Goal: Task Accomplishment & Management: Manage account settings

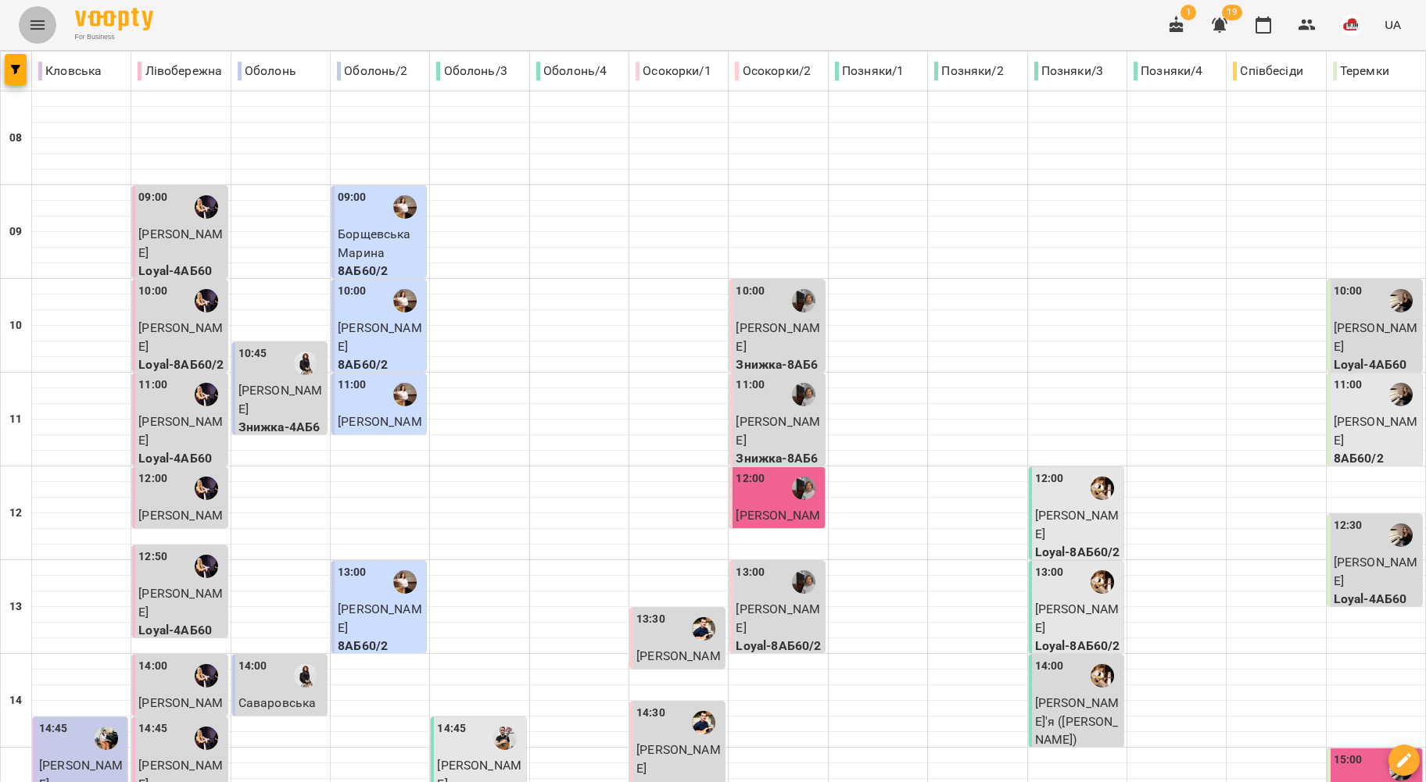
click at [34, 30] on icon "Menu" at bounding box center [37, 25] width 19 height 19
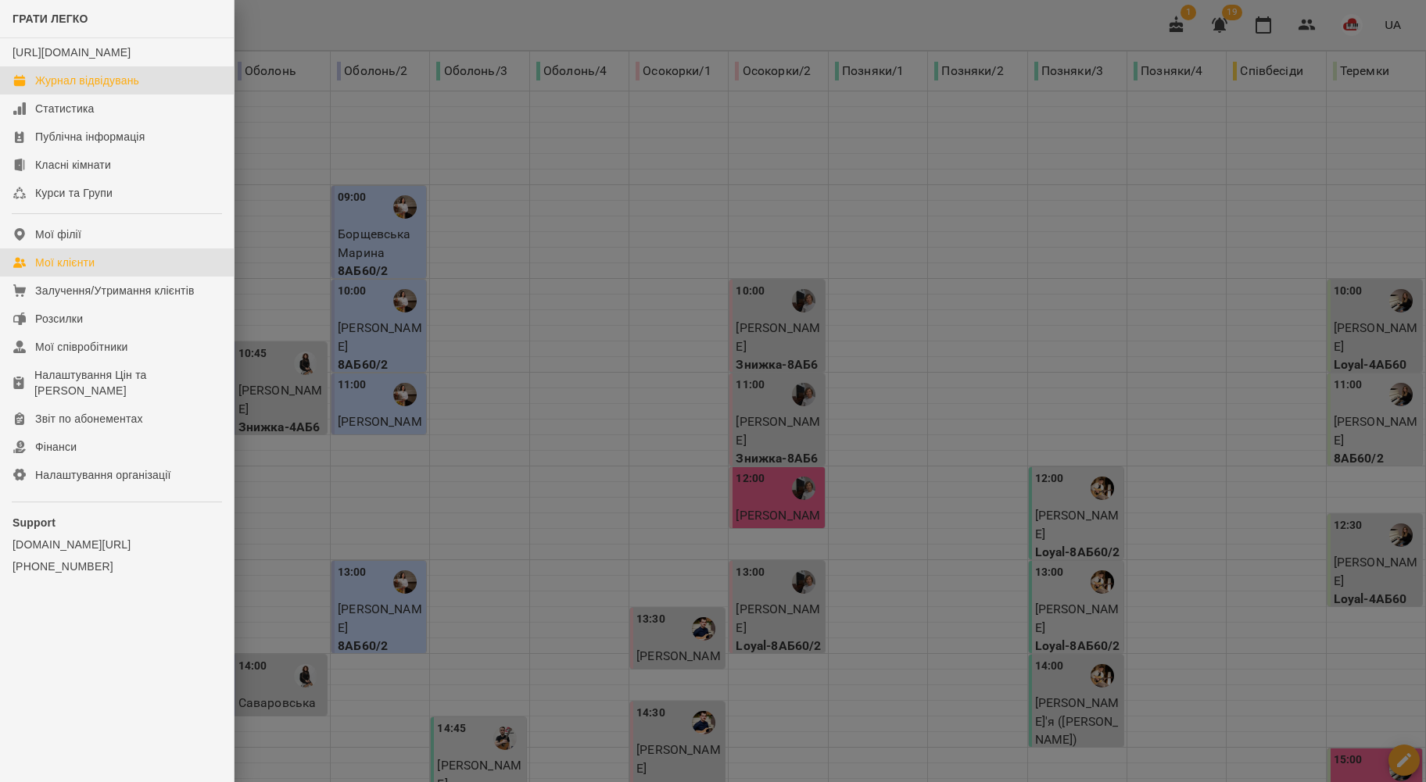
click at [77, 270] on div "Мої клієнти" at bounding box center [64, 263] width 59 height 16
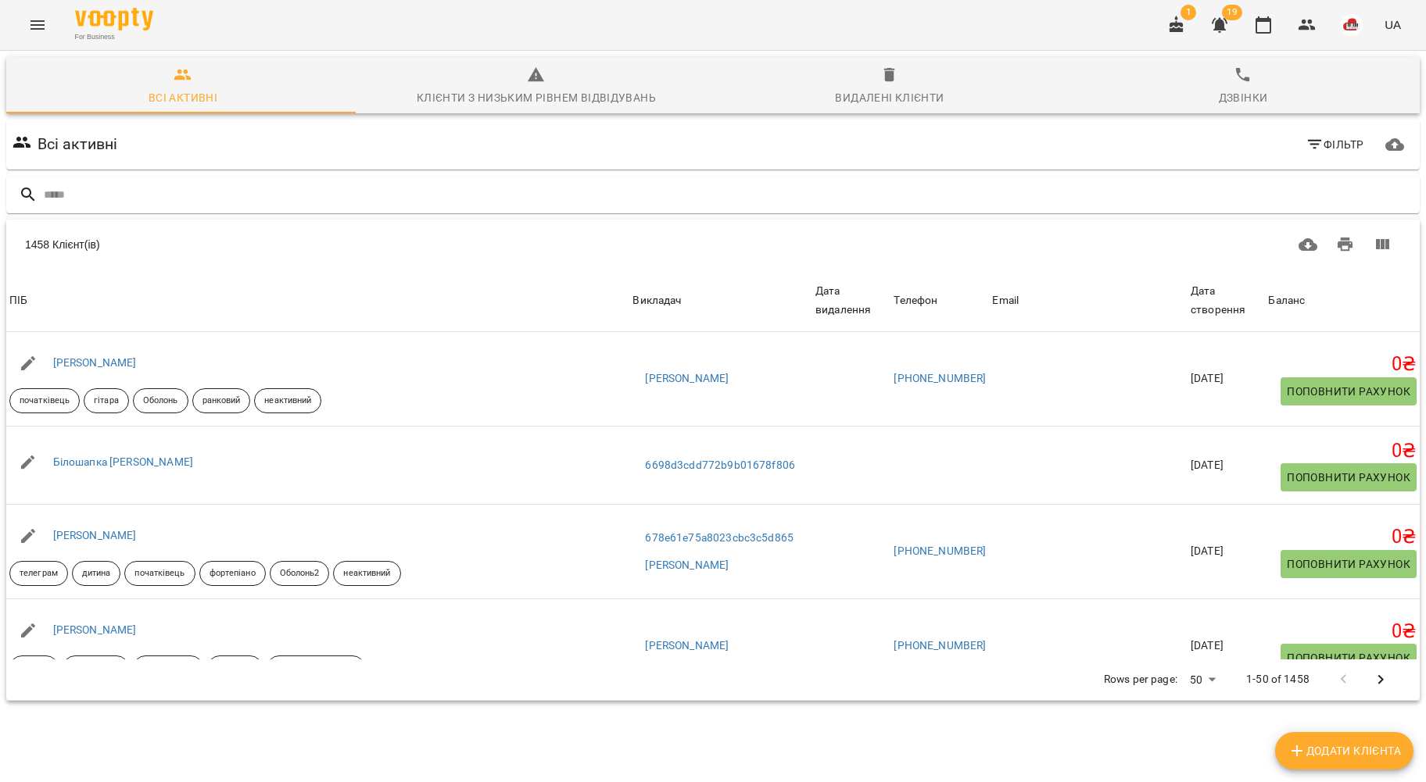
click at [119, 192] on input "text" at bounding box center [728, 195] width 1369 height 26
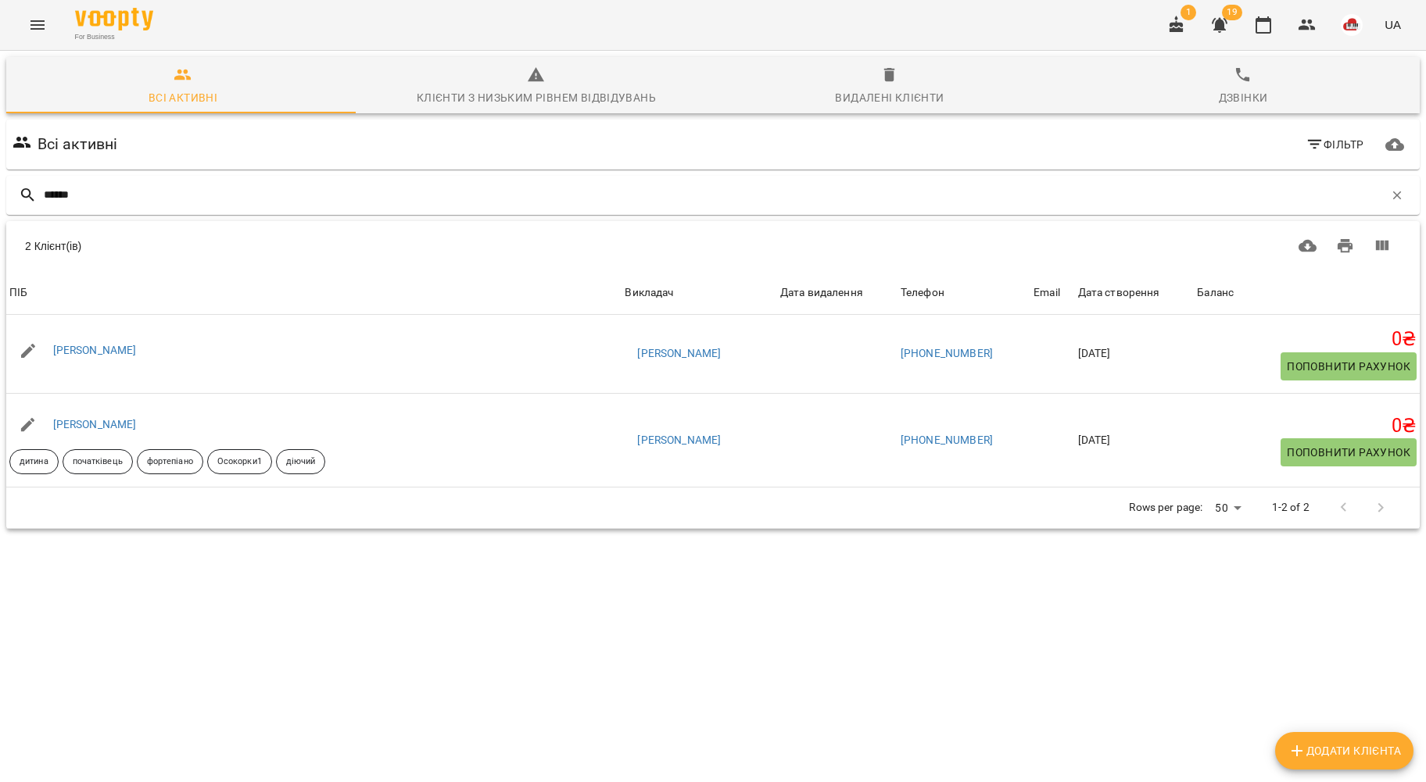
type input "******"
click at [122, 422] on link "Синицька Катерина" at bounding box center [95, 424] width 84 height 13
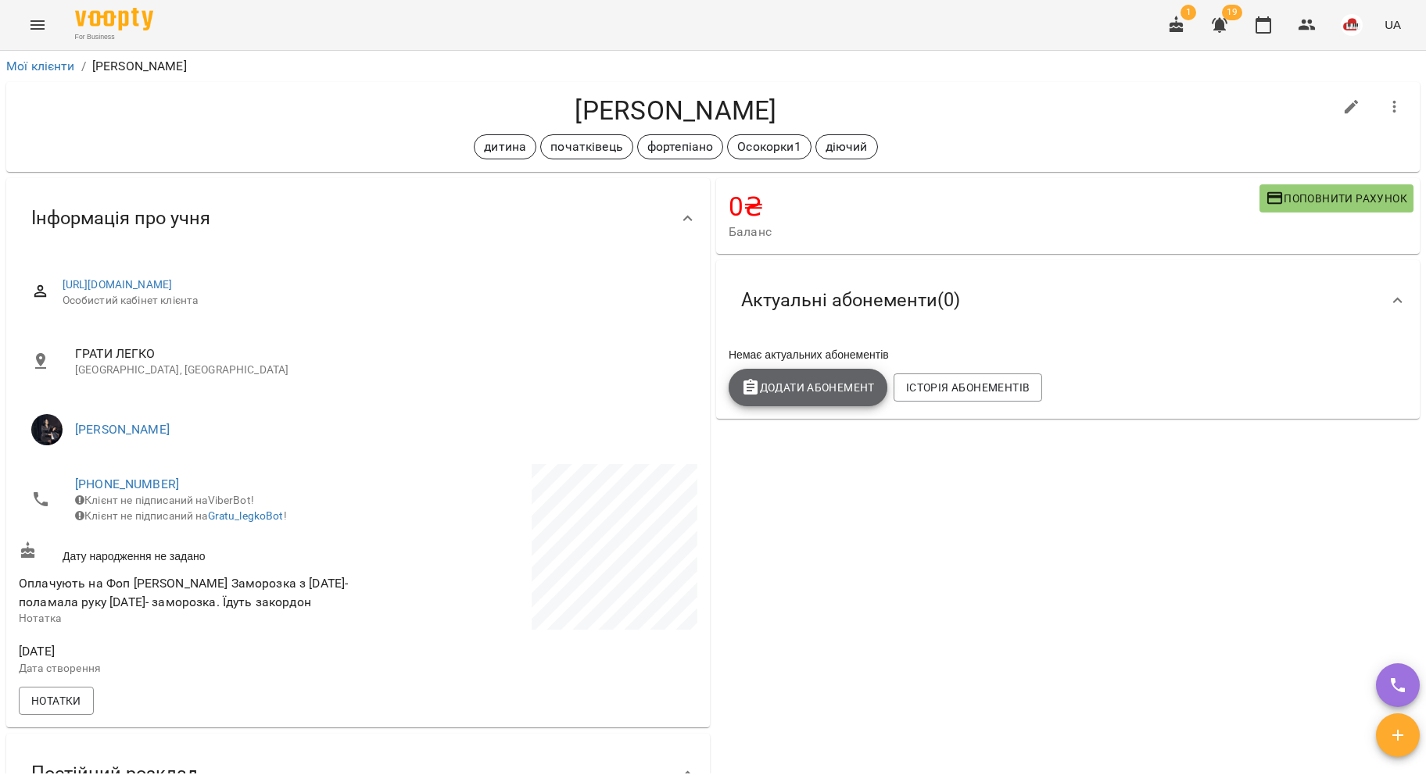
click at [807, 391] on span "Додати Абонемент" at bounding box center [808, 387] width 134 height 19
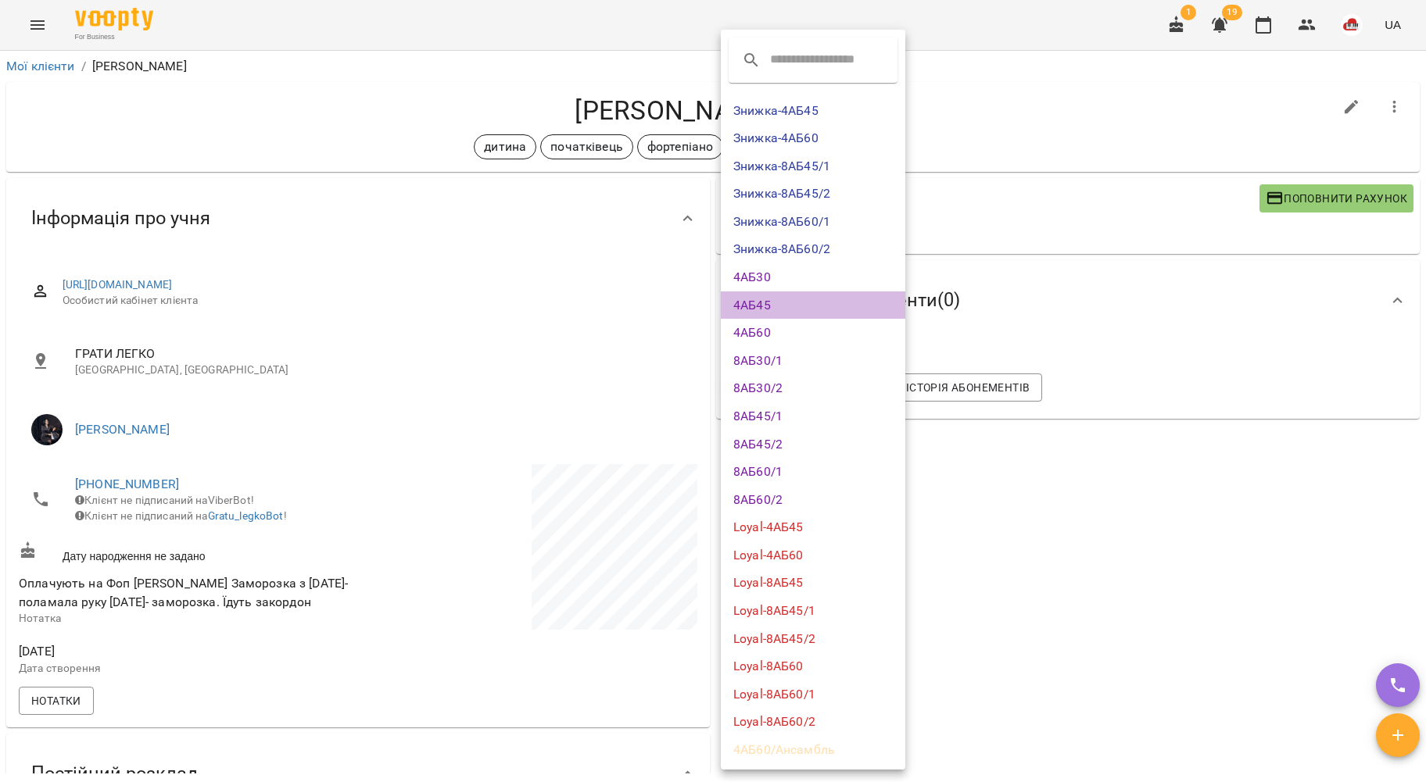
click at [771, 300] on li "4АБ45" at bounding box center [813, 306] width 184 height 28
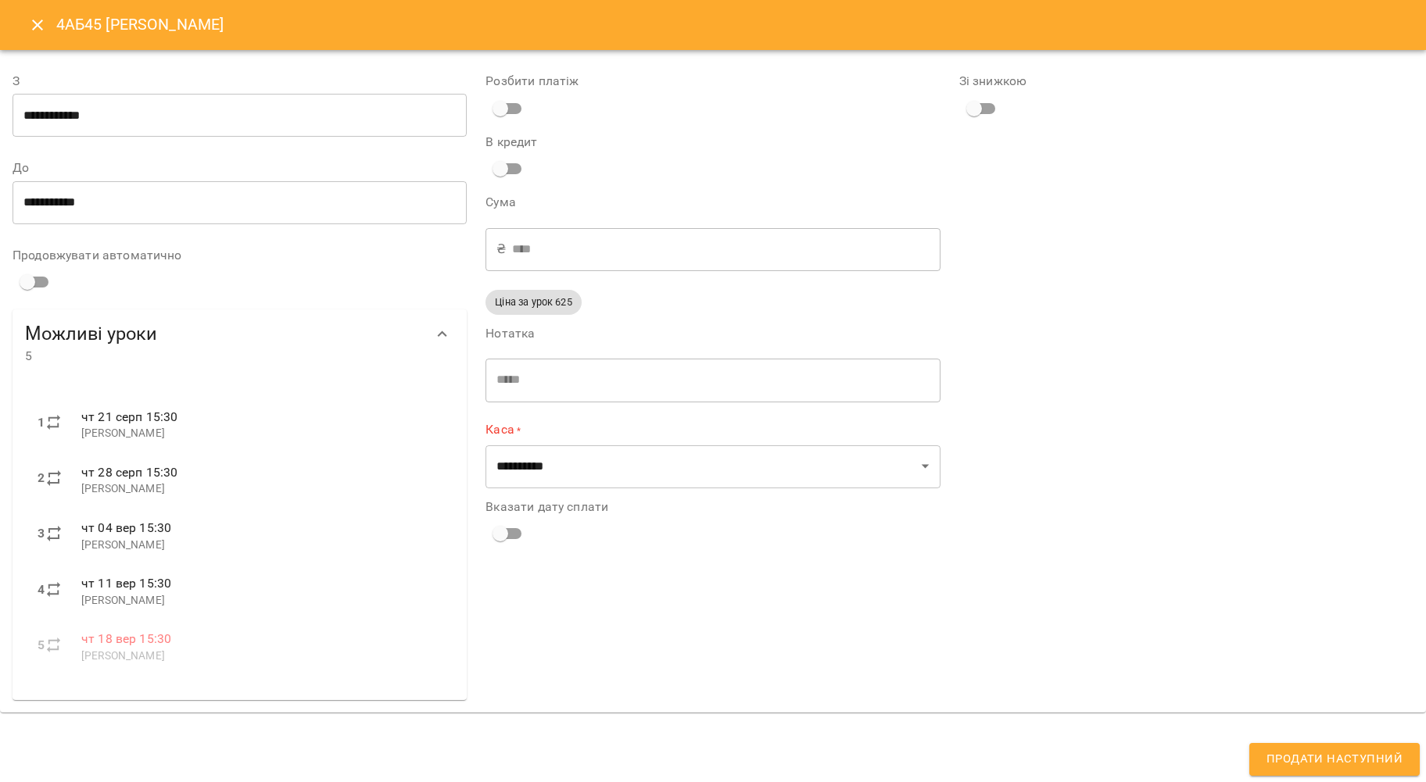
click at [244, 125] on input "**********" at bounding box center [240, 116] width 454 height 44
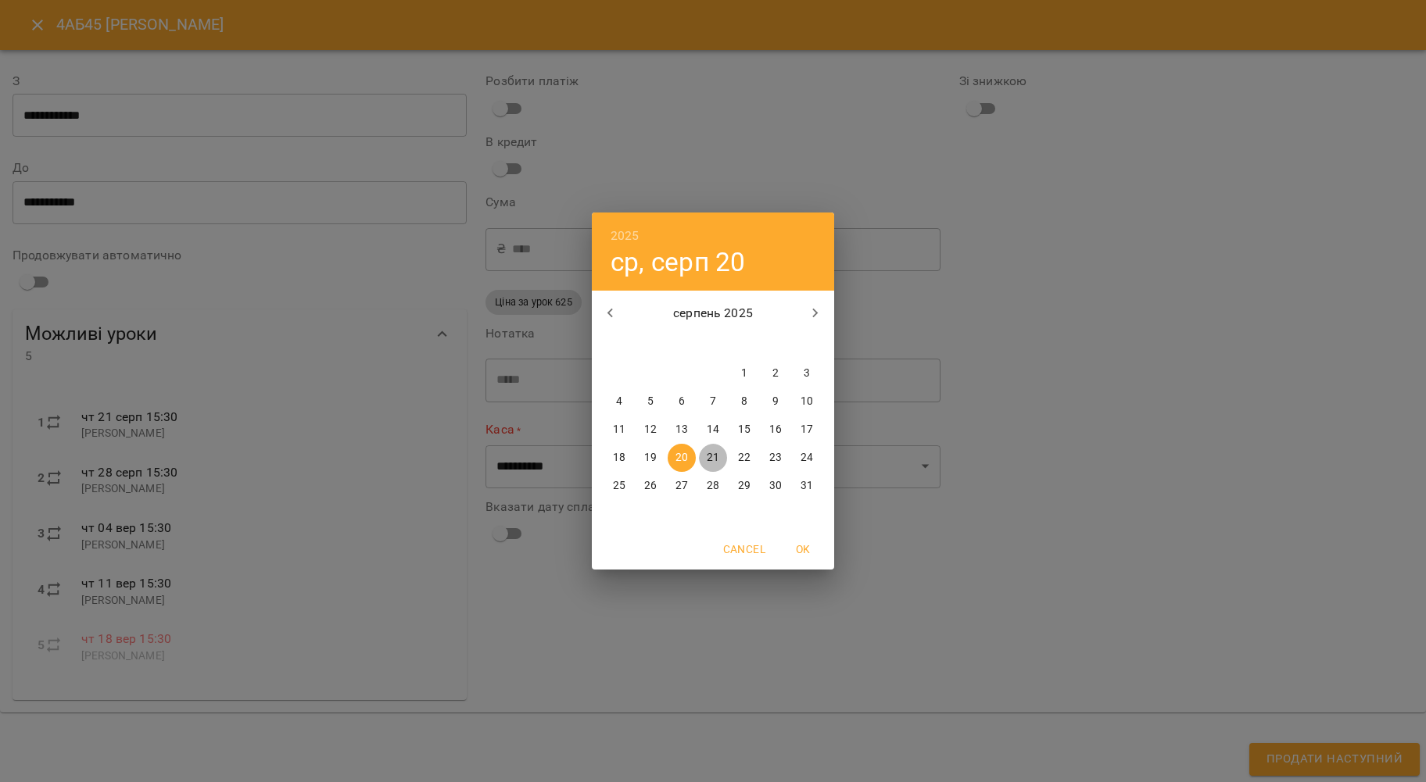
click at [710, 455] on p "21" at bounding box center [713, 458] width 13 height 16
type input "**********"
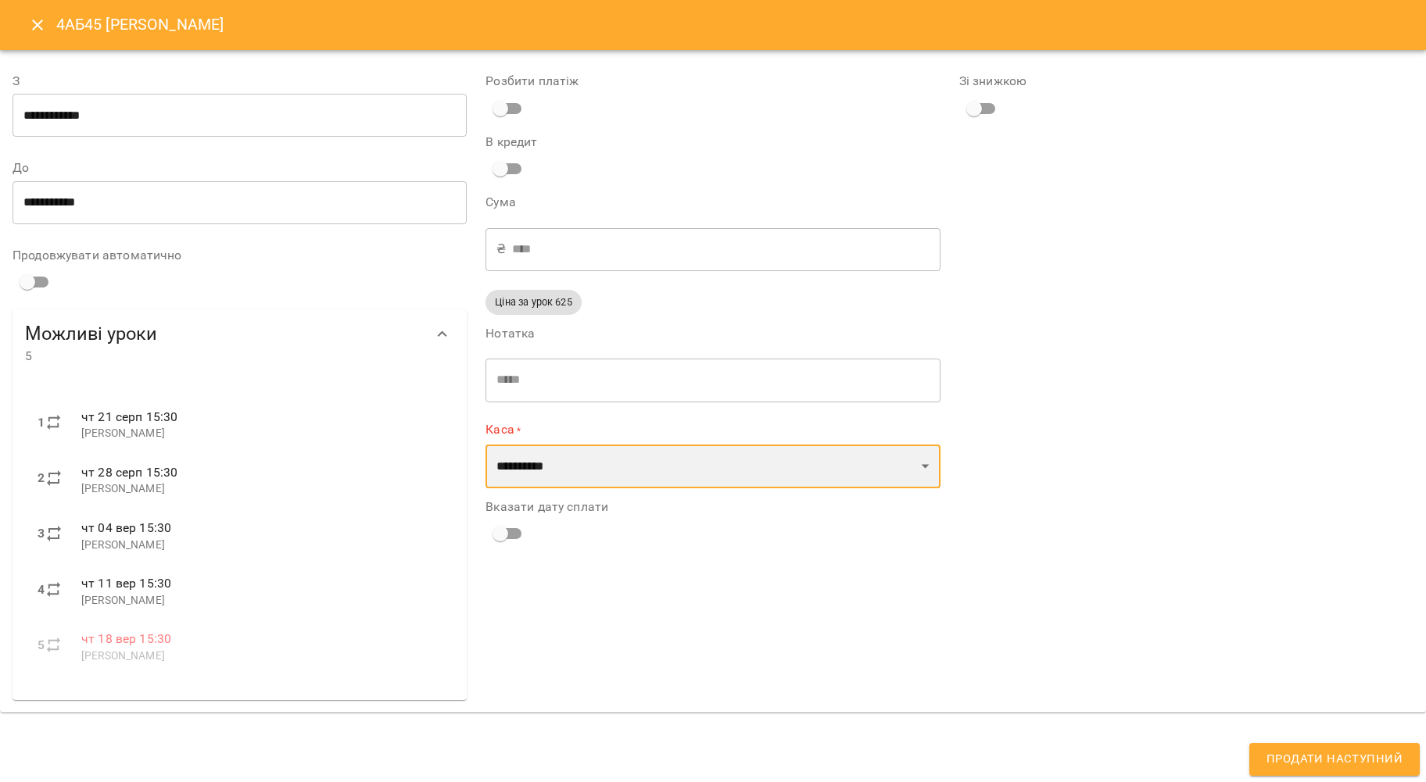
drag, startPoint x: 524, startPoint y: 473, endPoint x: 527, endPoint y: 456, distance: 17.5
click at [524, 473] on select "**********" at bounding box center [712, 467] width 454 height 44
click at [560, 474] on select "**********" at bounding box center [712, 467] width 454 height 44
select select "****"
click at [485, 445] on select "**********" at bounding box center [712, 467] width 454 height 44
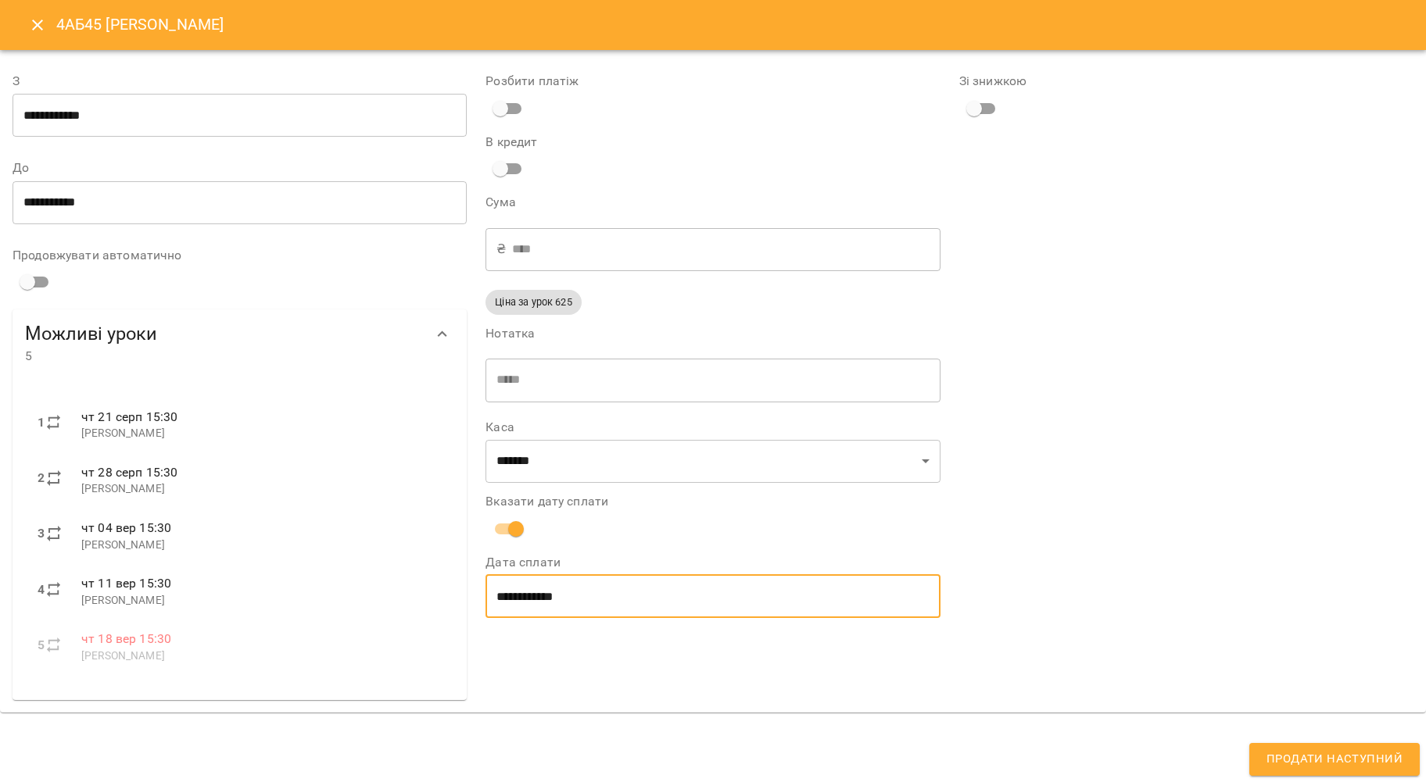
click at [527, 577] on input "**********" at bounding box center [712, 596] width 454 height 44
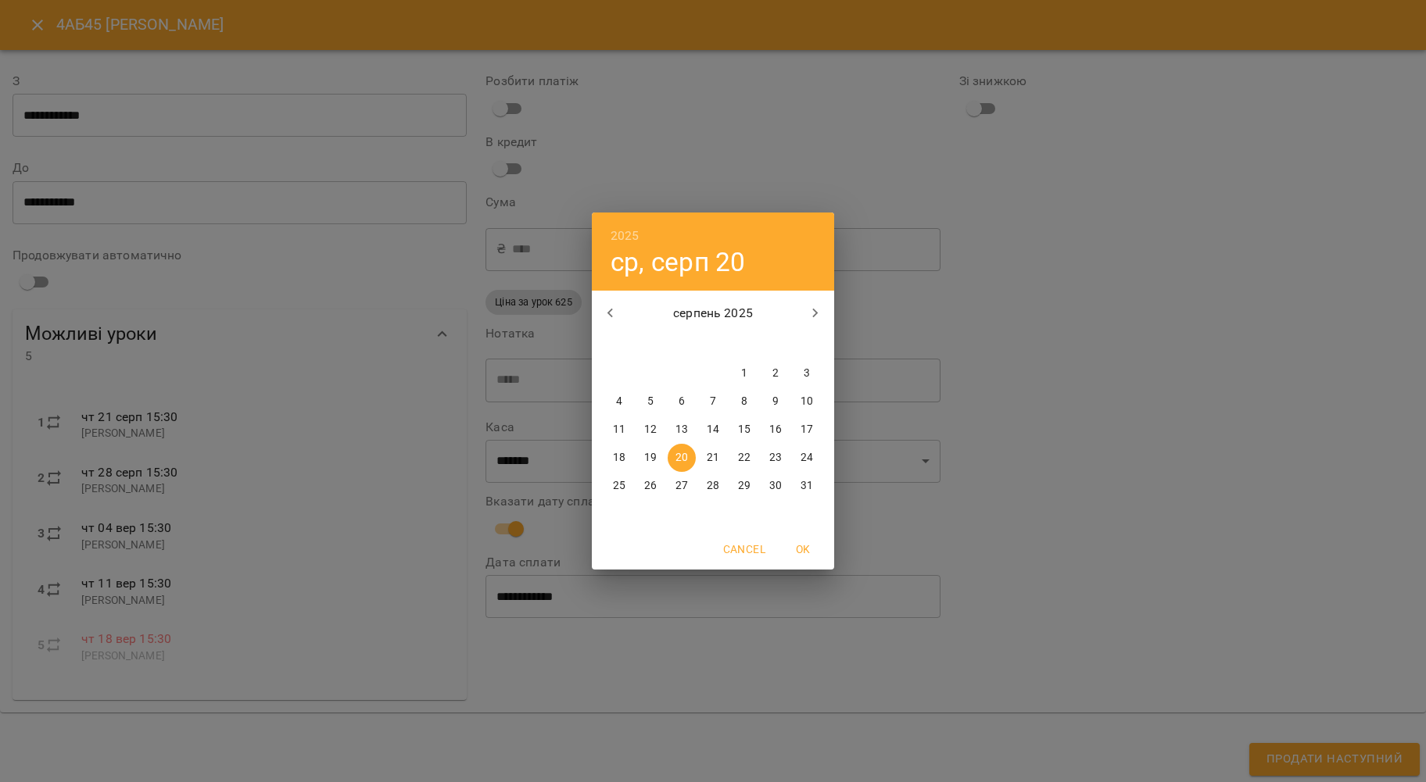
click at [649, 460] on p "19" at bounding box center [650, 458] width 13 height 16
type input "**********"
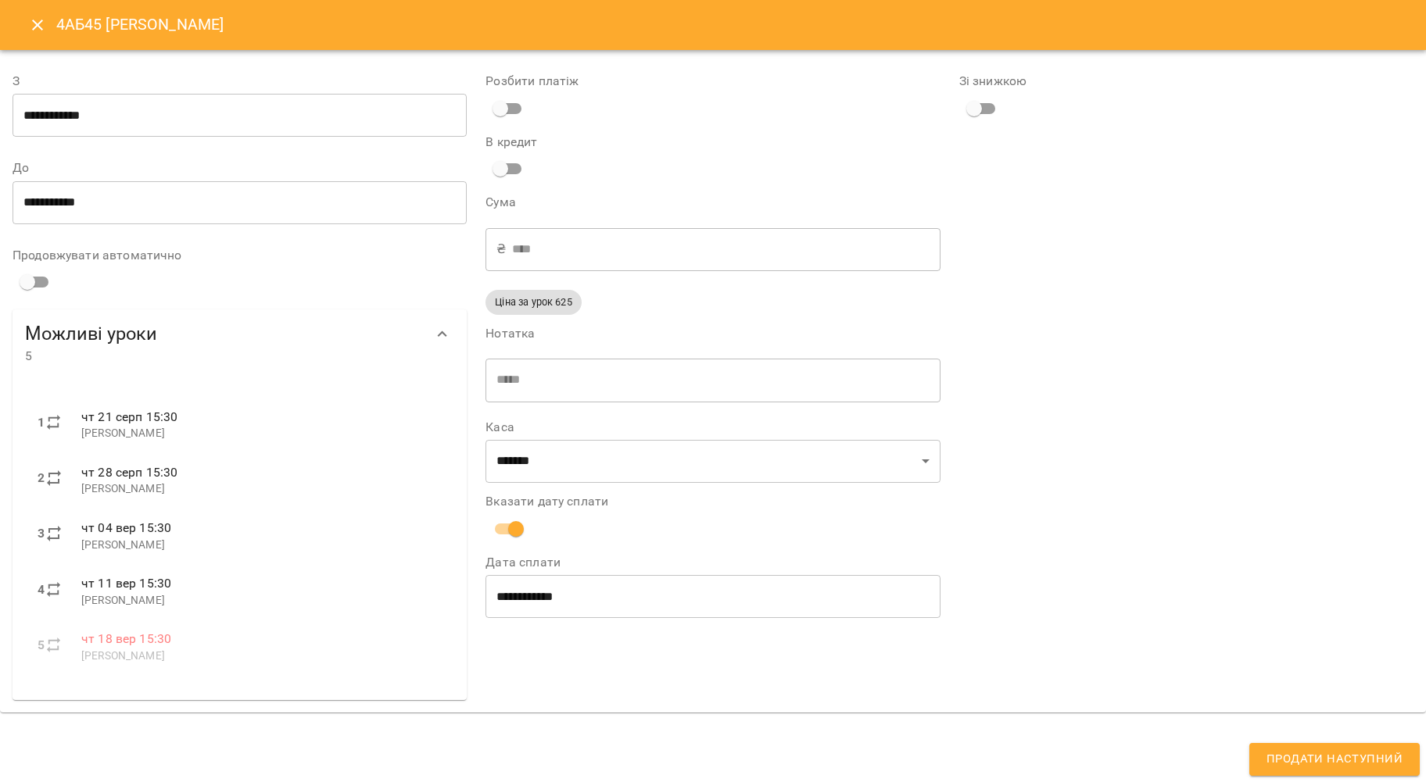
click at [1315, 741] on div "**********" at bounding box center [713, 391] width 1426 height 782
click at [1315, 748] on button "Продати наступний" at bounding box center [1334, 759] width 170 height 33
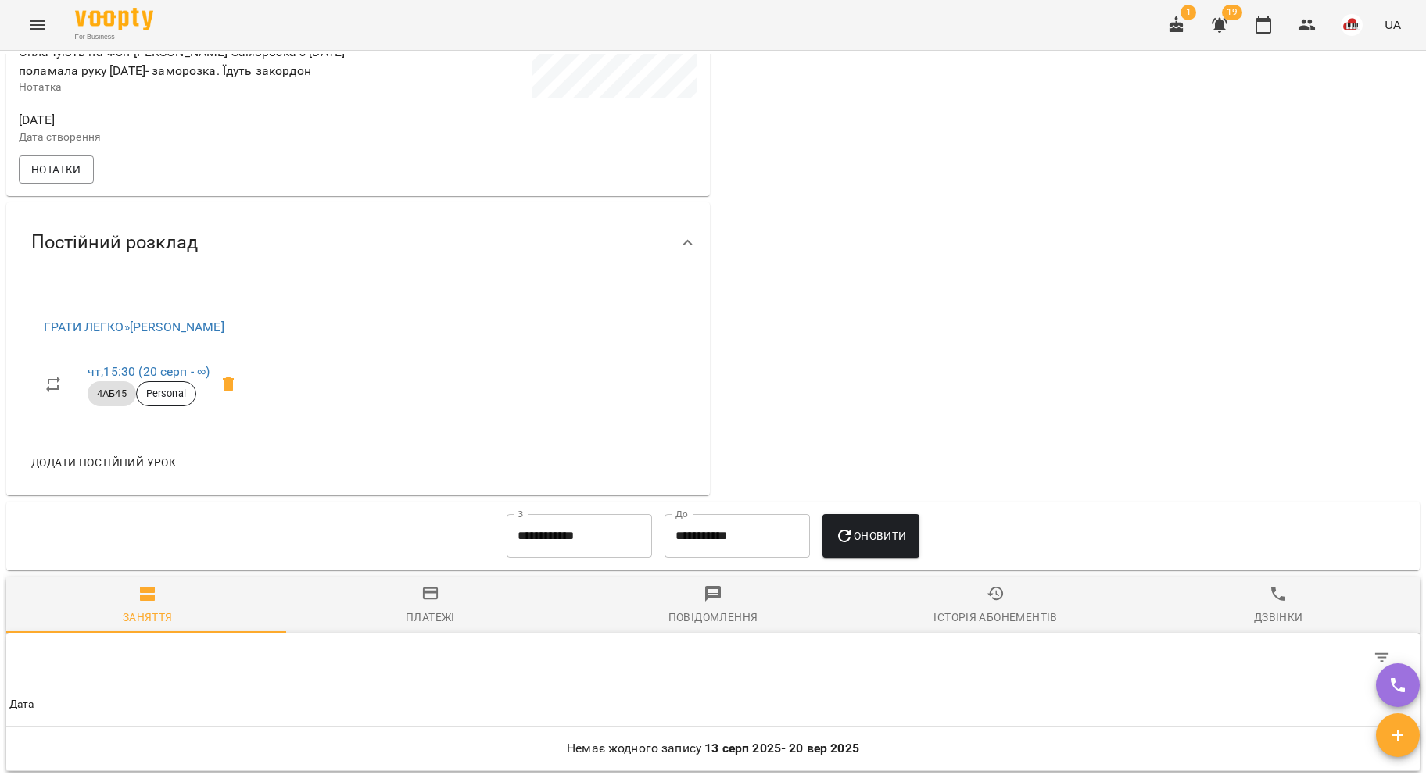
scroll to position [730, 0]
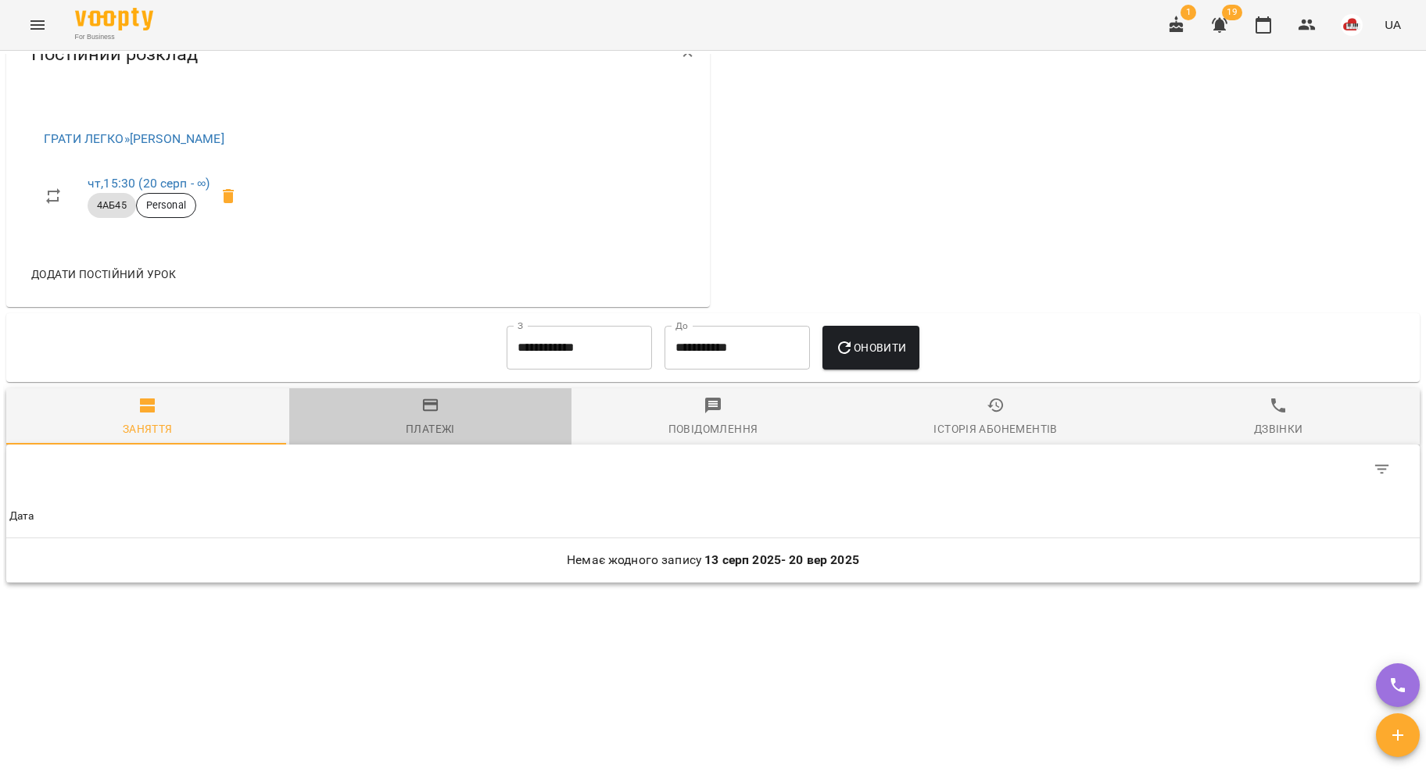
drag, startPoint x: 474, startPoint y: 397, endPoint x: 469, endPoint y: 390, distance: 8.5
click at [472, 397] on span "Платежі" at bounding box center [431, 417] width 264 height 42
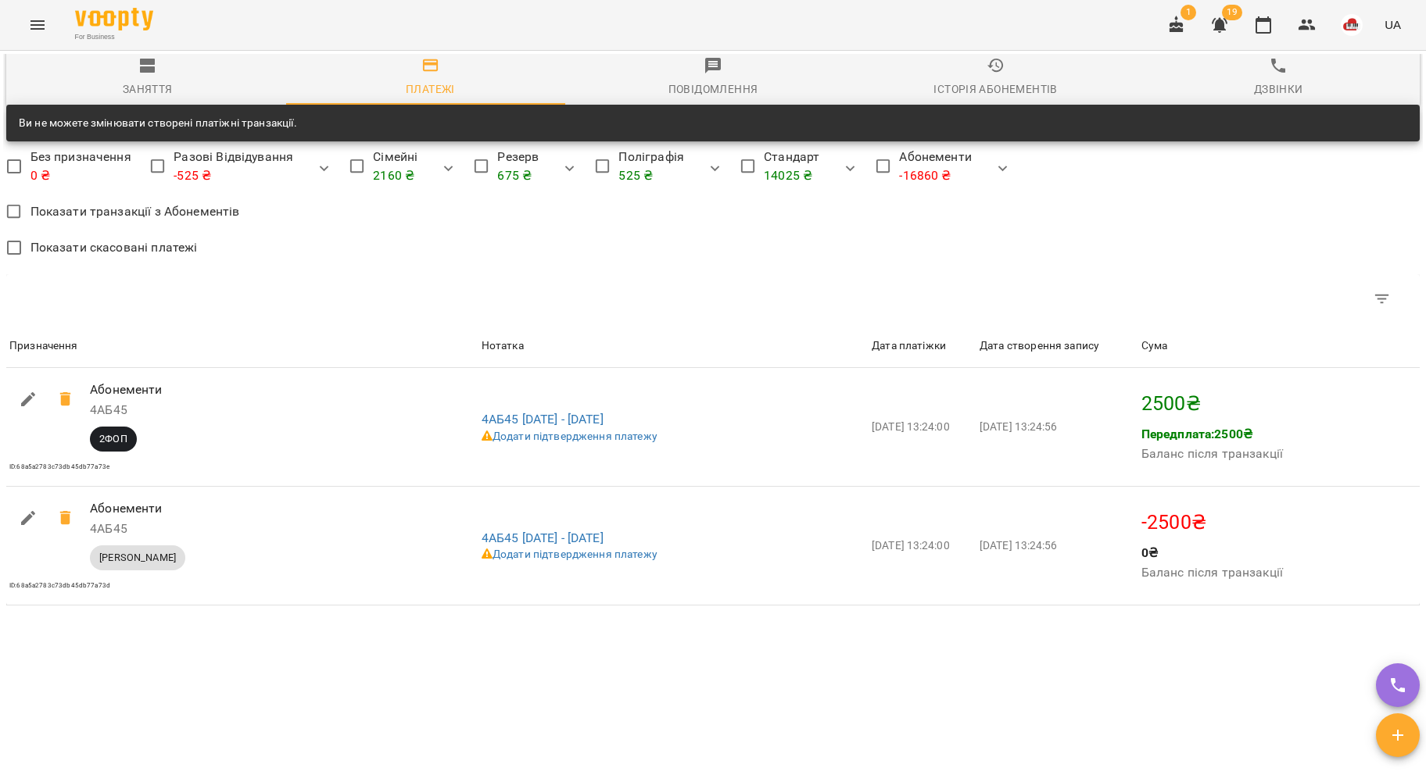
scroll to position [1092, 0]
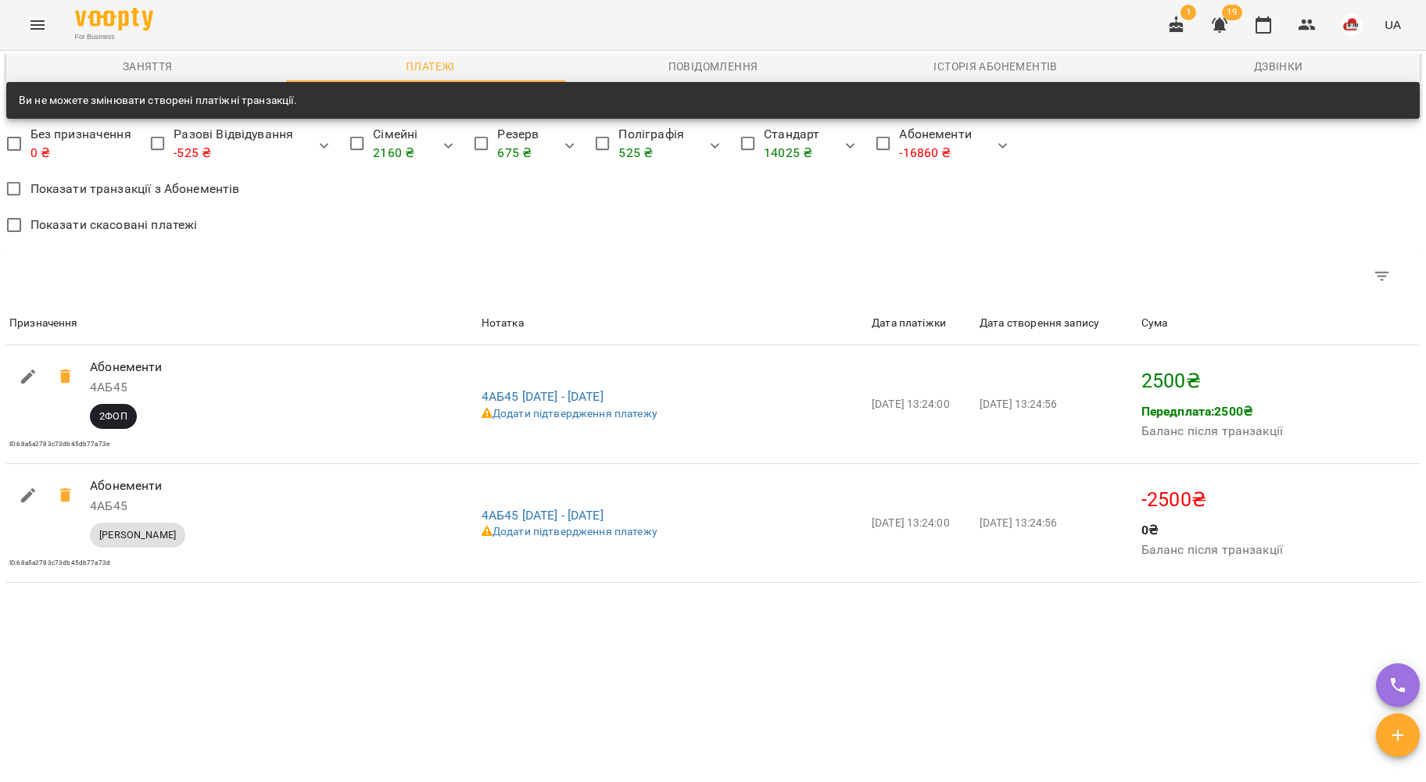
click at [41, 375] on button "button" at bounding box center [28, 377] width 38 height 38
select select "****"
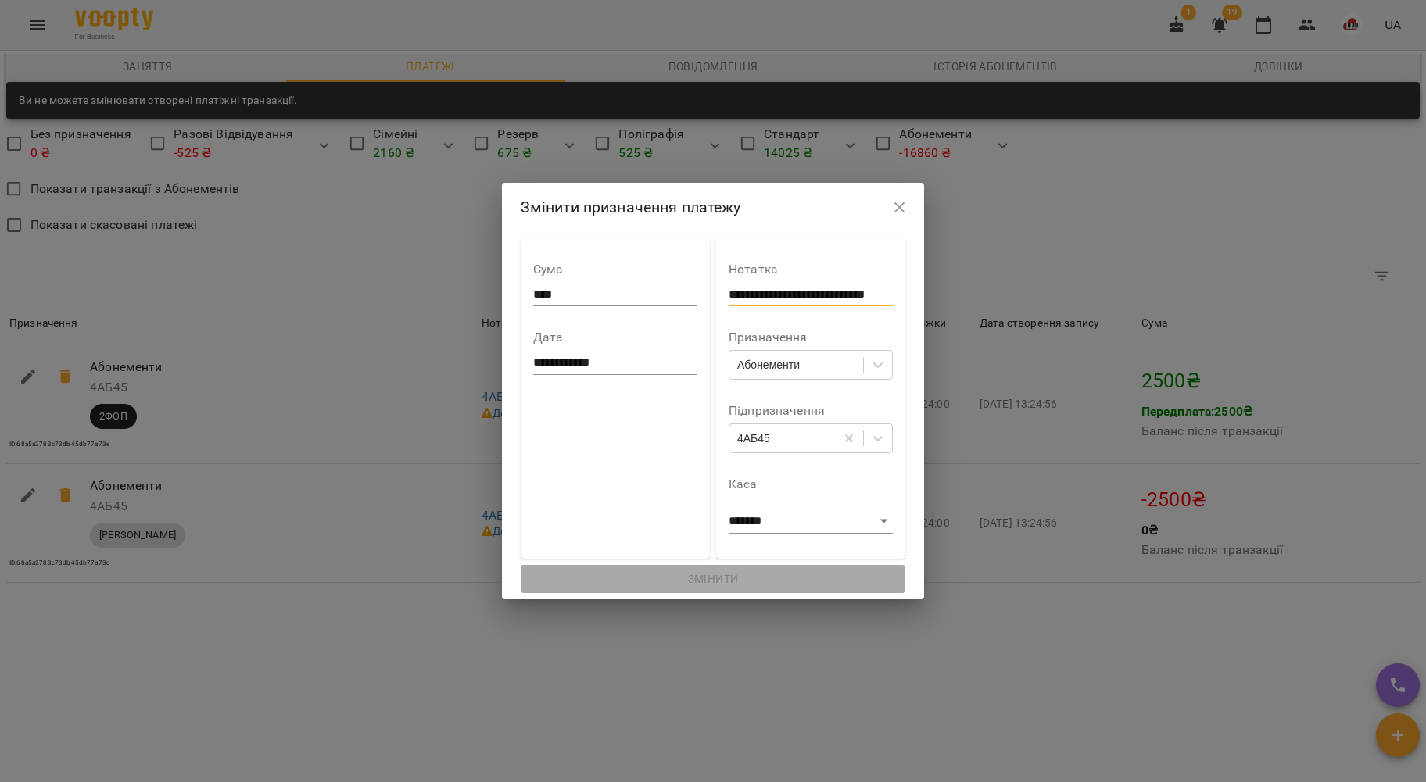
drag, startPoint x: 729, startPoint y: 294, endPoint x: 1099, endPoint y: 287, distance: 369.7
click at [1098, 290] on div "**********" at bounding box center [713, 391] width 1426 height 782
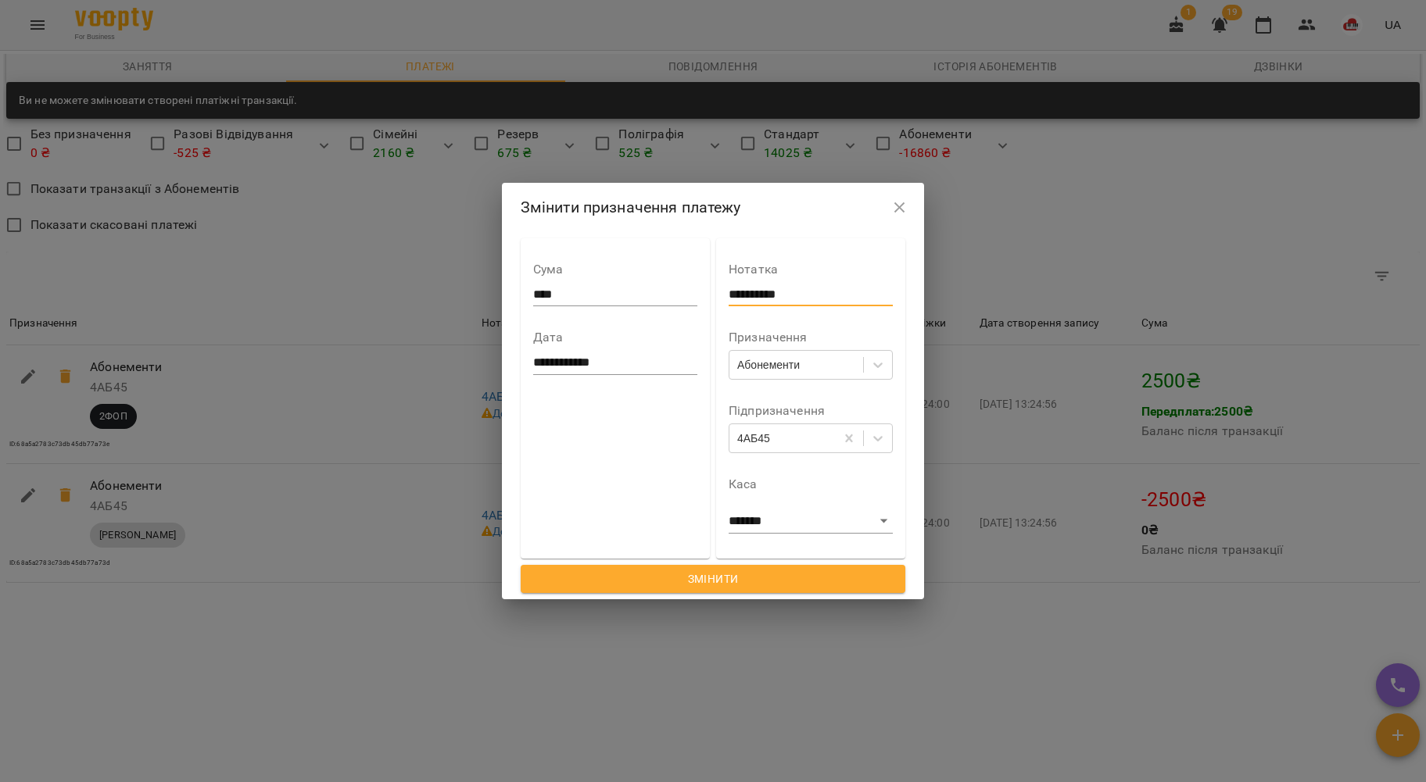
type input "**********"
click at [784, 354] on div "Абонементи" at bounding box center [796, 365] width 134 height 26
type input "***"
click at [856, 403] on div "Стандарт" at bounding box center [818, 403] width 181 height 28
click at [810, 429] on div "4АБ45" at bounding box center [782, 438] width 106 height 26
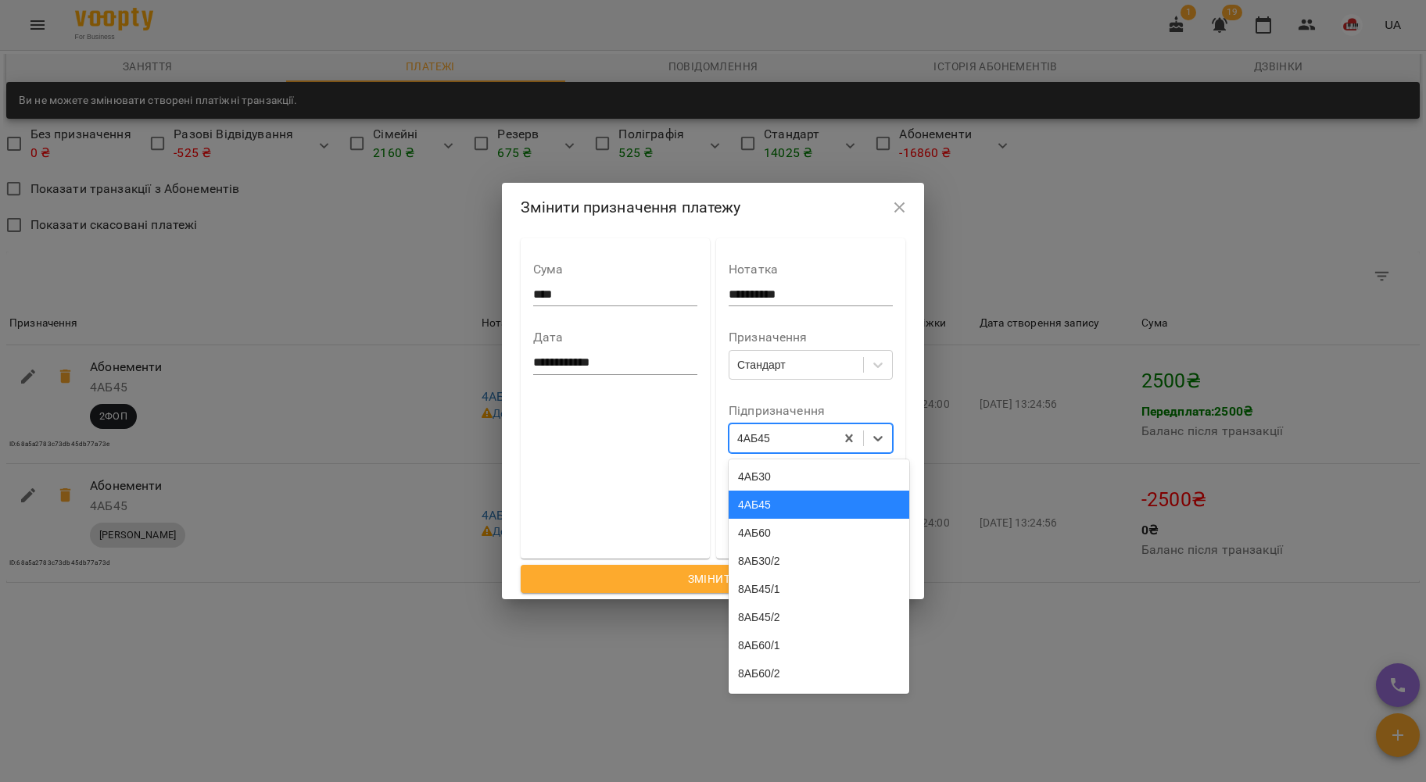
click at [785, 511] on div "4АБ45" at bounding box center [818, 505] width 181 height 28
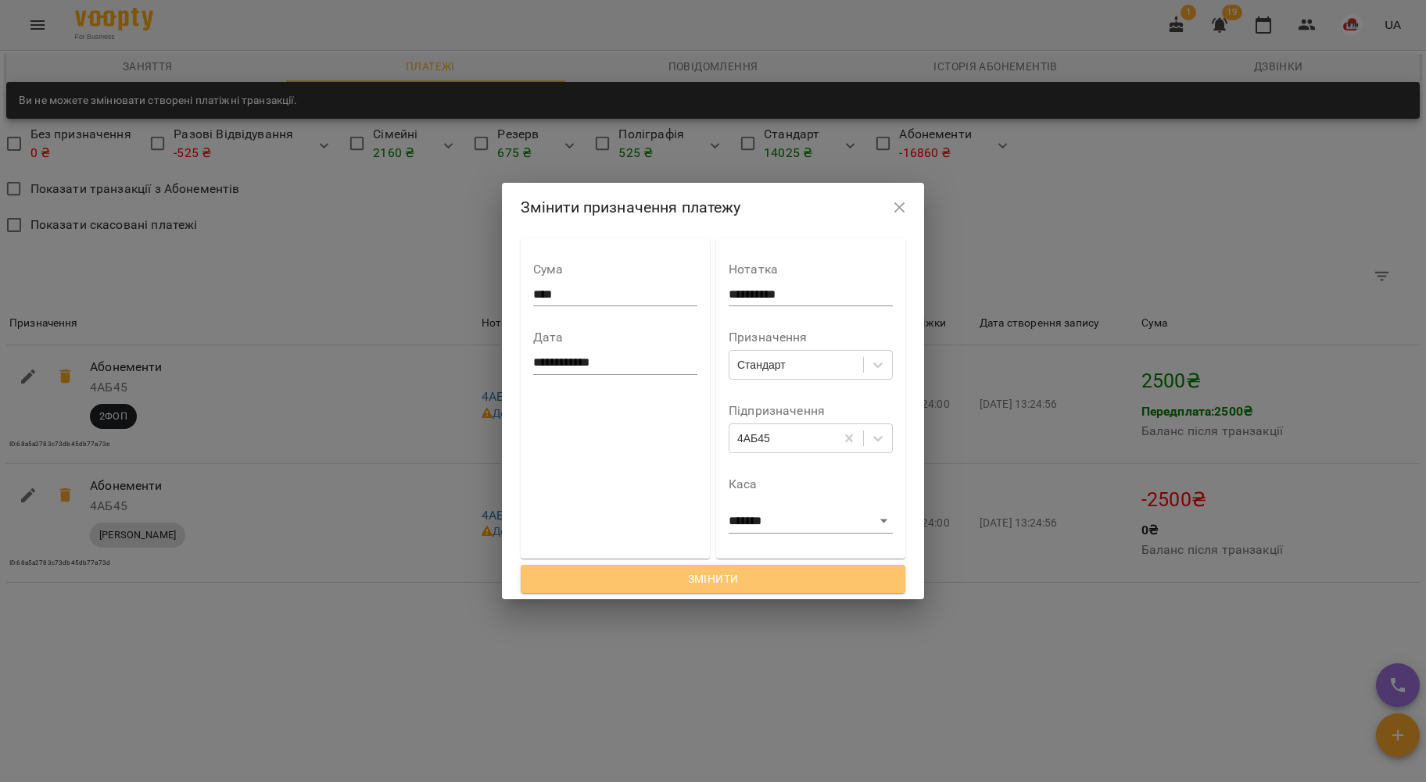
click at [761, 581] on span "Змінити" at bounding box center [713, 579] width 360 height 19
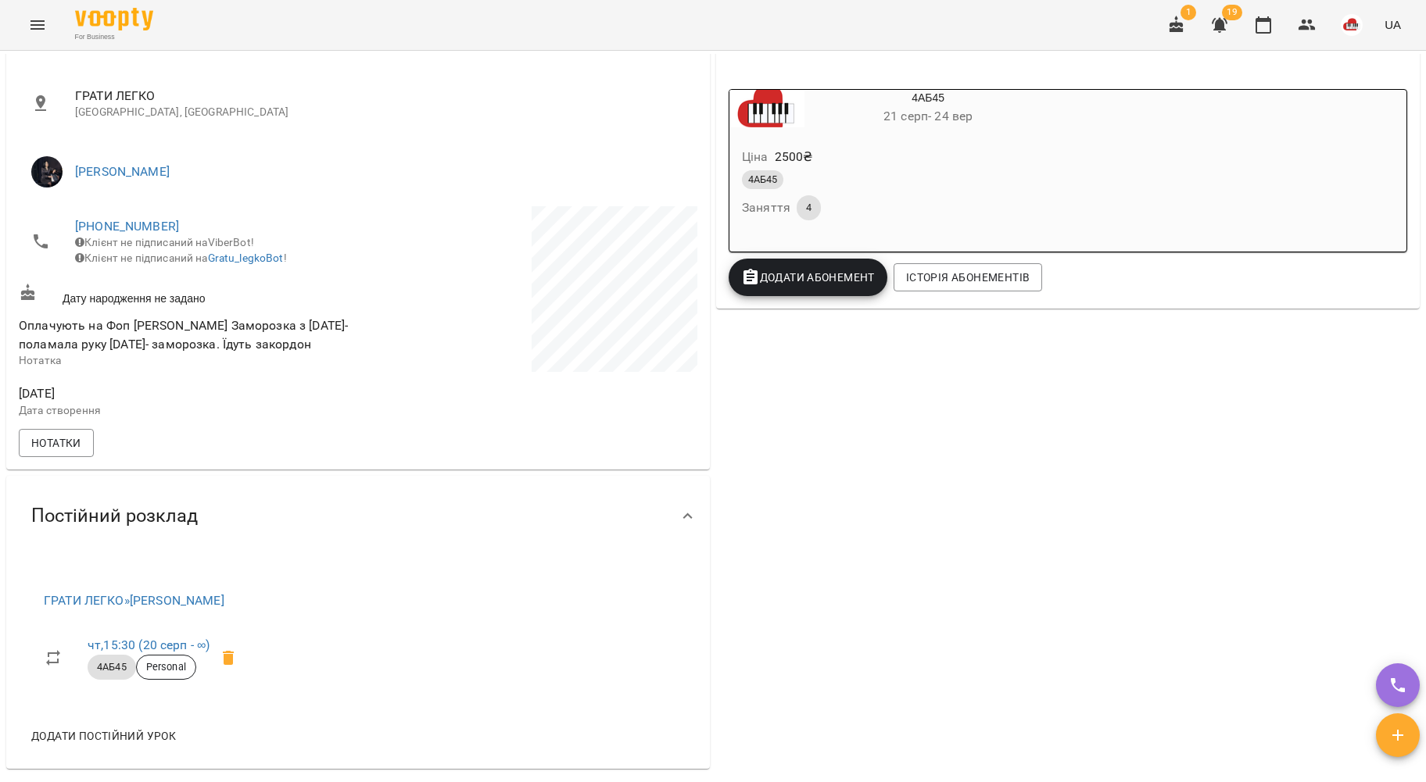
scroll to position [0, 0]
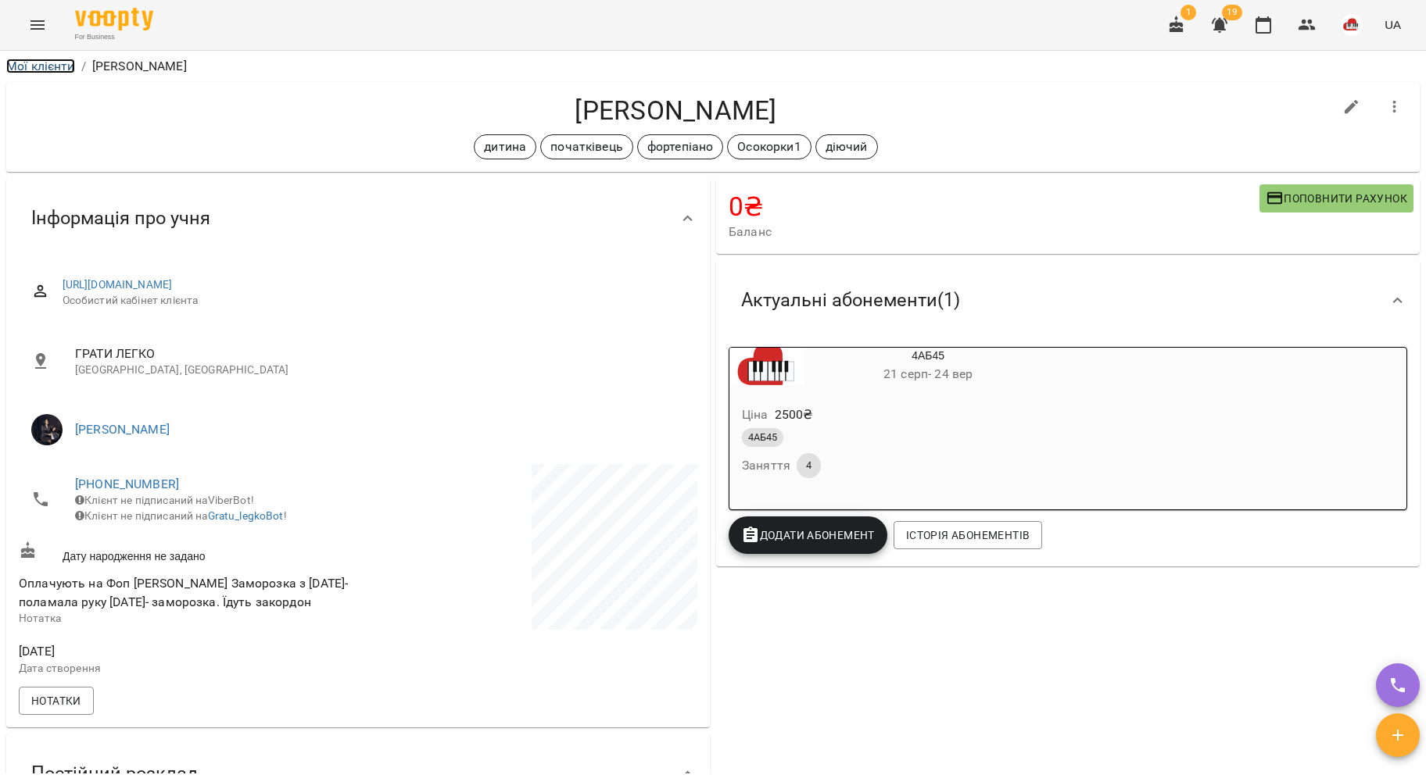
click at [9, 63] on link "Мої клієнти" at bounding box center [40, 66] width 69 height 15
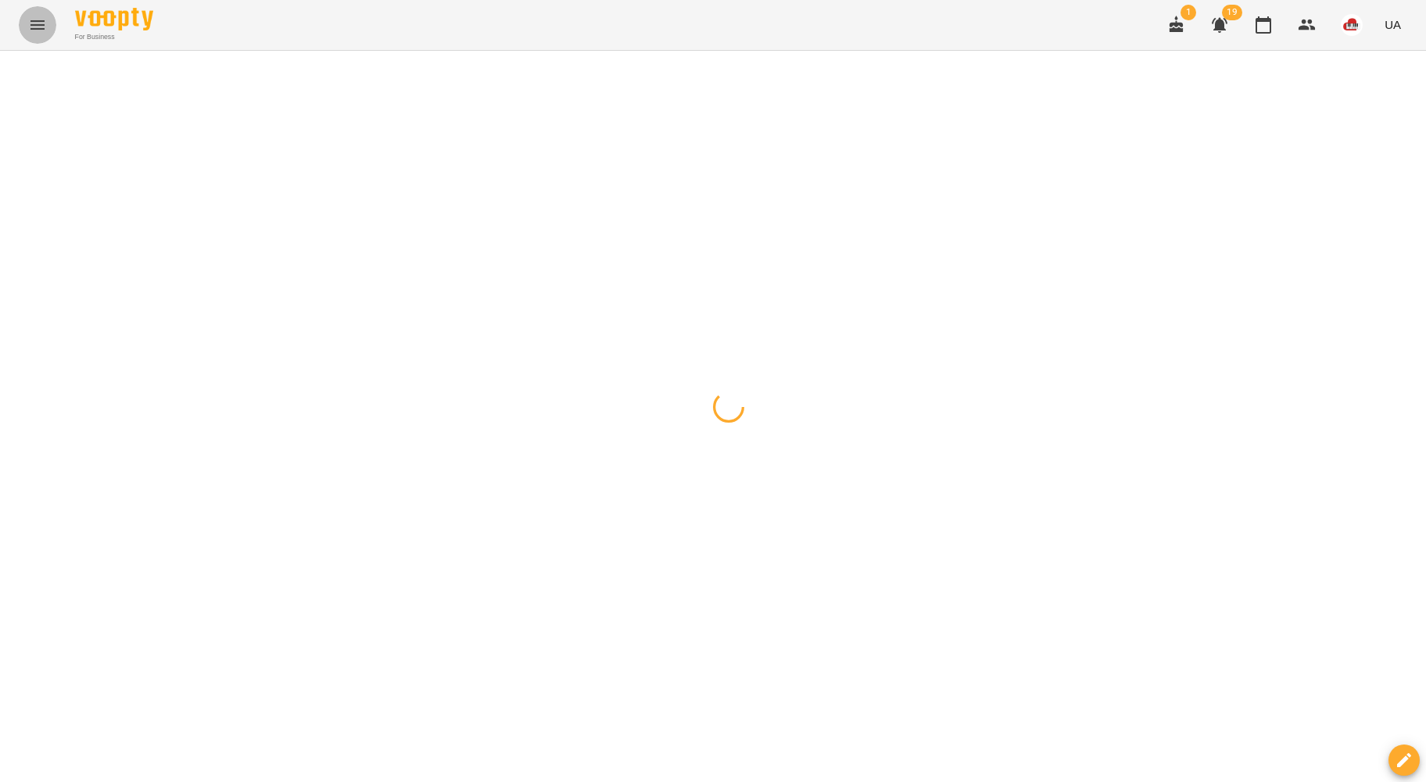
click at [42, 9] on button "Menu" at bounding box center [38, 25] width 38 height 38
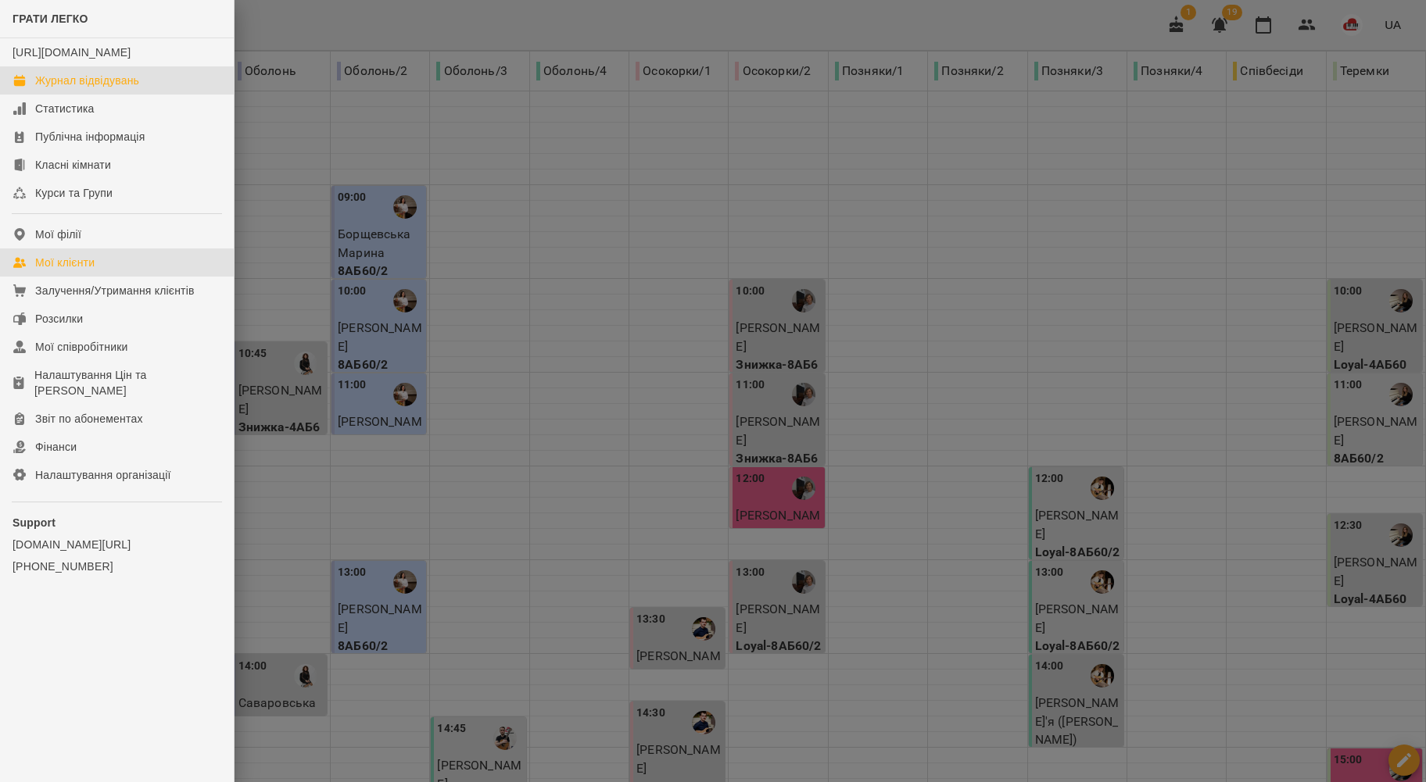
click at [80, 270] on div "Мої клієнти" at bounding box center [64, 263] width 59 height 16
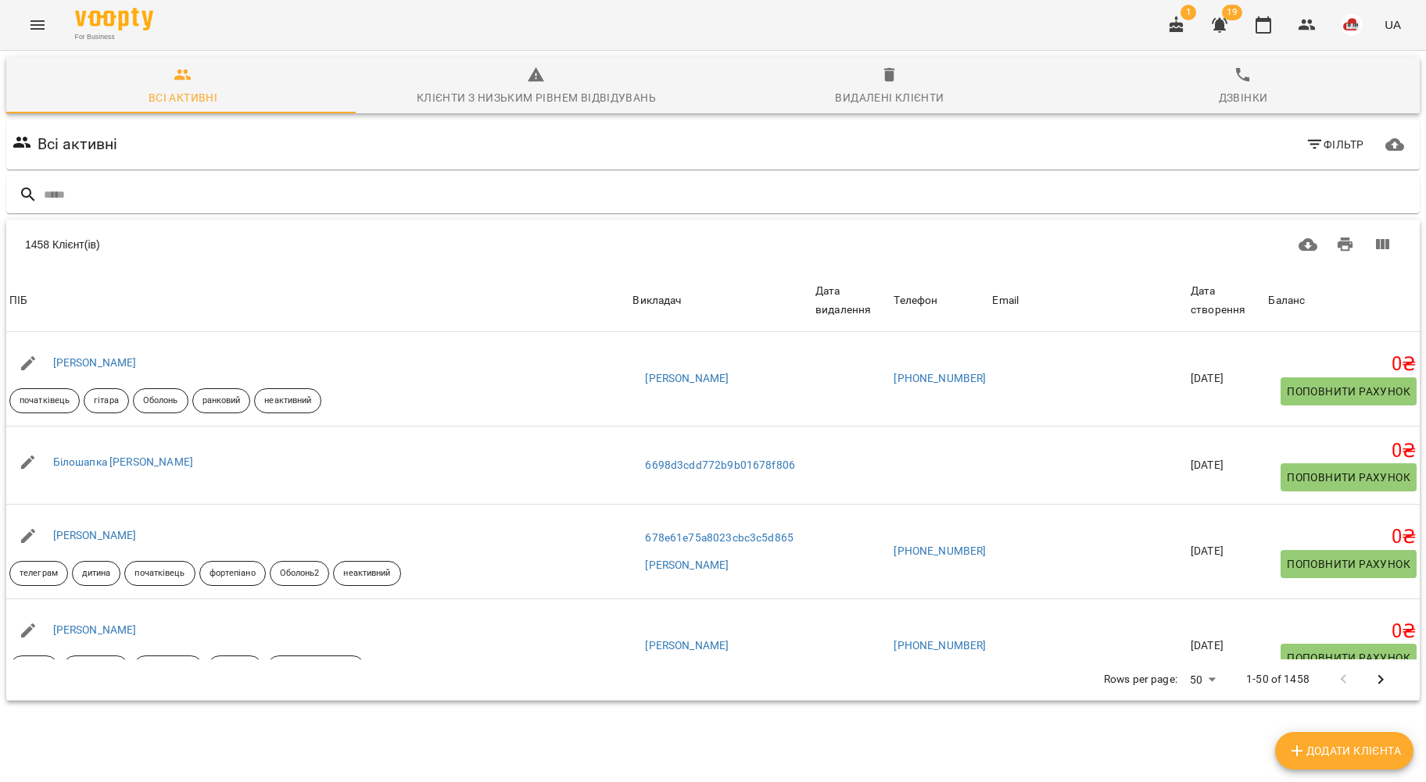
click at [134, 197] on input "text" at bounding box center [728, 195] width 1369 height 26
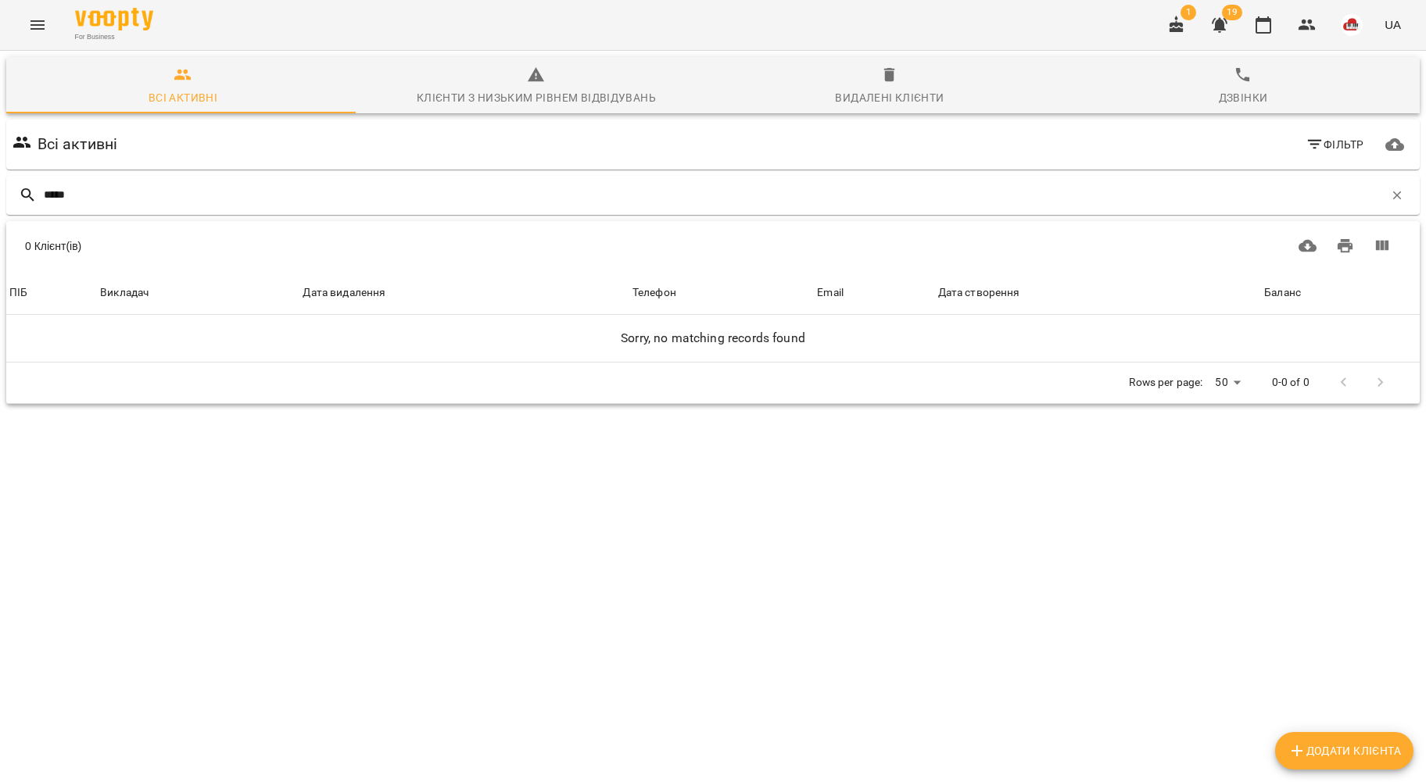
drag, startPoint x: 102, startPoint y: 200, endPoint x: 61, endPoint y: 199, distance: 40.6
click at [61, 199] on input "*****" at bounding box center [714, 195] width 1340 height 26
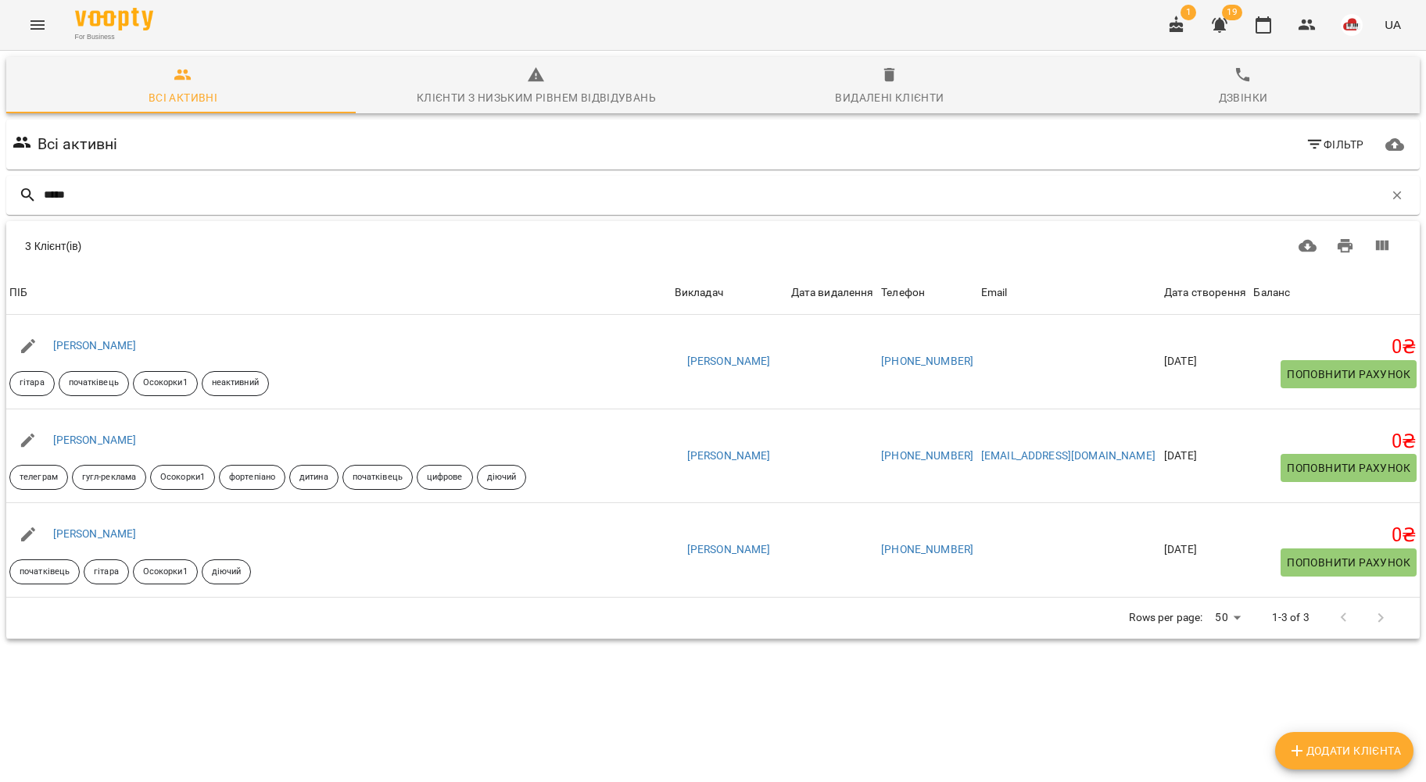
type input "*****"
click at [137, 528] on link "Гордієнко Елизавета" at bounding box center [95, 534] width 84 height 13
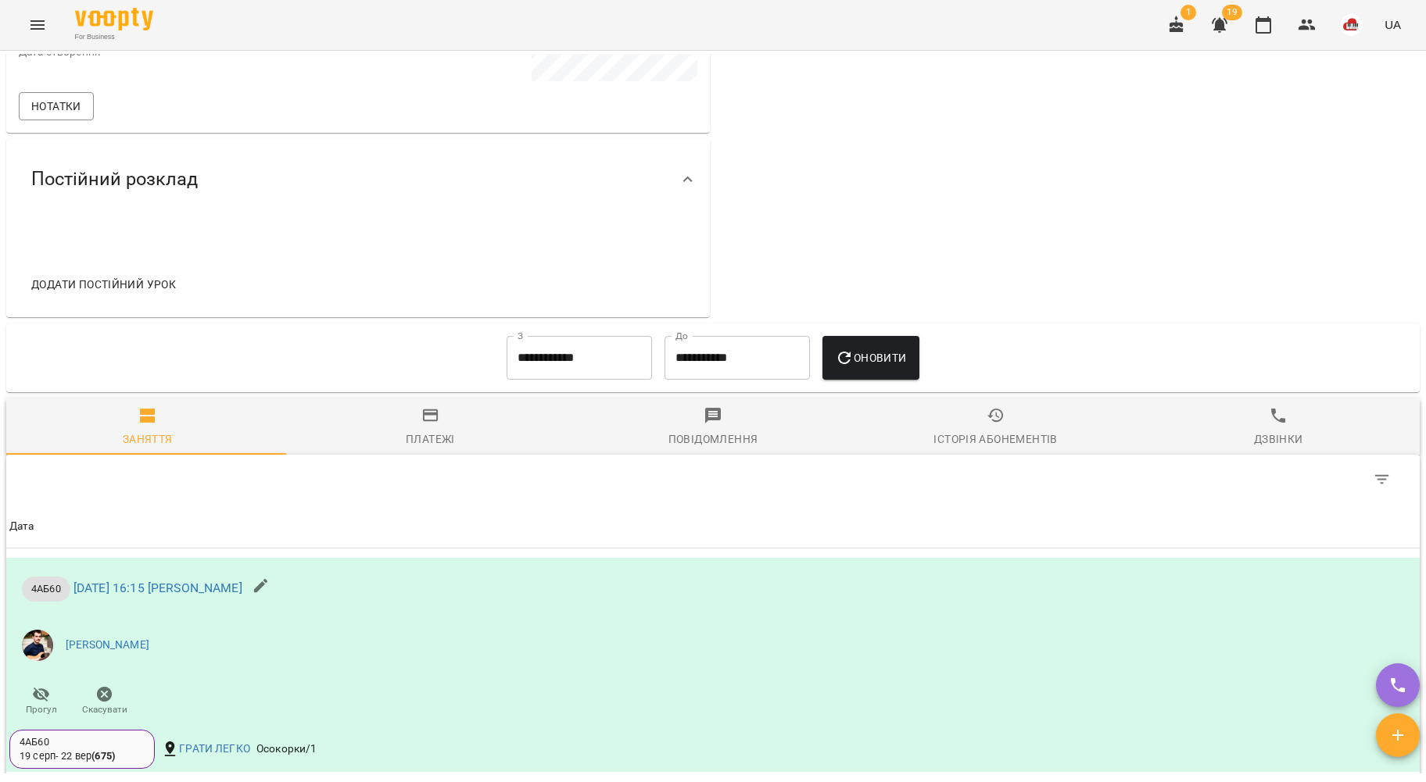
scroll to position [746, 0]
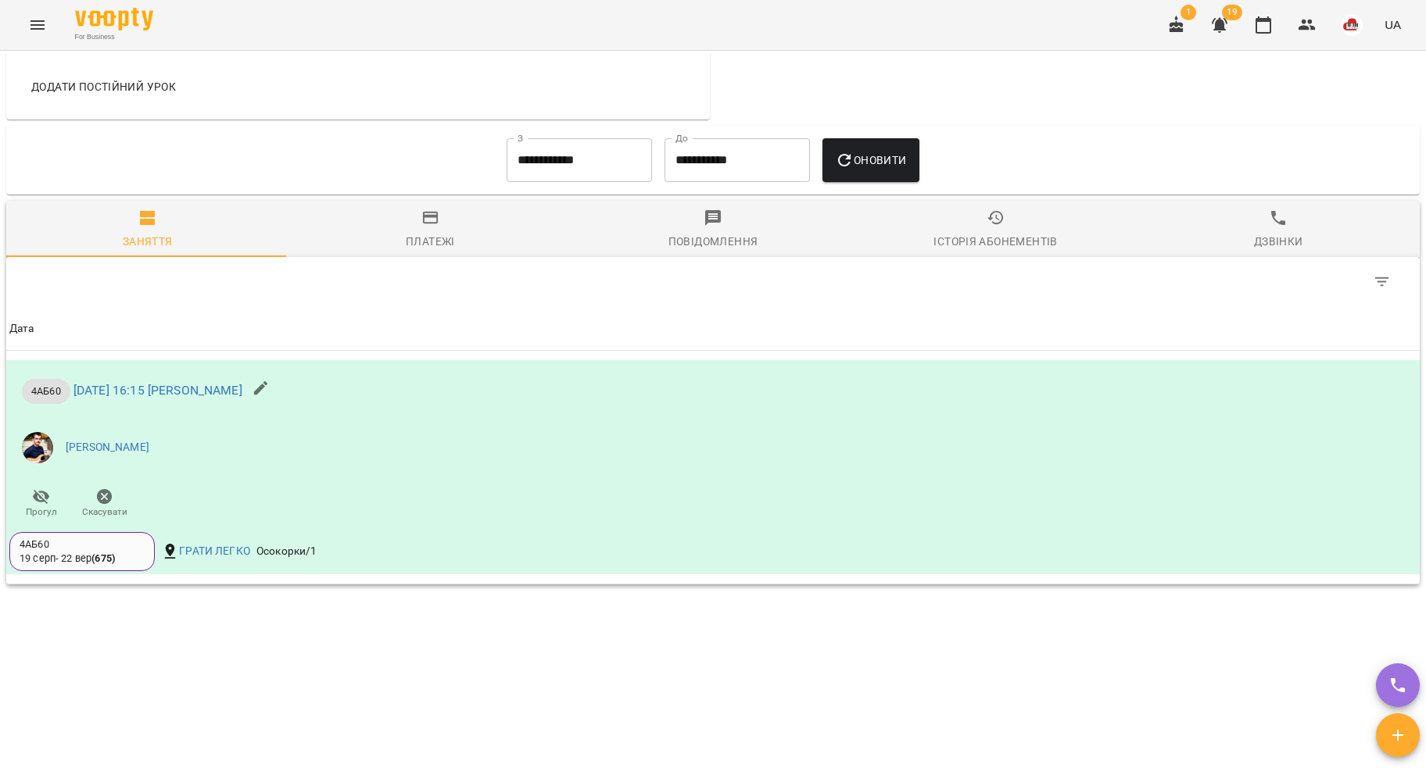
click at [427, 222] on icon "button" at bounding box center [430, 218] width 19 height 19
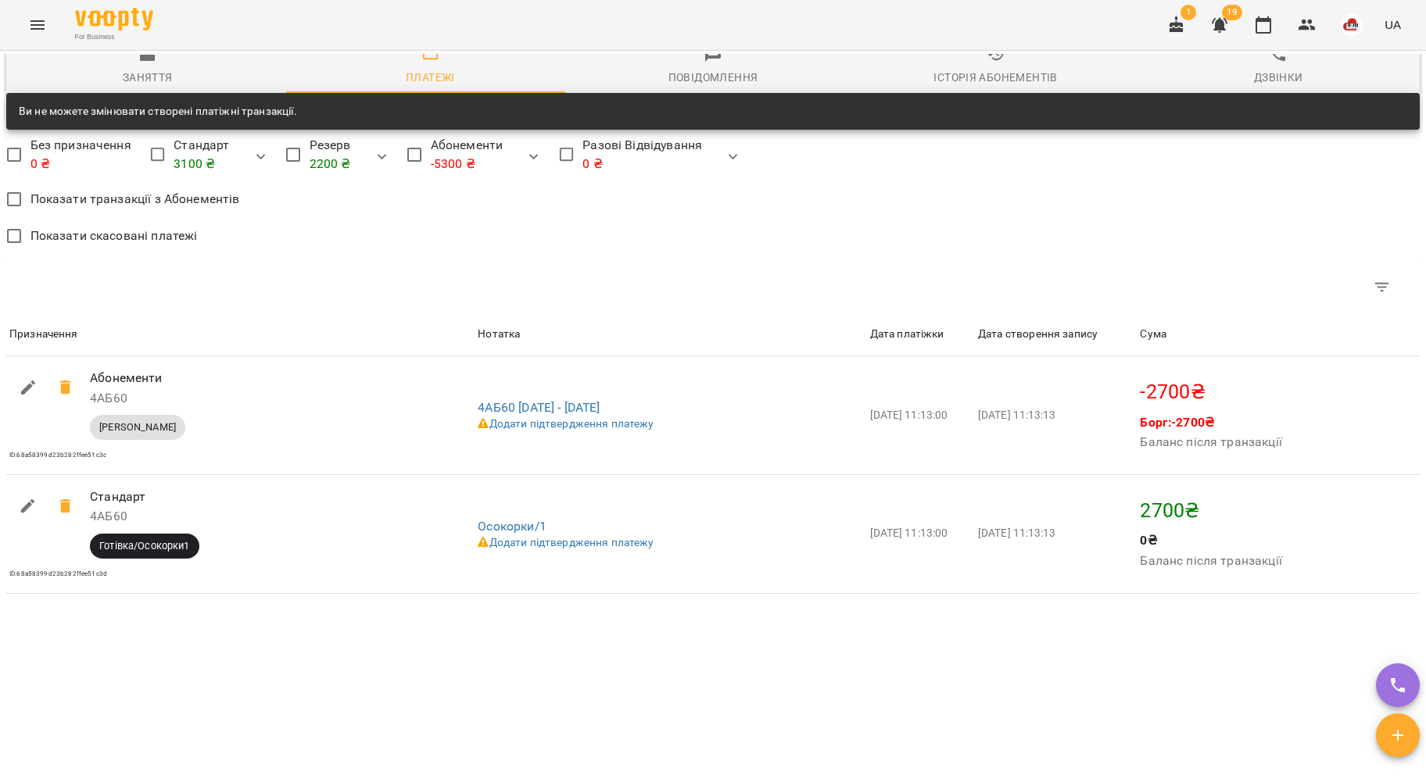
scroll to position [919, 0]
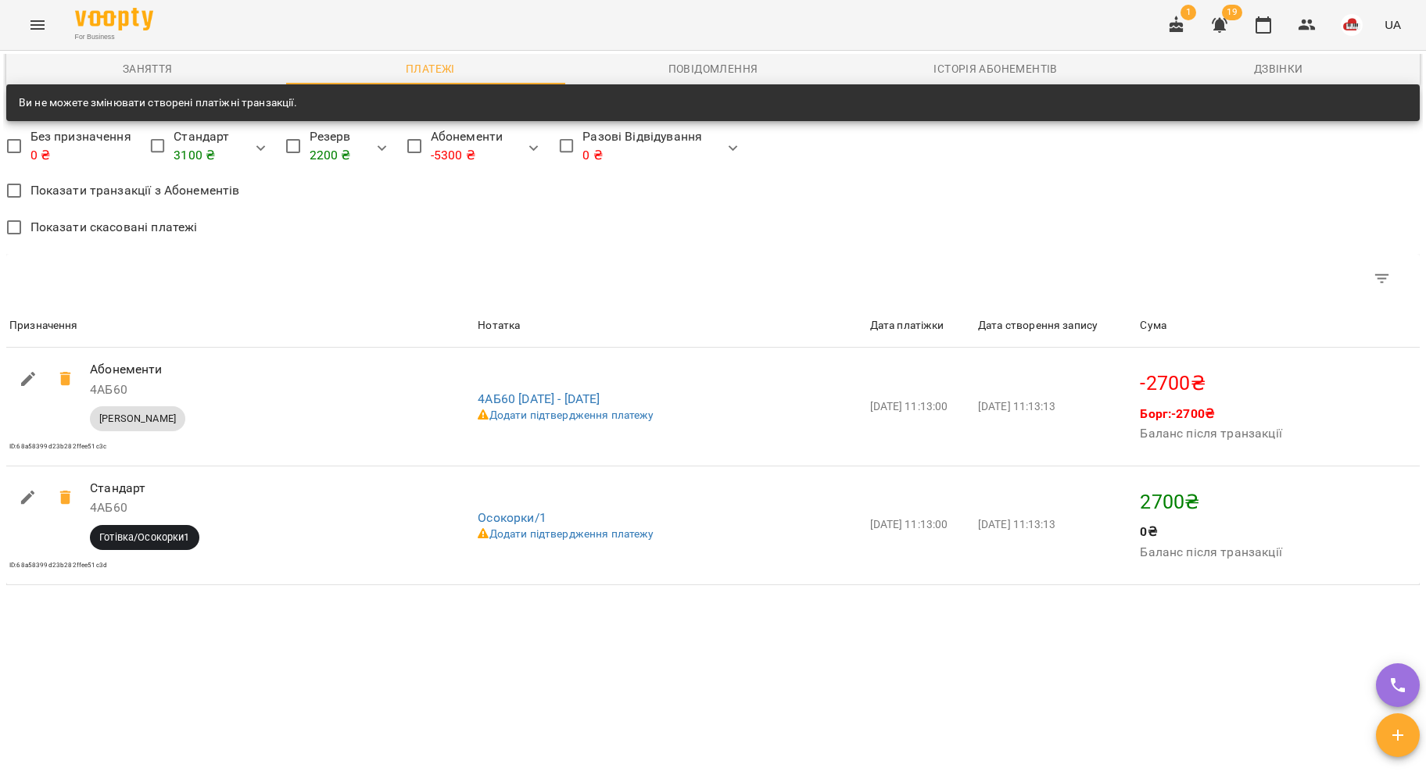
click at [25, 496] on icon "button" at bounding box center [28, 497] width 19 height 19
select select "**********"
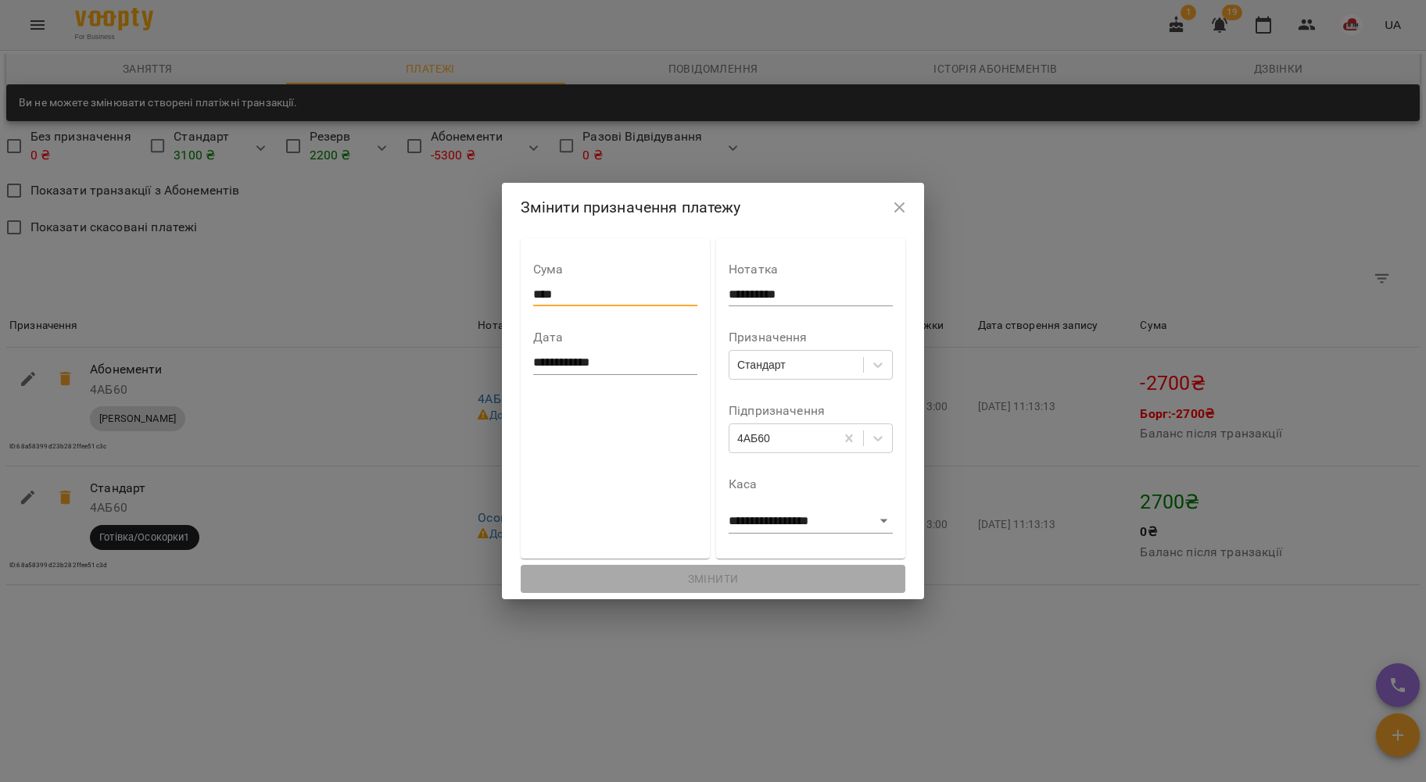
click at [533, 285] on input "****" at bounding box center [615, 294] width 164 height 25
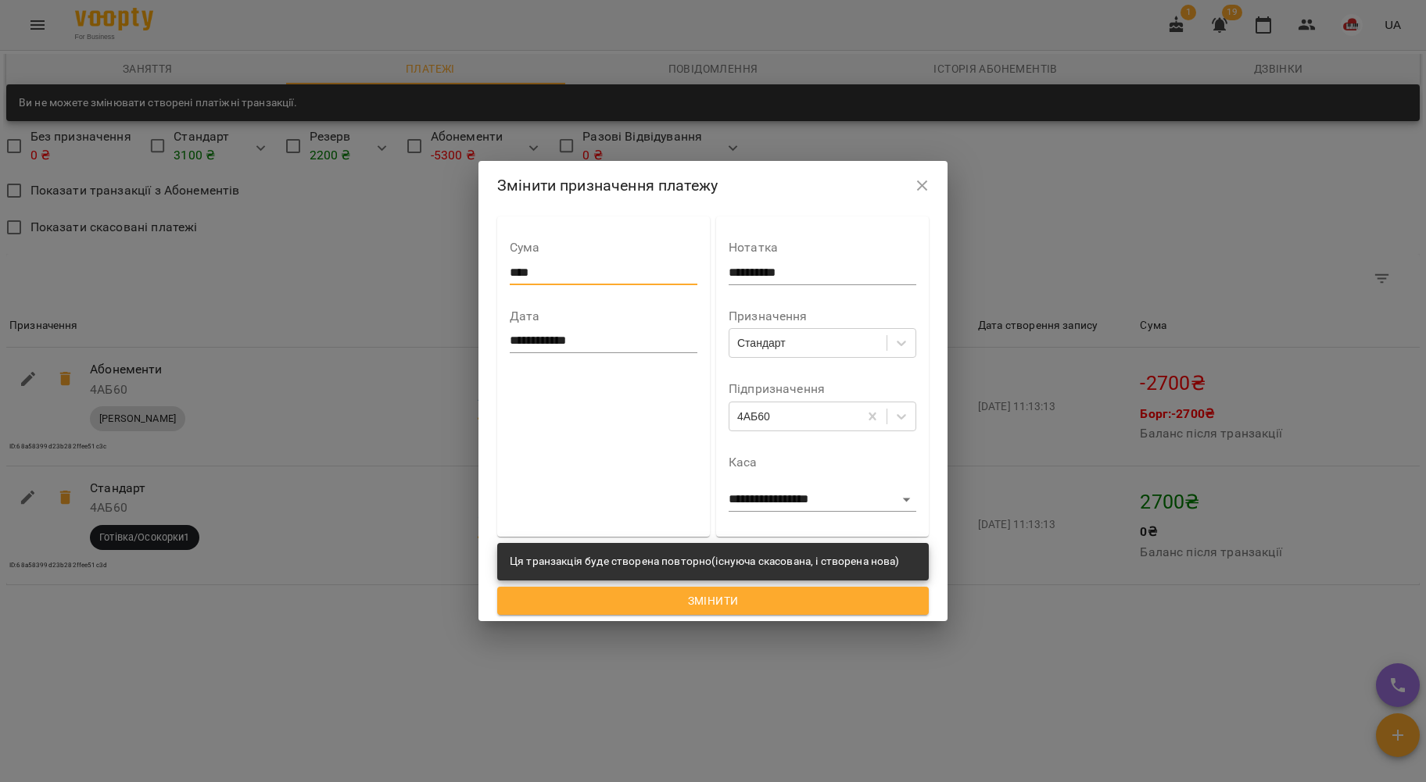
type input "****"
click at [764, 364] on div "**********" at bounding box center [822, 376] width 188 height 295
click at [765, 353] on div "Стандарт" at bounding box center [807, 344] width 157 height 26
type input "**"
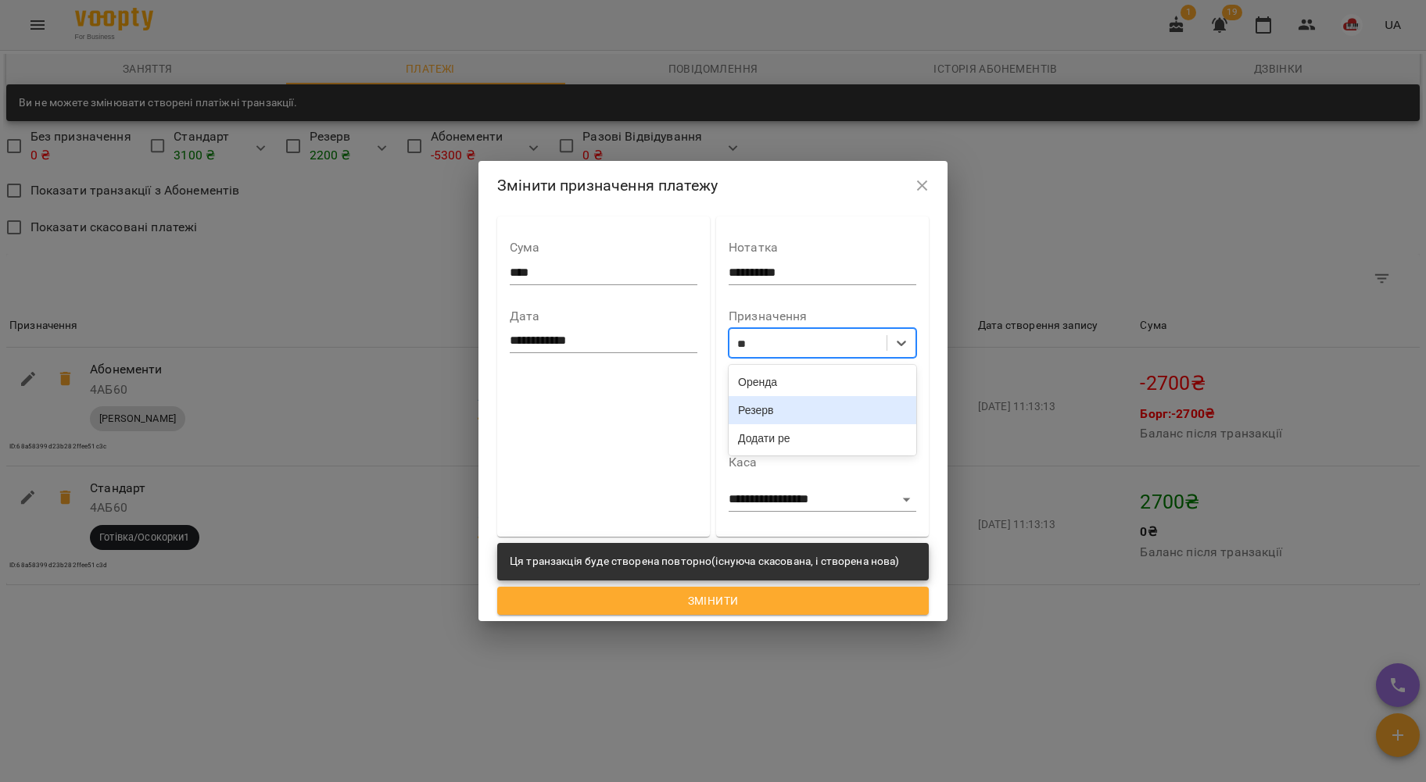
click at [764, 417] on div "Резерв" at bounding box center [822, 410] width 188 height 28
click at [766, 422] on div "4АБ60" at bounding box center [753, 417] width 33 height 16
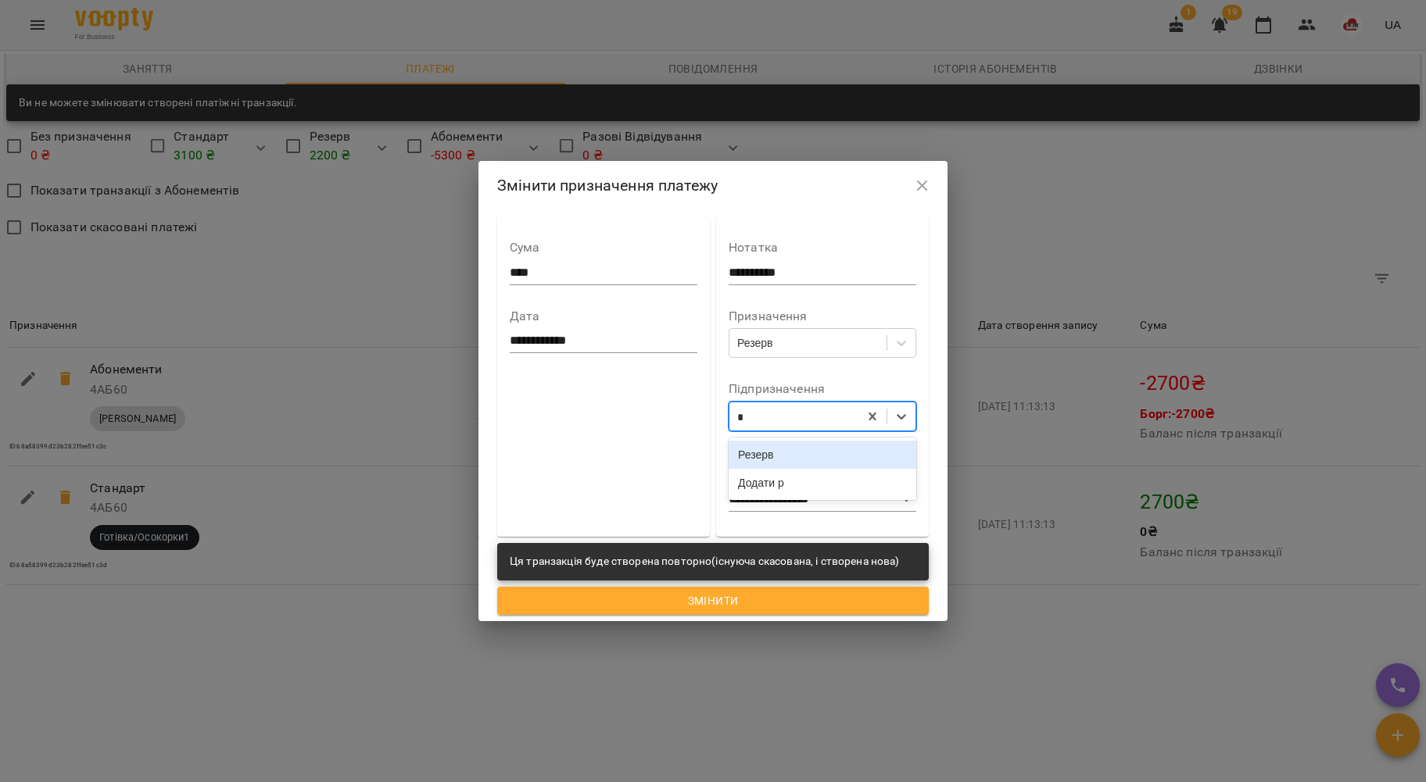
type input "**"
click at [766, 460] on div "Резерв" at bounding box center [822, 455] width 188 height 28
click at [755, 584] on div "Змінити" at bounding box center [713, 601] width 438 height 34
click at [755, 592] on span "Змінити" at bounding box center [713, 601] width 406 height 19
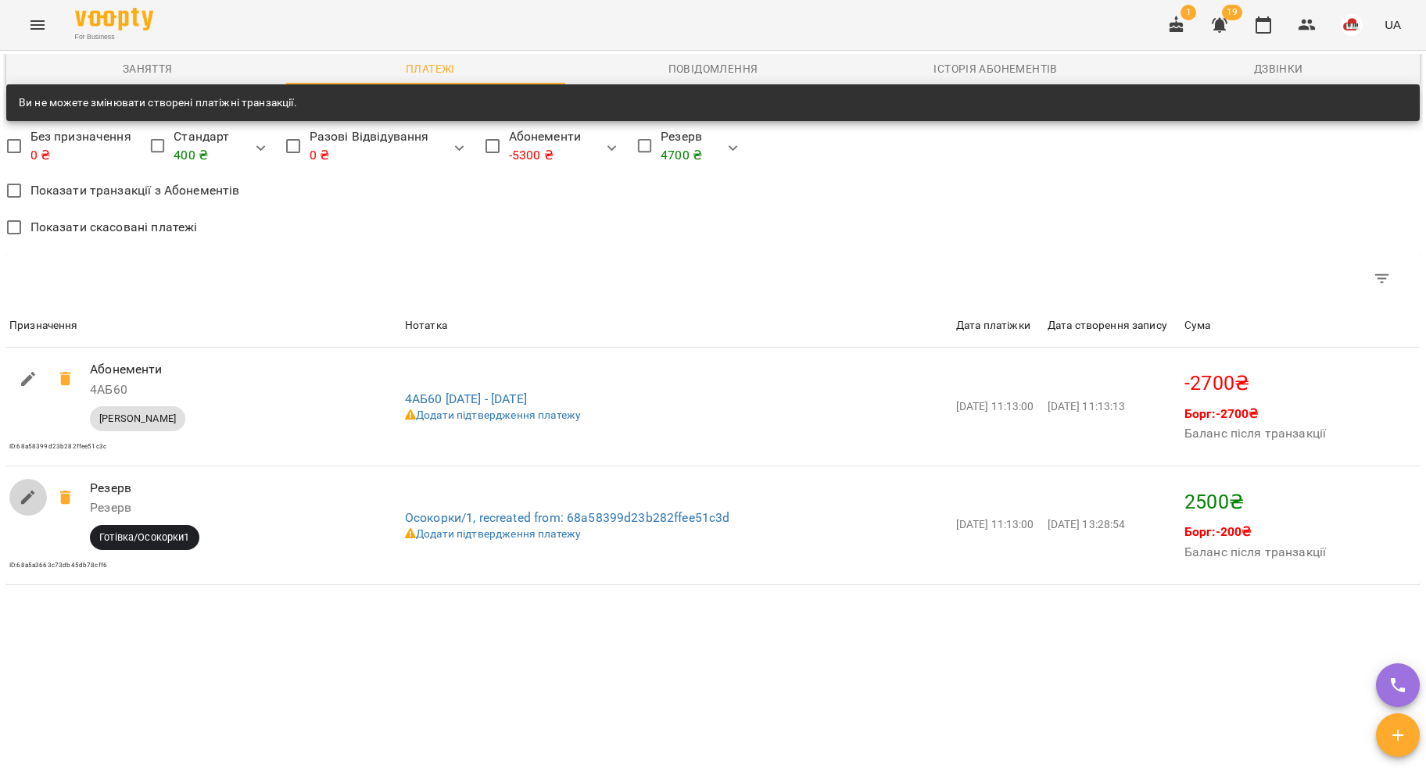
click at [37, 489] on icon "button" at bounding box center [28, 497] width 19 height 19
select select "**********"
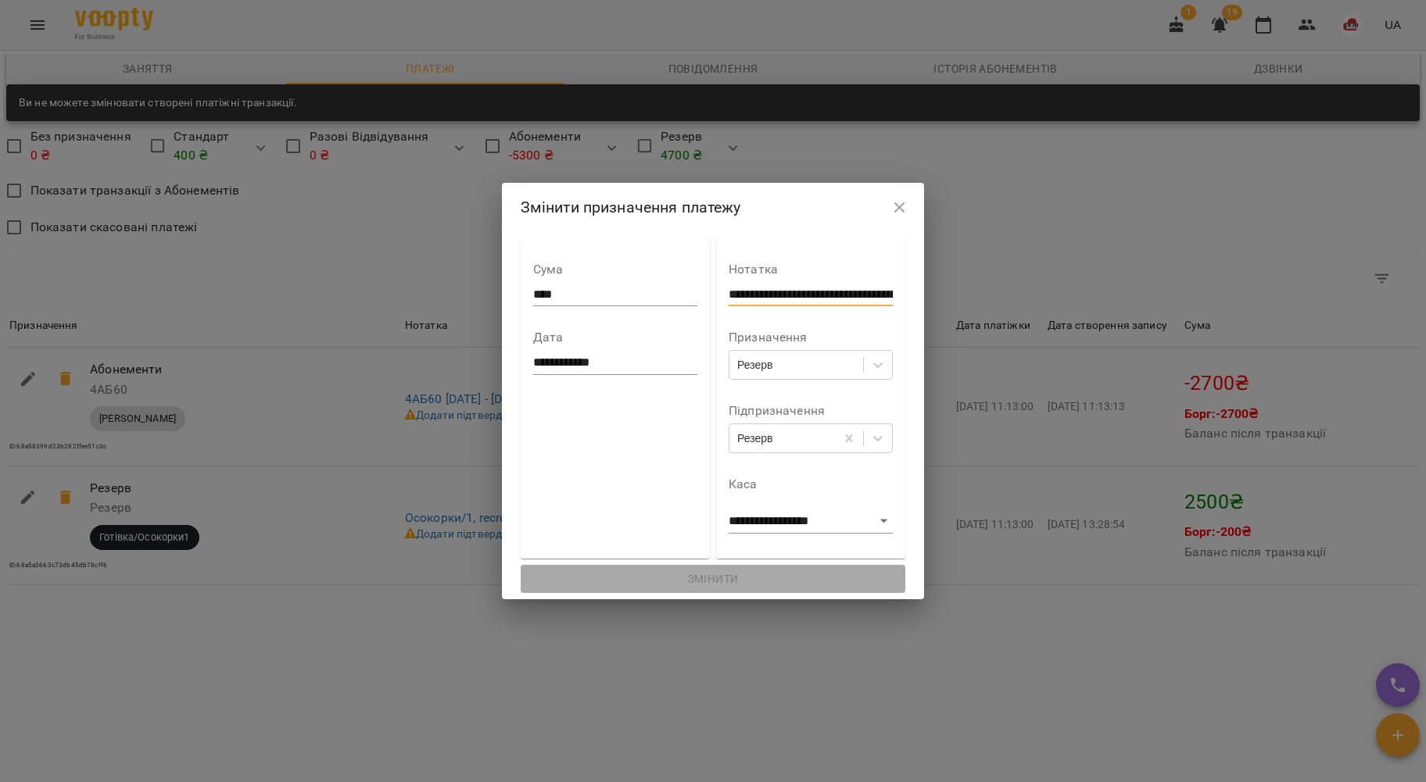
scroll to position [0, 144]
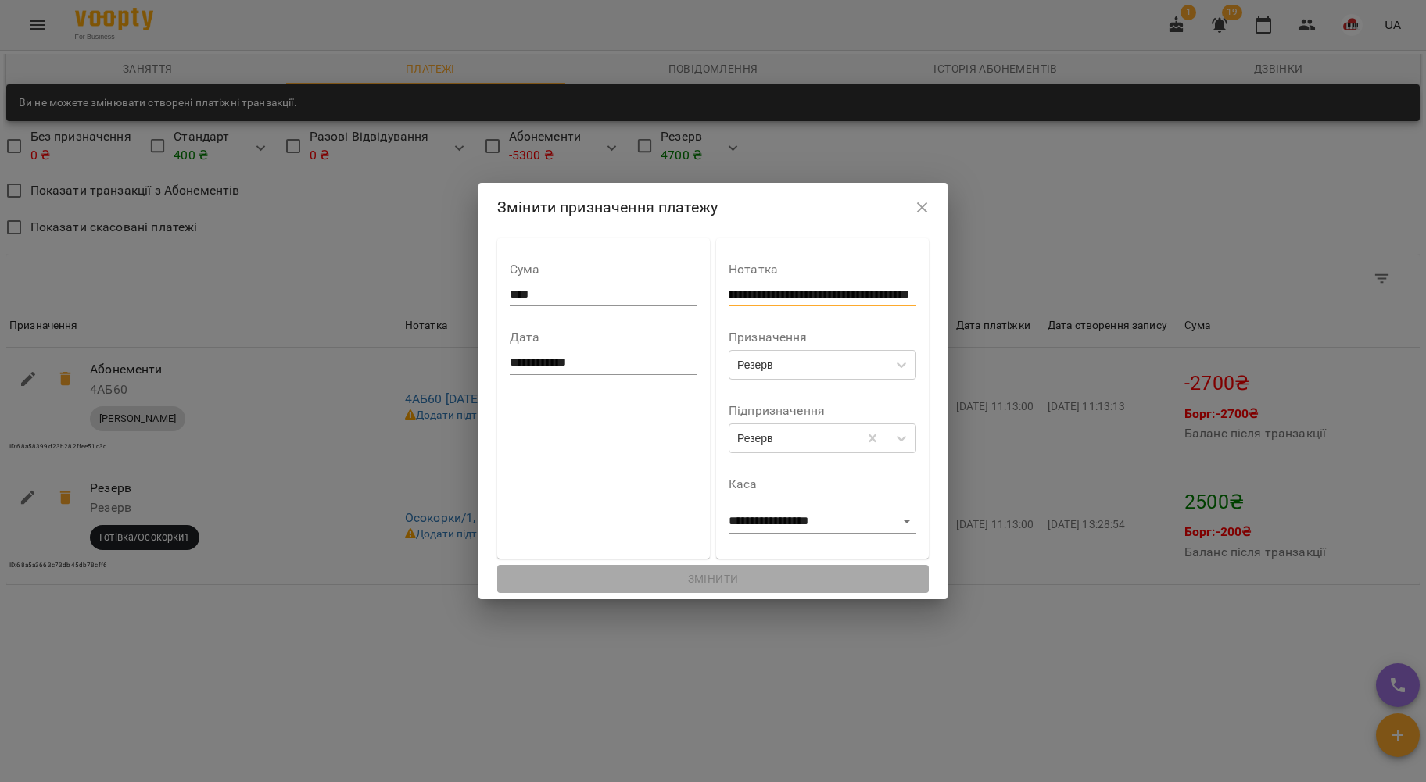
drag, startPoint x: 798, startPoint y: 302, endPoint x: 1327, endPoint y: 234, distance: 533.4
click at [1311, 264] on div "**********" at bounding box center [713, 391] width 1426 height 782
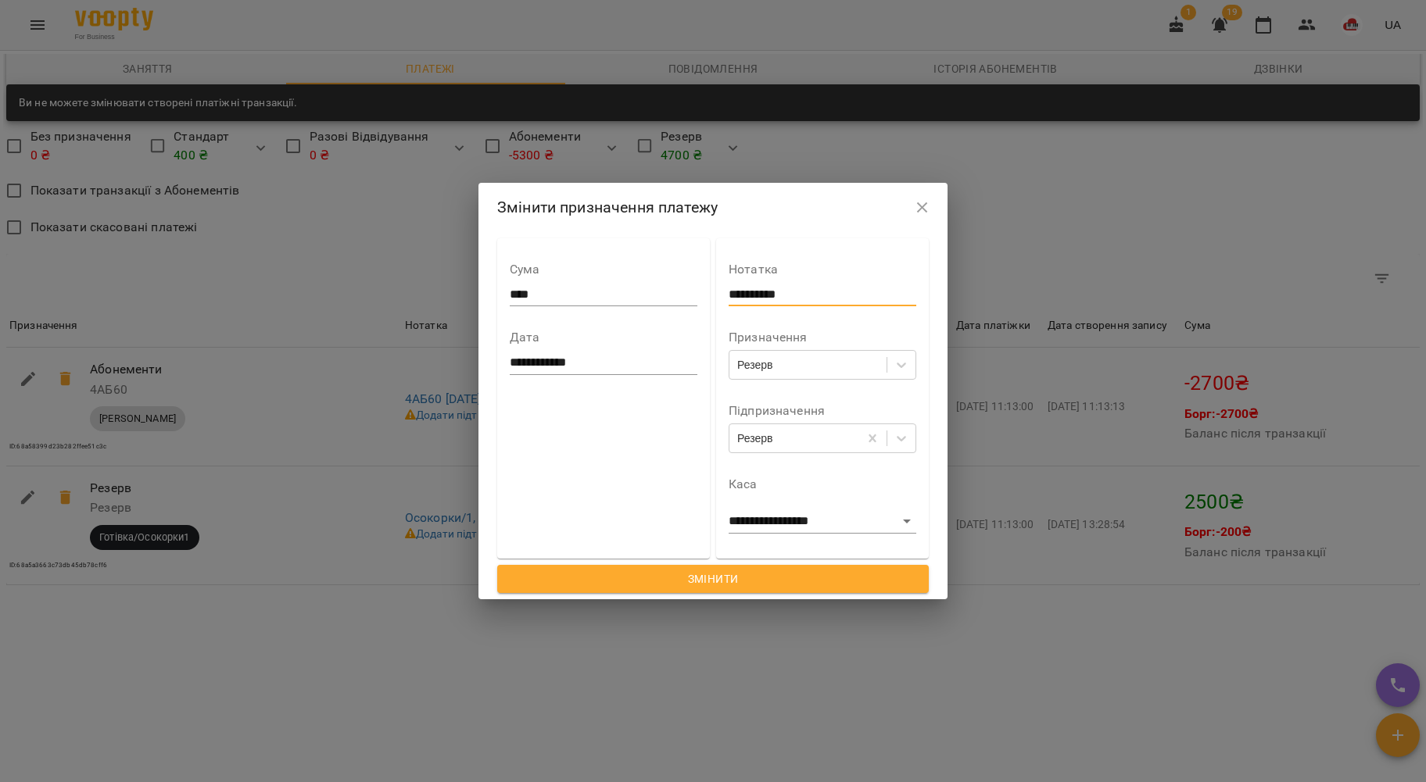
scroll to position [0, 0]
type input "**********"
click at [696, 584] on span "Змінити" at bounding box center [713, 579] width 406 height 19
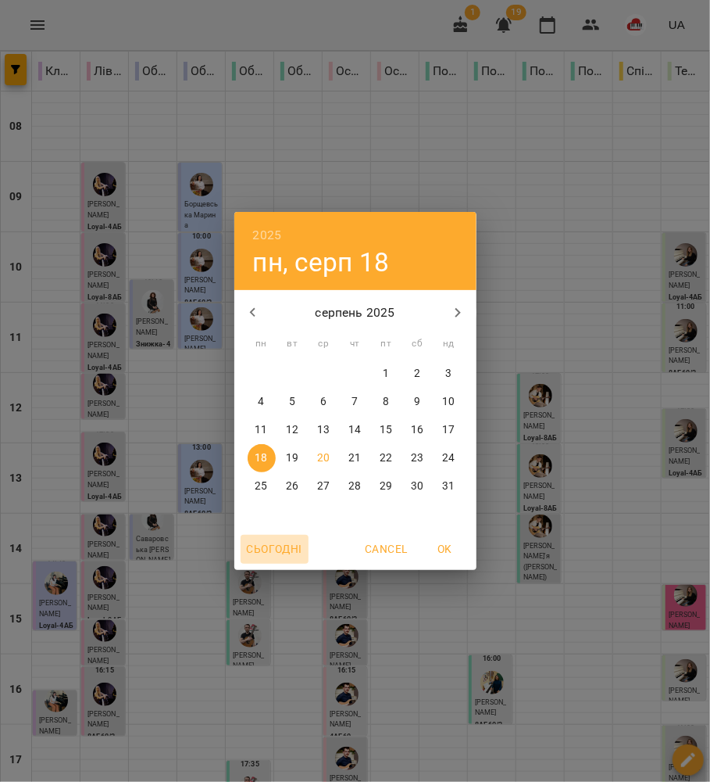
click at [283, 556] on span "Сьогодні" at bounding box center [274, 548] width 55 height 19
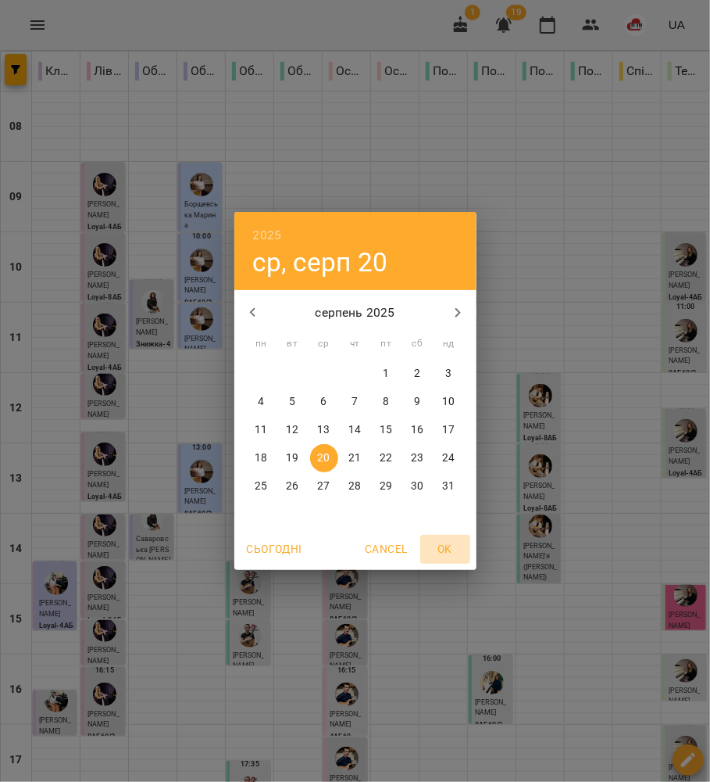
click at [450, 556] on span "OK" at bounding box center [446, 548] width 38 height 19
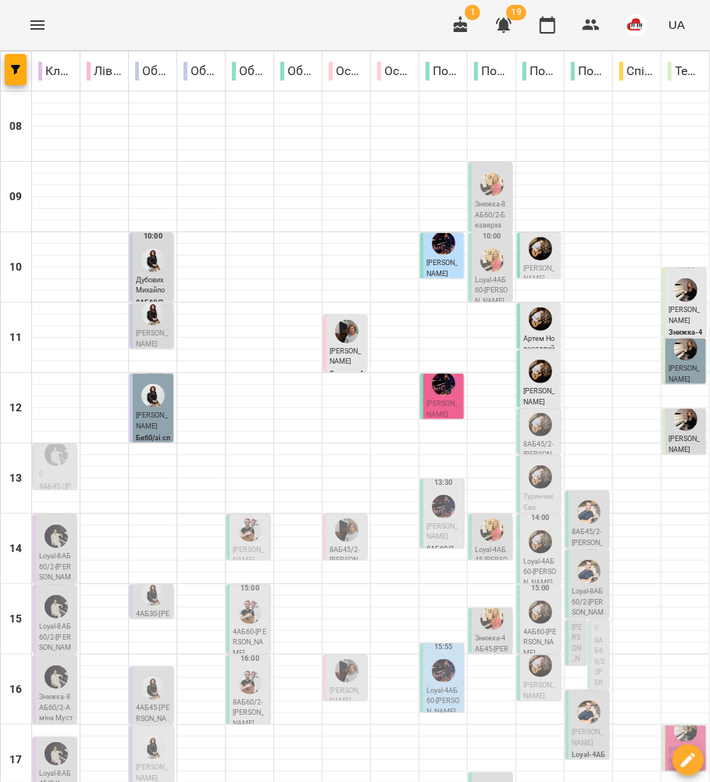
scroll to position [311, 0]
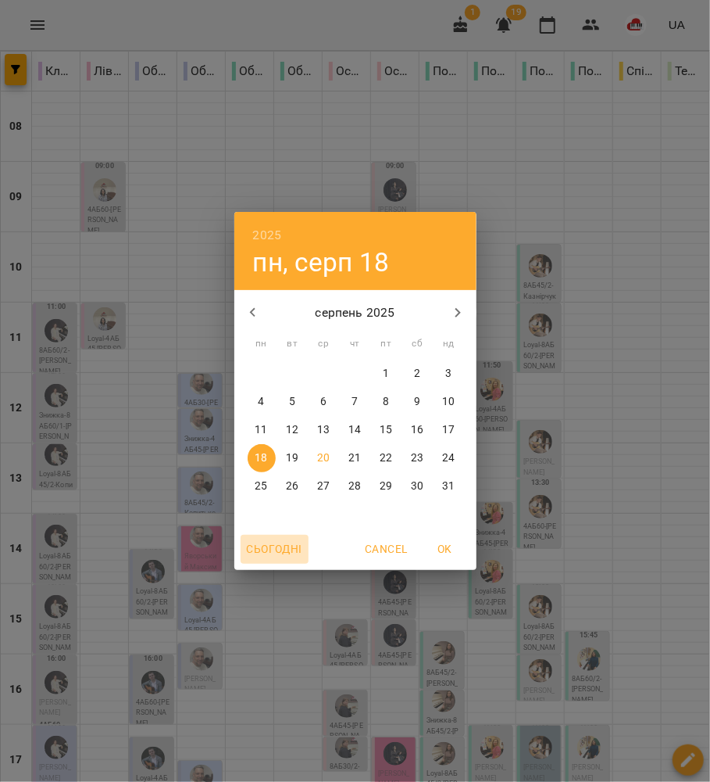
click at [293, 541] on span "Сьогодні" at bounding box center [274, 548] width 55 height 19
click at [466, 538] on button "OK" at bounding box center [445, 549] width 50 height 28
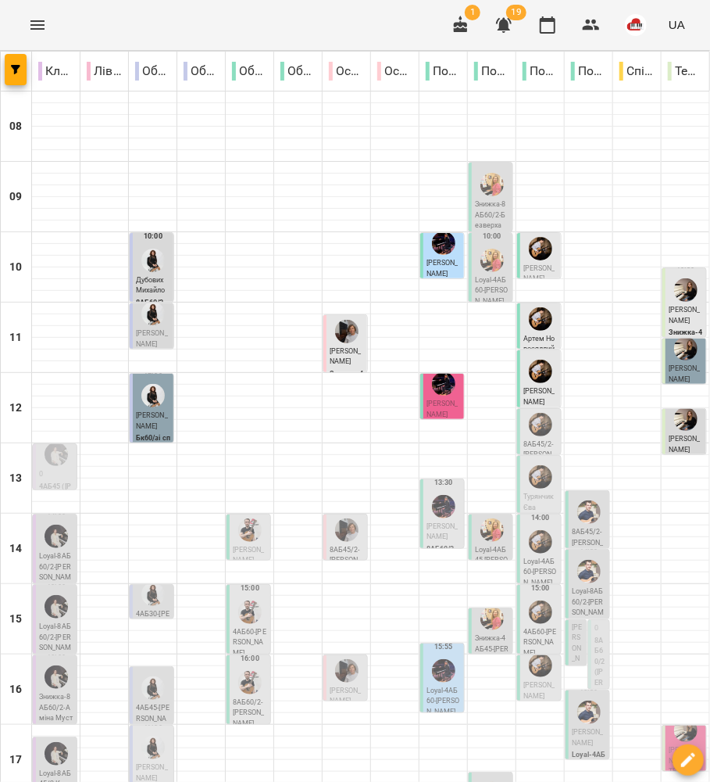
click at [429, 656] on div at bounding box center [444, 671] width 30 height 30
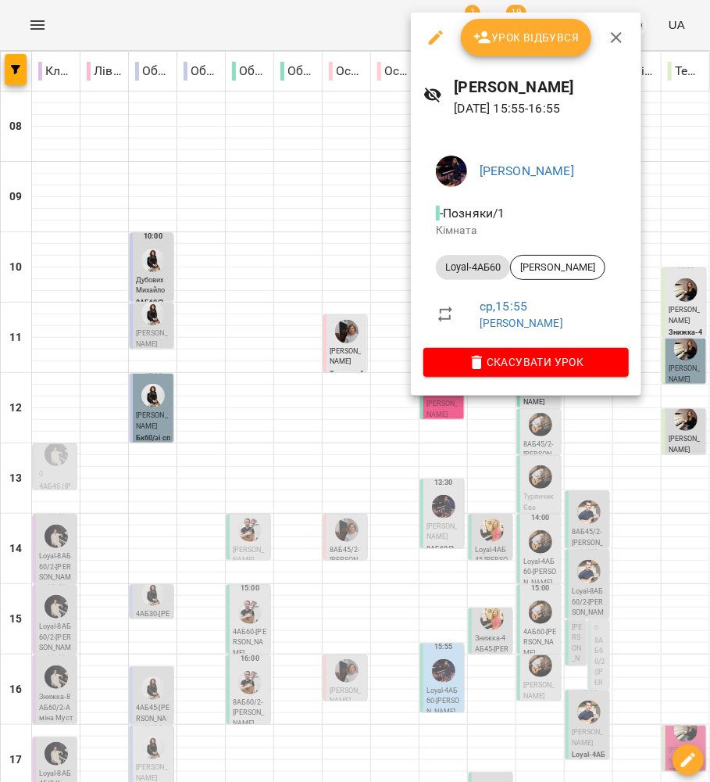
click at [624, 35] on icon "button" at bounding box center [616, 37] width 19 height 19
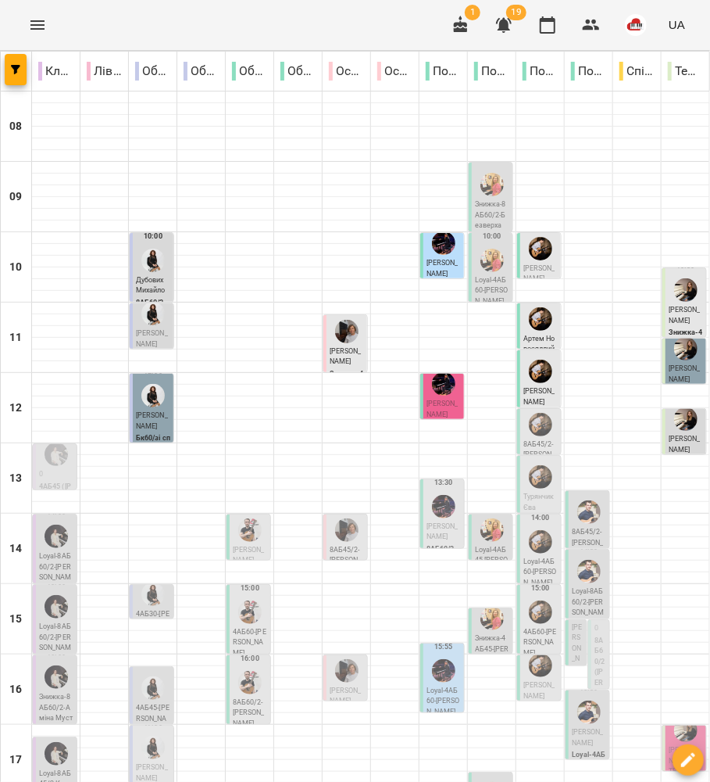
click at [450, 637] on div "15:55" at bounding box center [444, 661] width 34 height 48
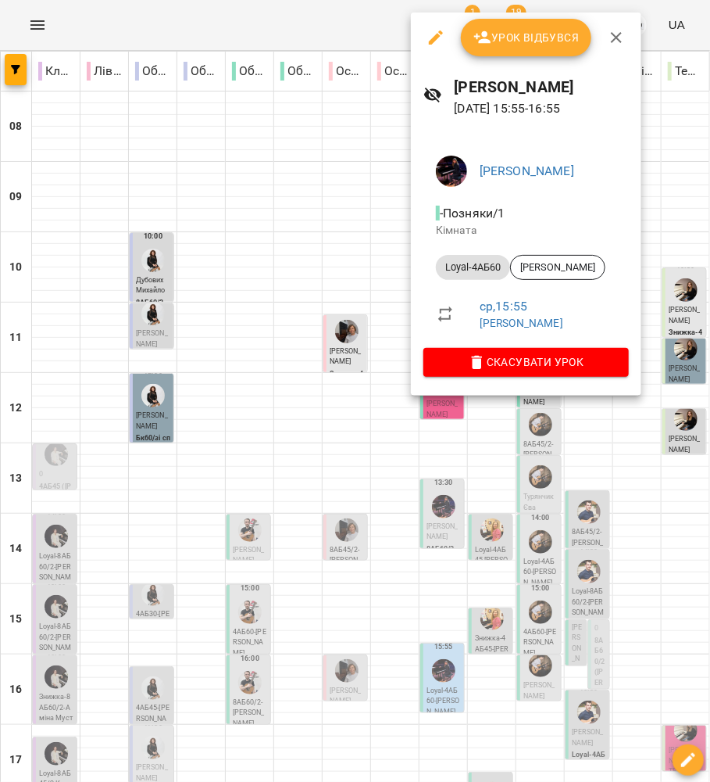
drag, startPoint x: 613, startPoint y: 34, endPoint x: 593, endPoint y: 138, distance: 105.0
click at [613, 35] on icon "button" at bounding box center [616, 37] width 11 height 11
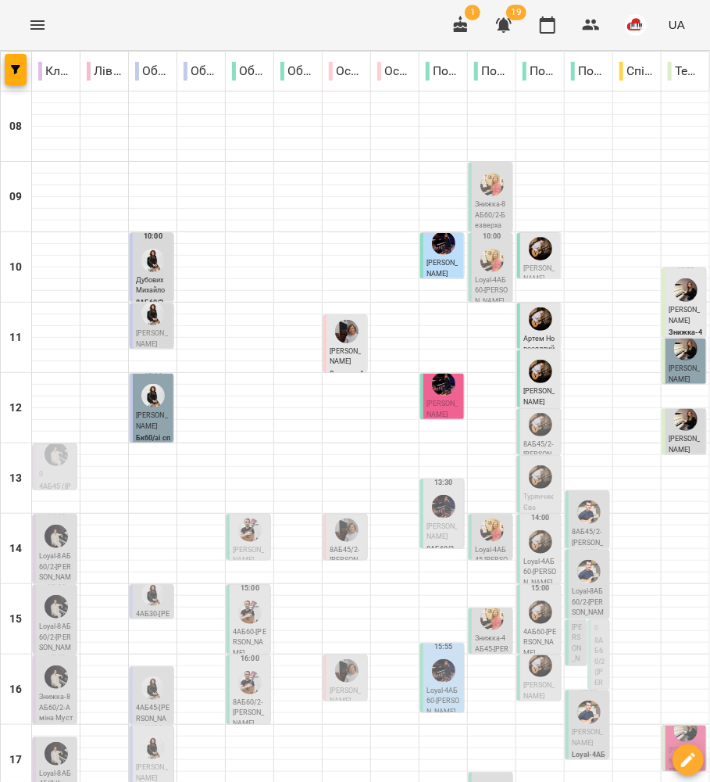
scroll to position [0, 0]
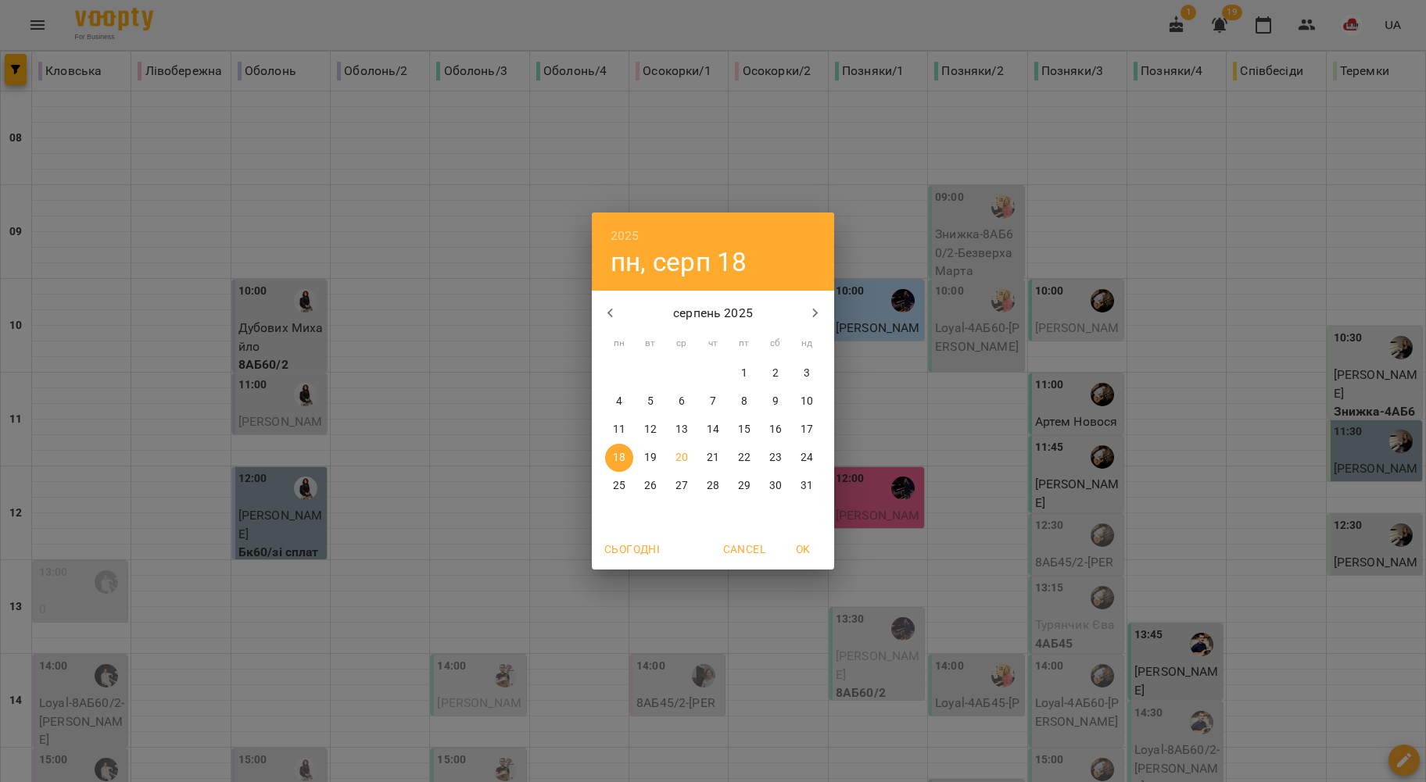
click at [625, 550] on span "Сьогодні" at bounding box center [631, 549] width 55 height 19
click at [649, 460] on p "19" at bounding box center [650, 458] width 13 height 16
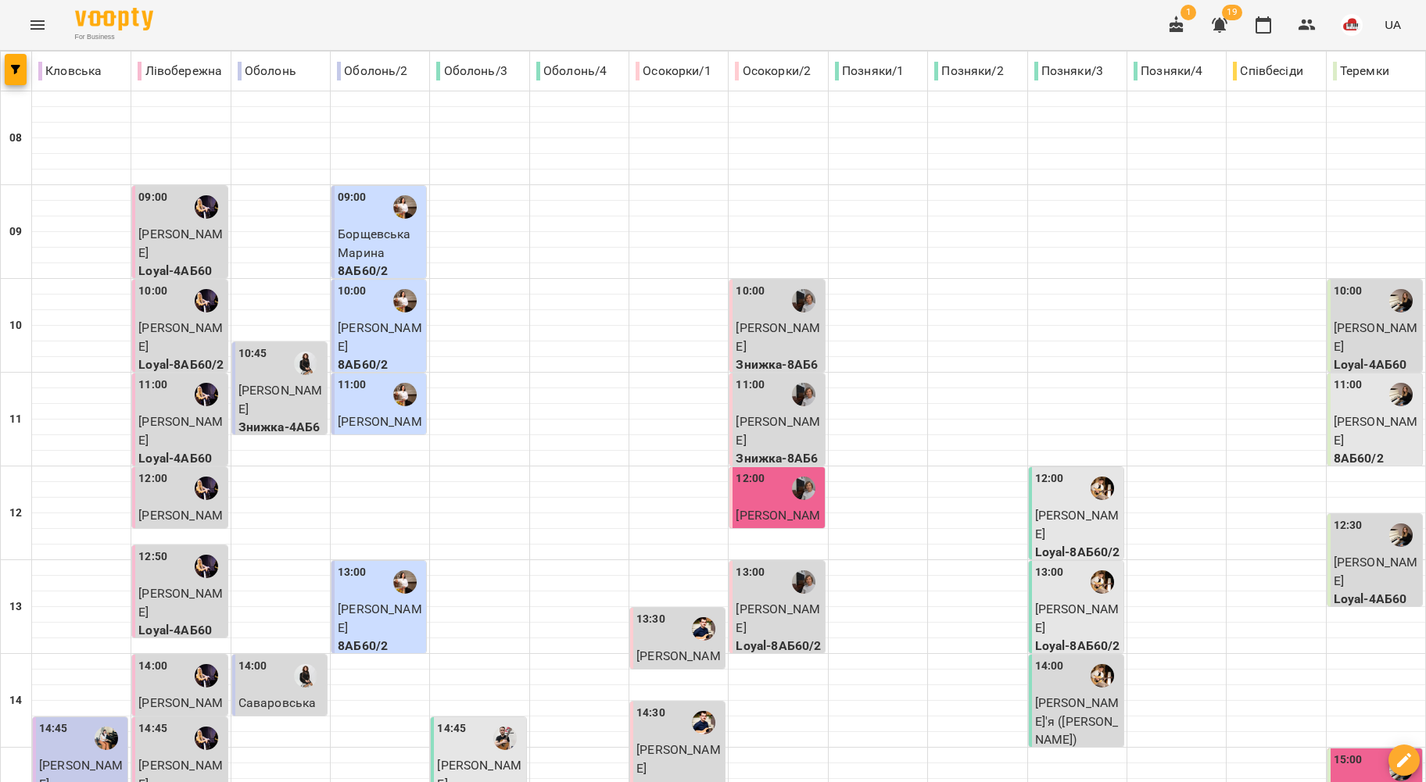
click at [184, 231] on span "[PERSON_NAME]" at bounding box center [180, 244] width 84 height 34
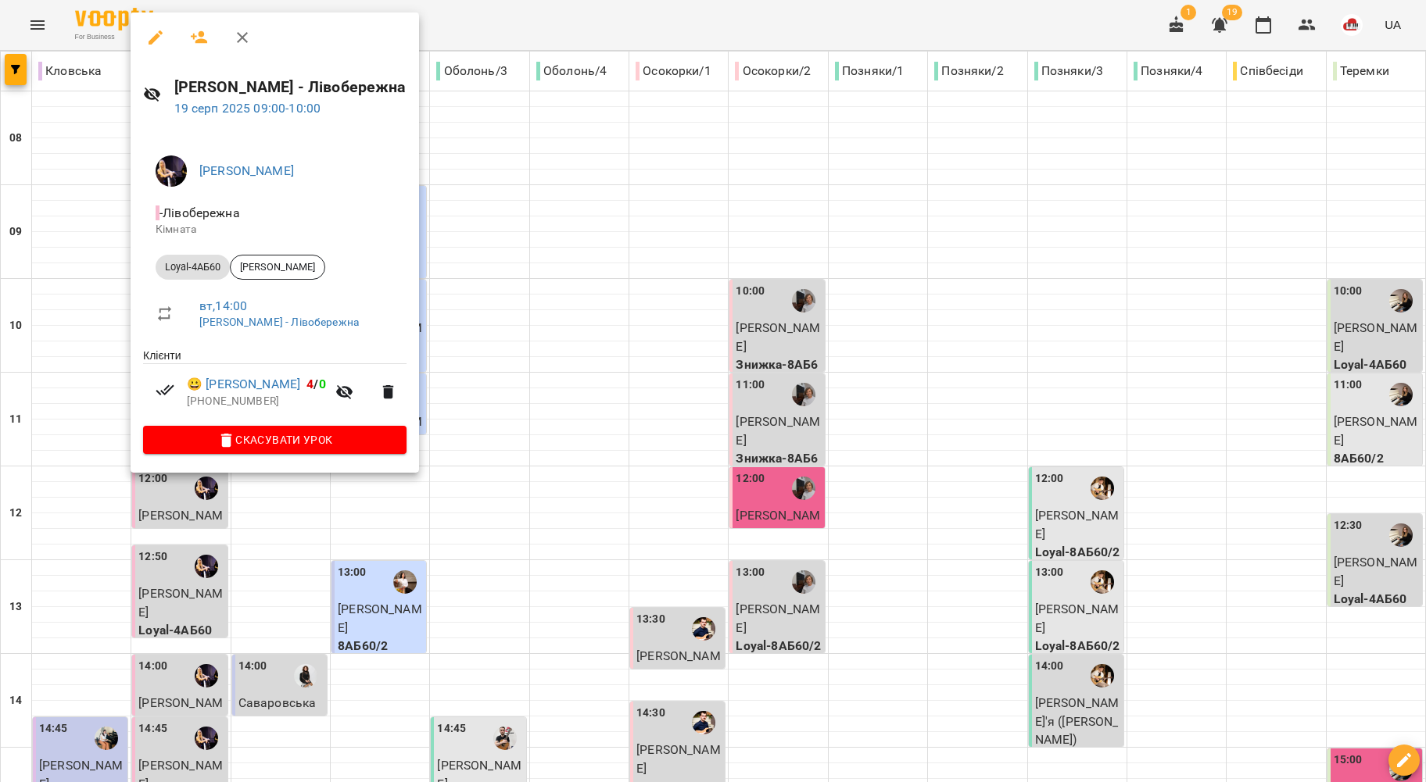
click at [44, 267] on div at bounding box center [713, 391] width 1426 height 782
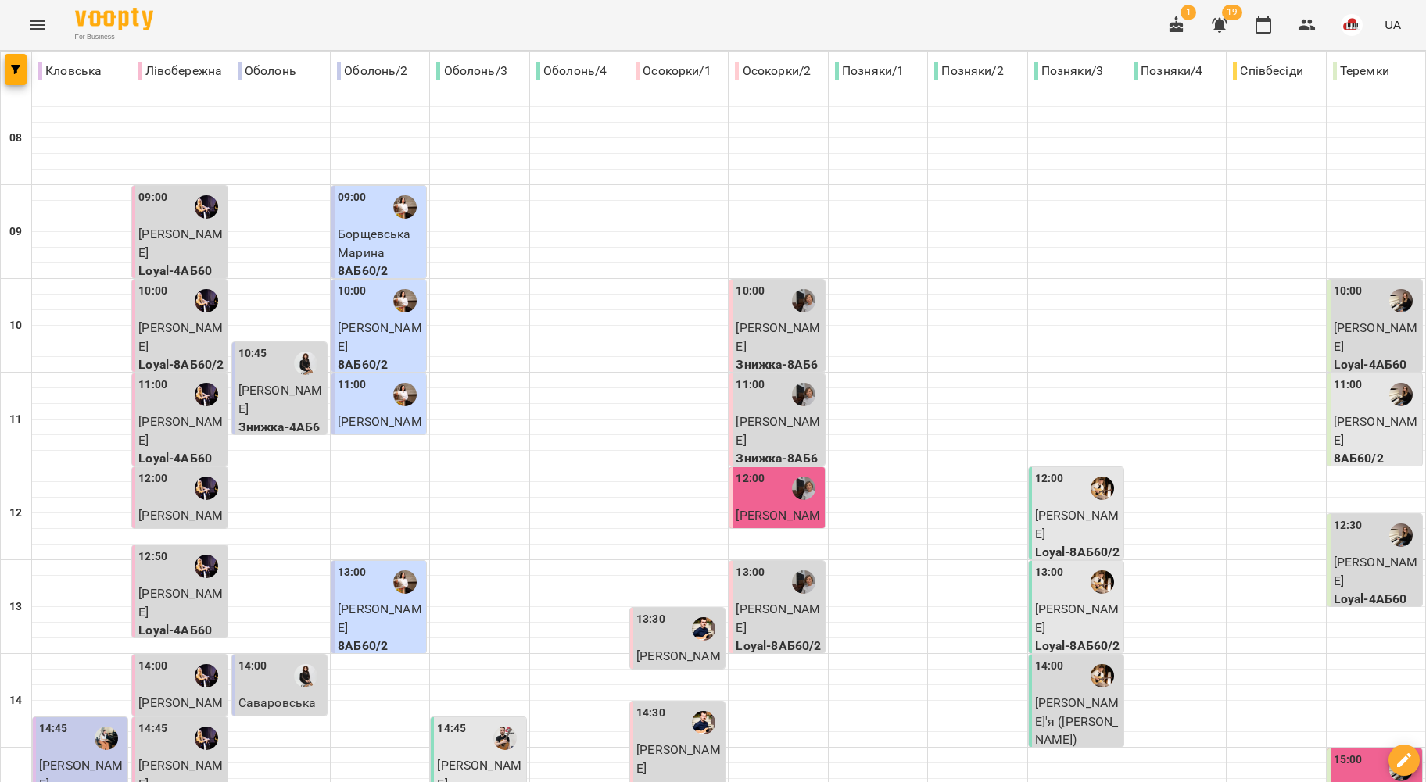
click at [170, 231] on span "[PERSON_NAME]" at bounding box center [180, 244] width 84 height 34
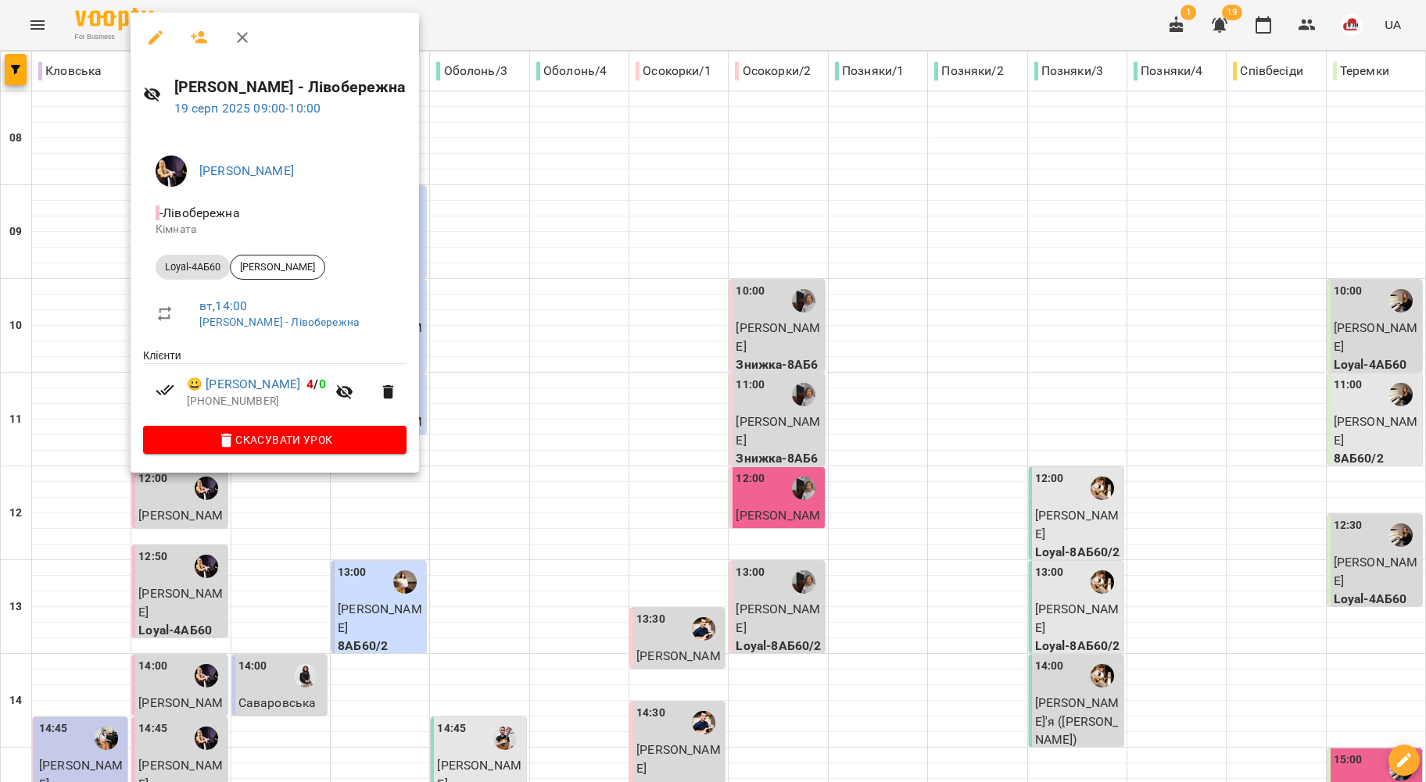
click at [41, 199] on div at bounding box center [713, 391] width 1426 height 782
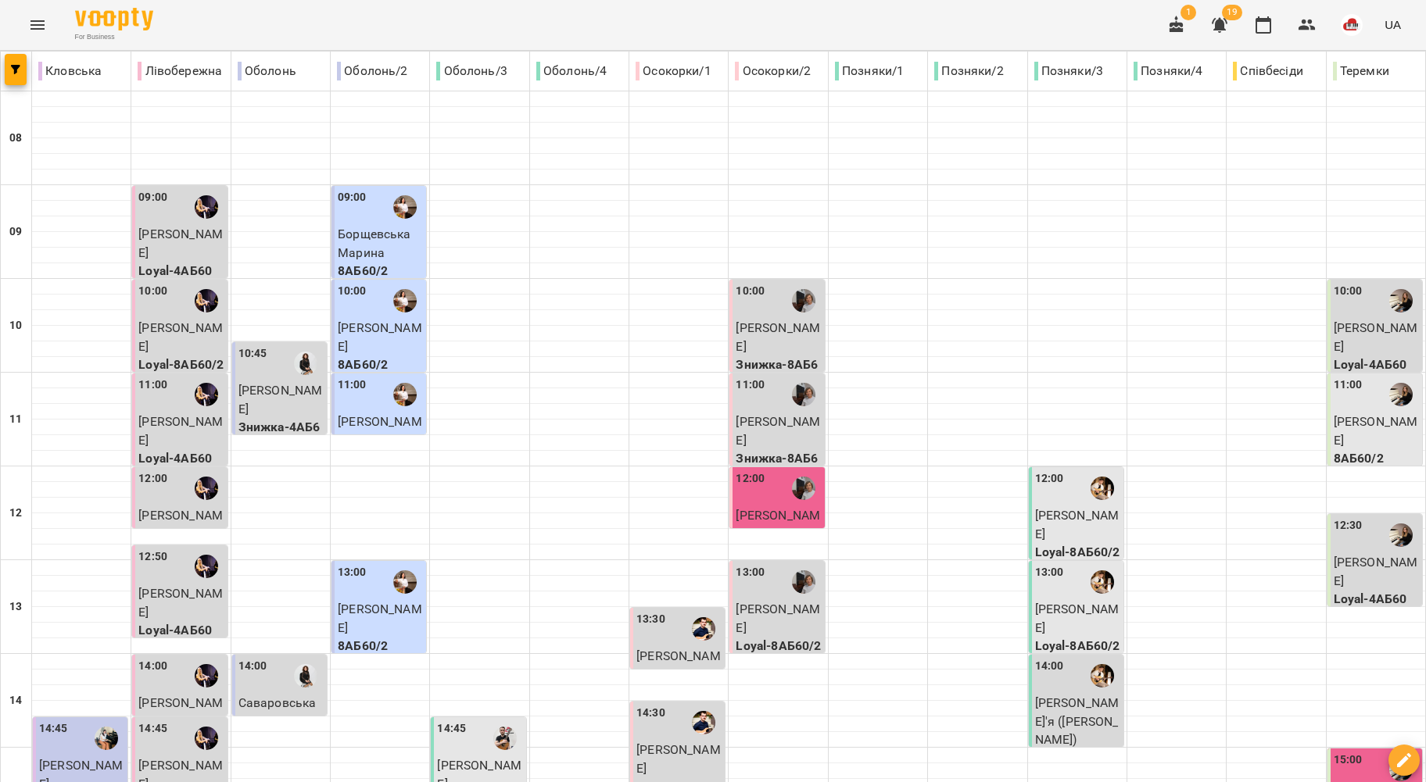
click at [162, 329] on span "Влад Гараєв" at bounding box center [180, 337] width 84 height 34
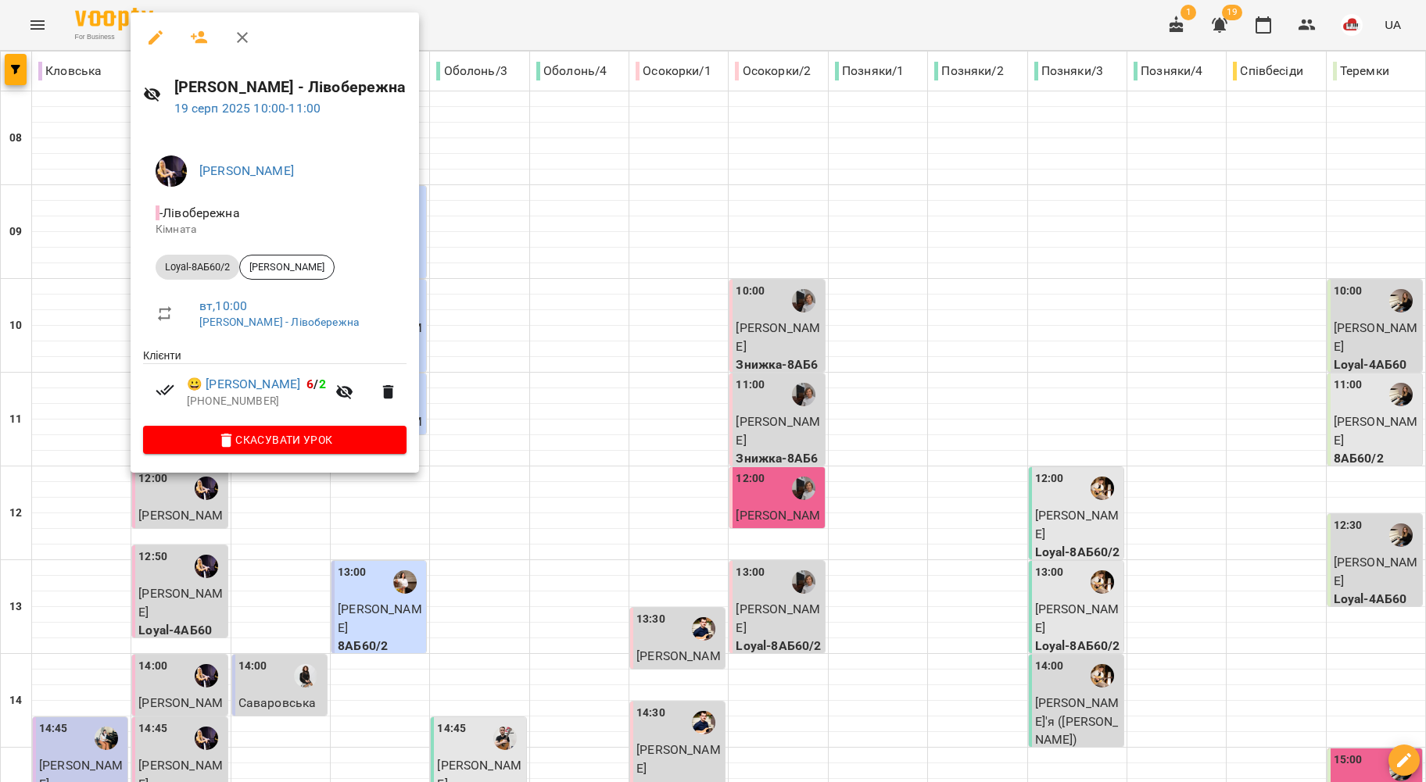
click at [101, 278] on div at bounding box center [713, 391] width 1426 height 782
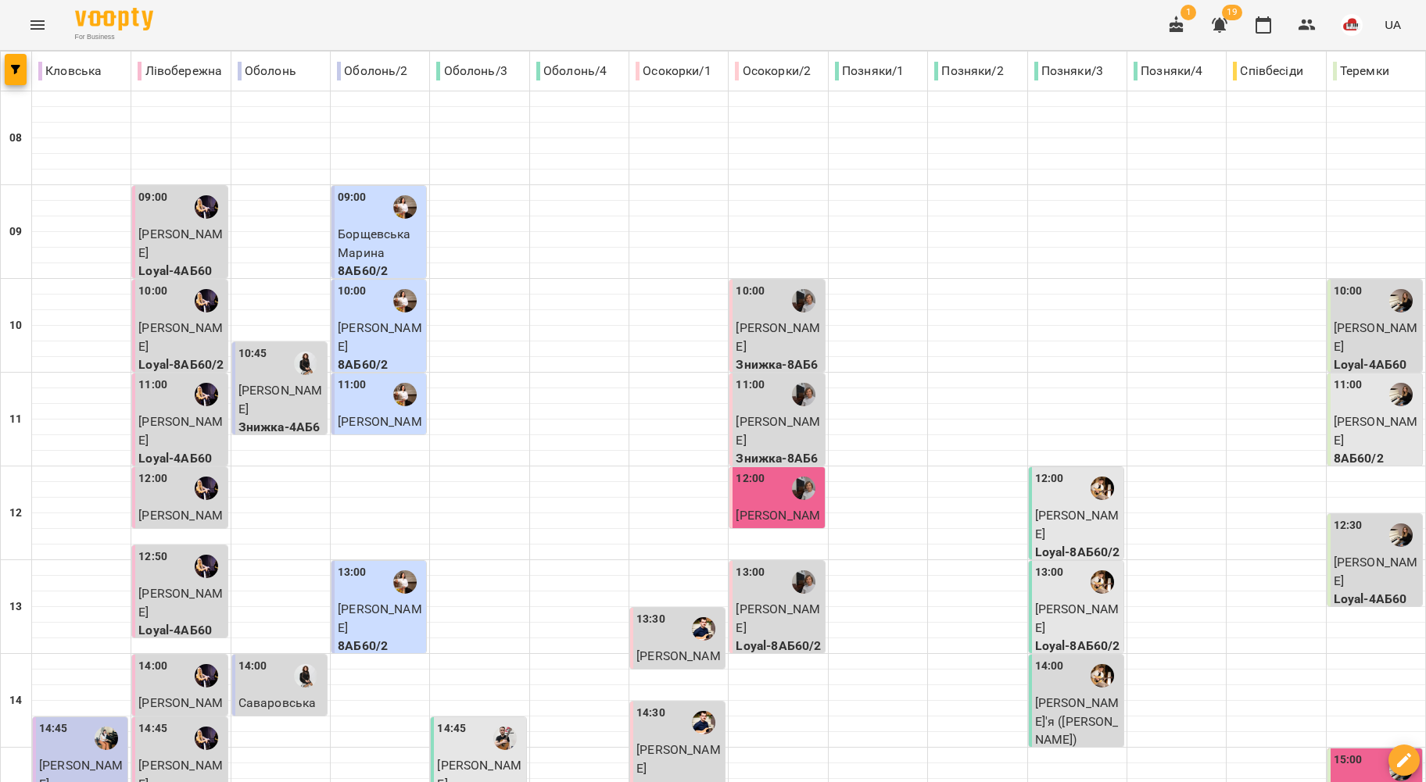
click at [177, 406] on div "11:00" at bounding box center [180, 395] width 85 height 36
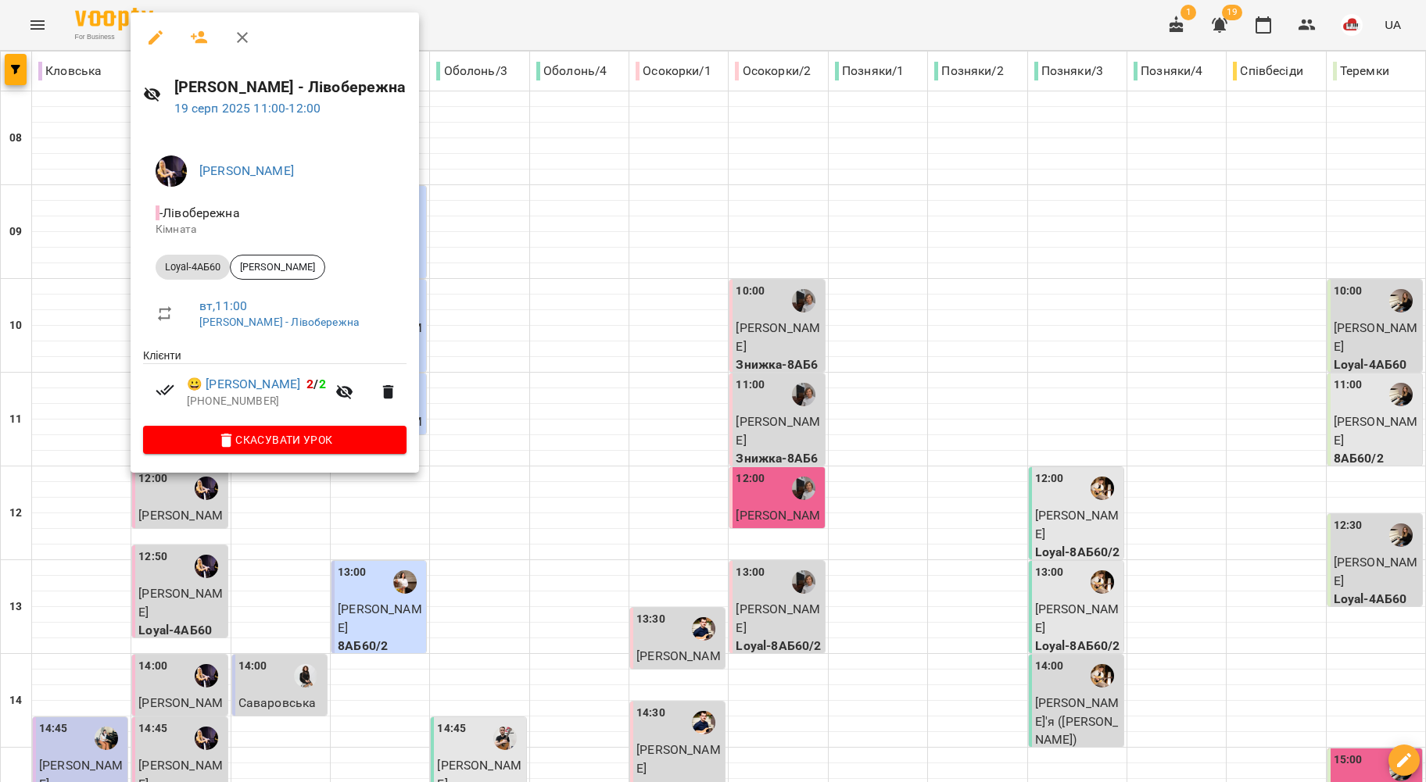
drag, startPoint x: 103, startPoint y: 362, endPoint x: 150, endPoint y: 447, distance: 97.2
click at [103, 363] on div at bounding box center [713, 391] width 1426 height 782
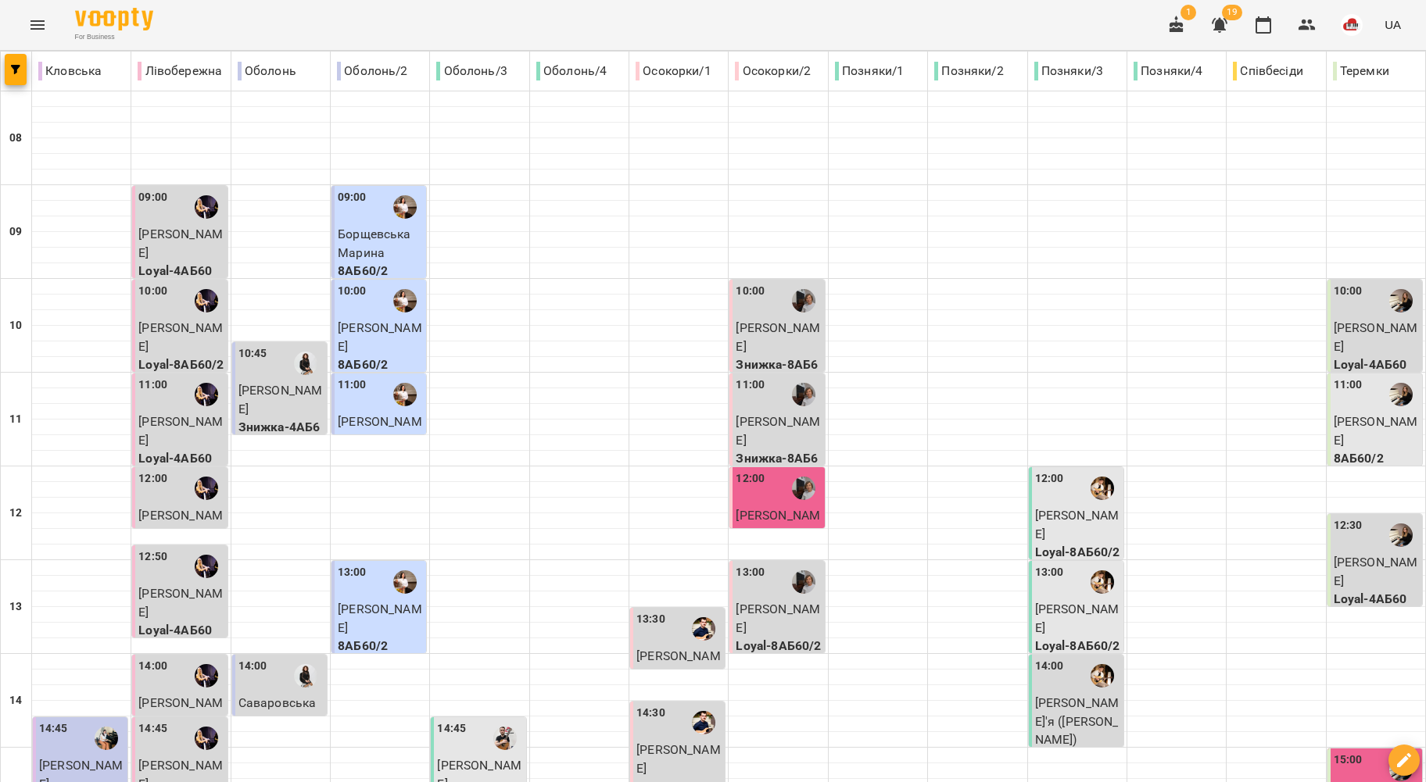
click at [178, 488] on div "12:00" at bounding box center [180, 489] width 85 height 36
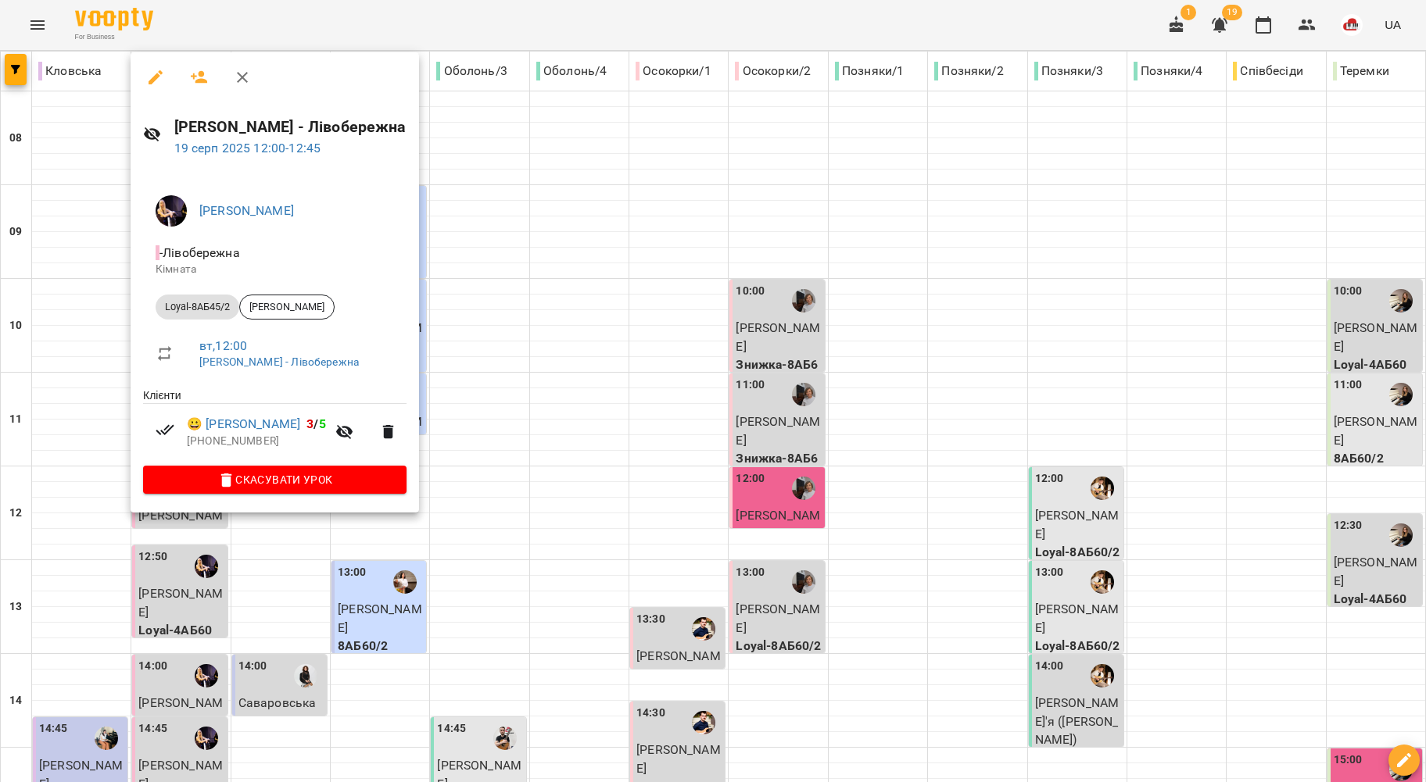
click at [103, 352] on div at bounding box center [713, 391] width 1426 height 782
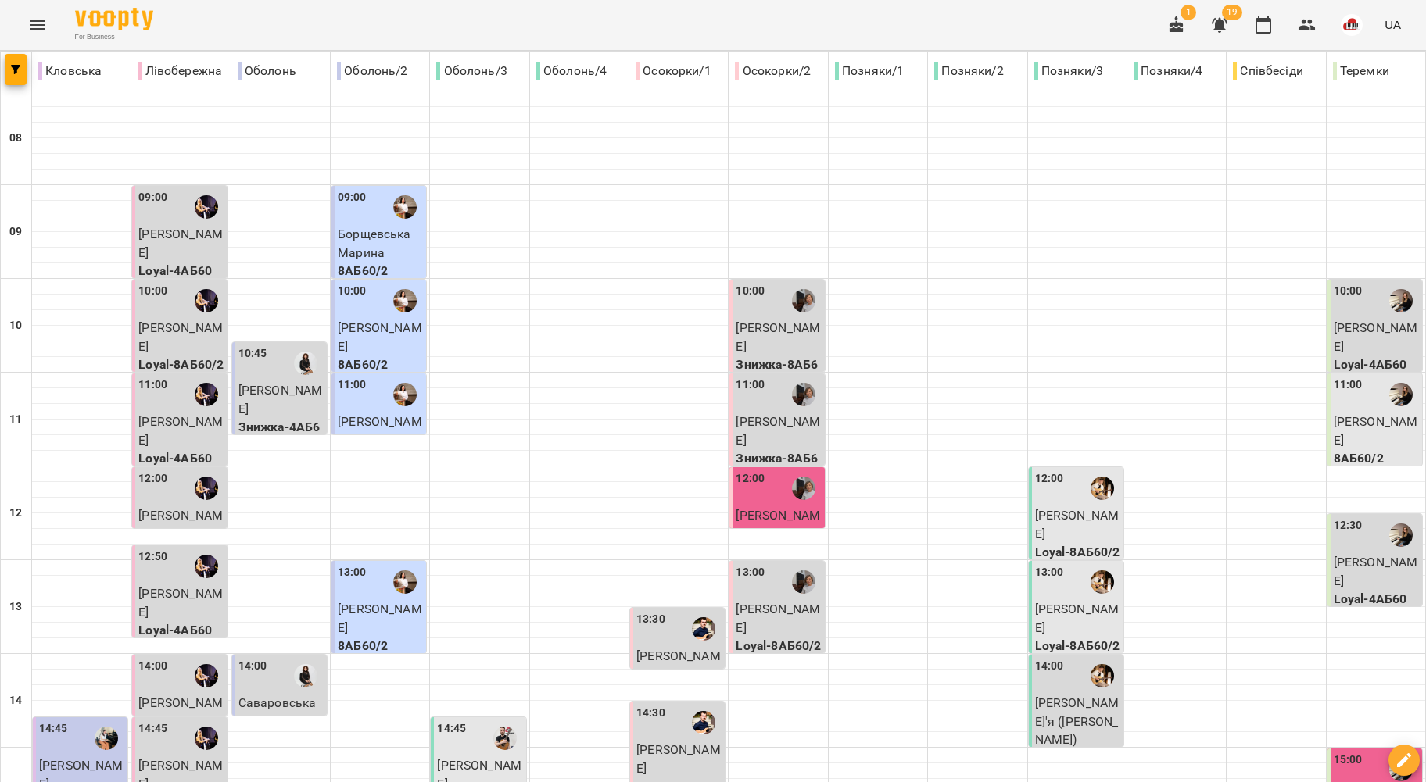
click at [166, 585] on p "Катерина Кісіль" at bounding box center [180, 603] width 85 height 37
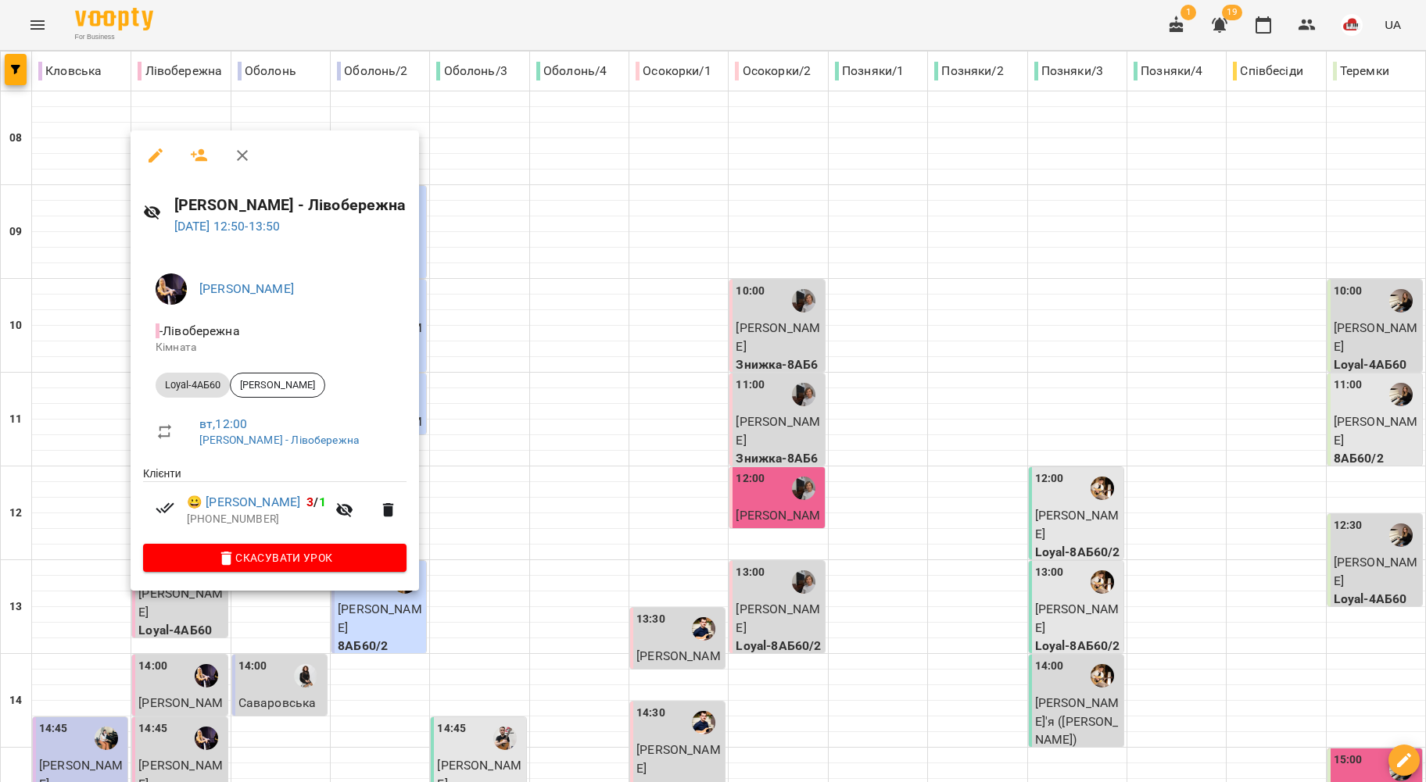
click at [67, 481] on div at bounding box center [713, 391] width 1426 height 782
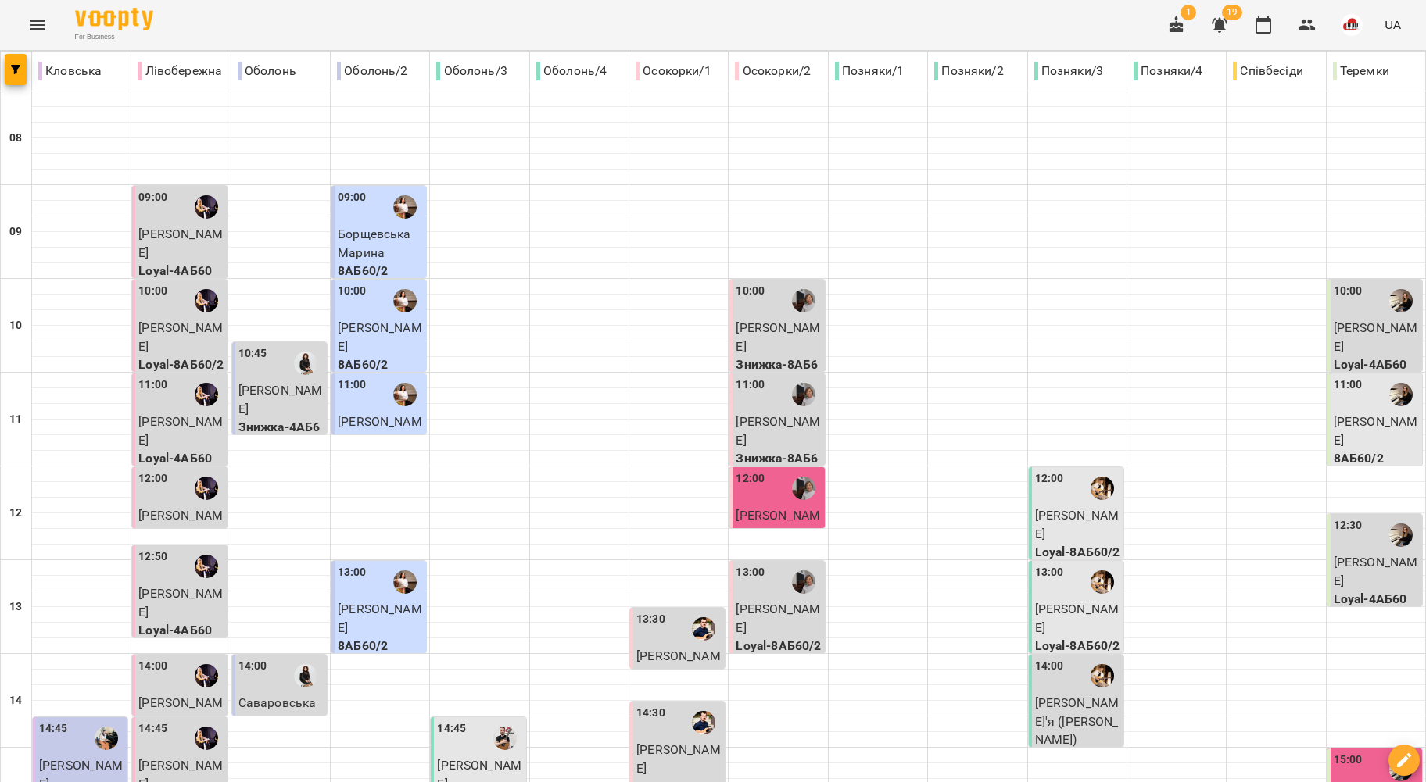
click at [173, 605] on p "Катерина Кісіль" at bounding box center [180, 603] width 85 height 37
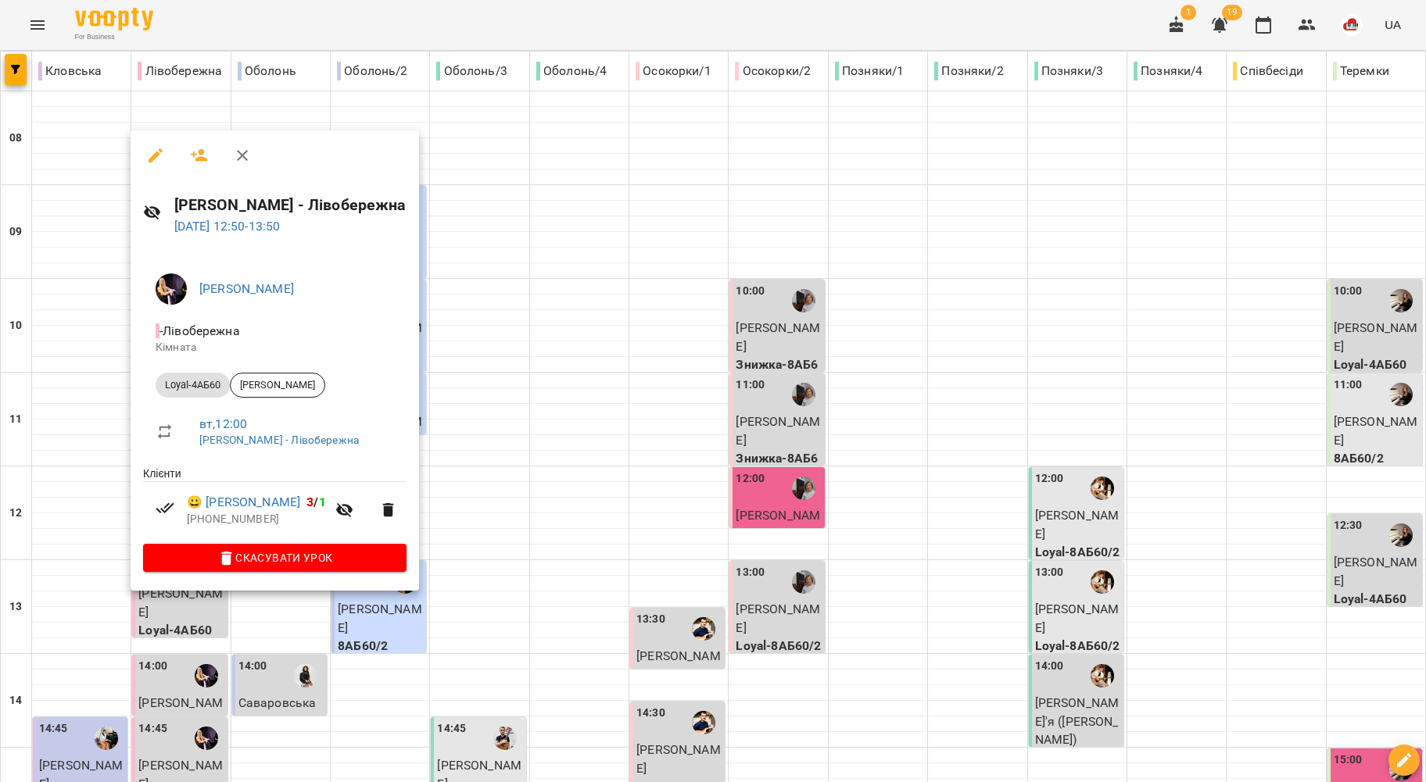
click at [30, 445] on div at bounding box center [713, 391] width 1426 height 782
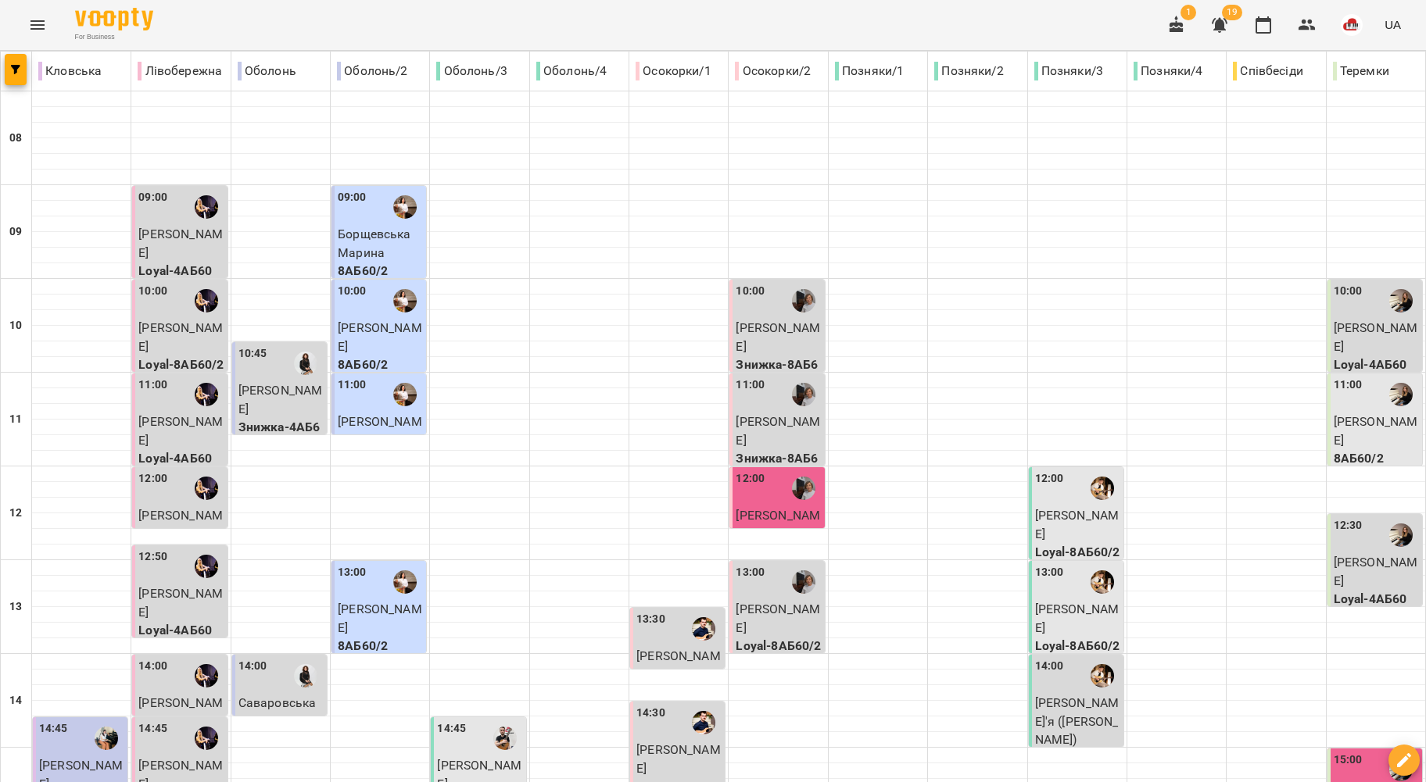
scroll to position [208, 0]
click at [163, 658] on div "14:00" at bounding box center [152, 676] width 29 height 36
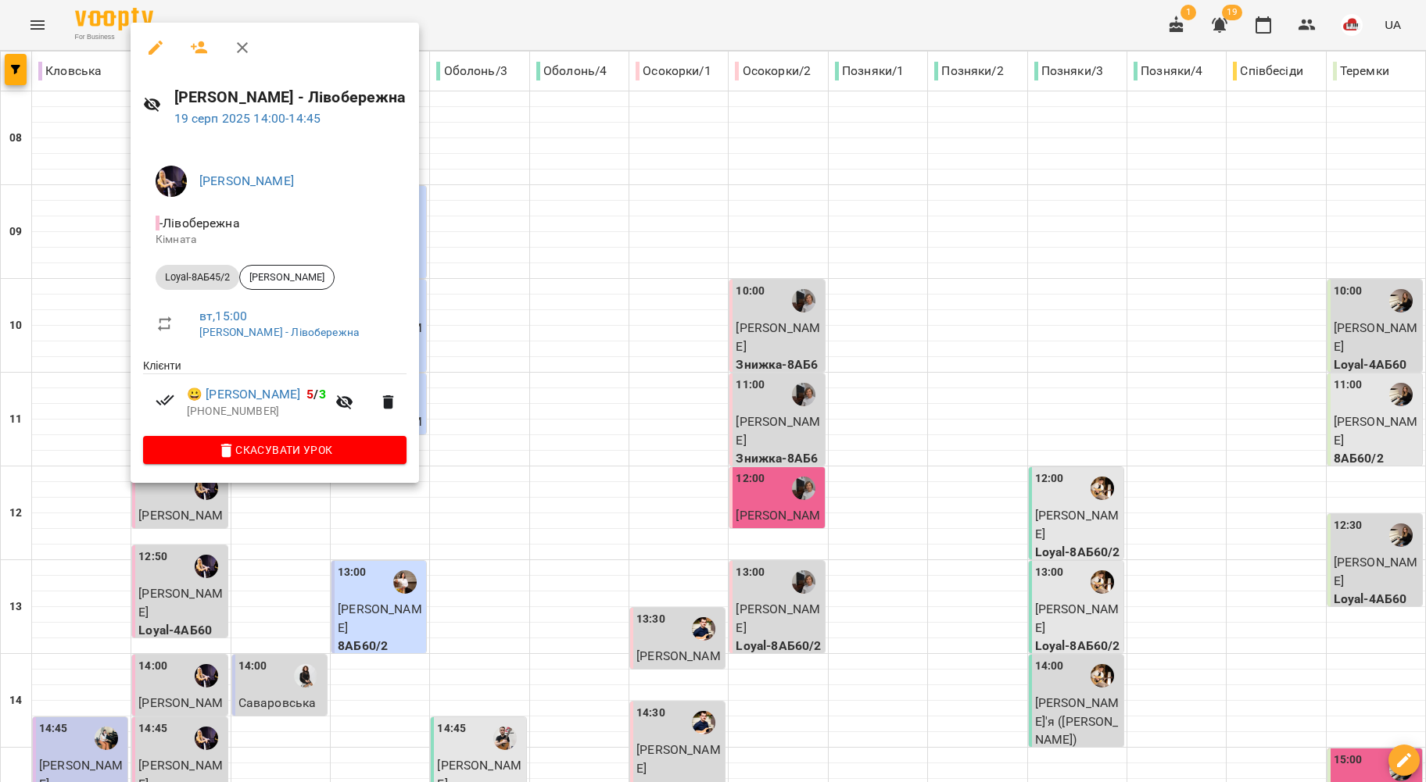
click at [86, 396] on div at bounding box center [713, 391] width 1426 height 782
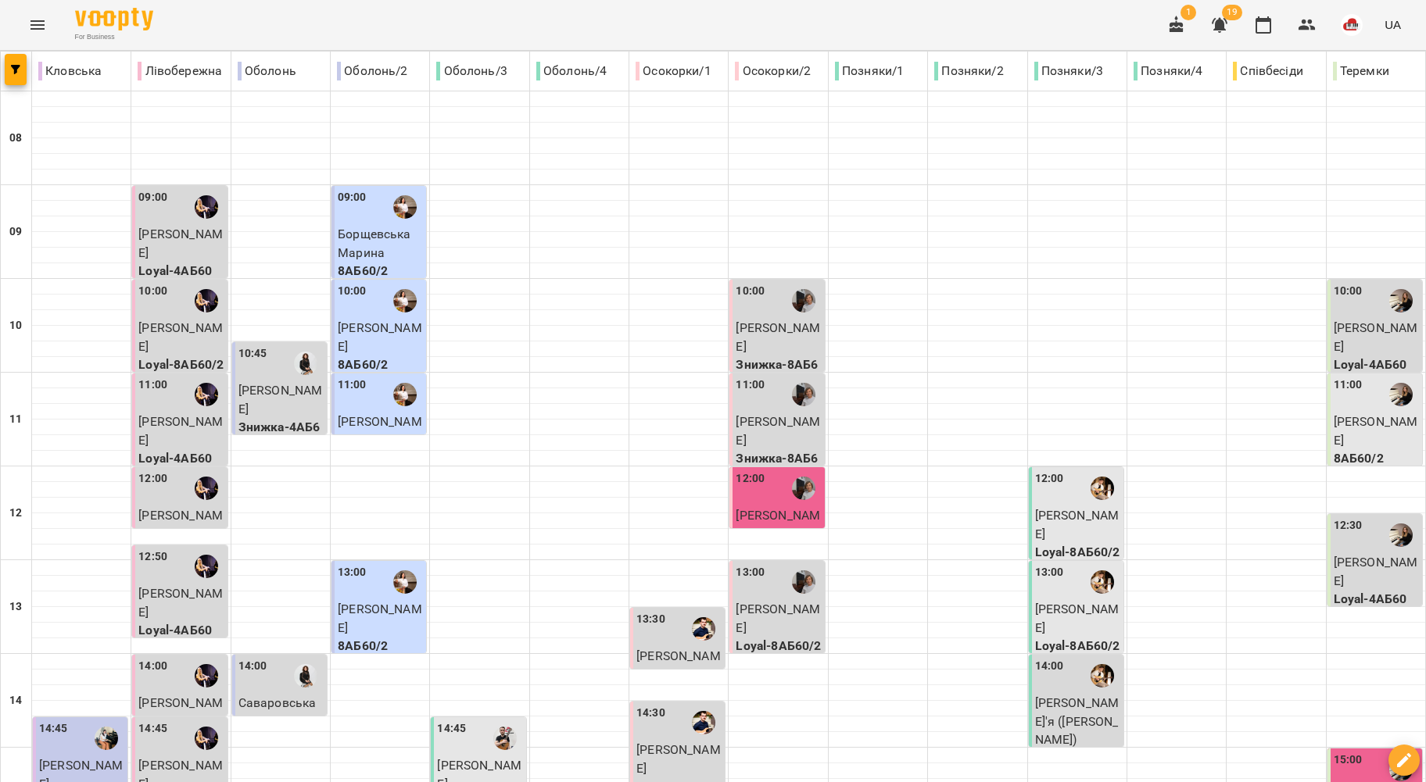
click at [186, 758] on span "Іванова Олександра" at bounding box center [180, 775] width 84 height 34
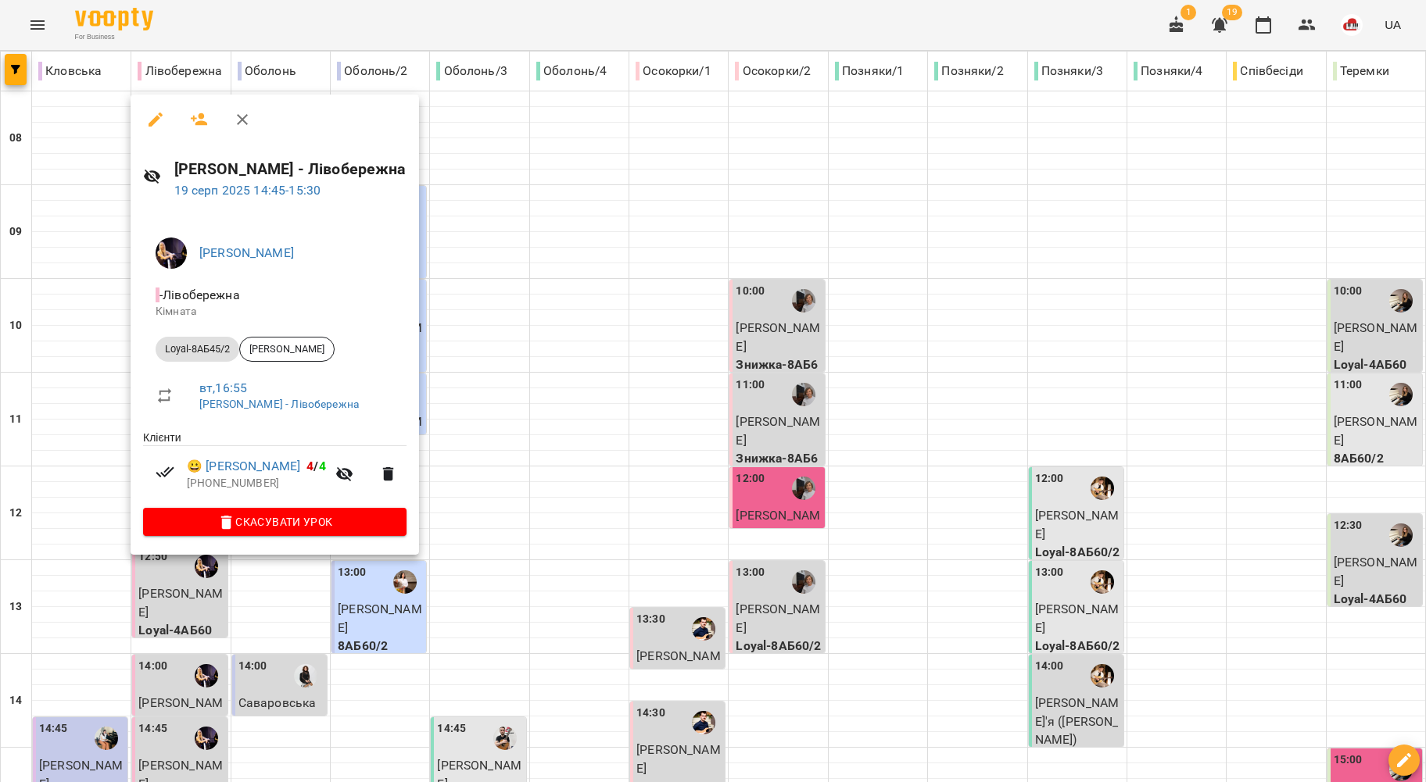
drag, startPoint x: 83, startPoint y: 415, endPoint x: 146, endPoint y: 536, distance: 136.7
click at [84, 416] on div at bounding box center [713, 391] width 1426 height 782
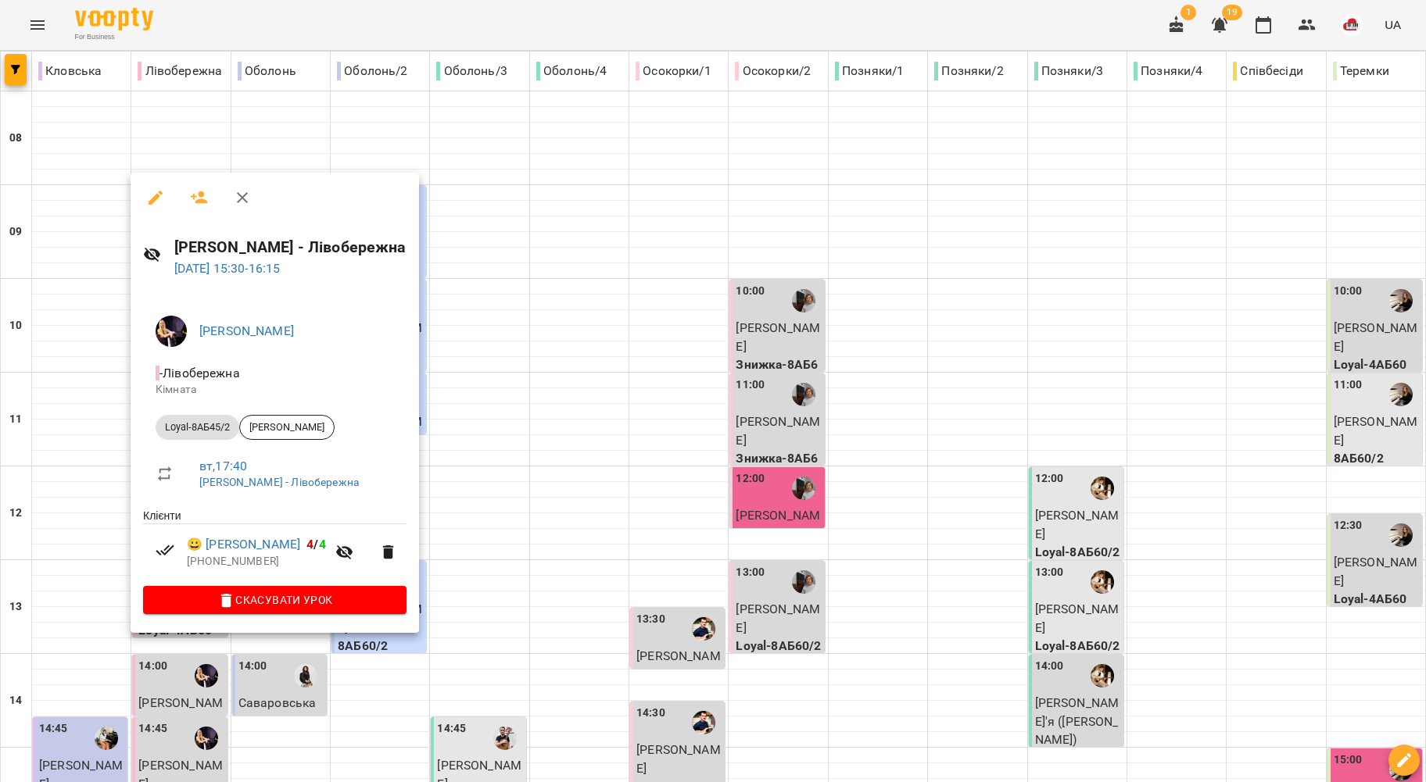
drag, startPoint x: 84, startPoint y: 345, endPoint x: 96, endPoint y: 461, distance: 116.3
click at [86, 345] on div at bounding box center [713, 391] width 1426 height 782
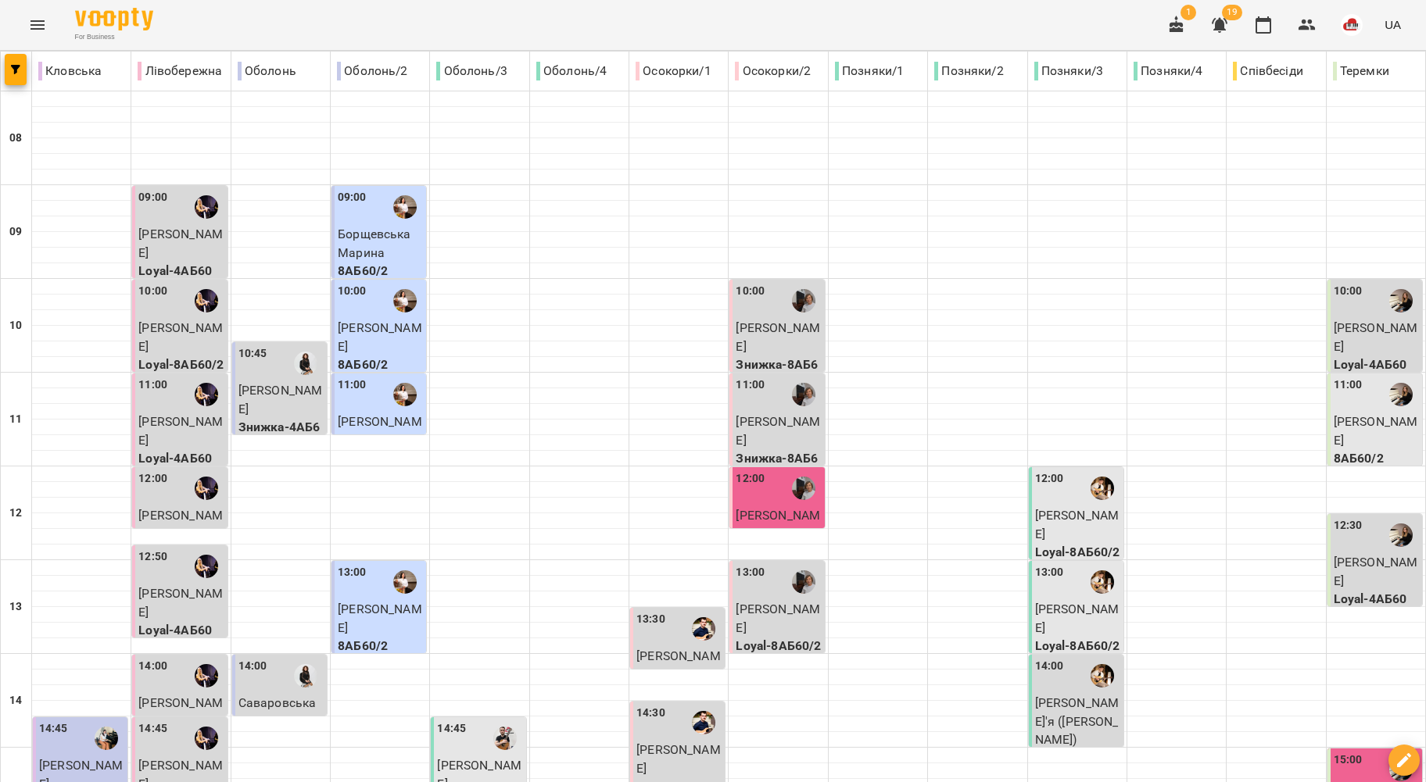
click at [96, 721] on div at bounding box center [106, 739] width 36 height 36
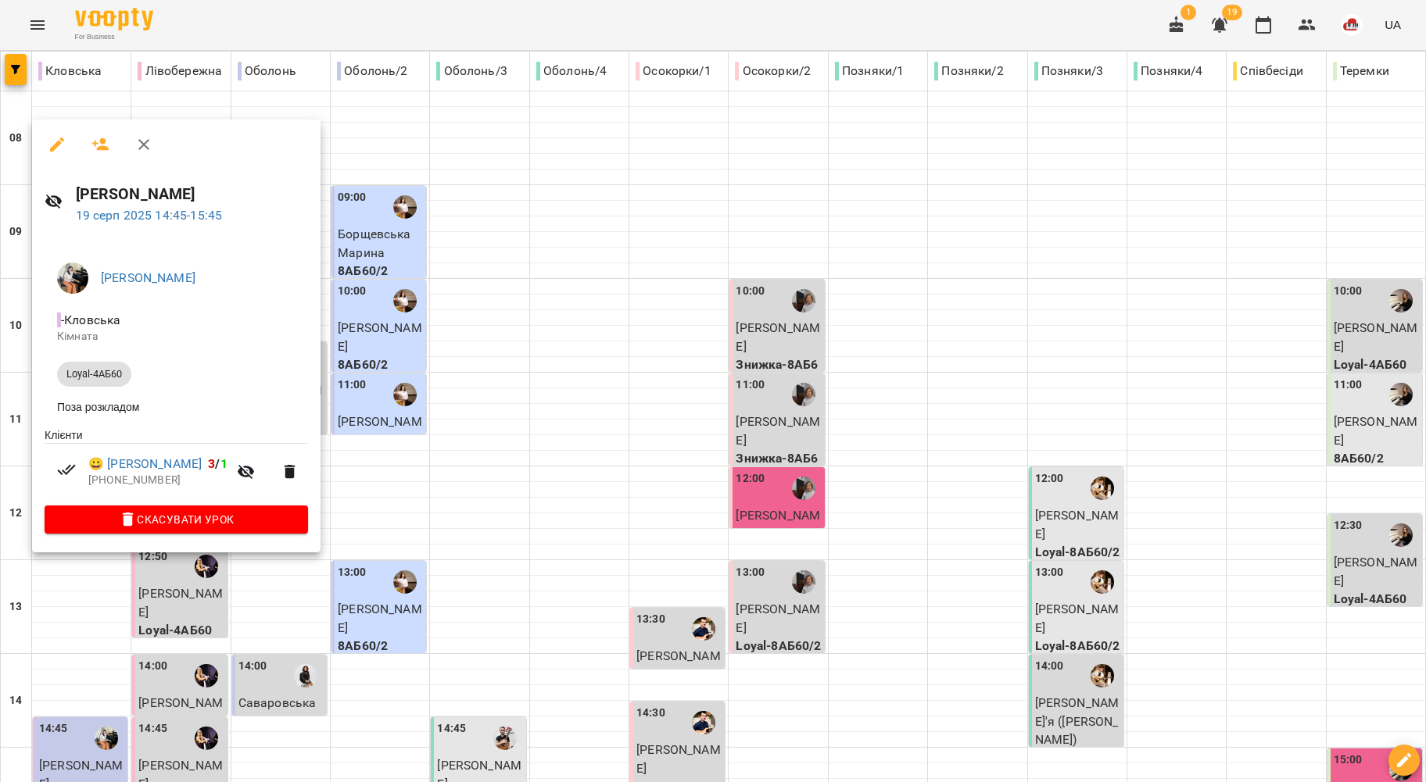
click at [557, 476] on div at bounding box center [713, 391] width 1426 height 782
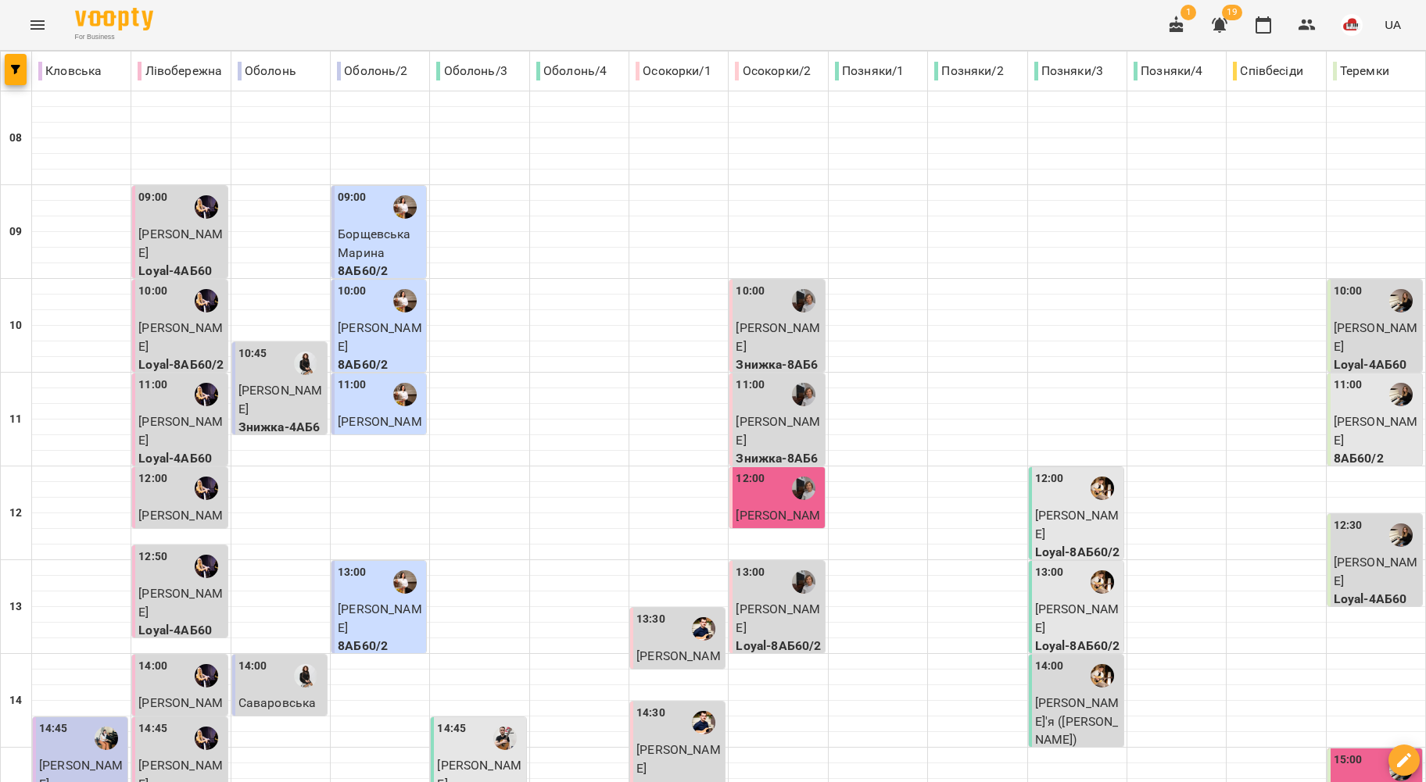
scroll to position [417, 0]
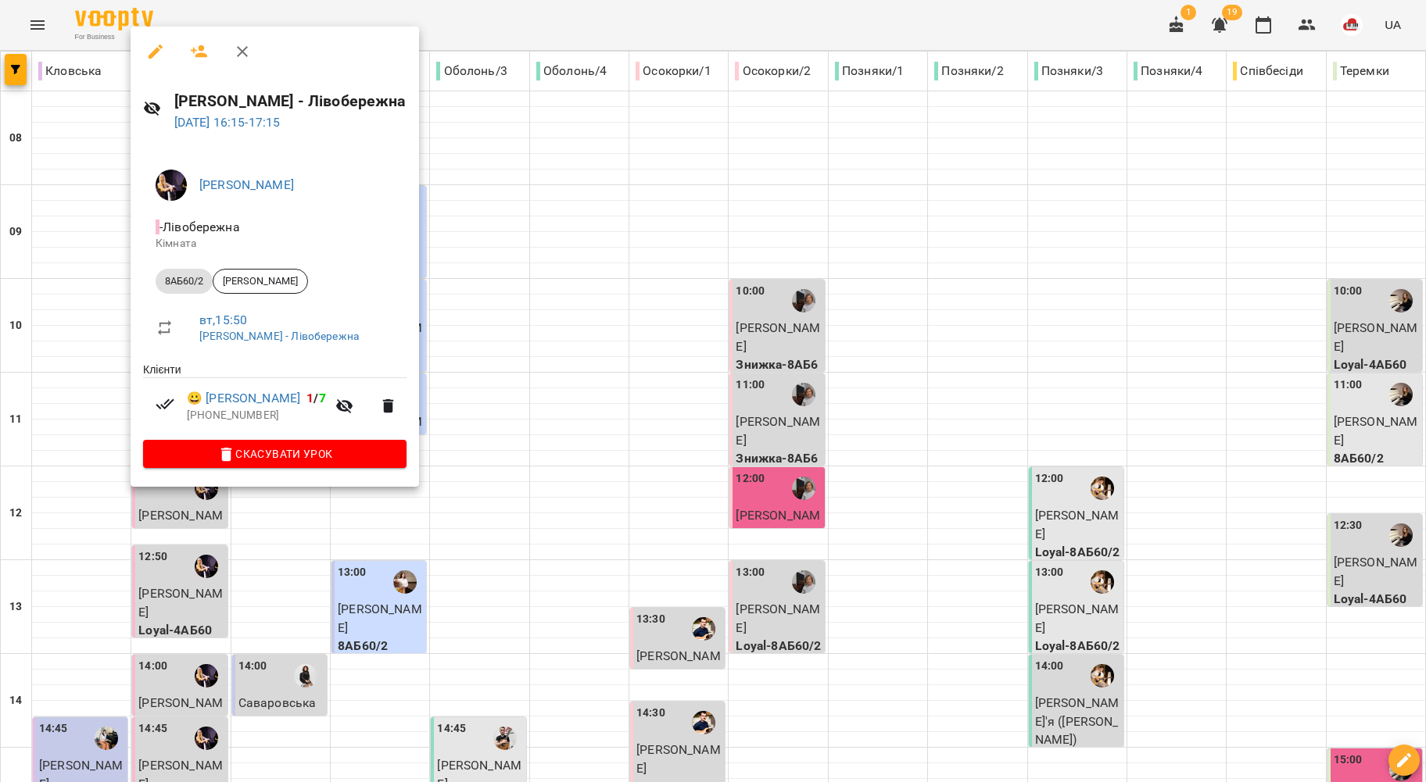
drag, startPoint x: 230, startPoint y: 578, endPoint x: 95, endPoint y: 515, distance: 148.3
click at [228, 578] on div at bounding box center [713, 391] width 1426 height 782
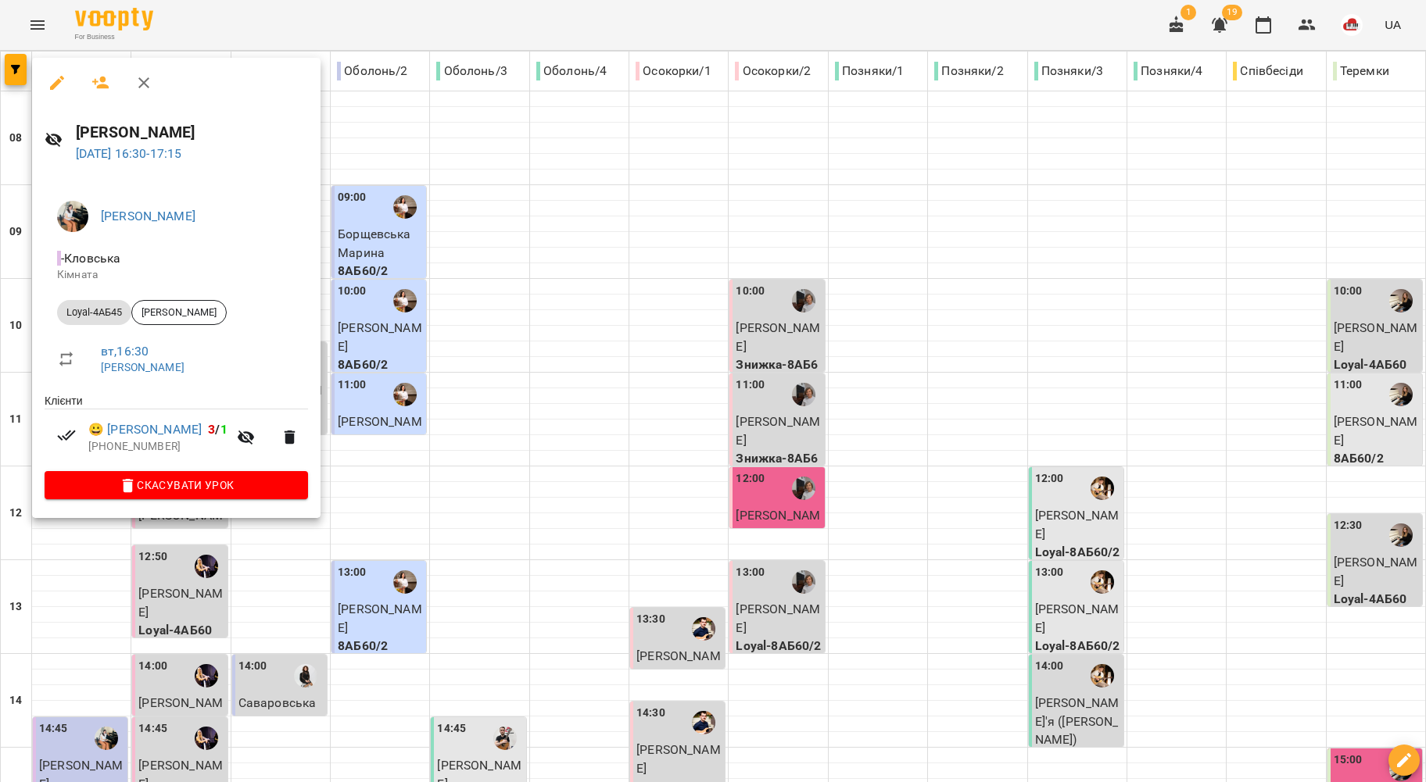
click at [202, 574] on div at bounding box center [713, 391] width 1426 height 782
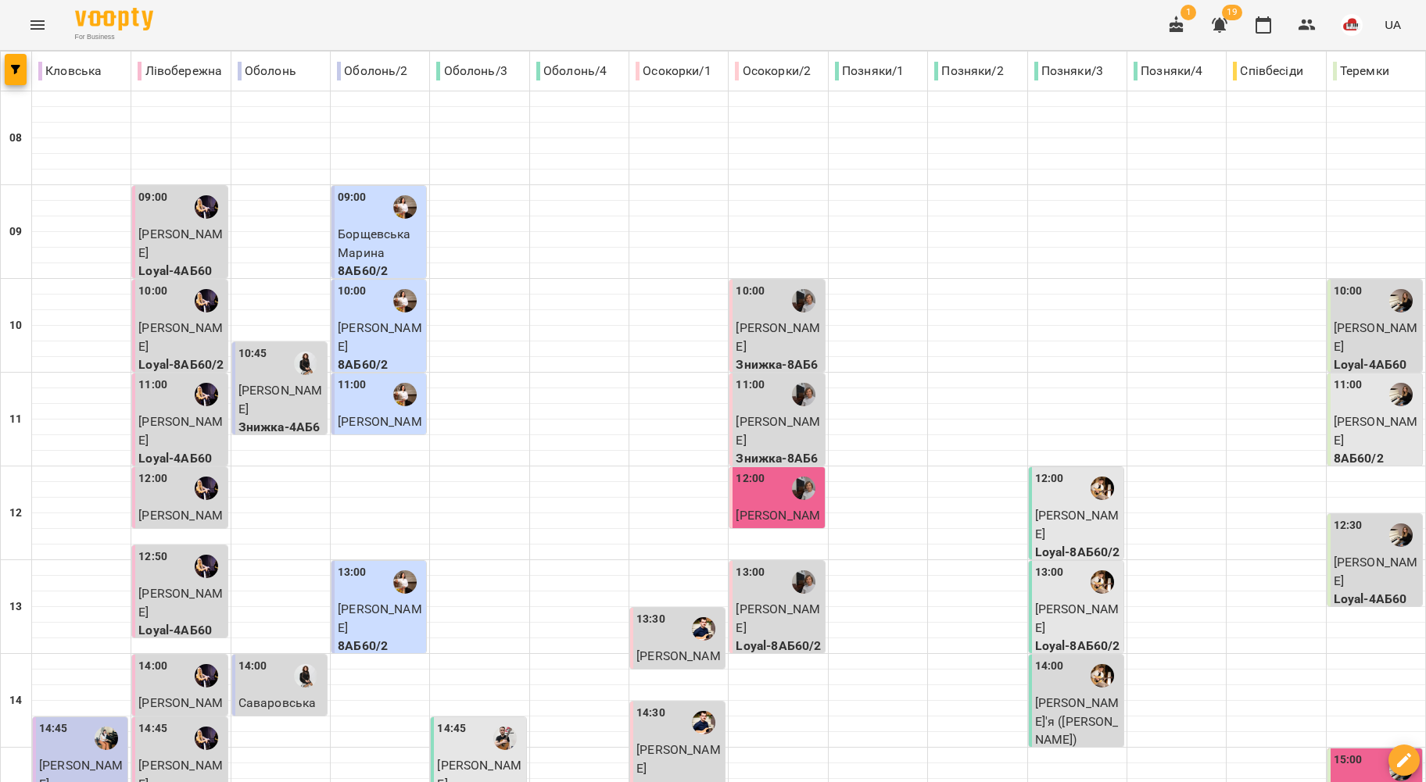
scroll to position [625, 0]
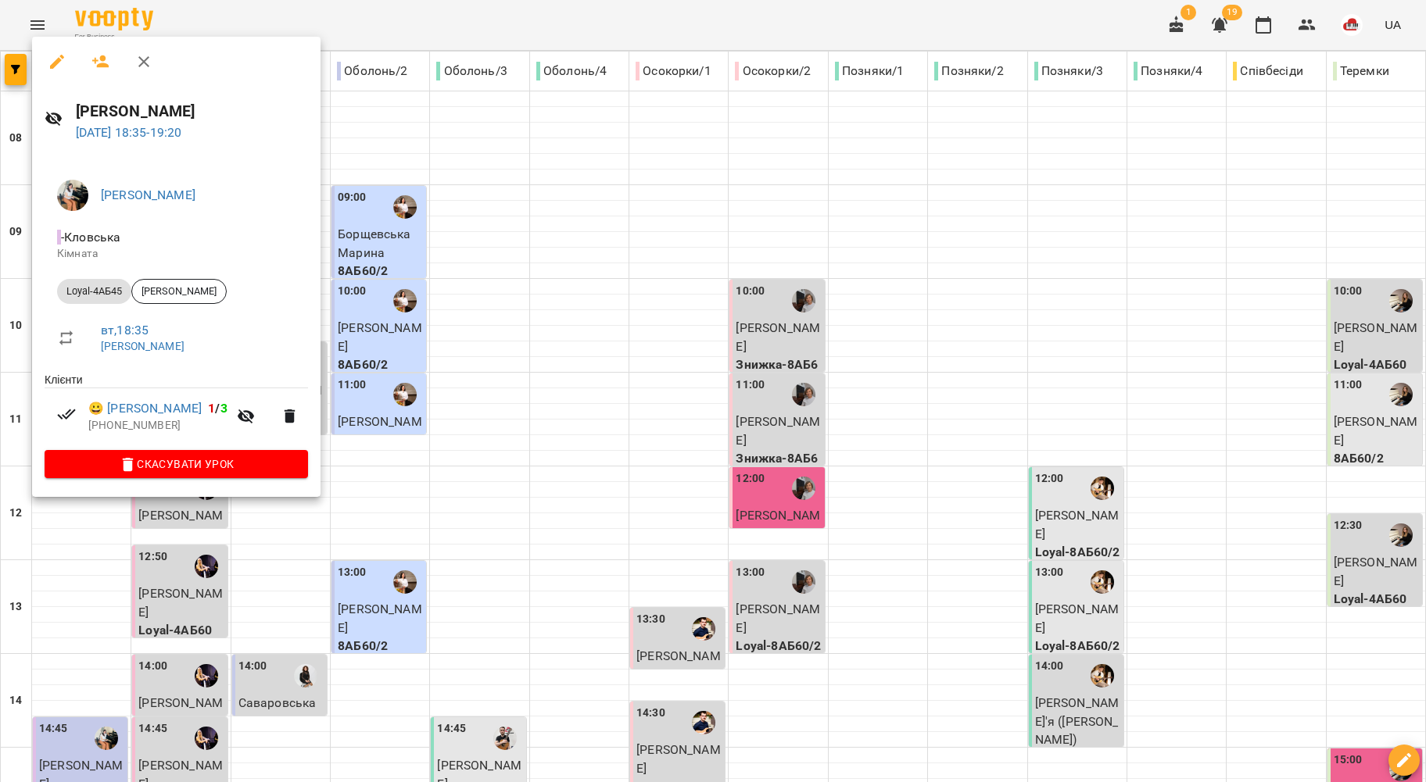
click at [135, 556] on div at bounding box center [713, 391] width 1426 height 782
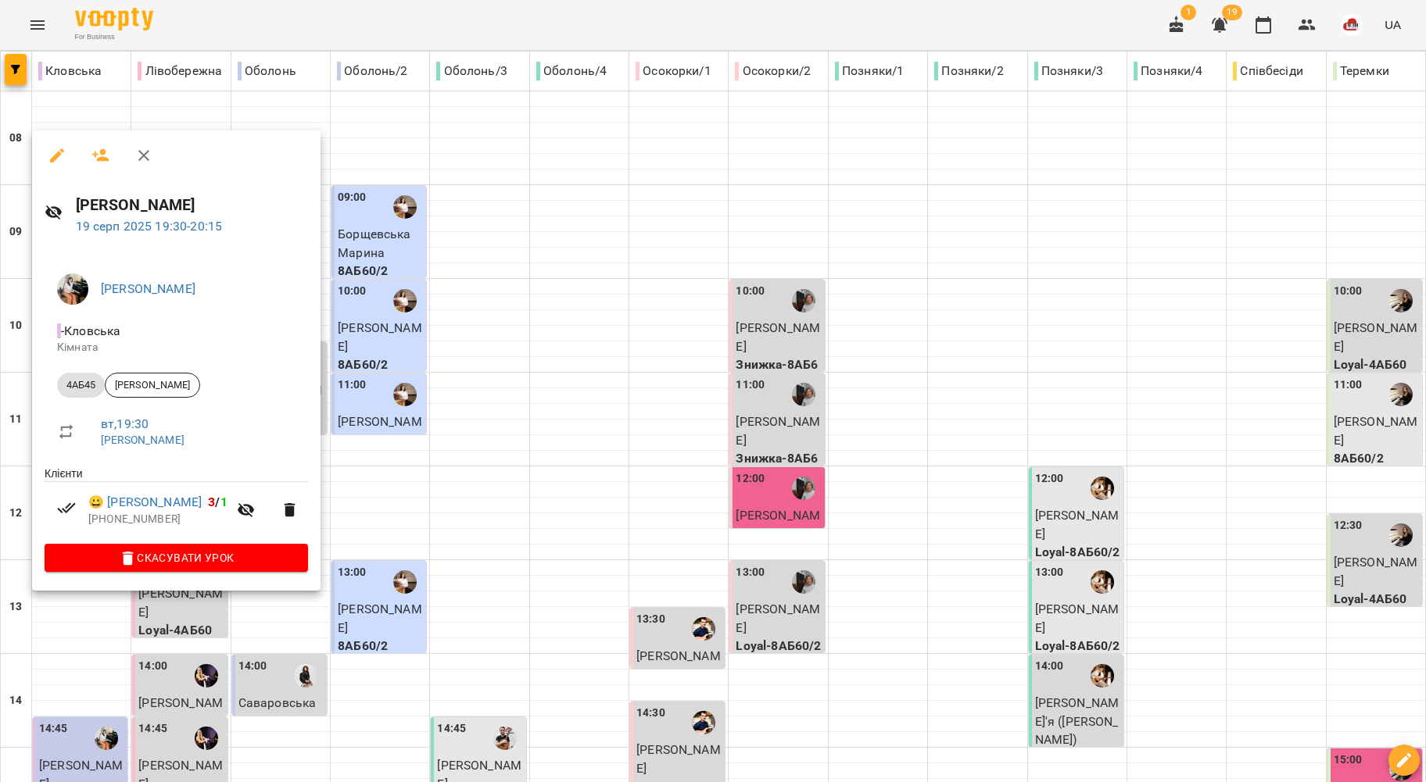
click at [148, 635] on div at bounding box center [713, 391] width 1426 height 782
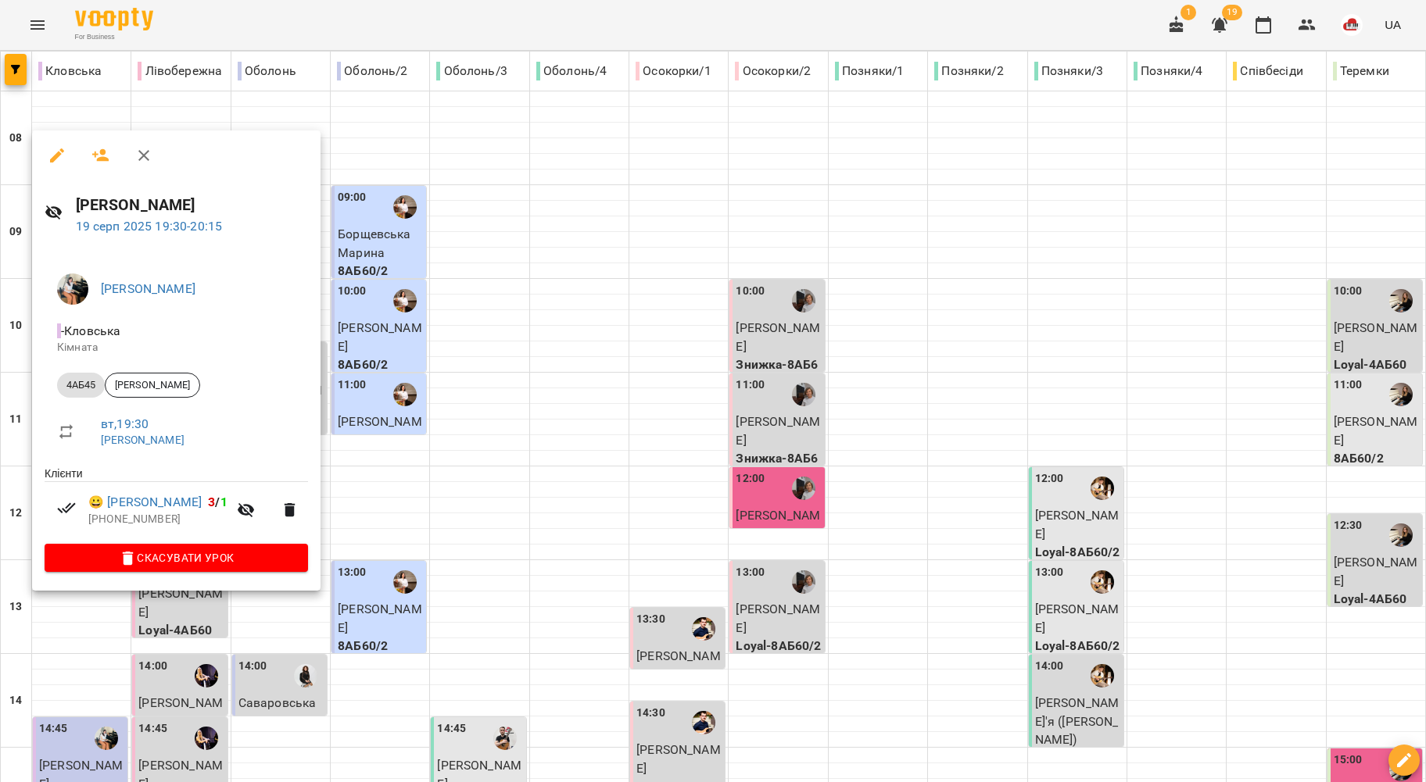
click at [374, 442] on div at bounding box center [713, 391] width 1426 height 782
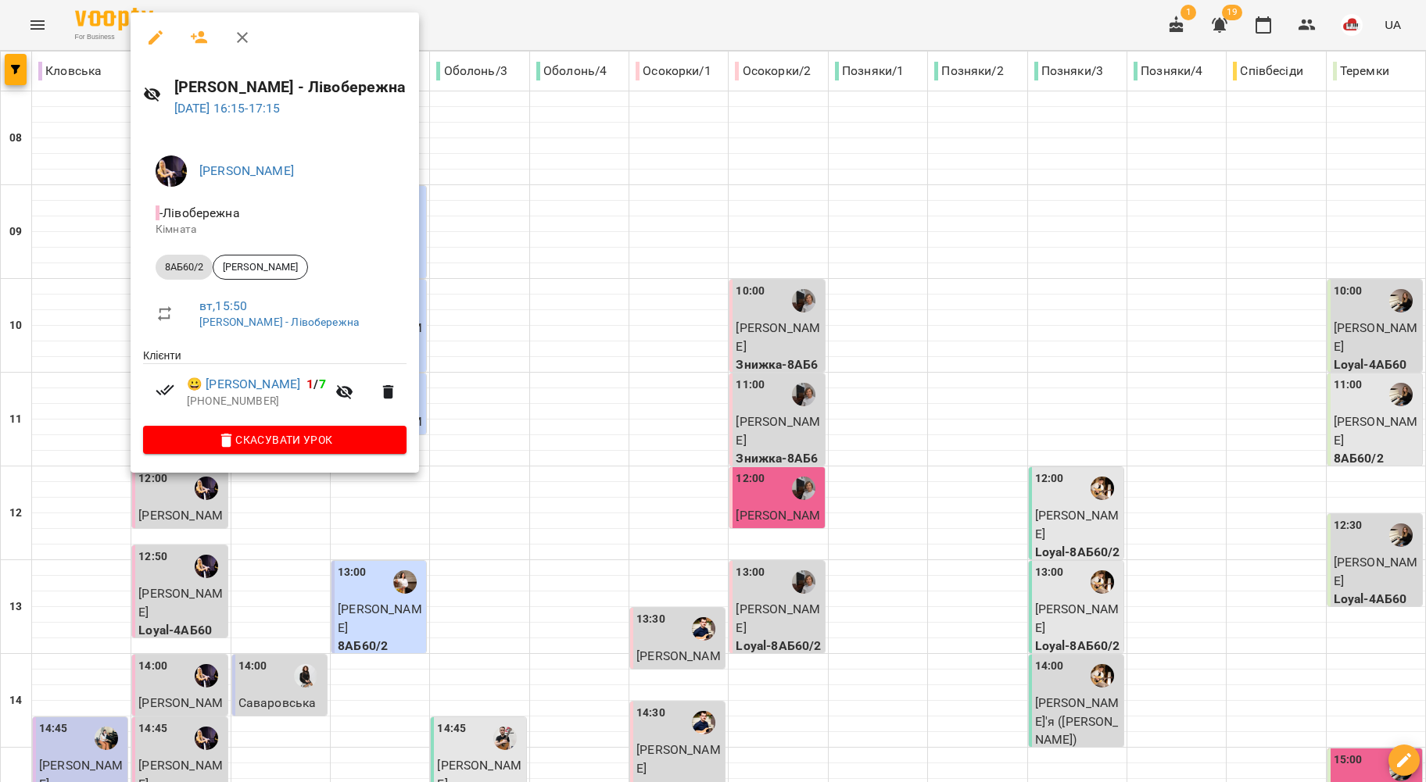
click at [539, 266] on div at bounding box center [713, 391] width 1426 height 782
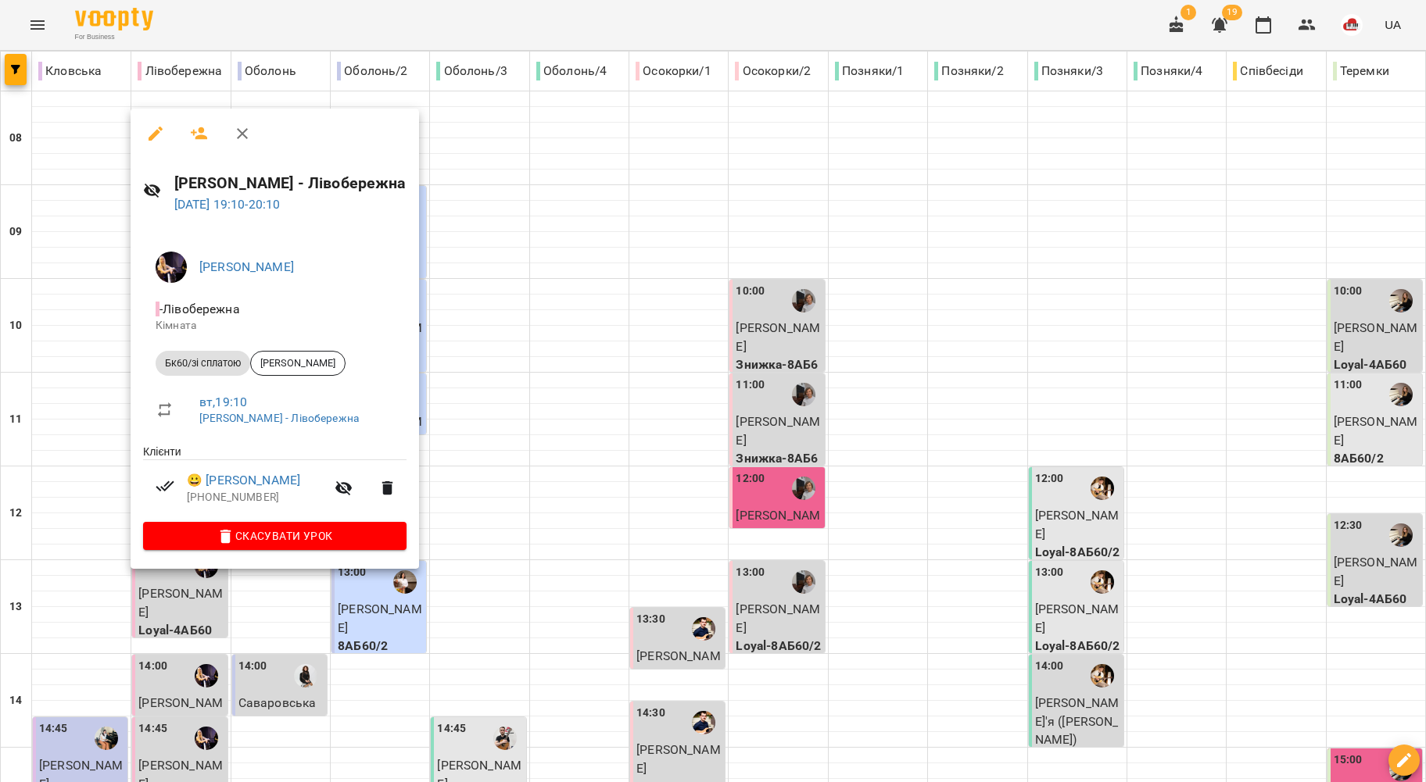
click at [598, 317] on div at bounding box center [713, 391] width 1426 height 782
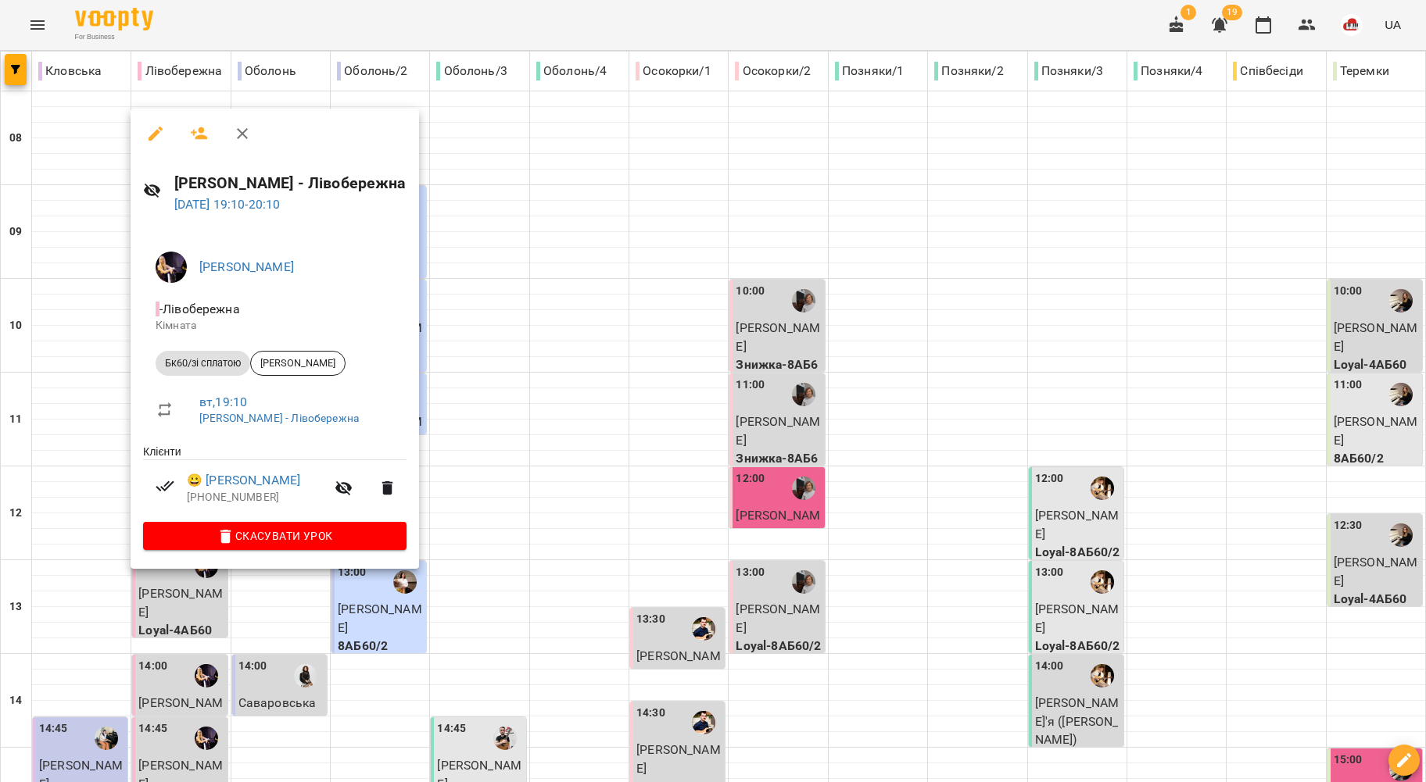
click at [525, 352] on div at bounding box center [713, 391] width 1426 height 782
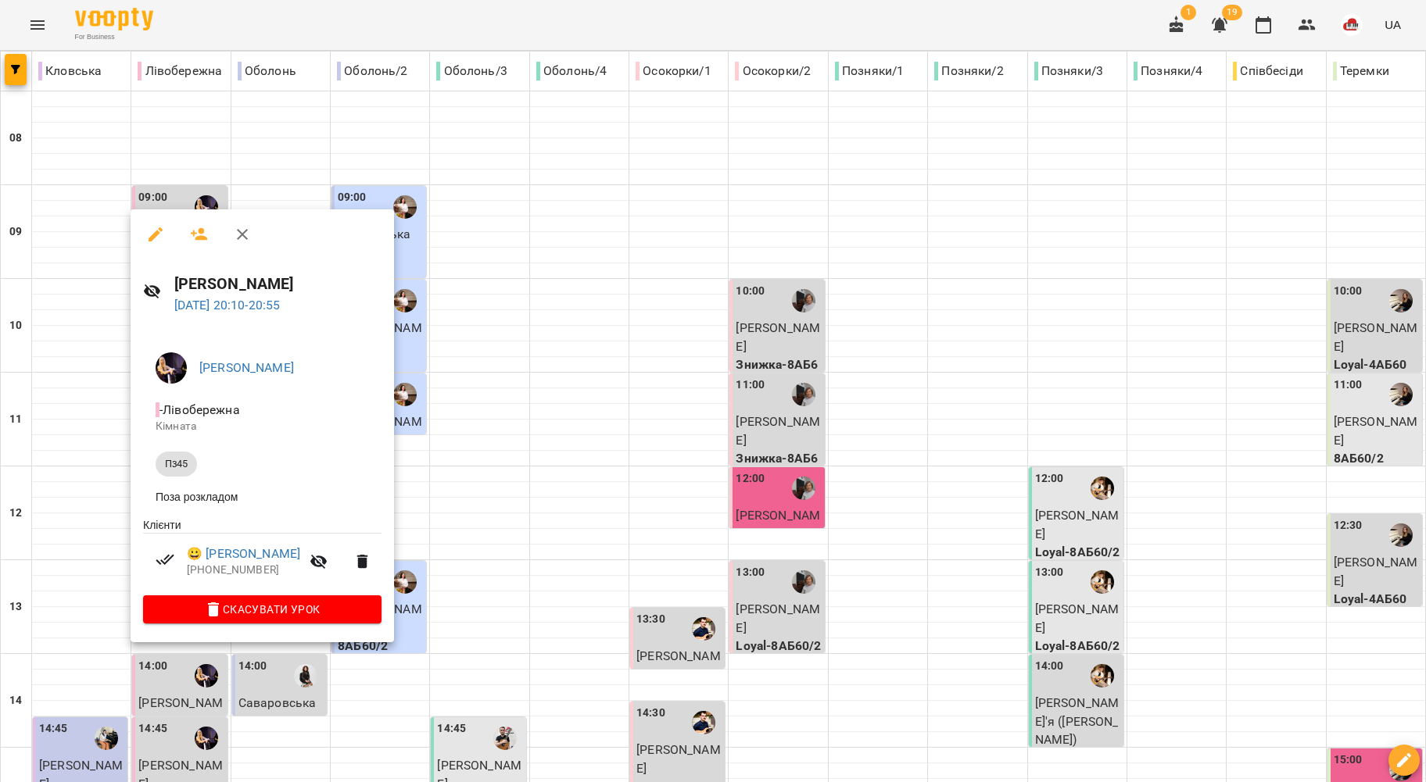
click at [463, 521] on div at bounding box center [713, 391] width 1426 height 782
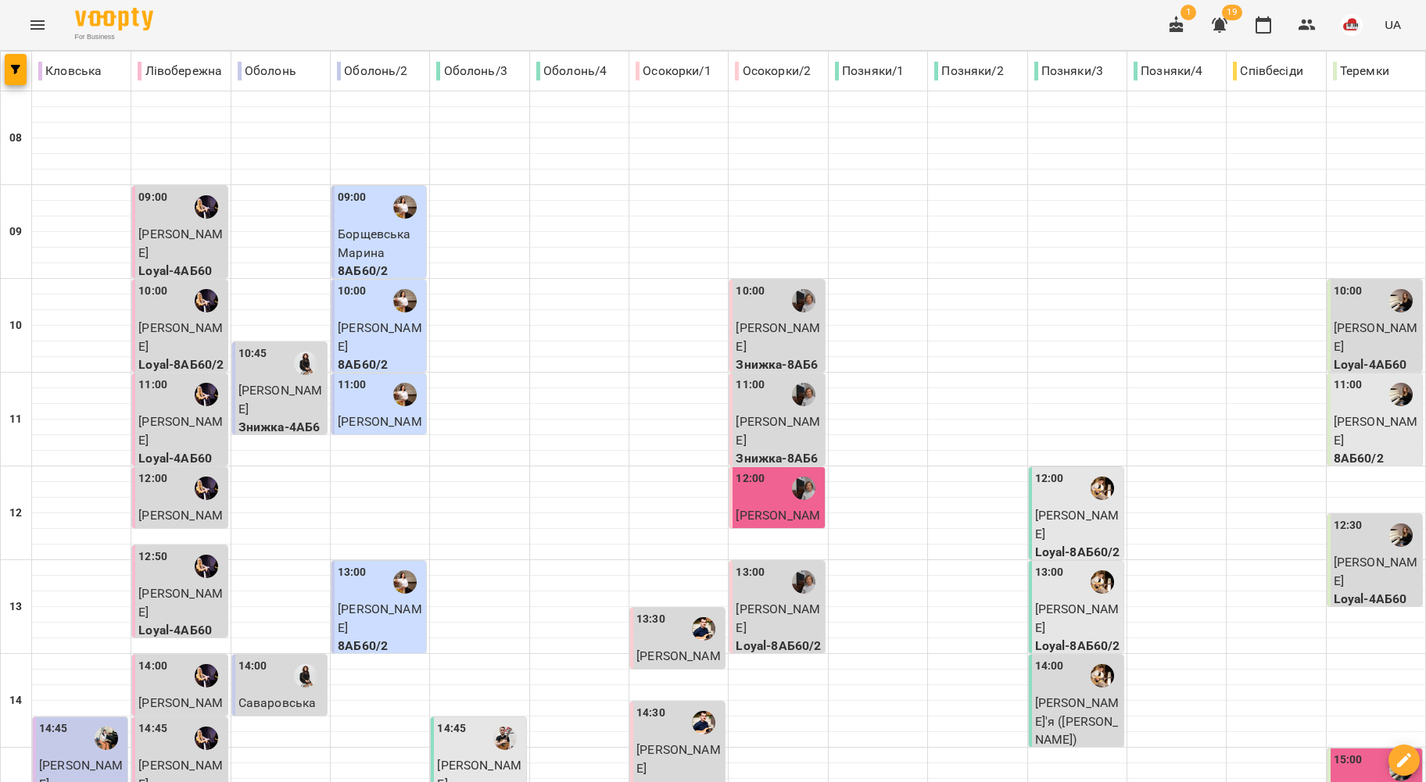
scroll to position [0, 0]
click at [302, 408] on p "Єрмаков Андрій" at bounding box center [280, 399] width 85 height 37
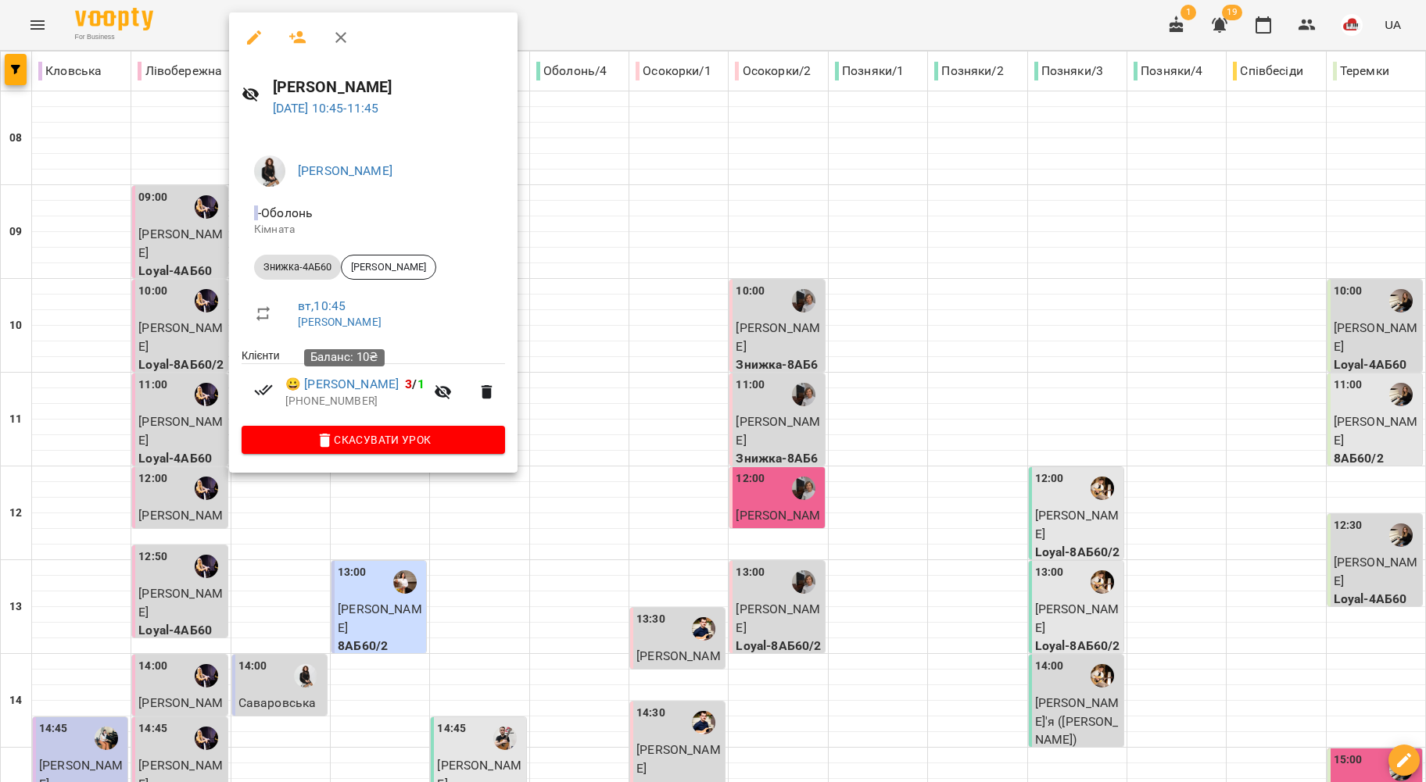
drag, startPoint x: 205, startPoint y: 388, endPoint x: 254, endPoint y: 486, distance: 110.1
click at [205, 388] on div at bounding box center [713, 391] width 1426 height 782
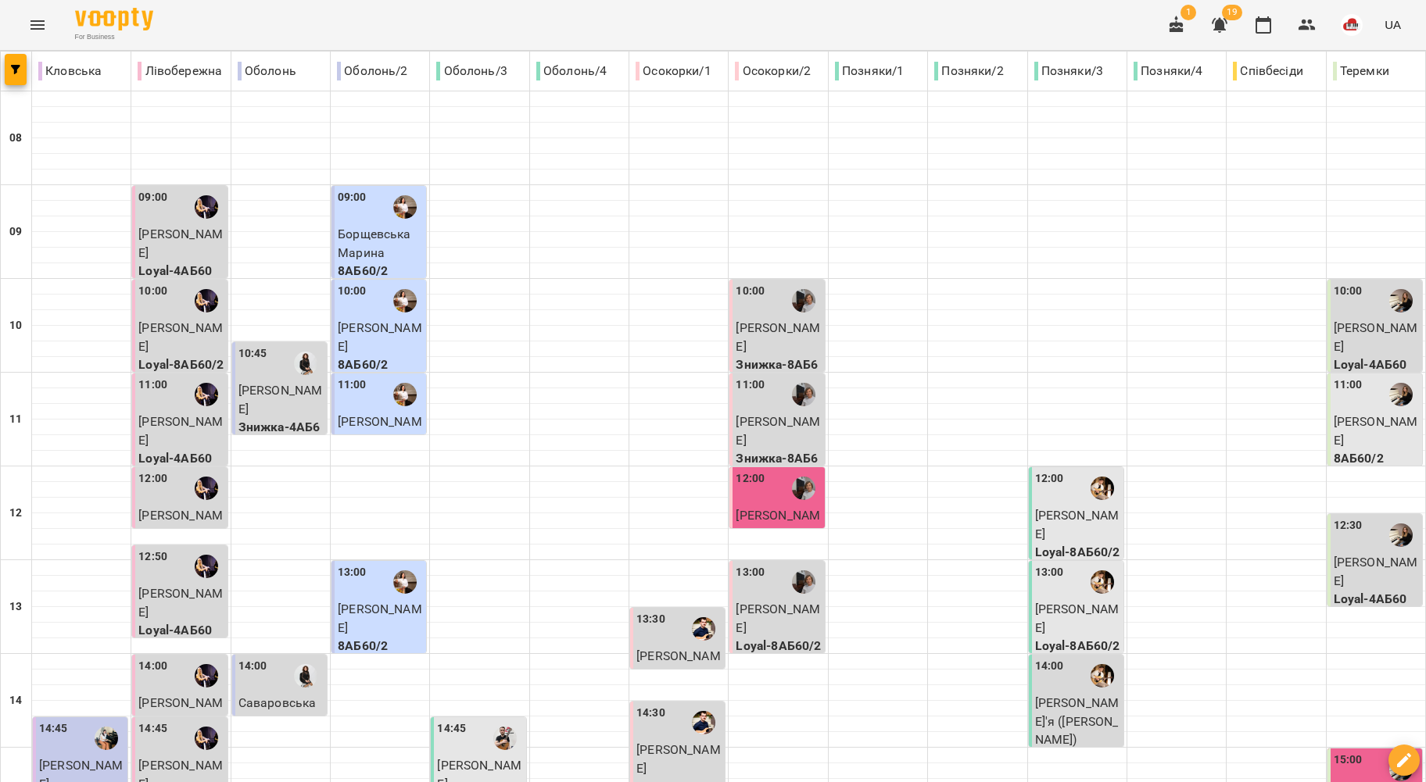
scroll to position [313, 0]
click at [270, 696] on span "Саваровська Анастасія" at bounding box center [280, 722] width 84 height 52
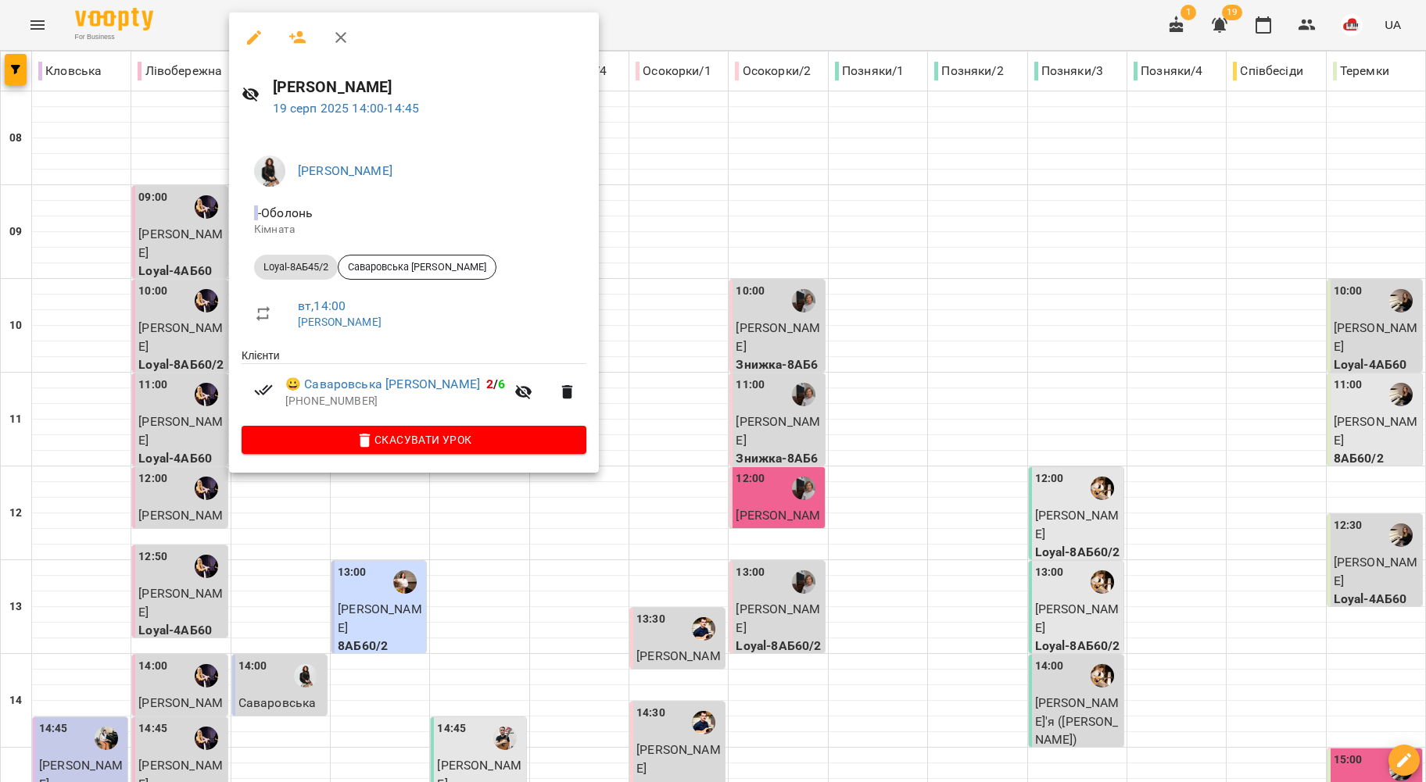
click at [196, 422] on div at bounding box center [713, 391] width 1426 height 782
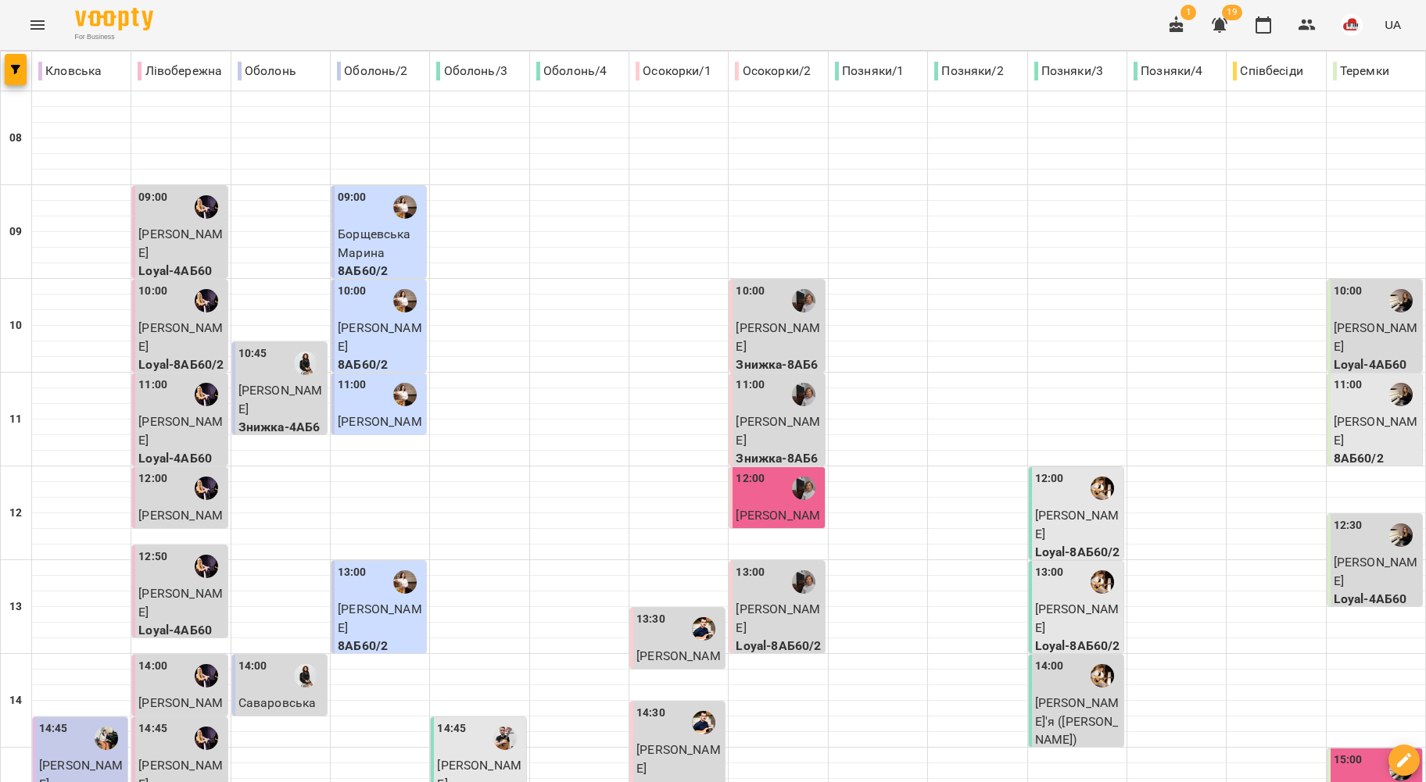
scroll to position [0, 0]
click at [366, 241] on p "Борщевська Марина" at bounding box center [380, 243] width 85 height 37
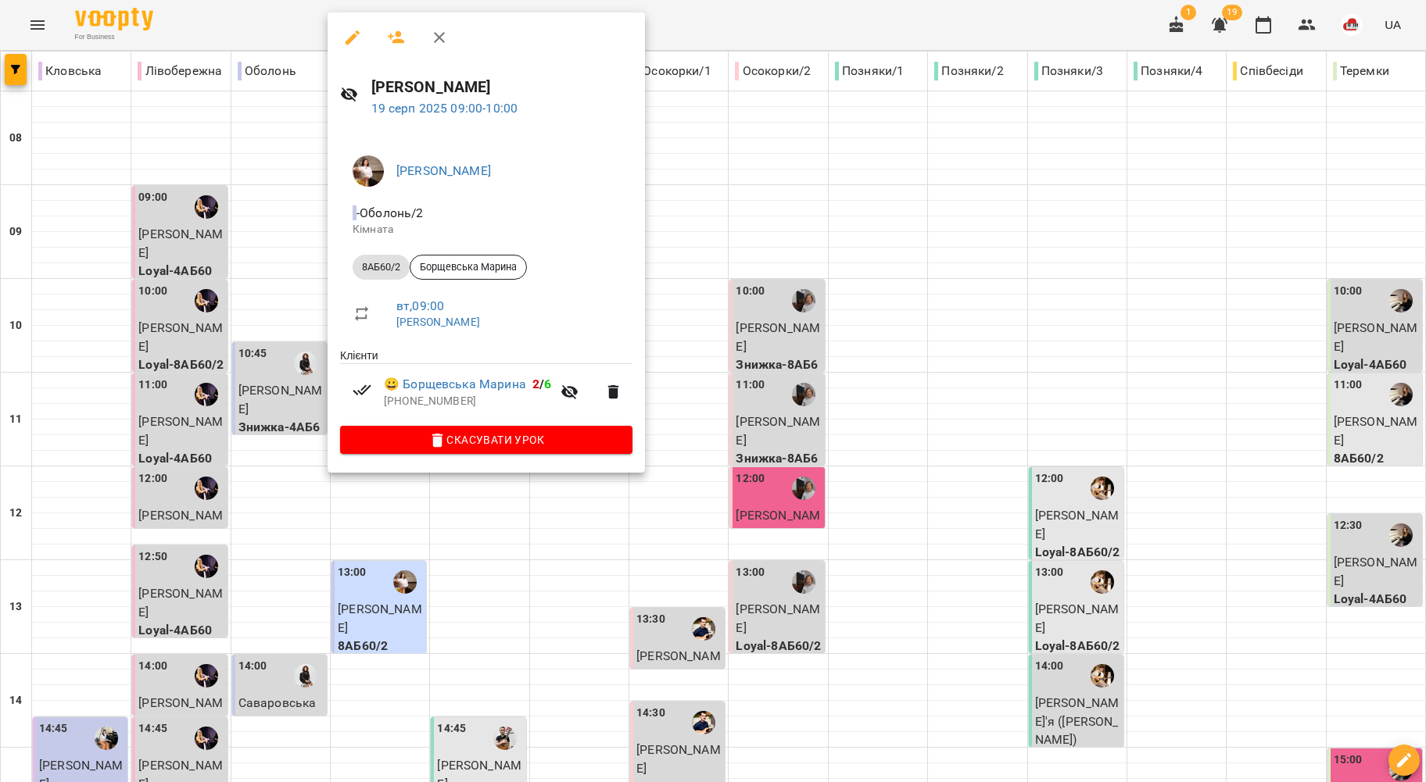
click at [291, 221] on div at bounding box center [713, 391] width 1426 height 782
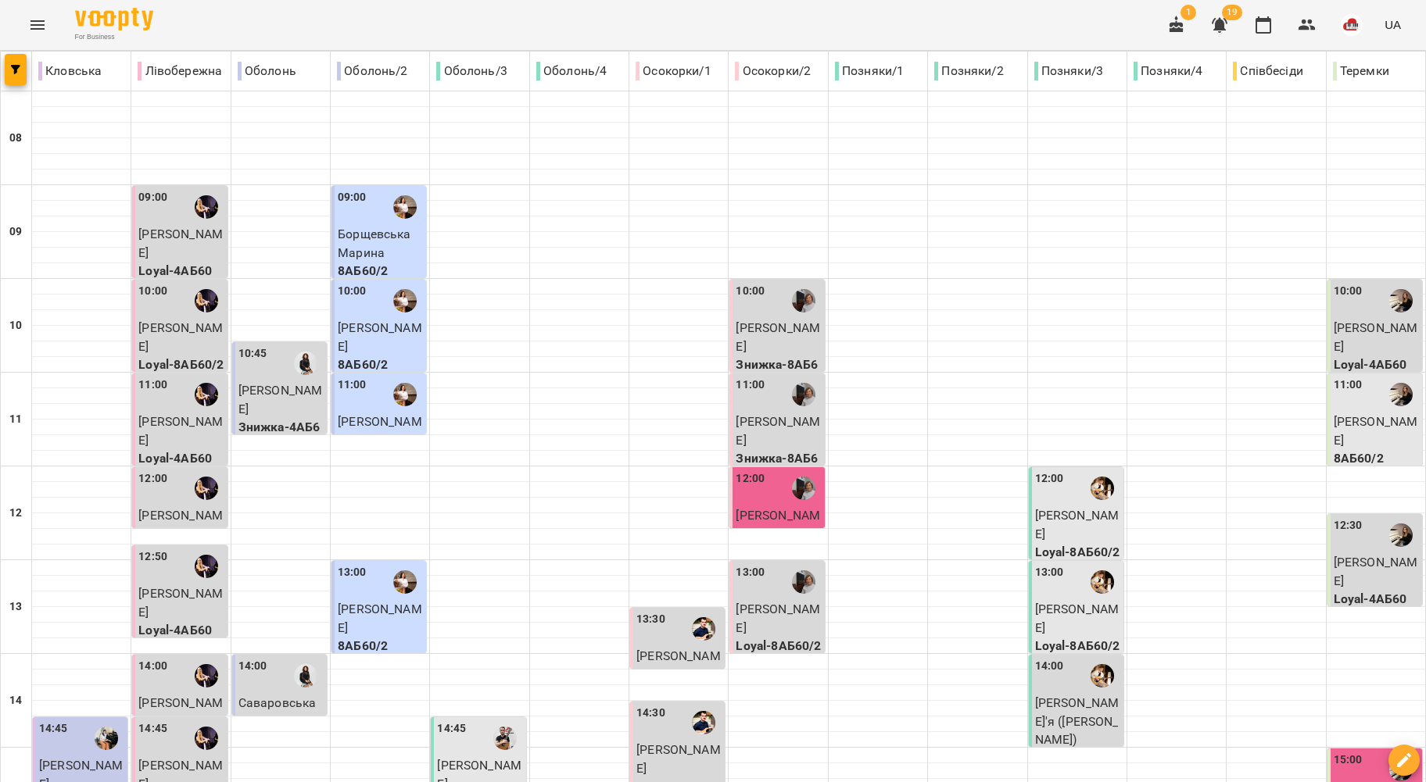
click at [372, 341] on p "Кирило Волобой" at bounding box center [380, 337] width 85 height 37
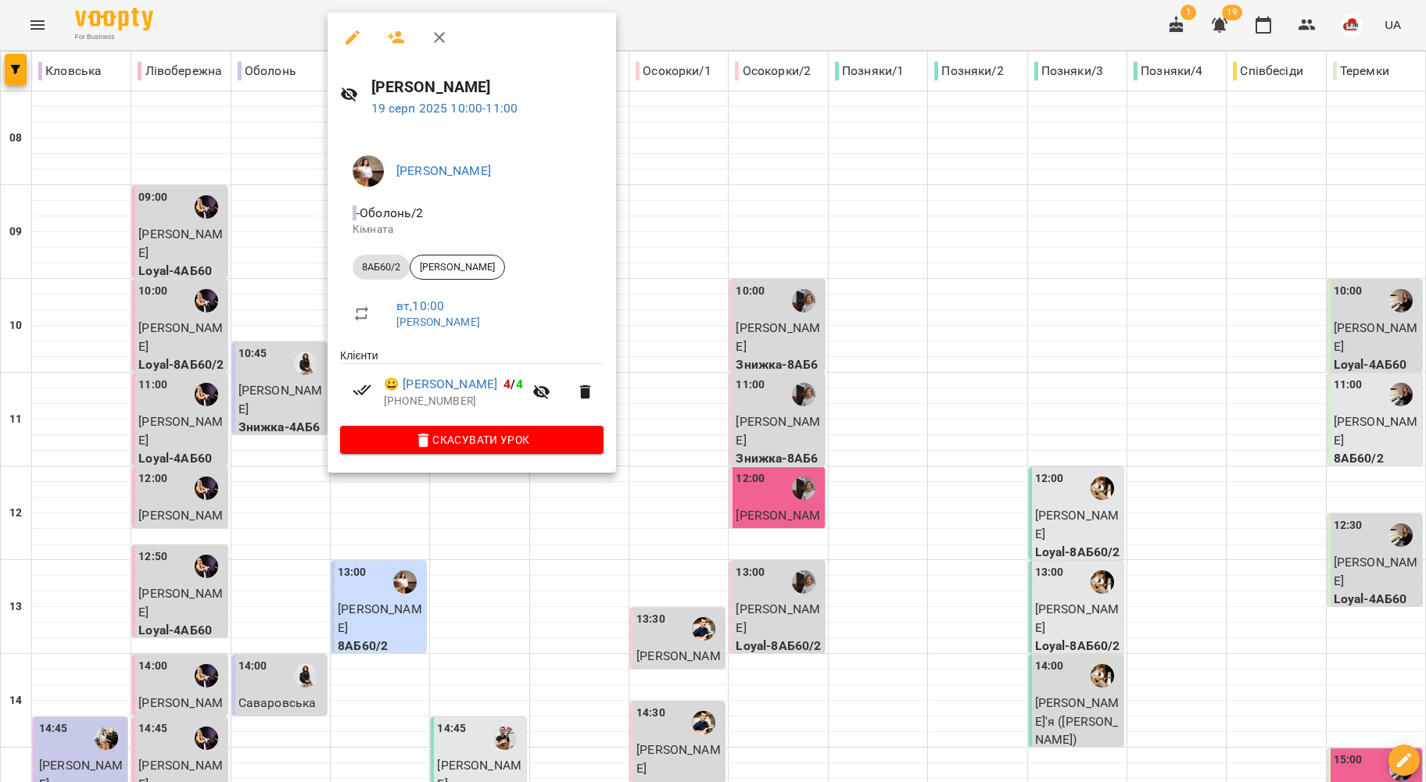
drag, startPoint x: 274, startPoint y: 259, endPoint x: 327, endPoint y: 349, distance: 104.7
click at [274, 260] on div at bounding box center [713, 391] width 1426 height 782
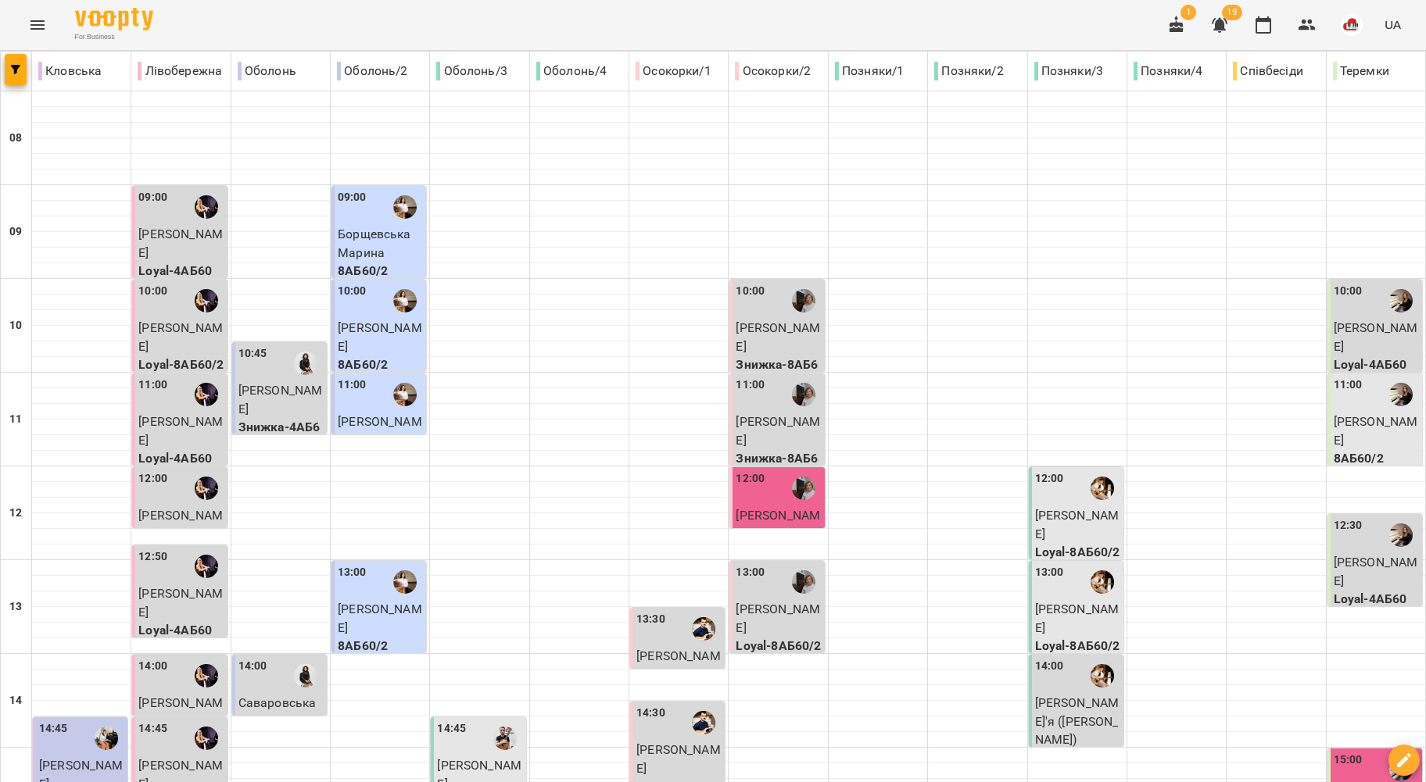
click at [359, 413] on p "Каразей Олександр" at bounding box center [380, 431] width 85 height 37
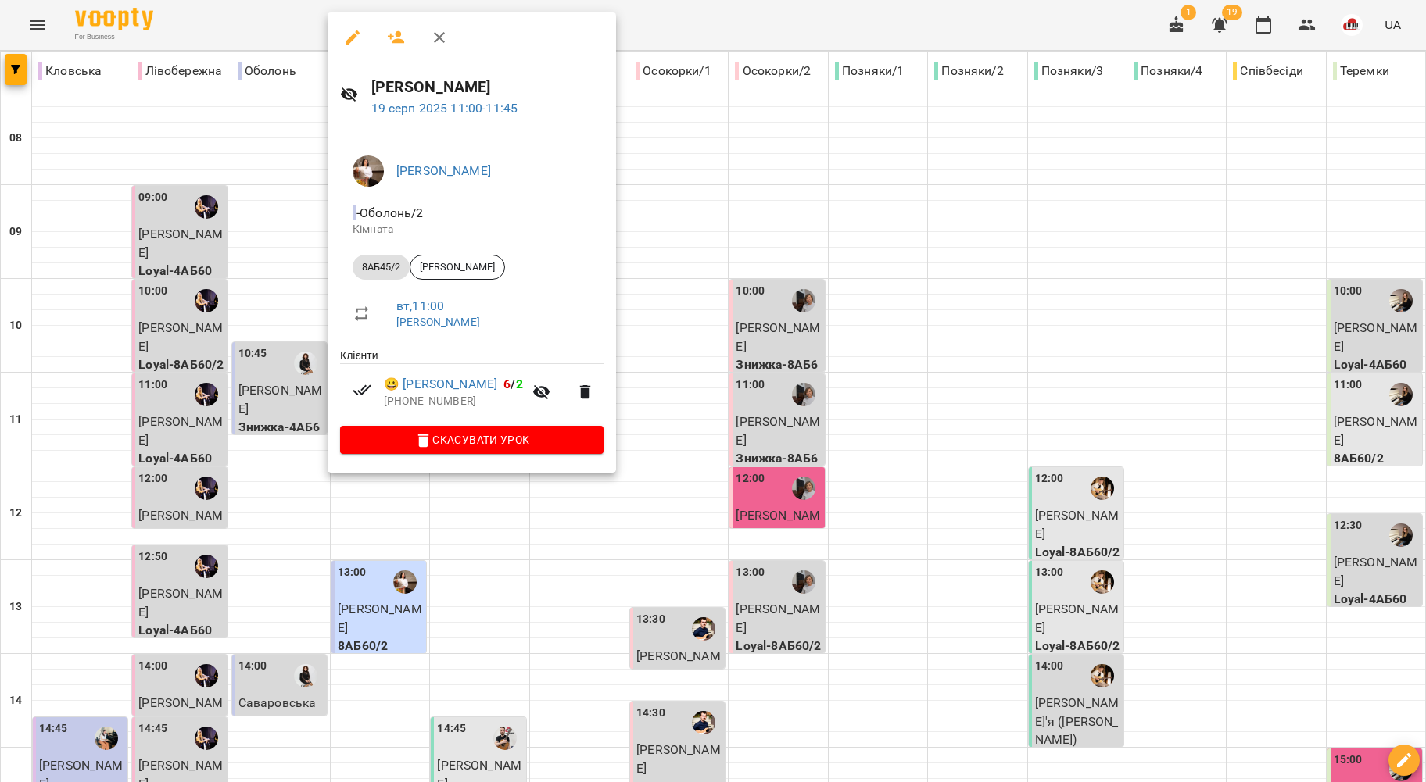
click at [295, 241] on div at bounding box center [713, 391] width 1426 height 782
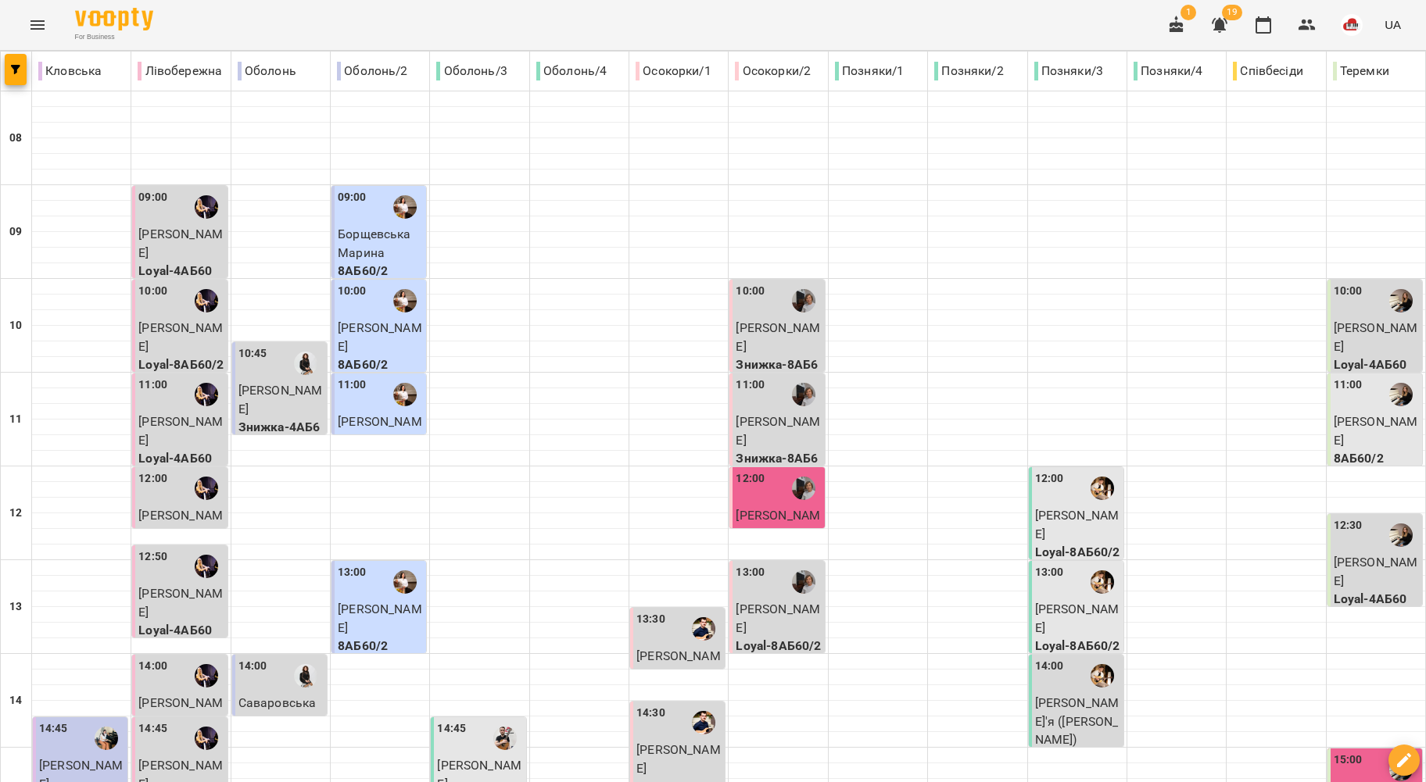
scroll to position [208, 0]
click at [363, 564] on div "13:00" at bounding box center [380, 582] width 85 height 36
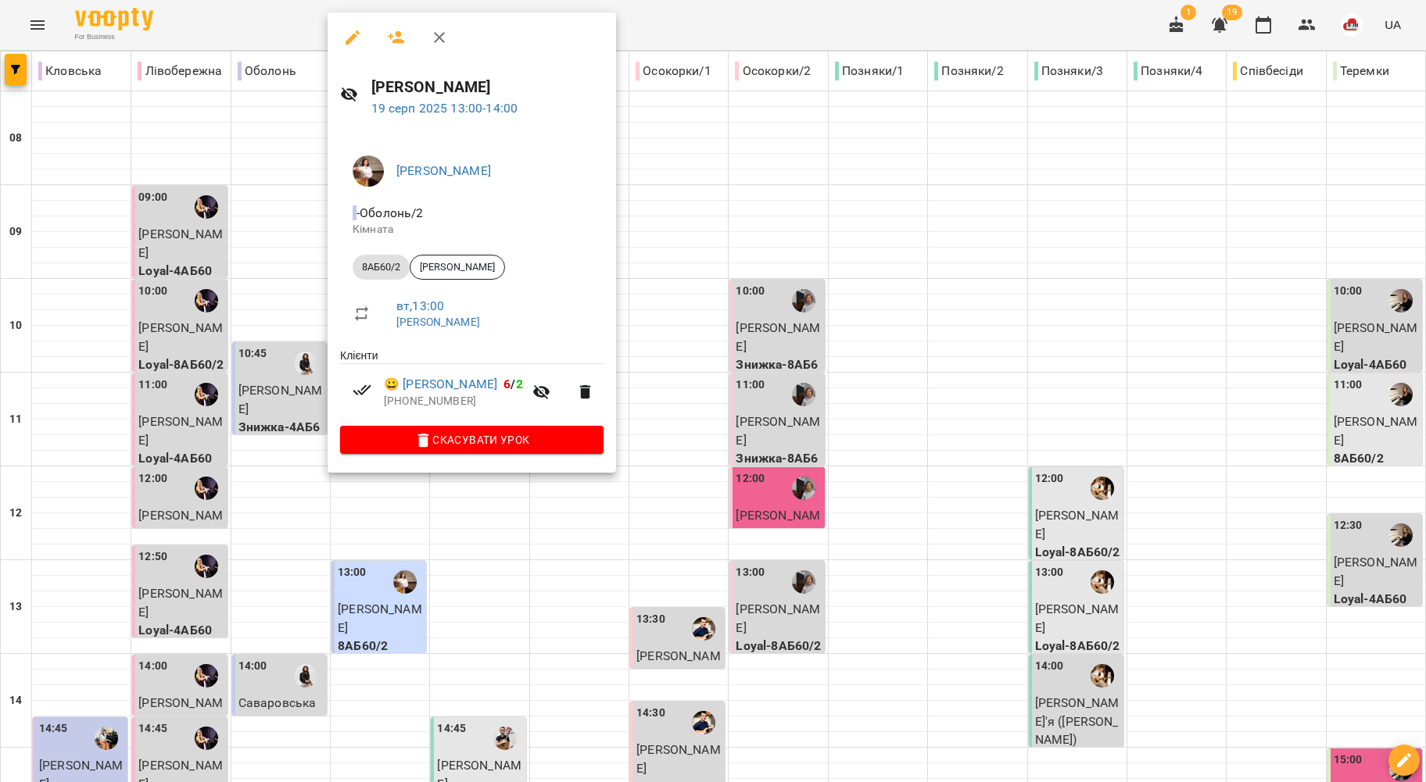
click at [294, 351] on div at bounding box center [713, 391] width 1426 height 782
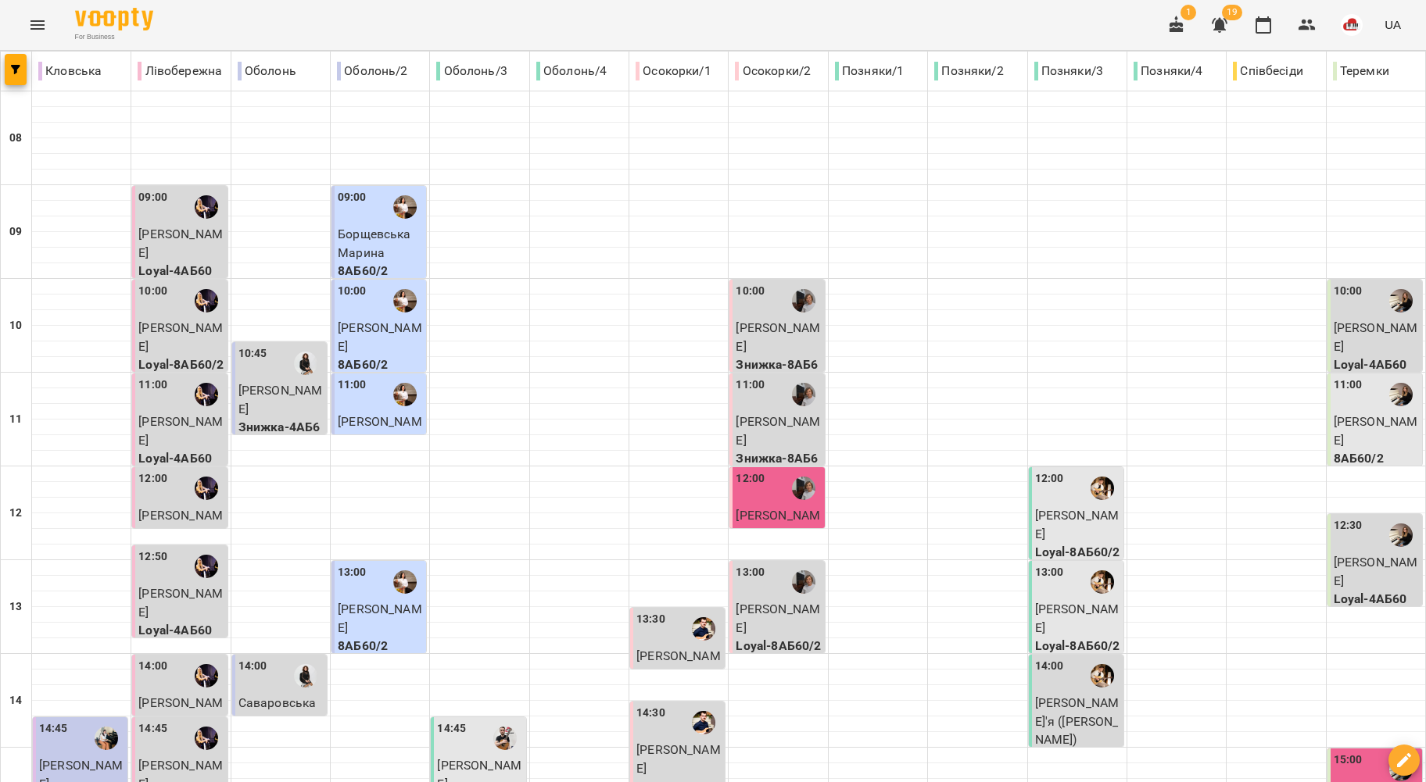
scroll to position [521, 0]
click at [496, 727] on img "Микита ГЛАЗУНОВ" at bounding box center [504, 738] width 23 height 23
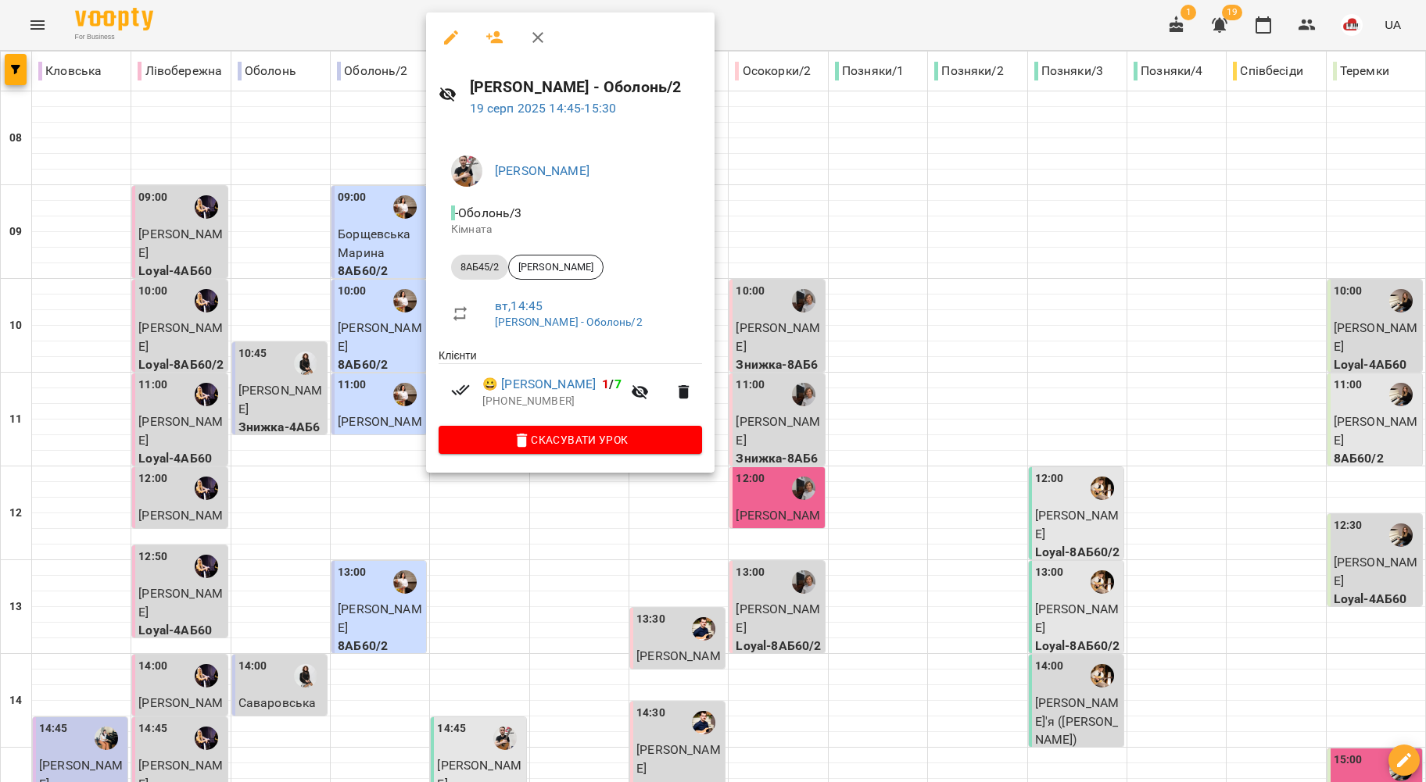
click at [355, 302] on div at bounding box center [713, 391] width 1426 height 782
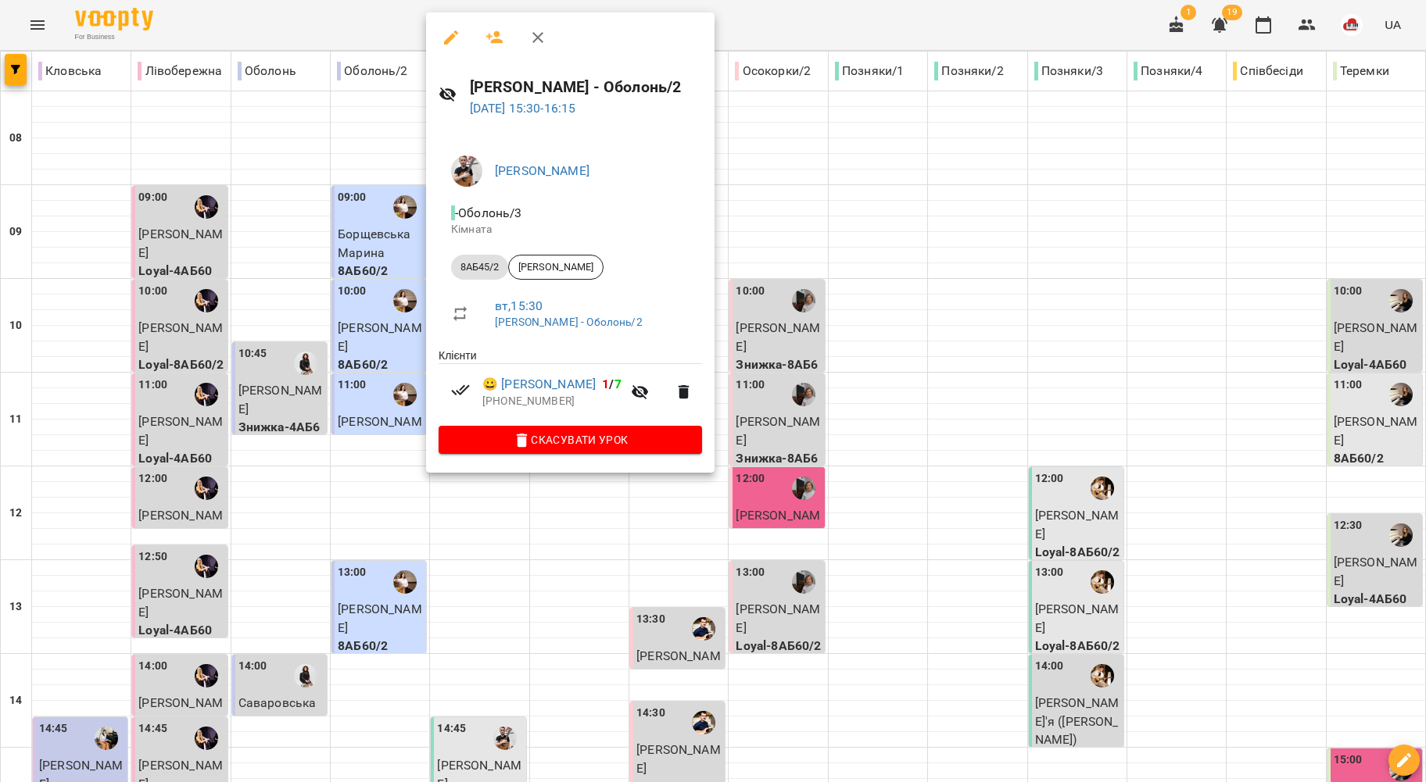
drag, startPoint x: 352, startPoint y: 331, endPoint x: 433, endPoint y: 400, distance: 106.5
click at [352, 331] on div at bounding box center [713, 391] width 1426 height 782
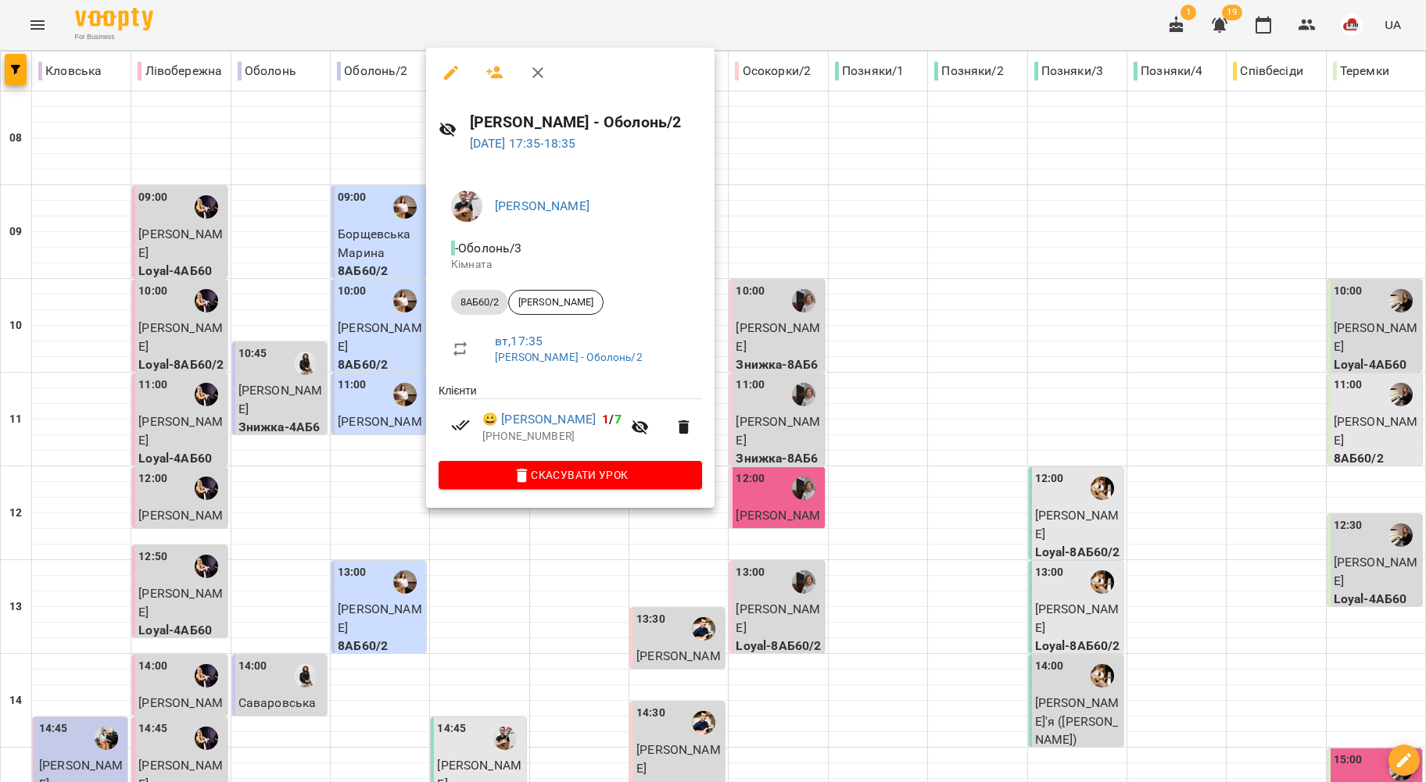
click at [334, 408] on div at bounding box center [713, 391] width 1426 height 782
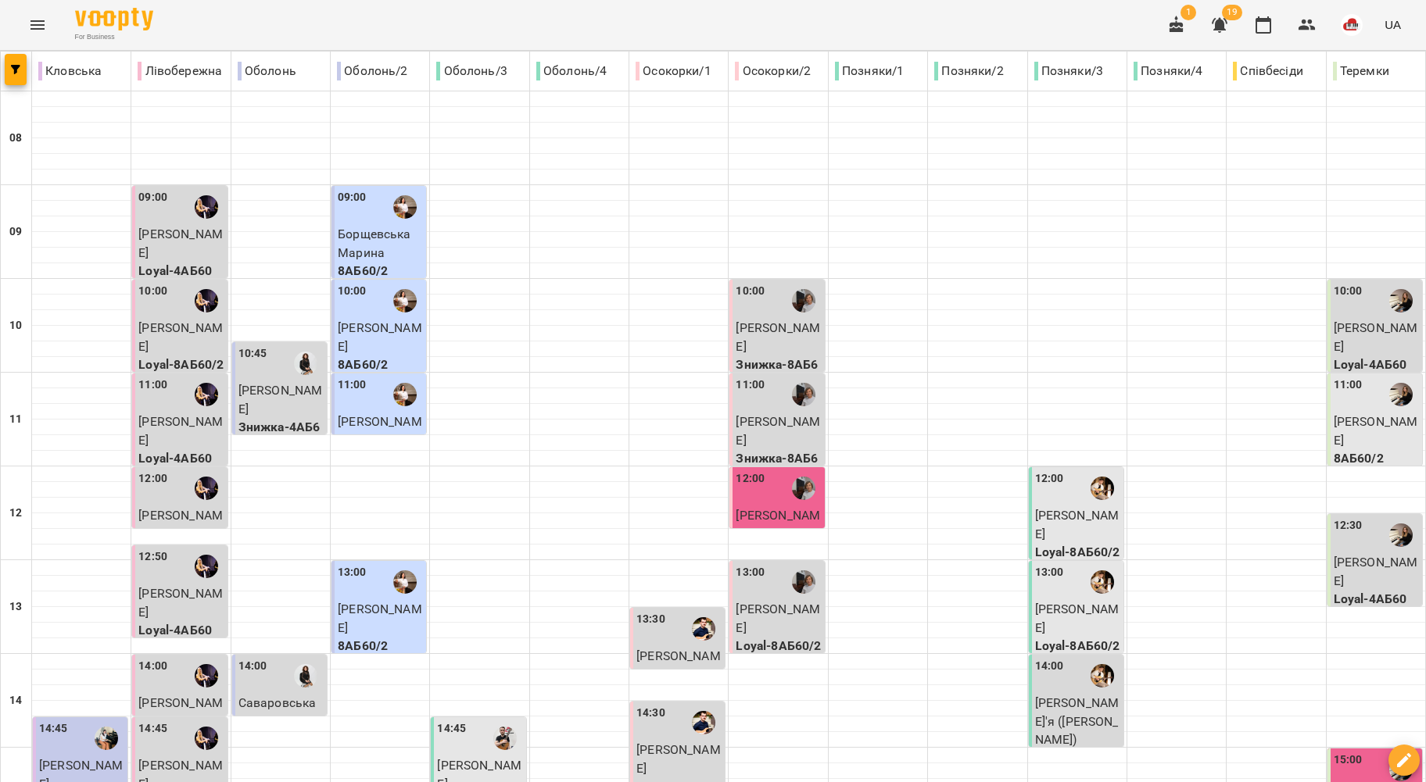
scroll to position [632, 0]
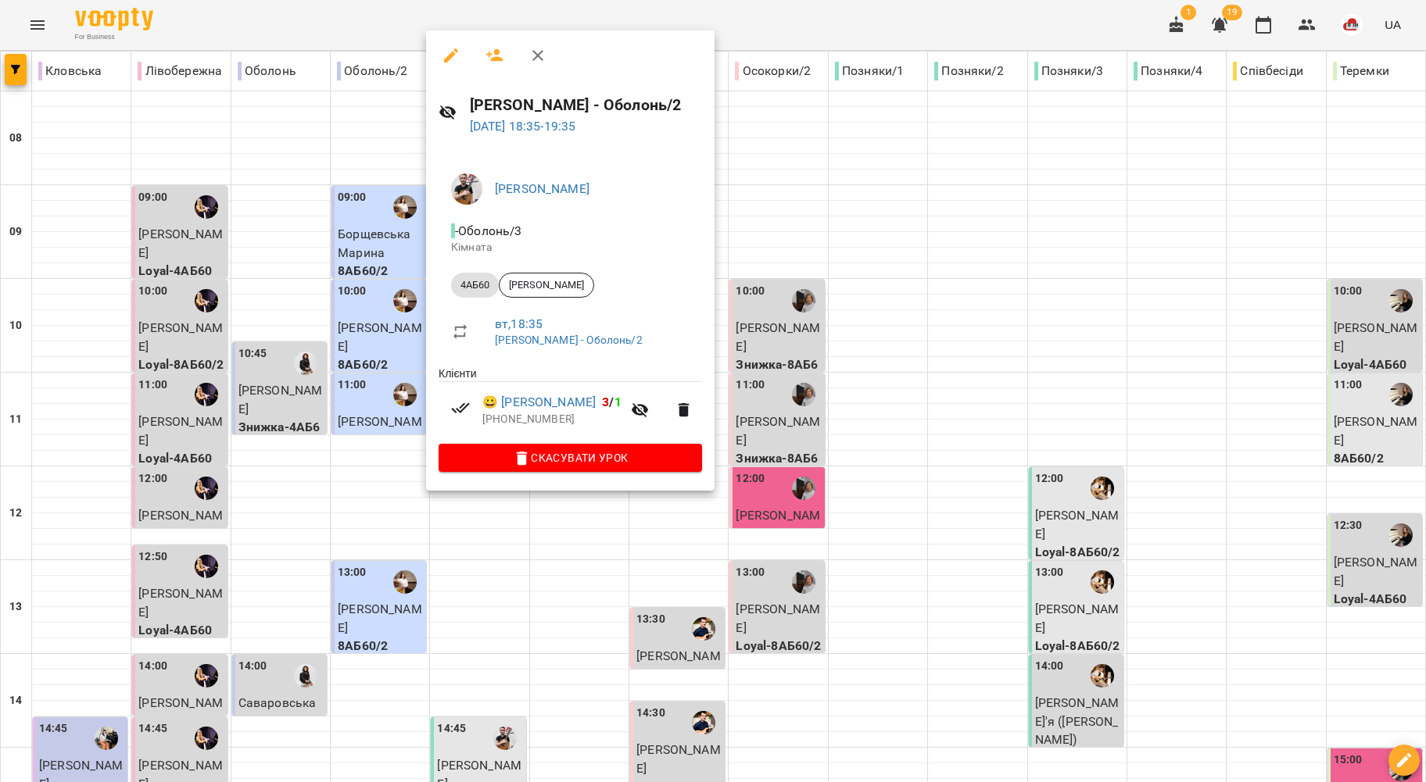
click at [366, 386] on div at bounding box center [713, 391] width 1426 height 782
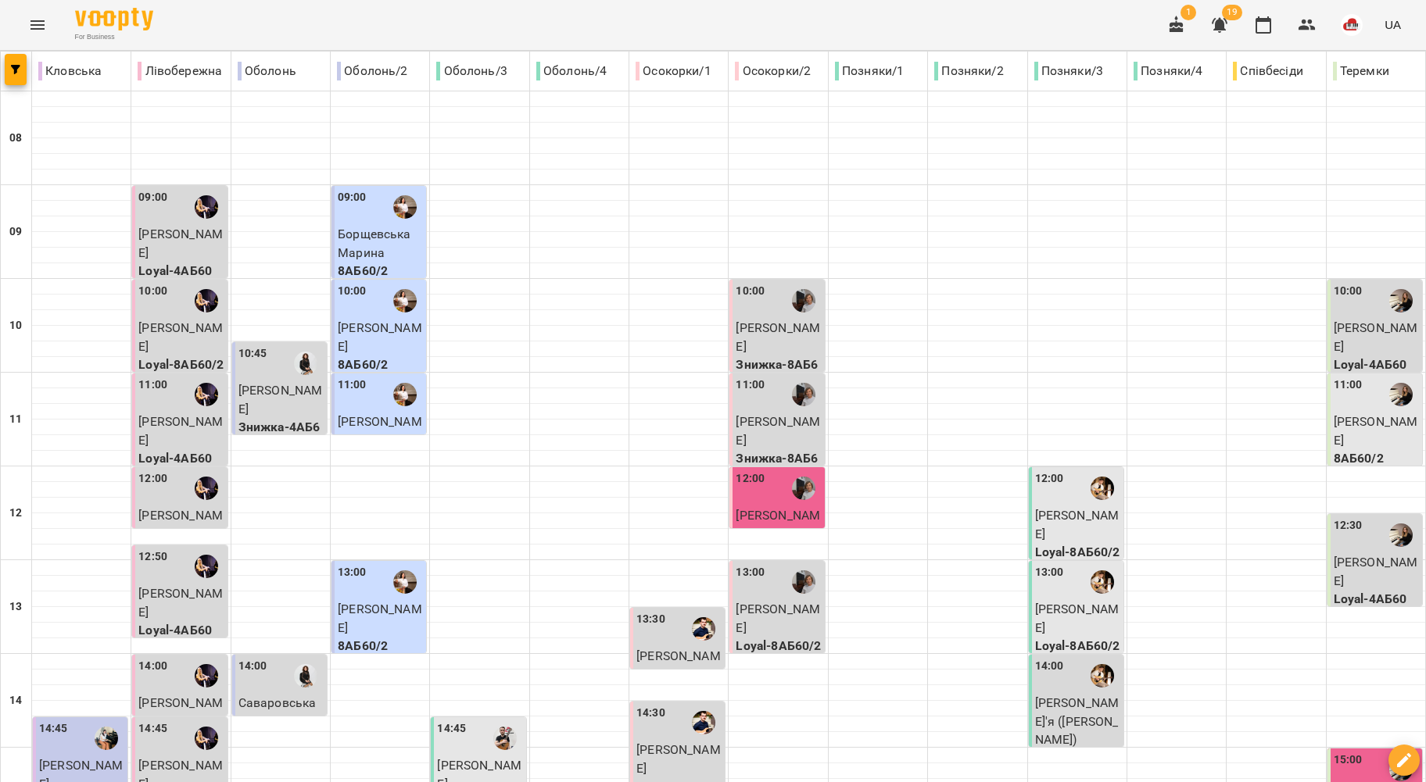
scroll to position [417, 0]
click at [671, 611] on div "13:30" at bounding box center [678, 629] width 85 height 36
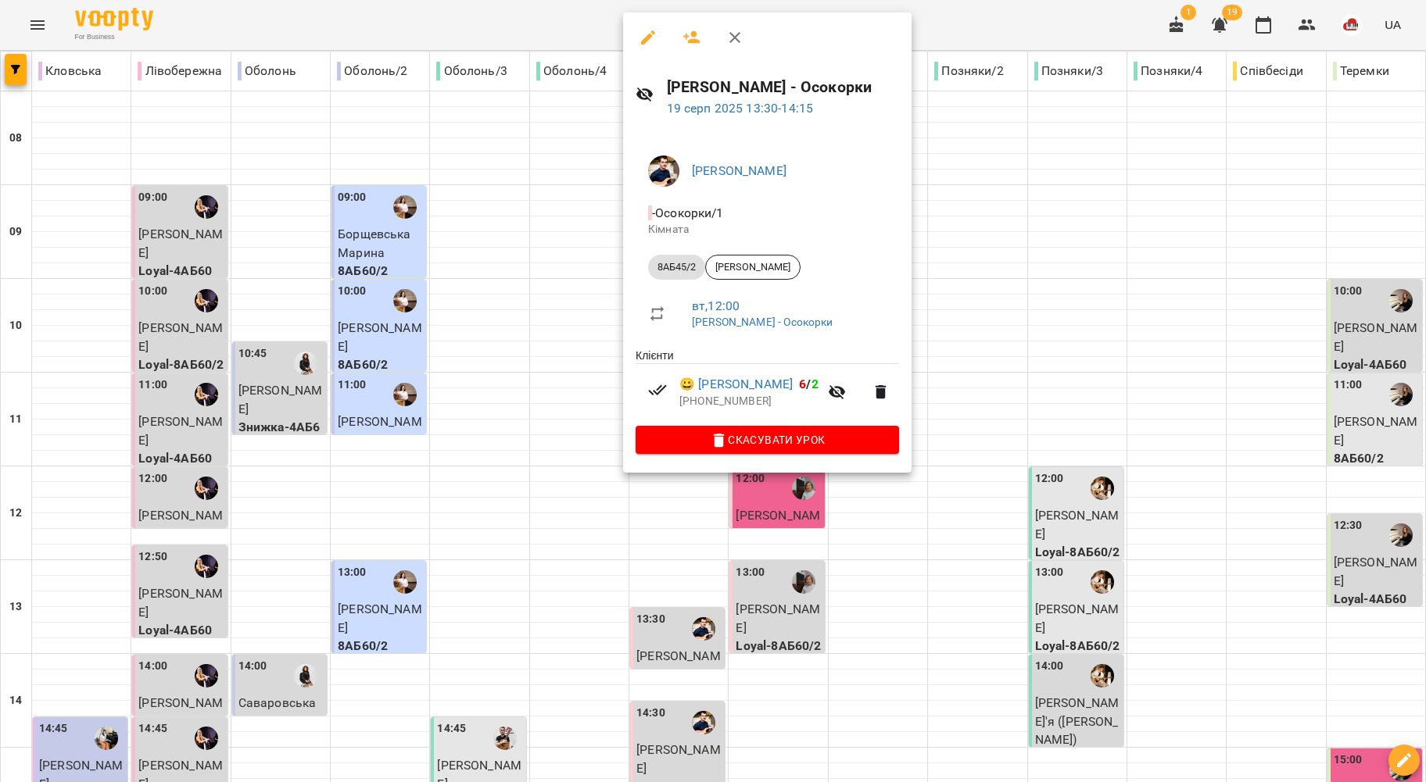
click at [519, 251] on div at bounding box center [713, 391] width 1426 height 782
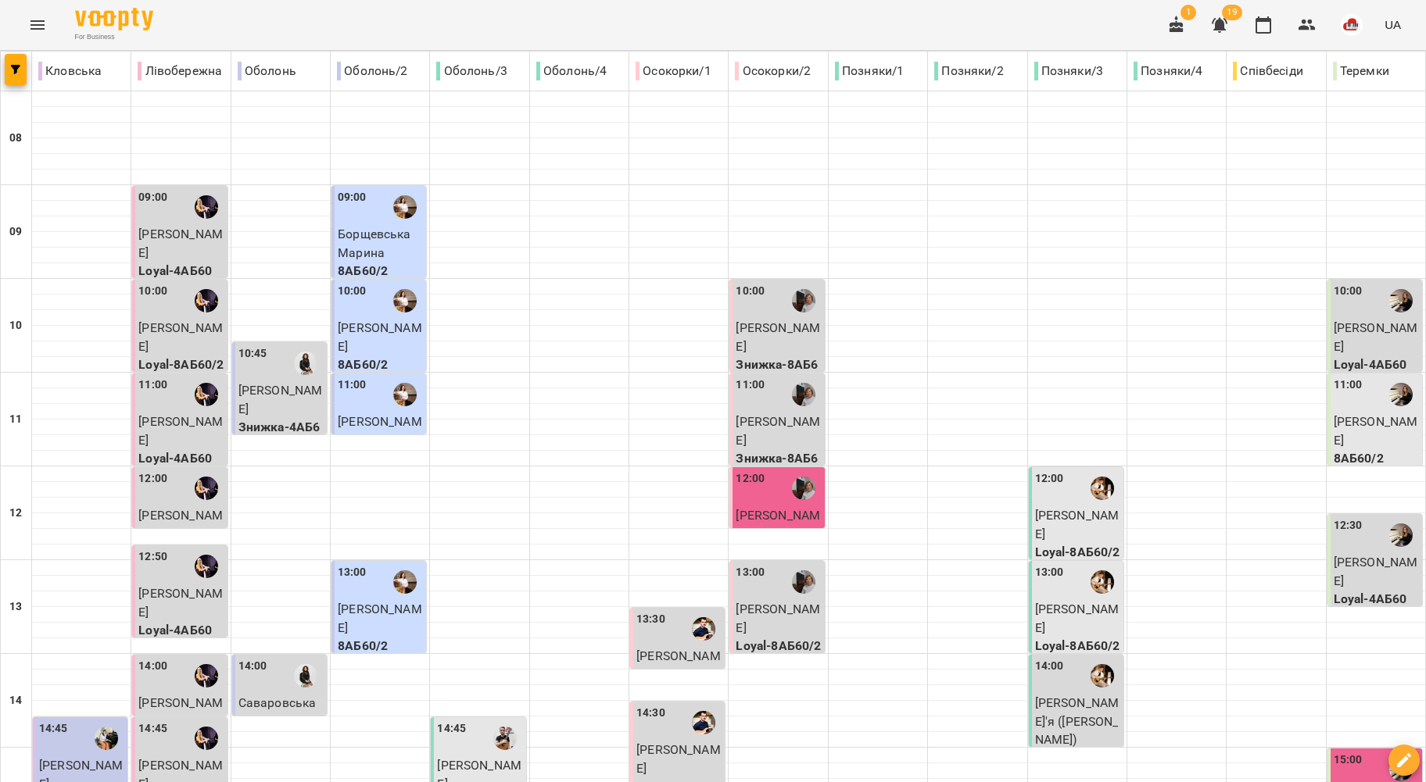
click at [658, 742] on span "Емілія Іллишена" at bounding box center [678, 759] width 84 height 34
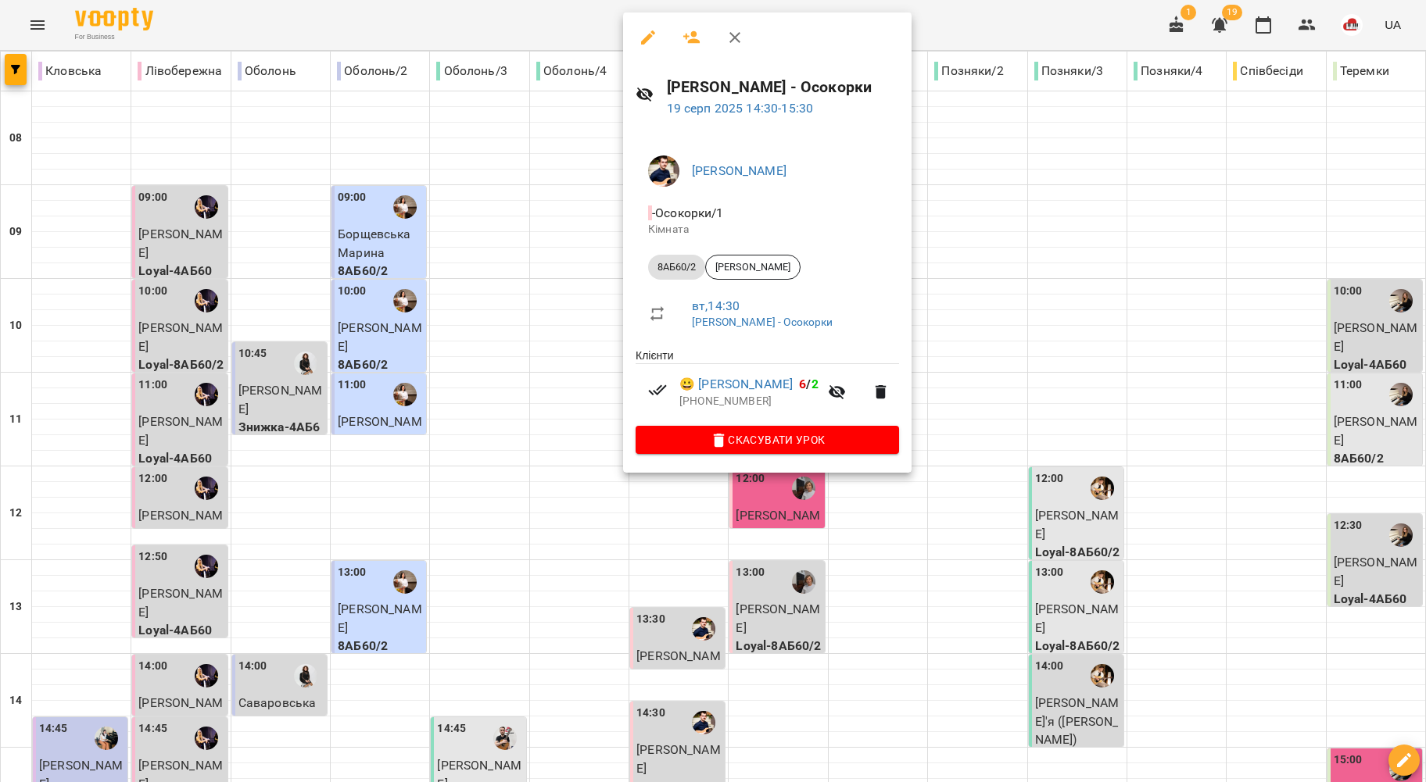
click at [524, 270] on div at bounding box center [713, 391] width 1426 height 782
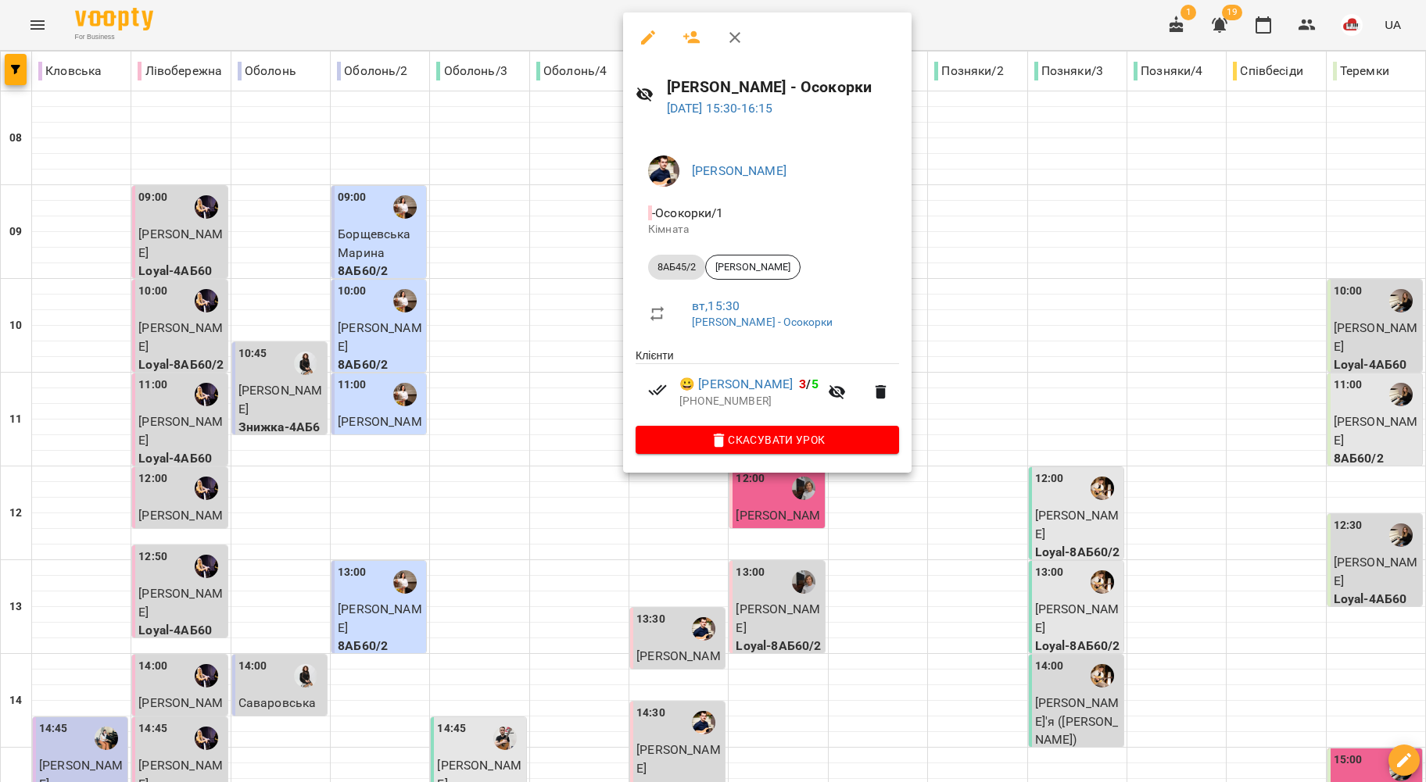
click at [583, 374] on div at bounding box center [713, 391] width 1426 height 782
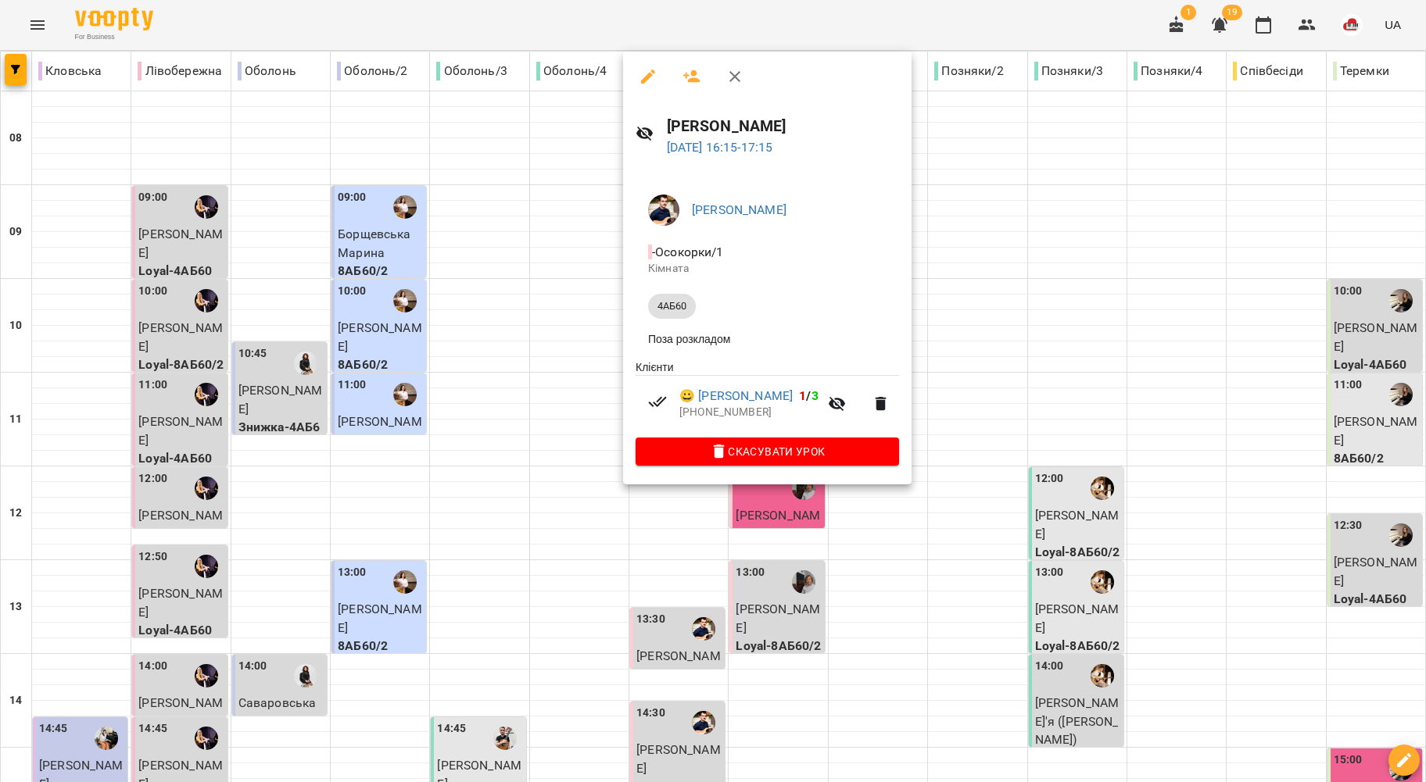
click at [583, 443] on div at bounding box center [713, 391] width 1426 height 782
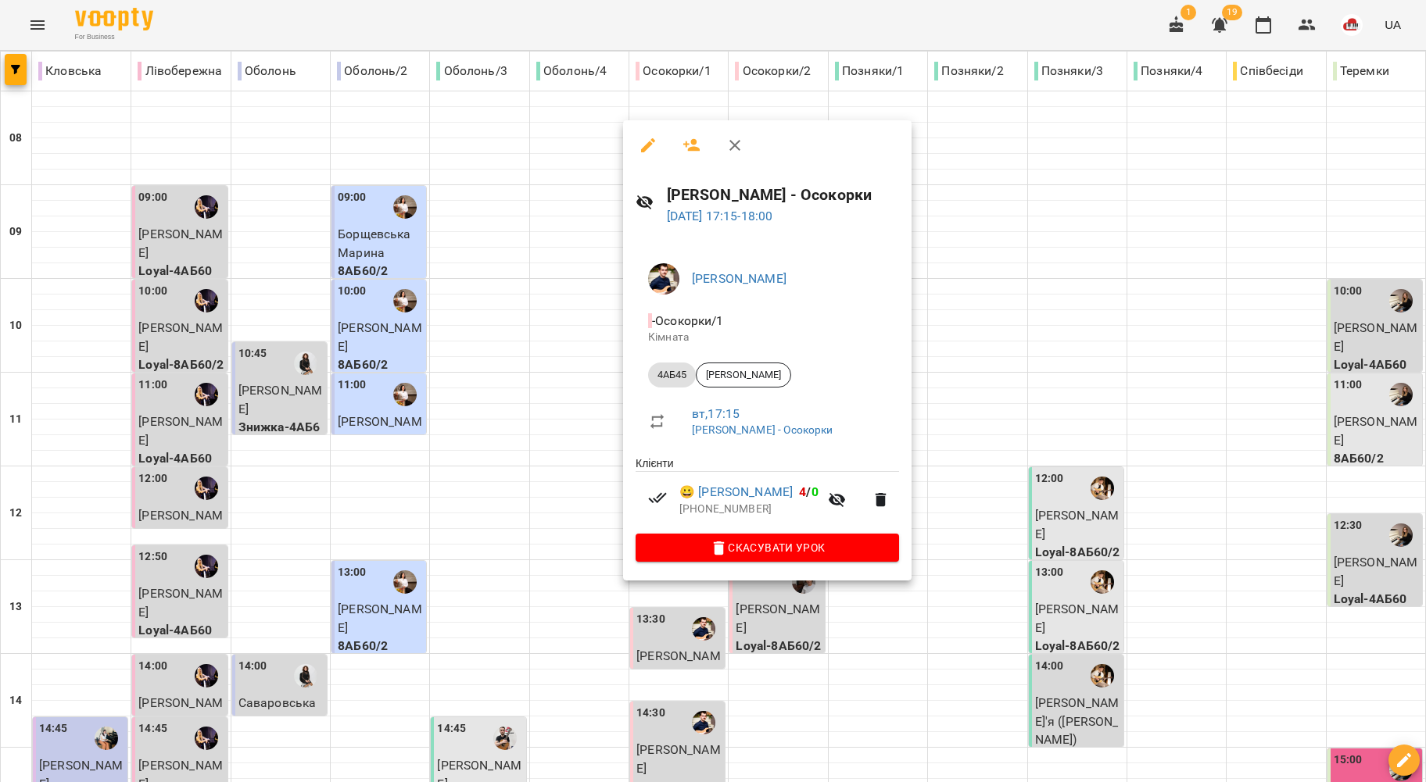
click at [510, 498] on div at bounding box center [713, 391] width 1426 height 782
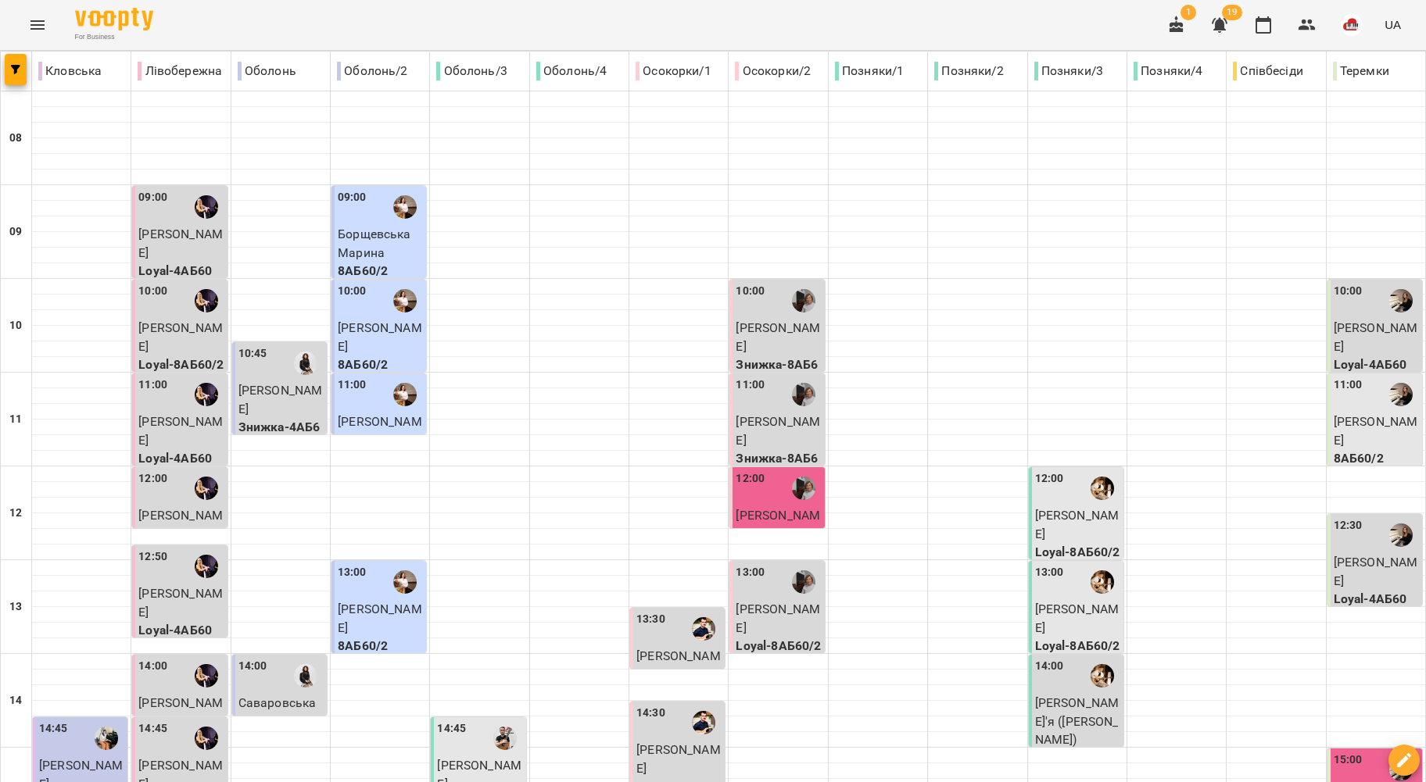
scroll to position [625, 0]
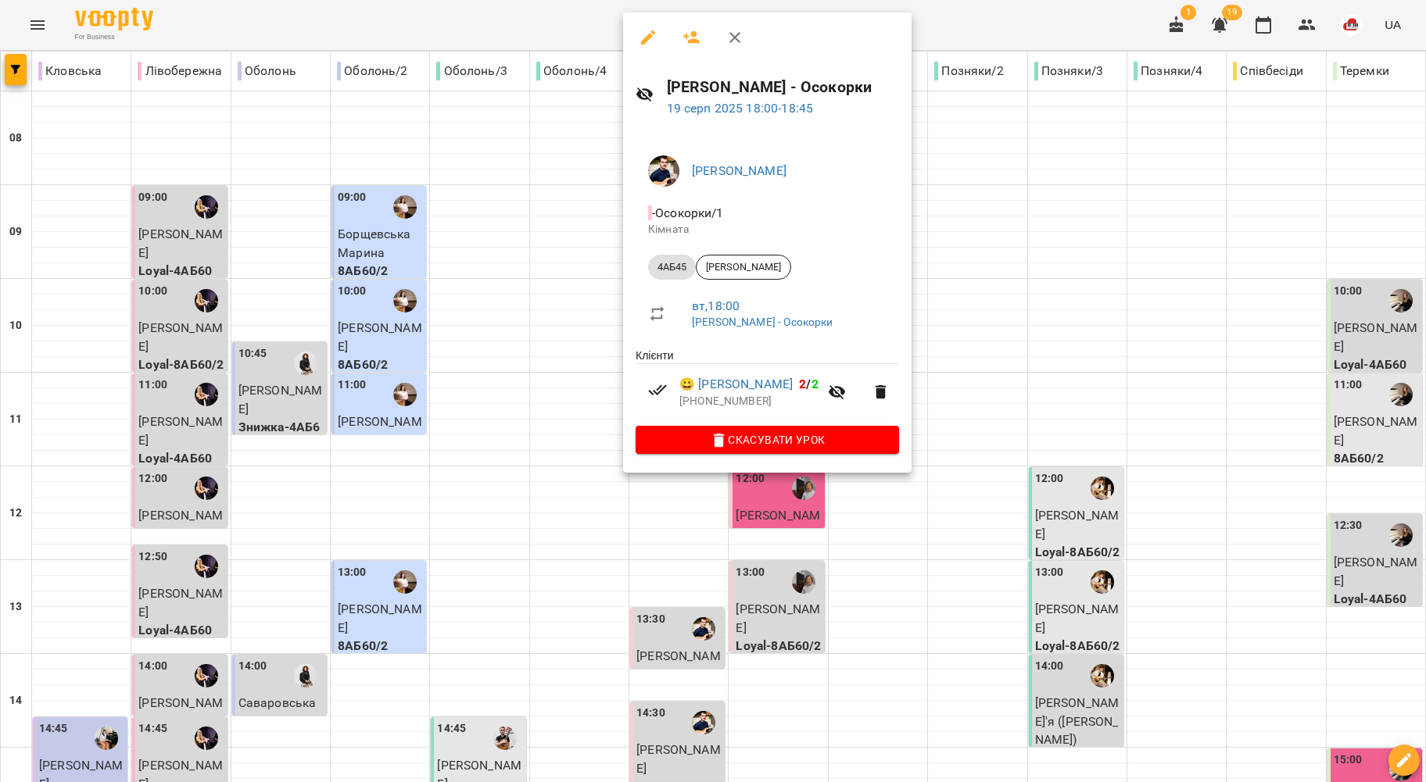
click at [542, 346] on div at bounding box center [713, 391] width 1426 height 782
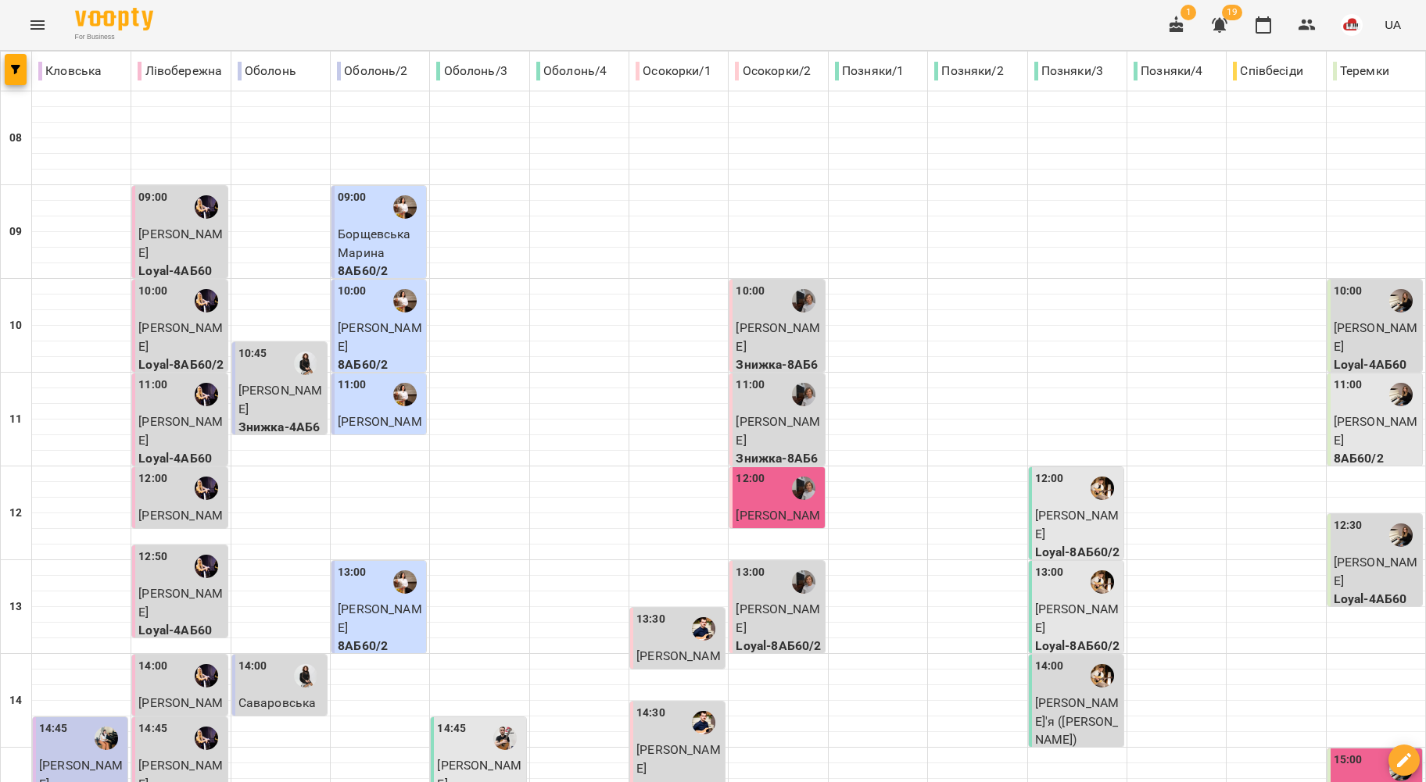
scroll to position [6, 0]
click at [739, 319] on p "Кароліна Дмитрів" at bounding box center [777, 337] width 85 height 37
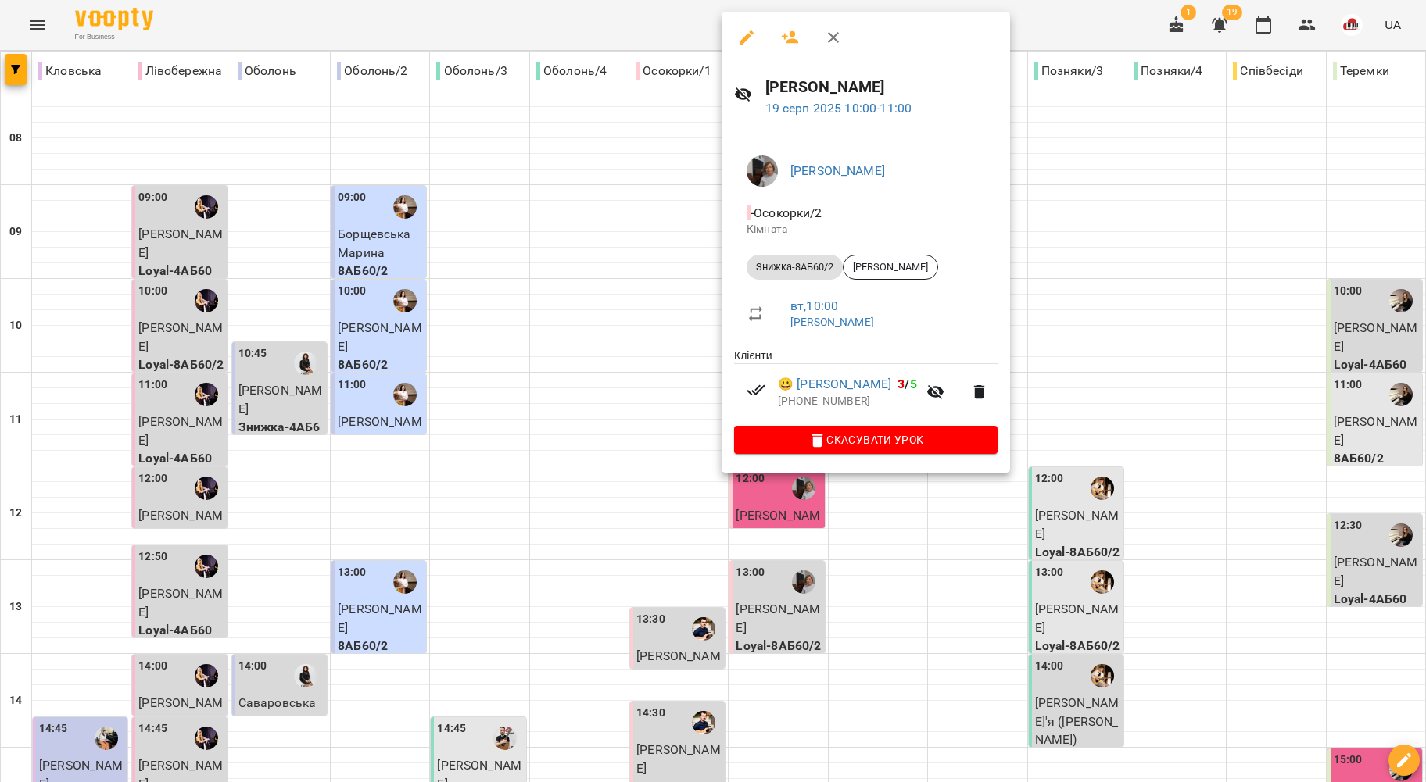
drag, startPoint x: 640, startPoint y: 317, endPoint x: 687, endPoint y: 363, distance: 65.8
click at [642, 322] on div at bounding box center [713, 391] width 1426 height 782
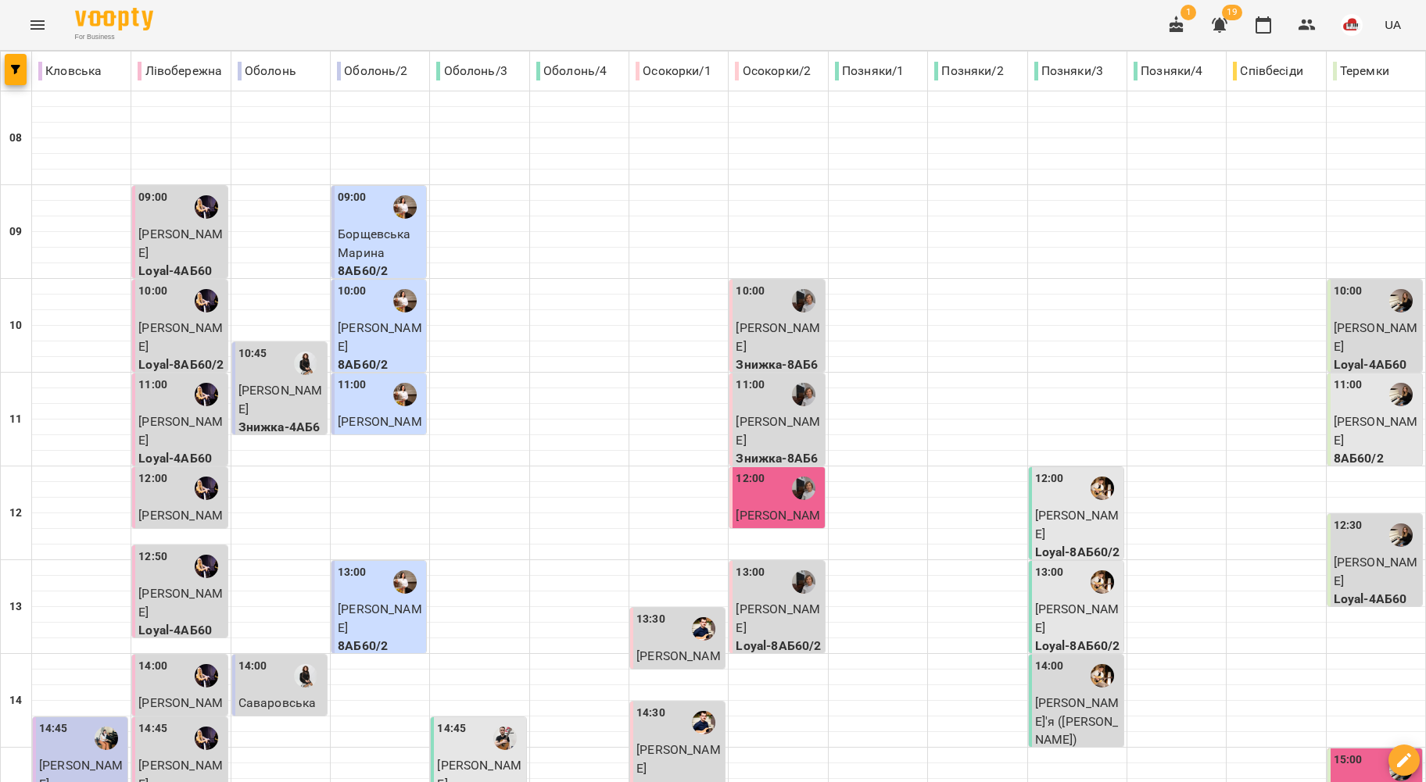
click at [774, 398] on div "11:00" at bounding box center [777, 395] width 85 height 36
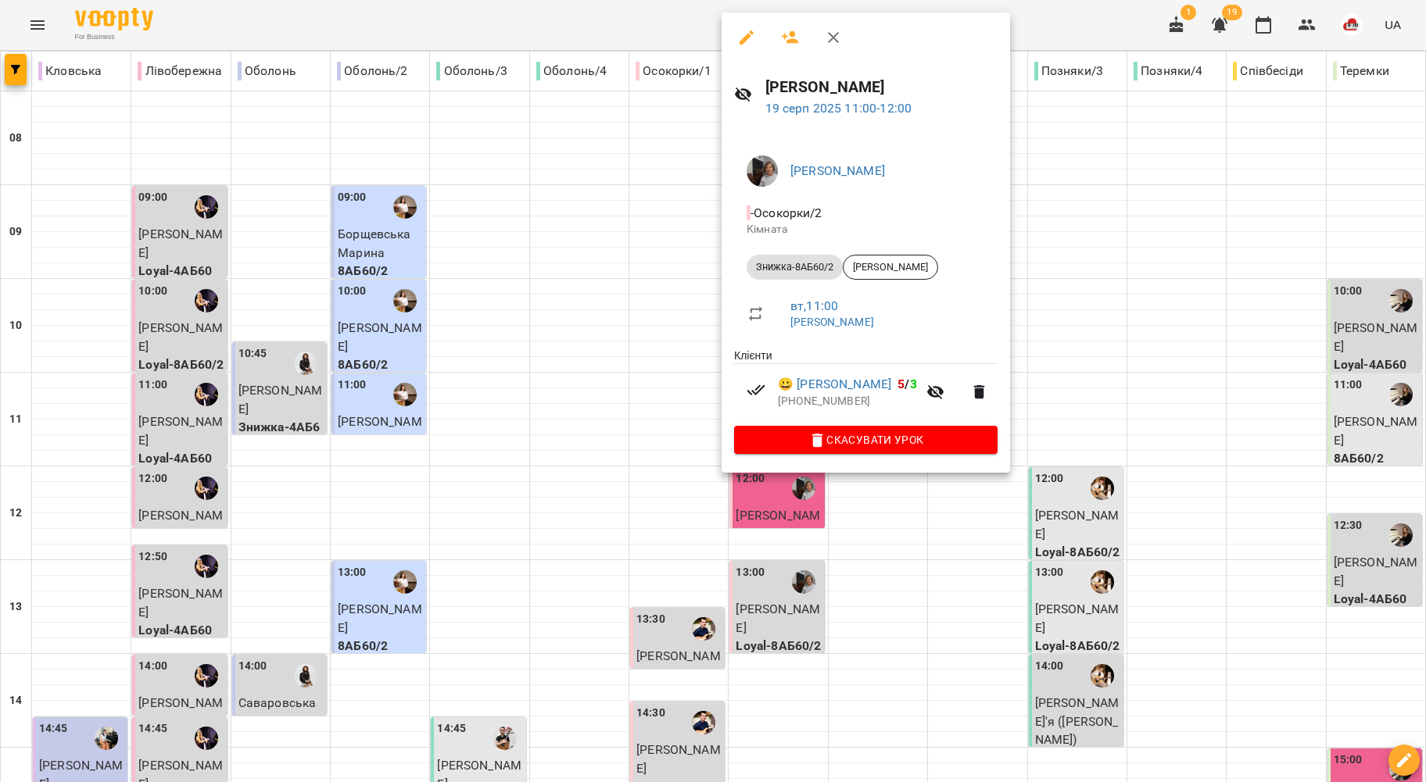
drag, startPoint x: 631, startPoint y: 359, endPoint x: 703, endPoint y: 468, distance: 130.9
click at [635, 370] on div at bounding box center [713, 391] width 1426 height 782
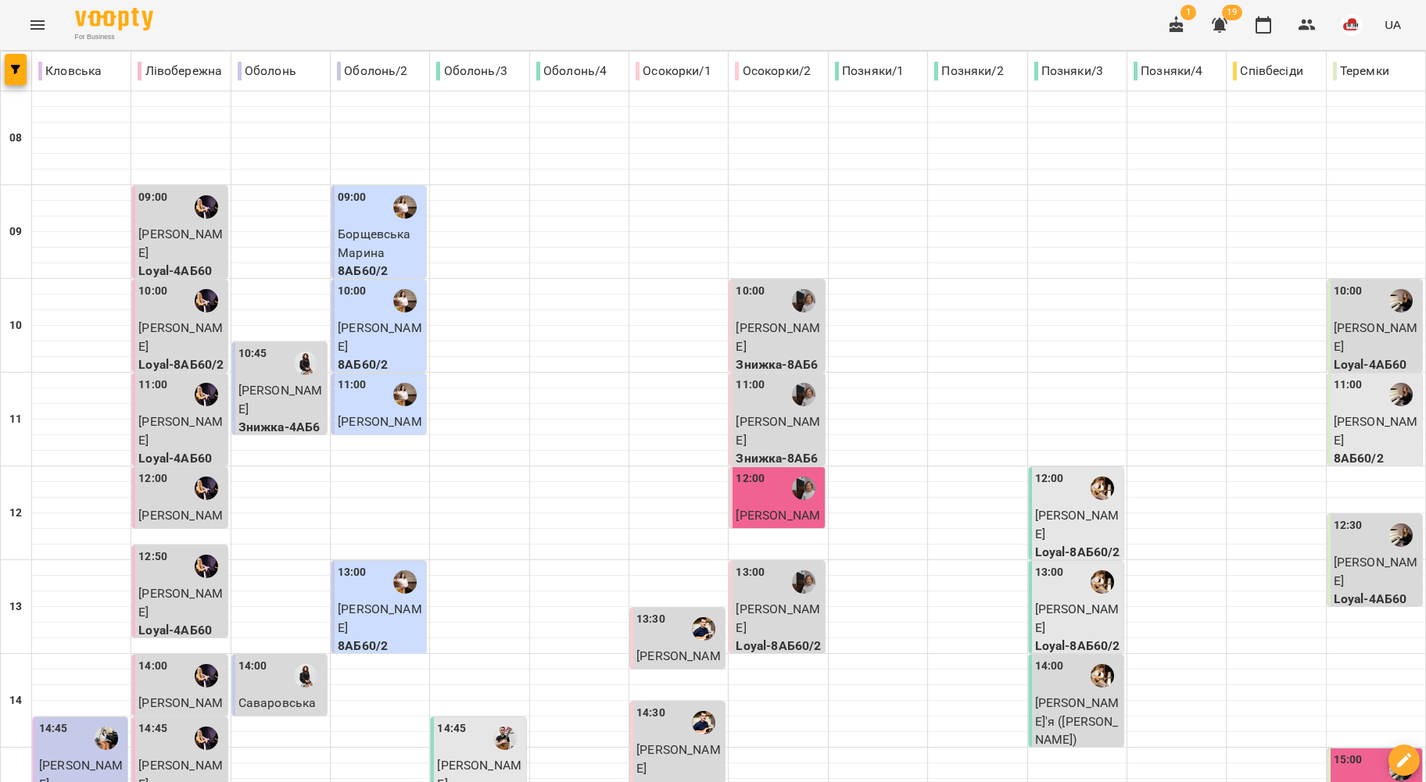
click at [789, 591] on div at bounding box center [803, 582] width 36 height 36
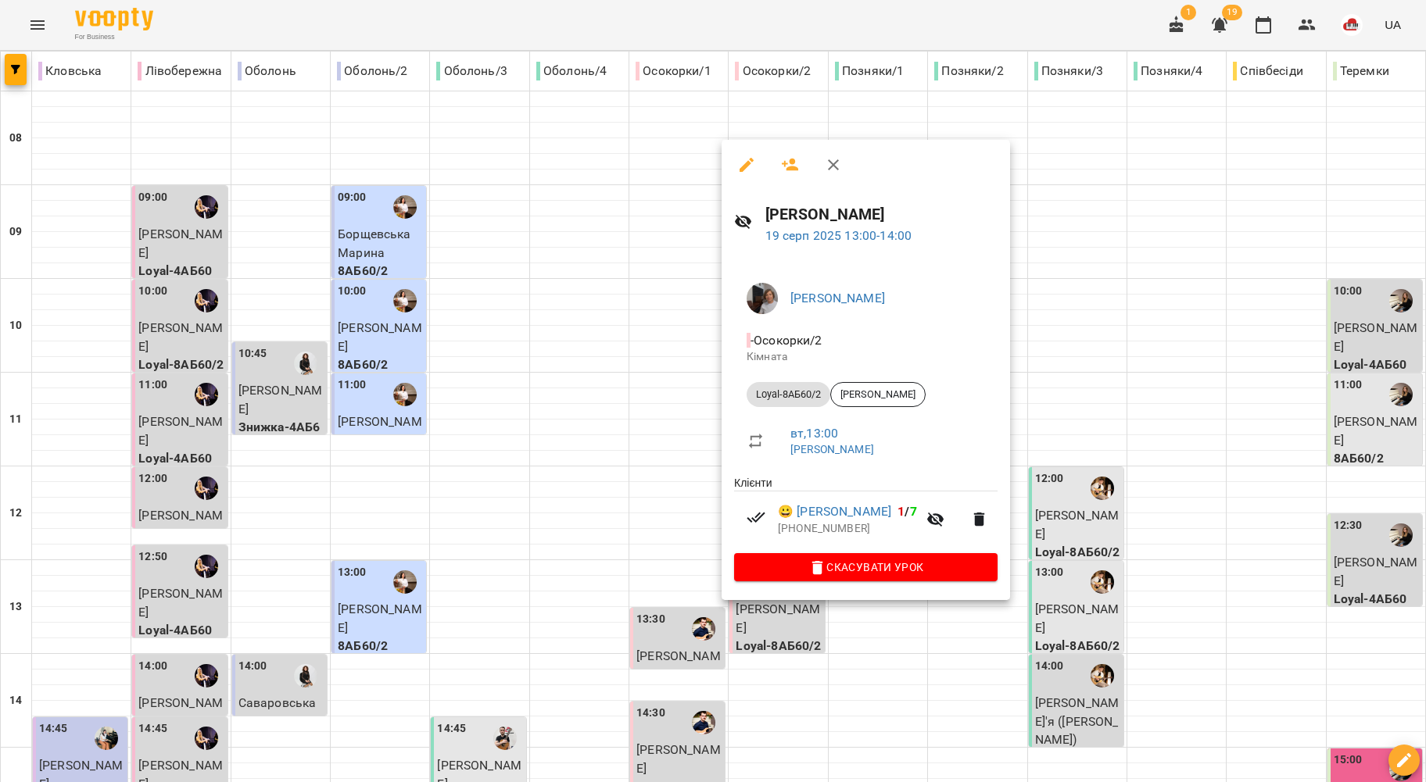
click at [659, 413] on div at bounding box center [713, 391] width 1426 height 782
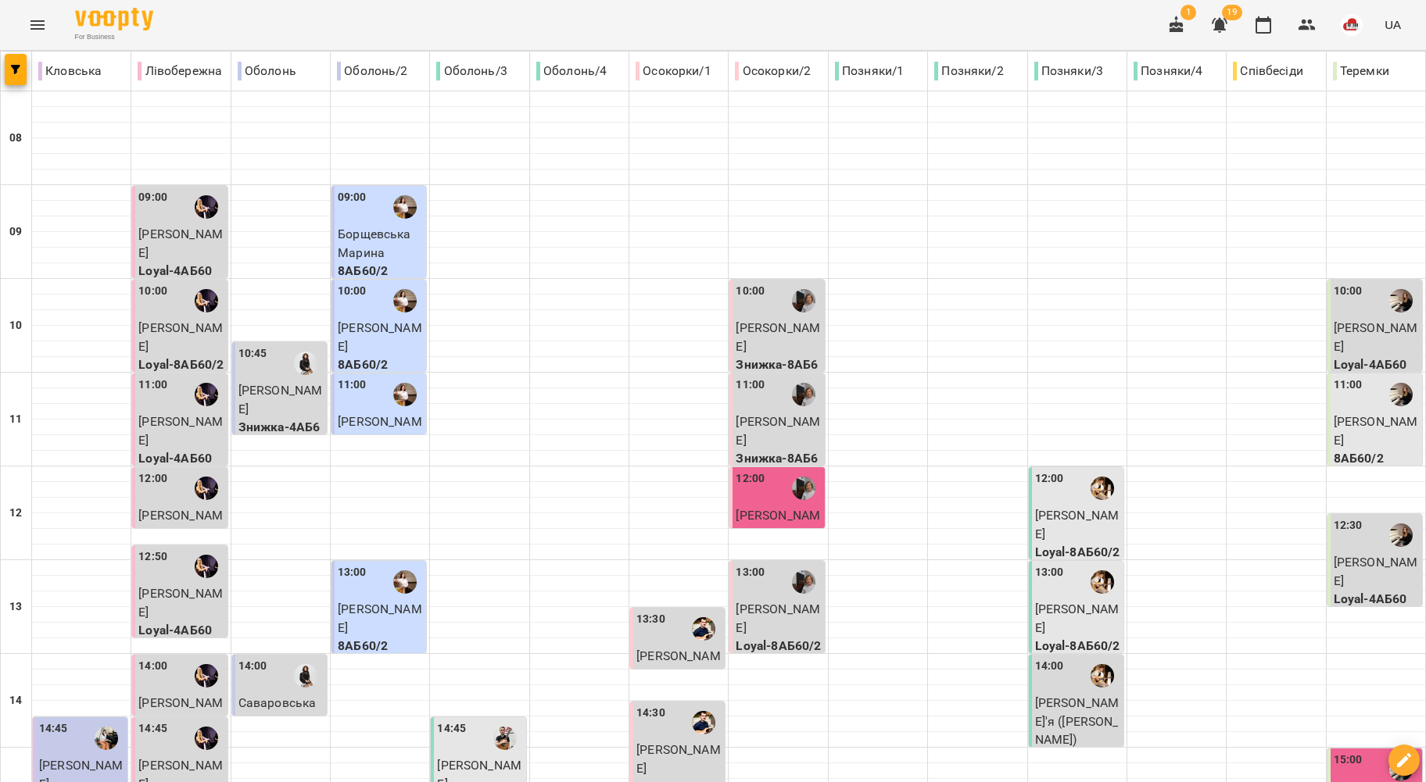
scroll to position [528, 0]
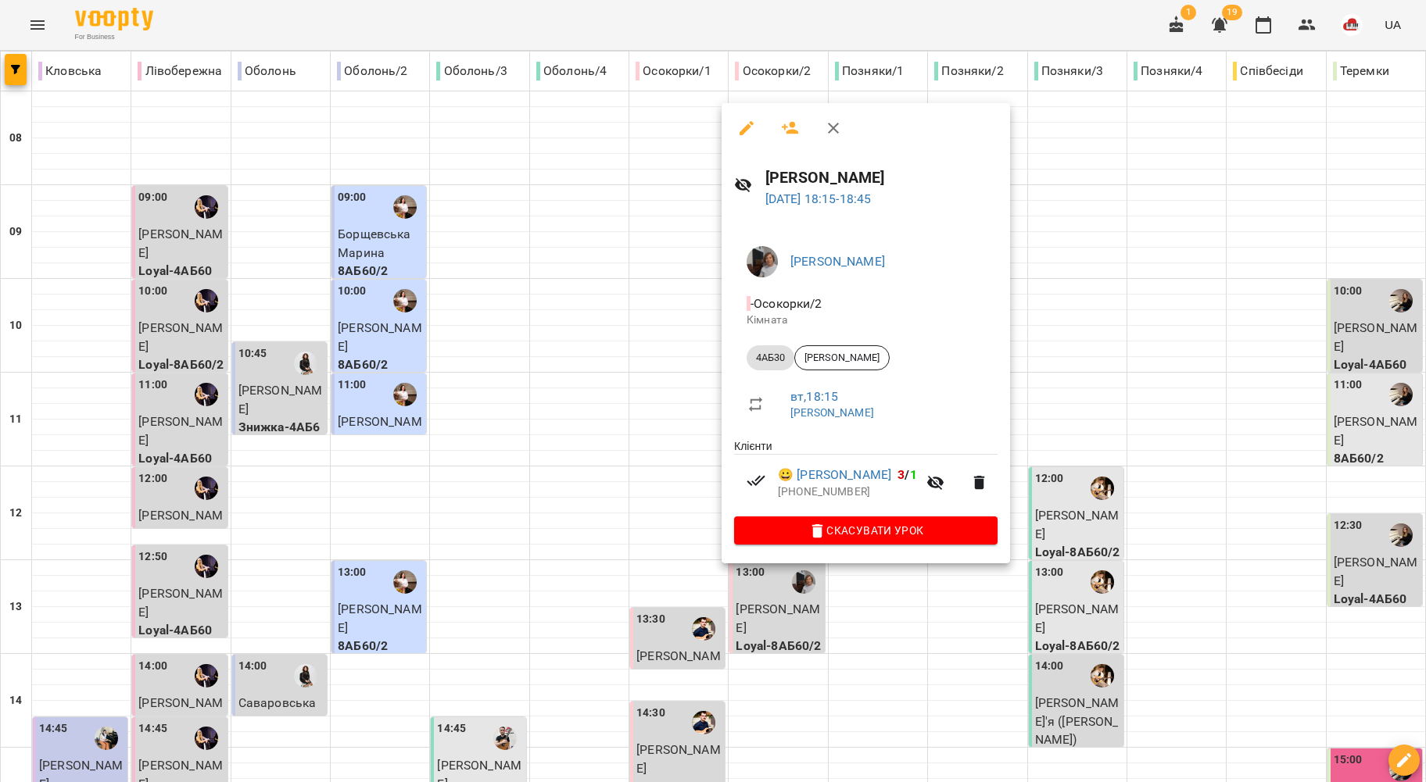
click at [586, 461] on div at bounding box center [713, 391] width 1426 height 782
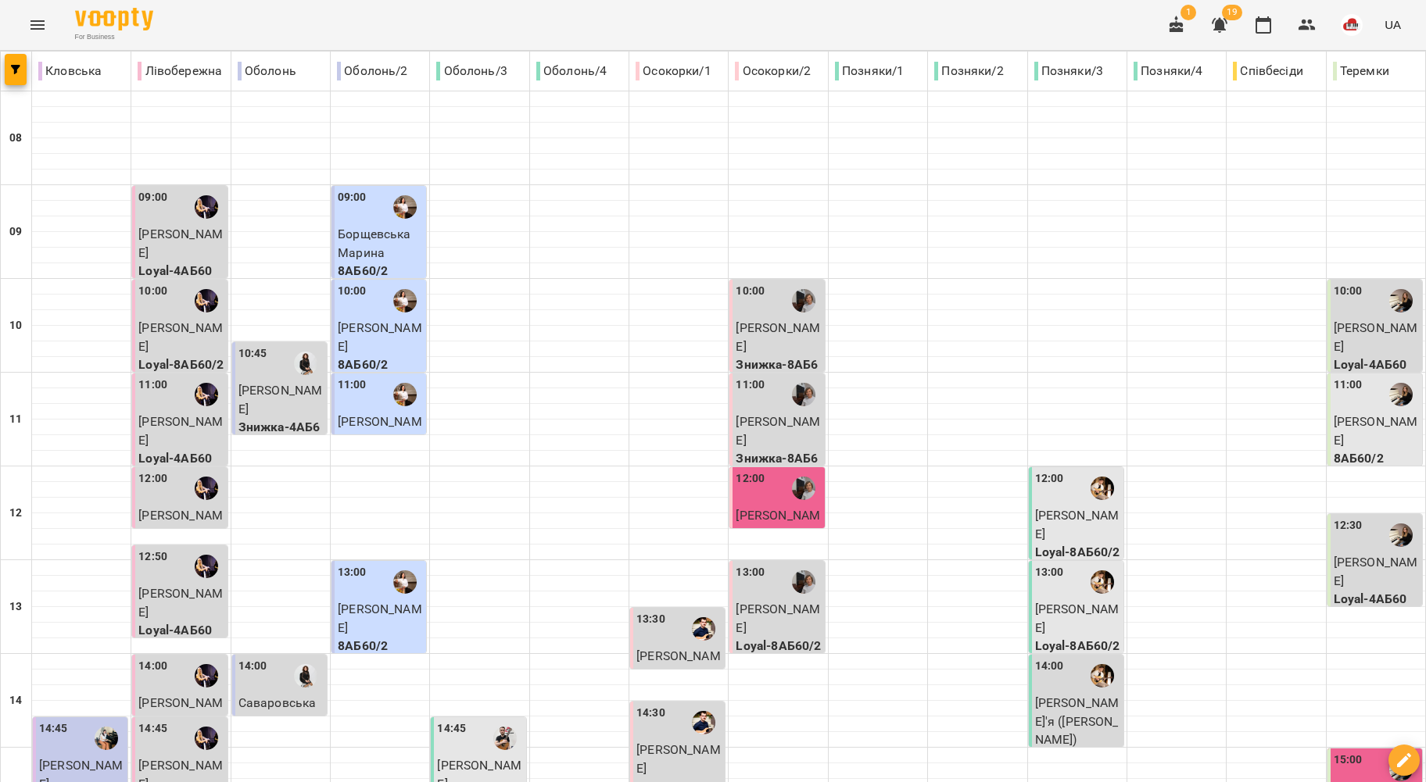
scroll to position [521, 0]
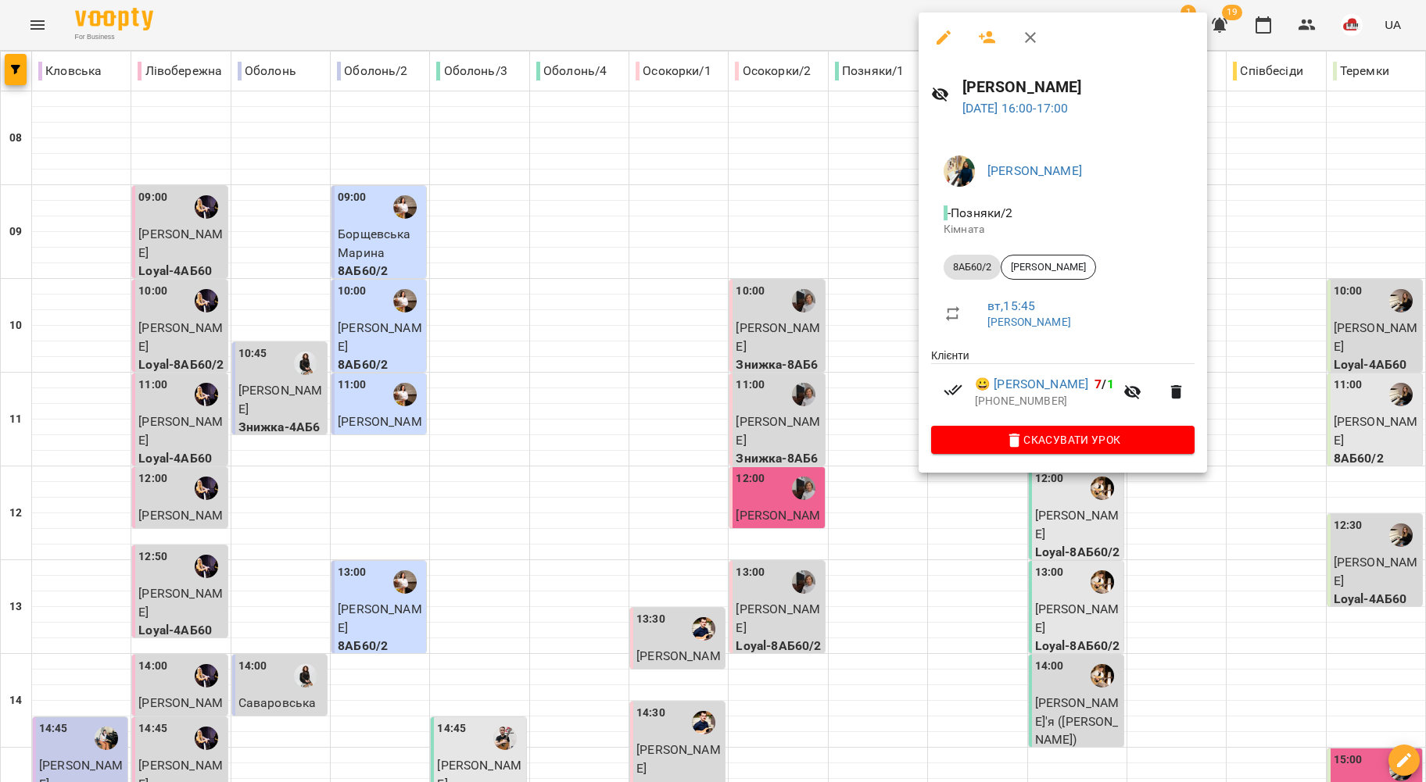
click at [864, 396] on div at bounding box center [713, 391] width 1426 height 782
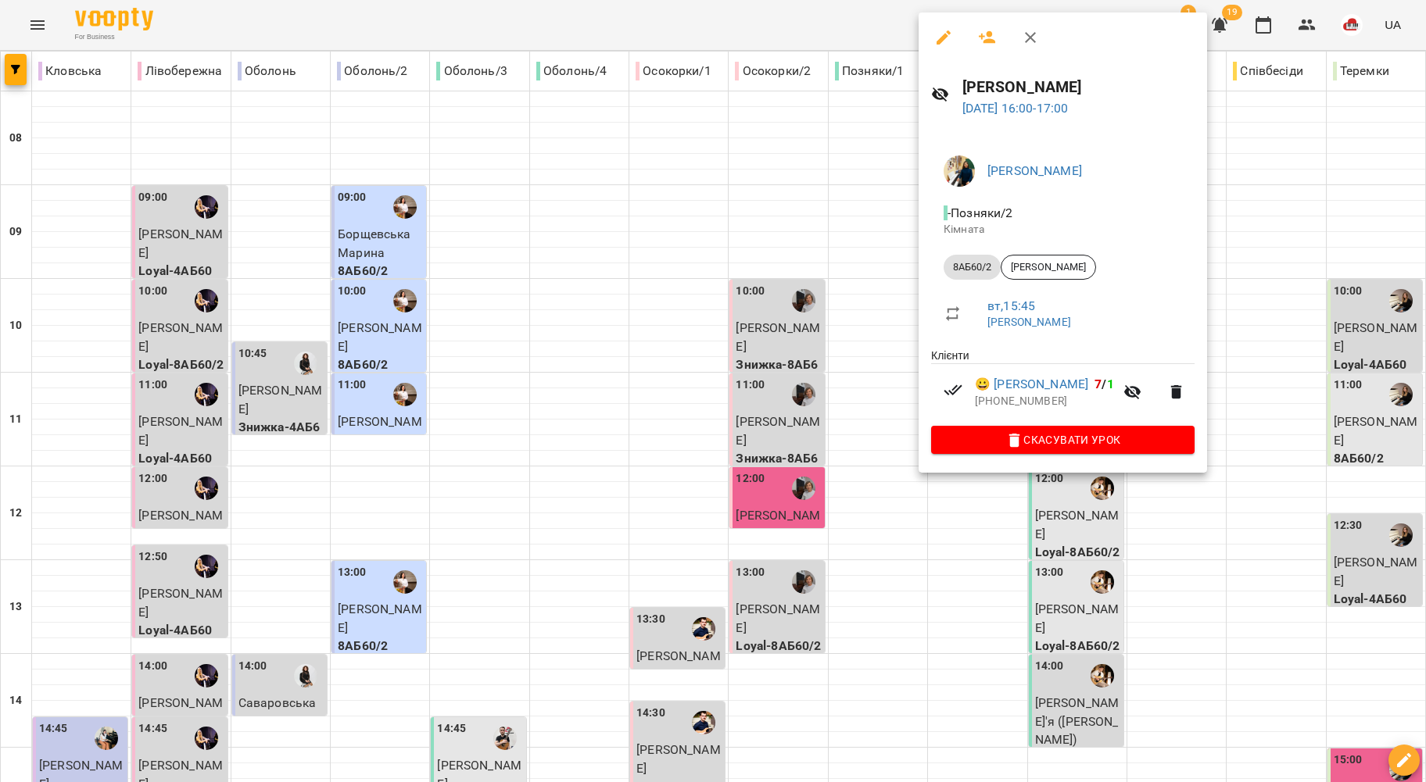
click at [862, 364] on div at bounding box center [713, 391] width 1426 height 782
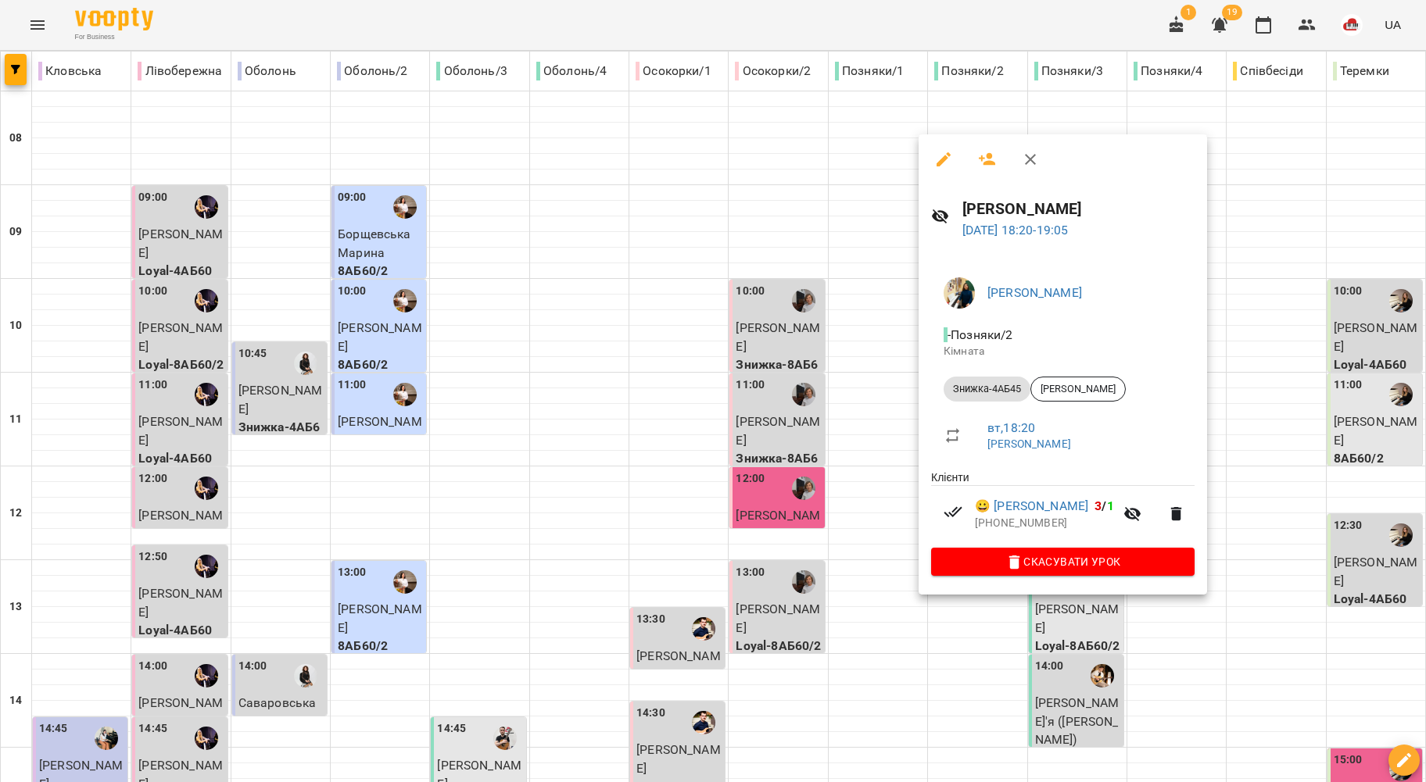
click at [814, 424] on div at bounding box center [713, 391] width 1426 height 782
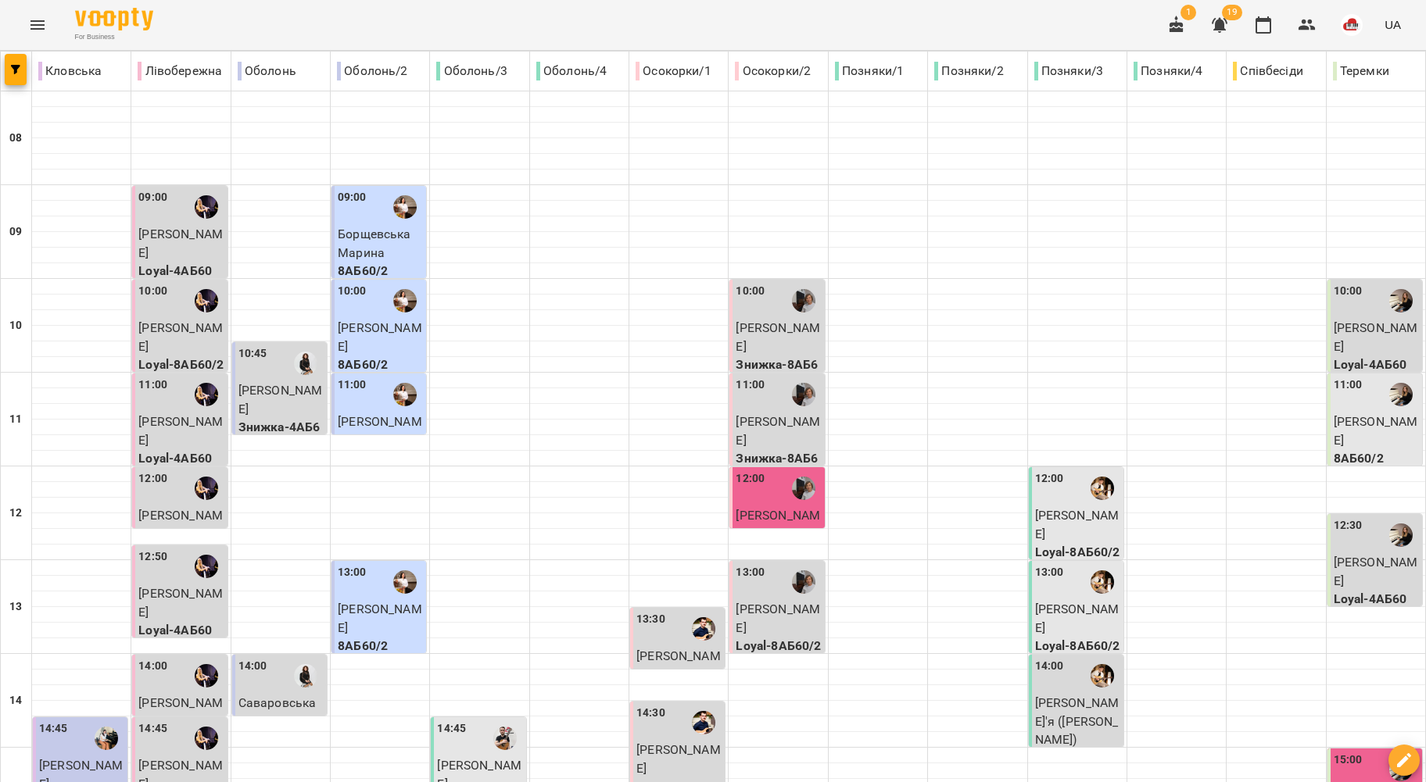
scroll to position [632, 0]
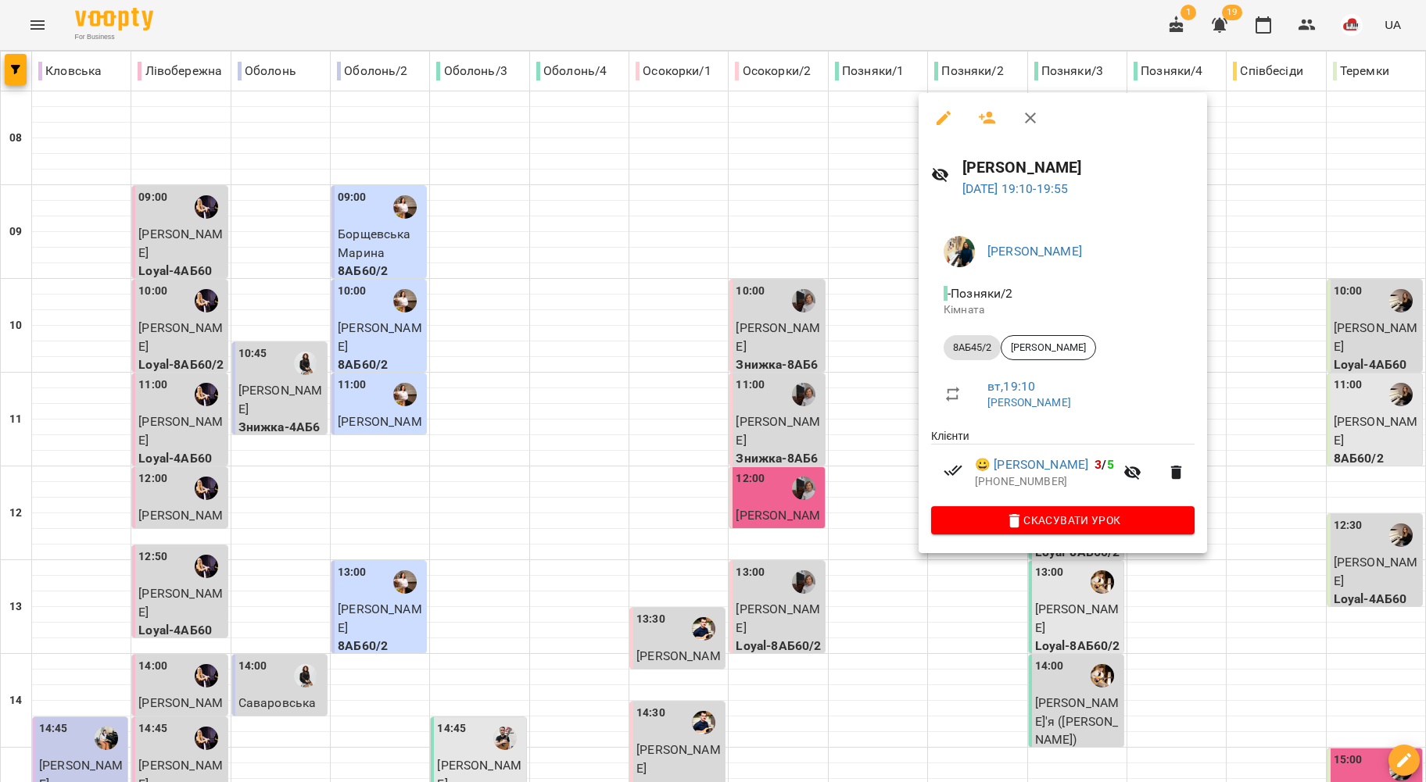
click at [878, 397] on div at bounding box center [713, 391] width 1426 height 782
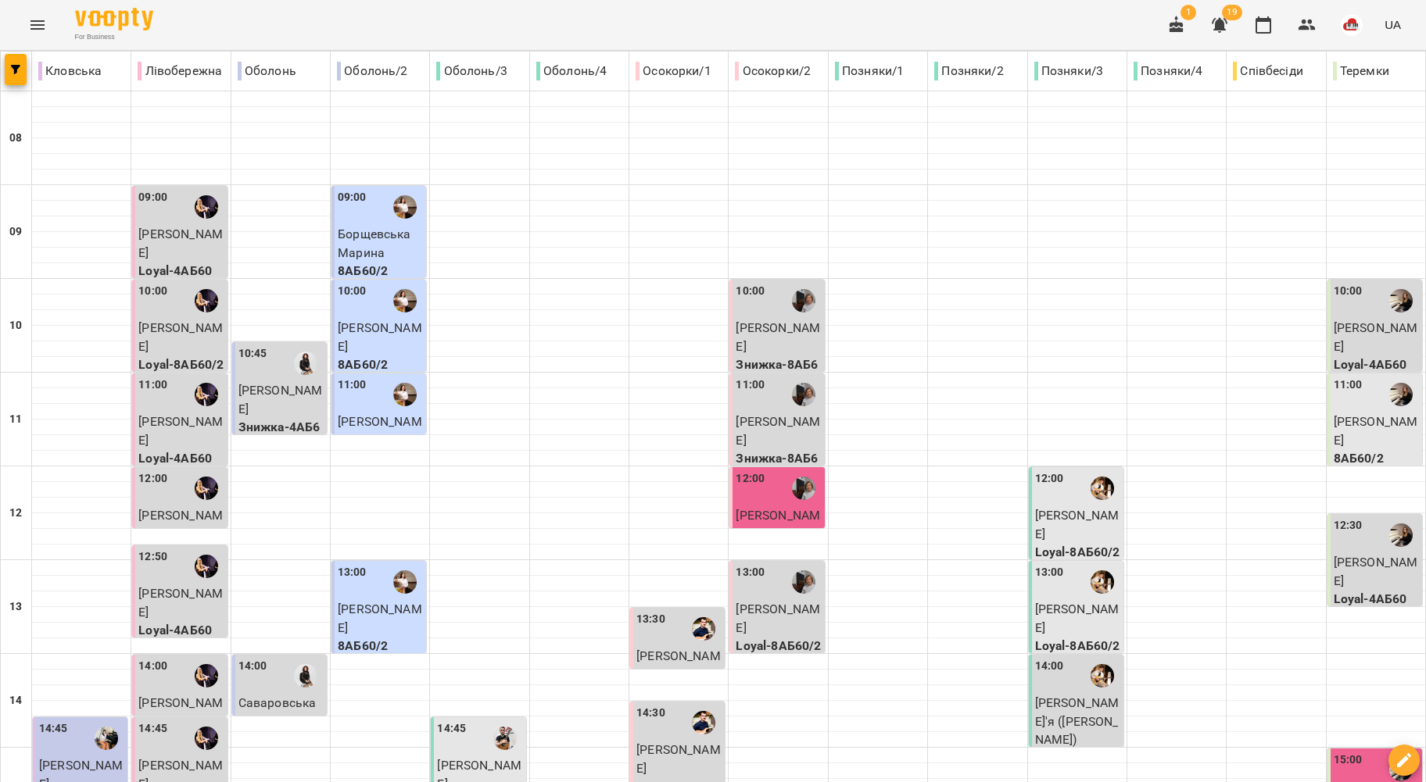
scroll to position [214, 0]
click at [1035, 508] on span "[PERSON_NAME]" at bounding box center [1077, 525] width 84 height 34
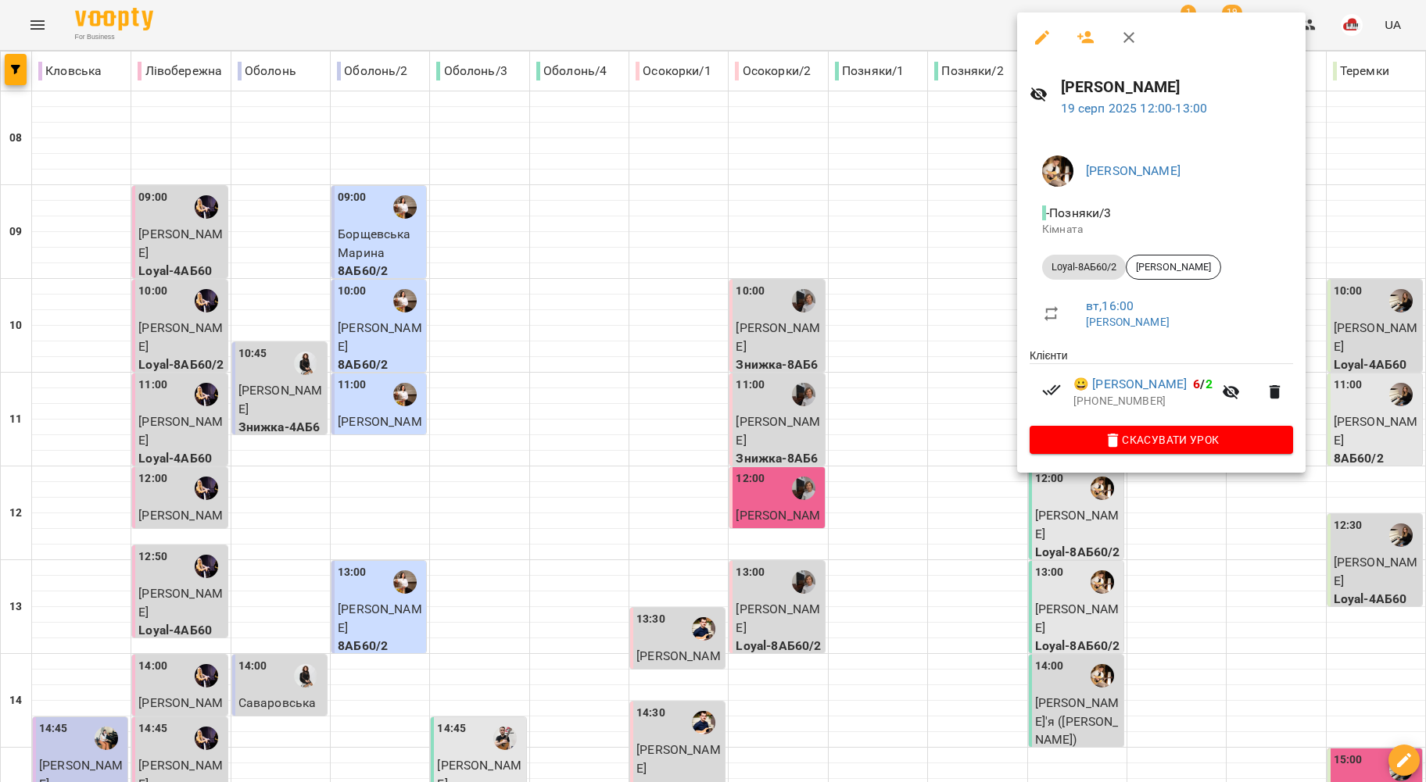
click at [964, 309] on div at bounding box center [713, 391] width 1426 height 782
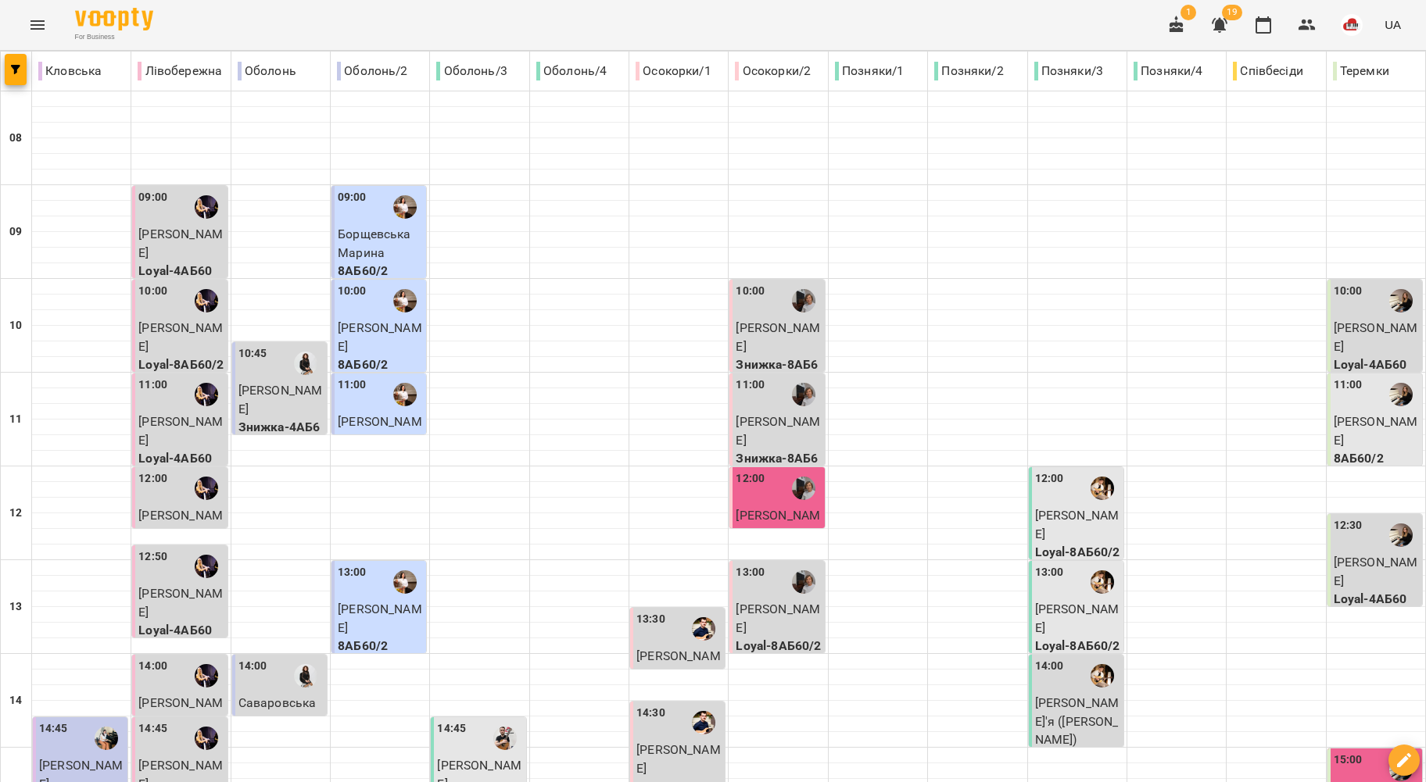
click at [1082, 602] on span "[PERSON_NAME]" at bounding box center [1077, 619] width 84 height 34
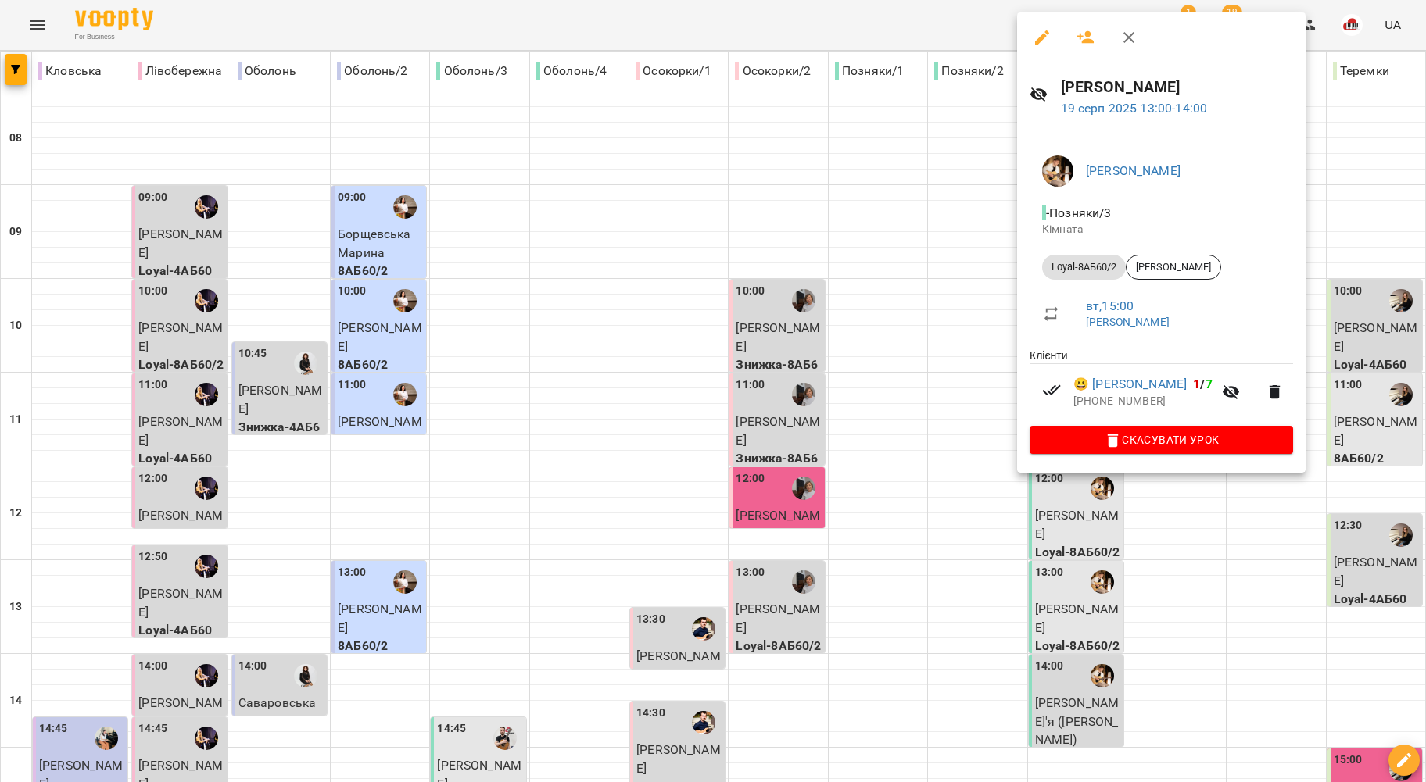
drag, startPoint x: 947, startPoint y: 352, endPoint x: 1010, endPoint y: 456, distance: 122.0
click at [956, 369] on div at bounding box center [713, 391] width 1426 height 782
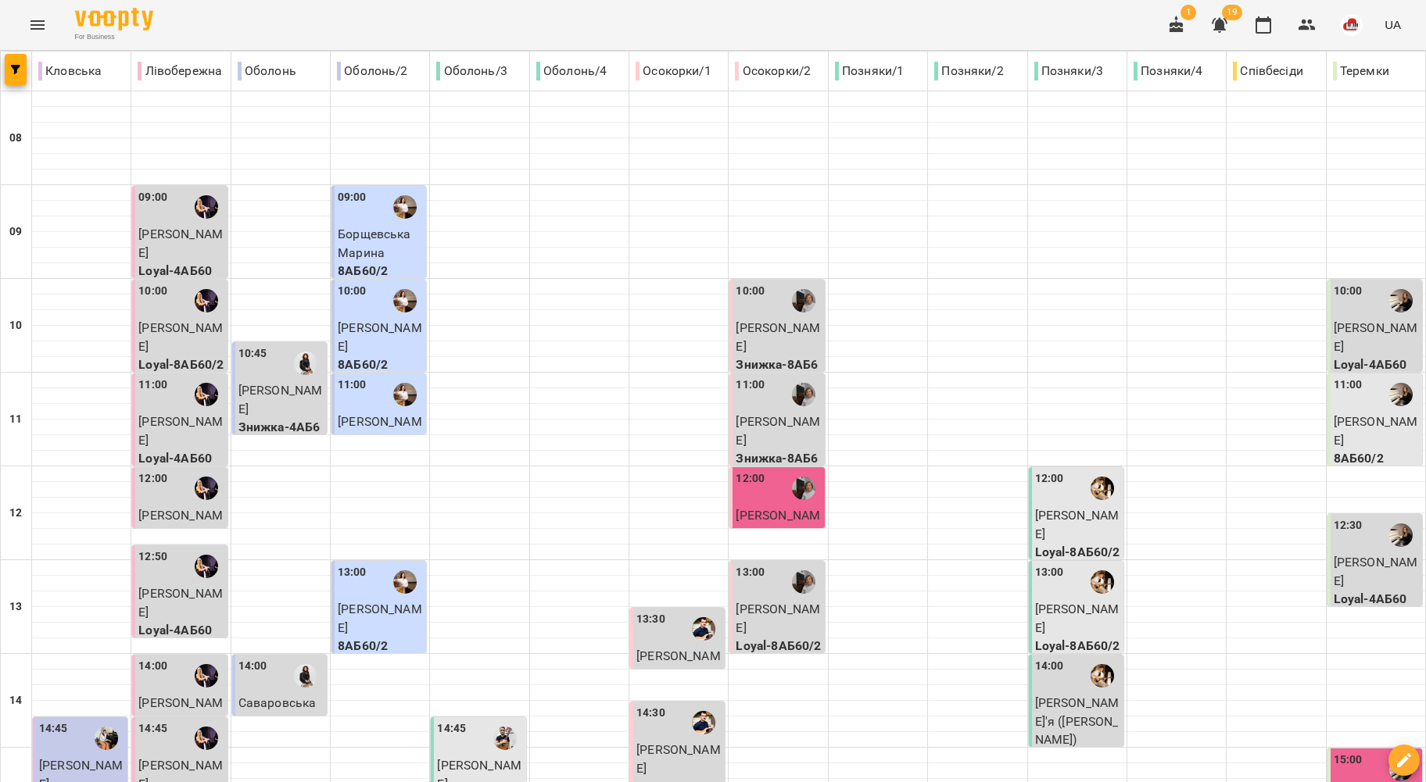
click at [1035, 696] on span "[PERSON_NAME]'я ([PERSON_NAME])" at bounding box center [1077, 722] width 84 height 52
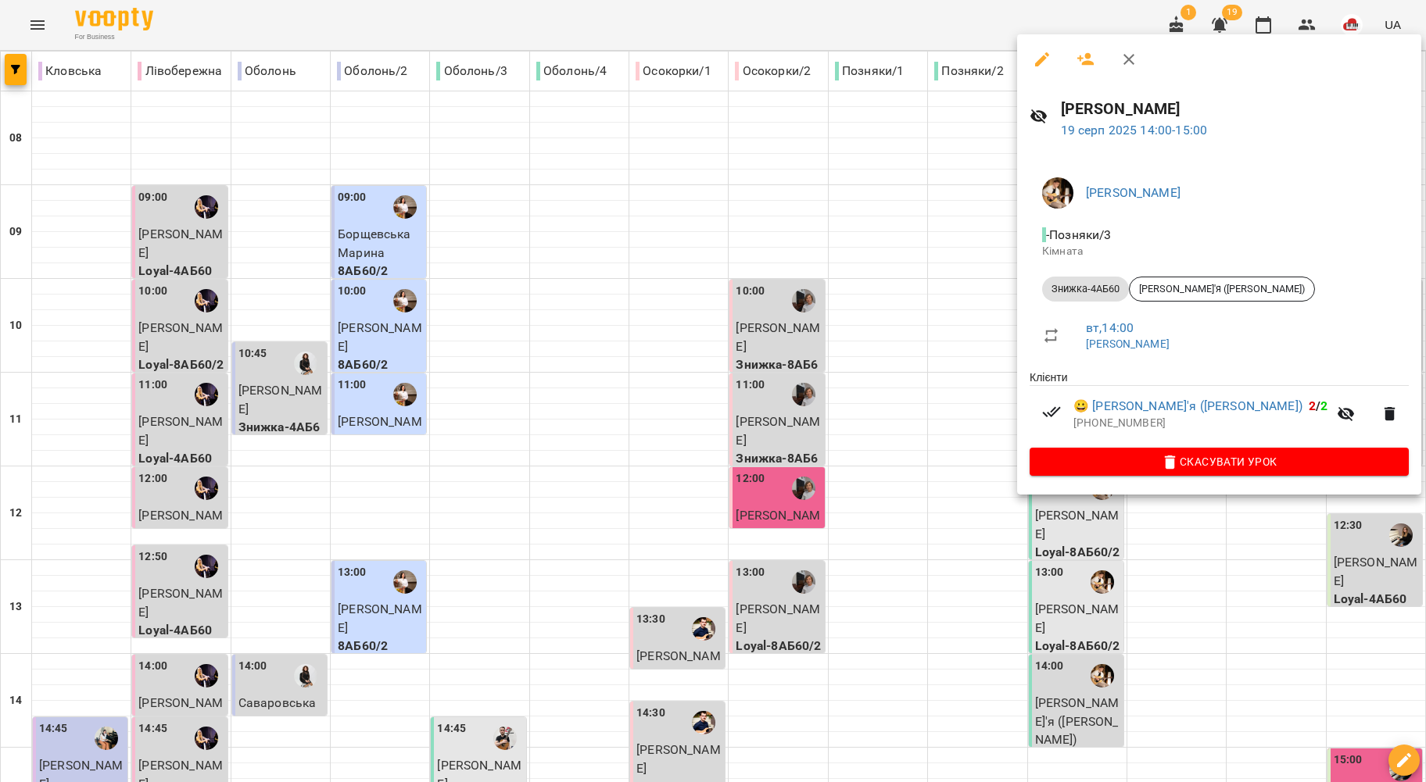
drag, startPoint x: 891, startPoint y: 385, endPoint x: 1276, endPoint y: 263, distance: 403.4
click at [893, 385] on div at bounding box center [713, 391] width 1426 height 782
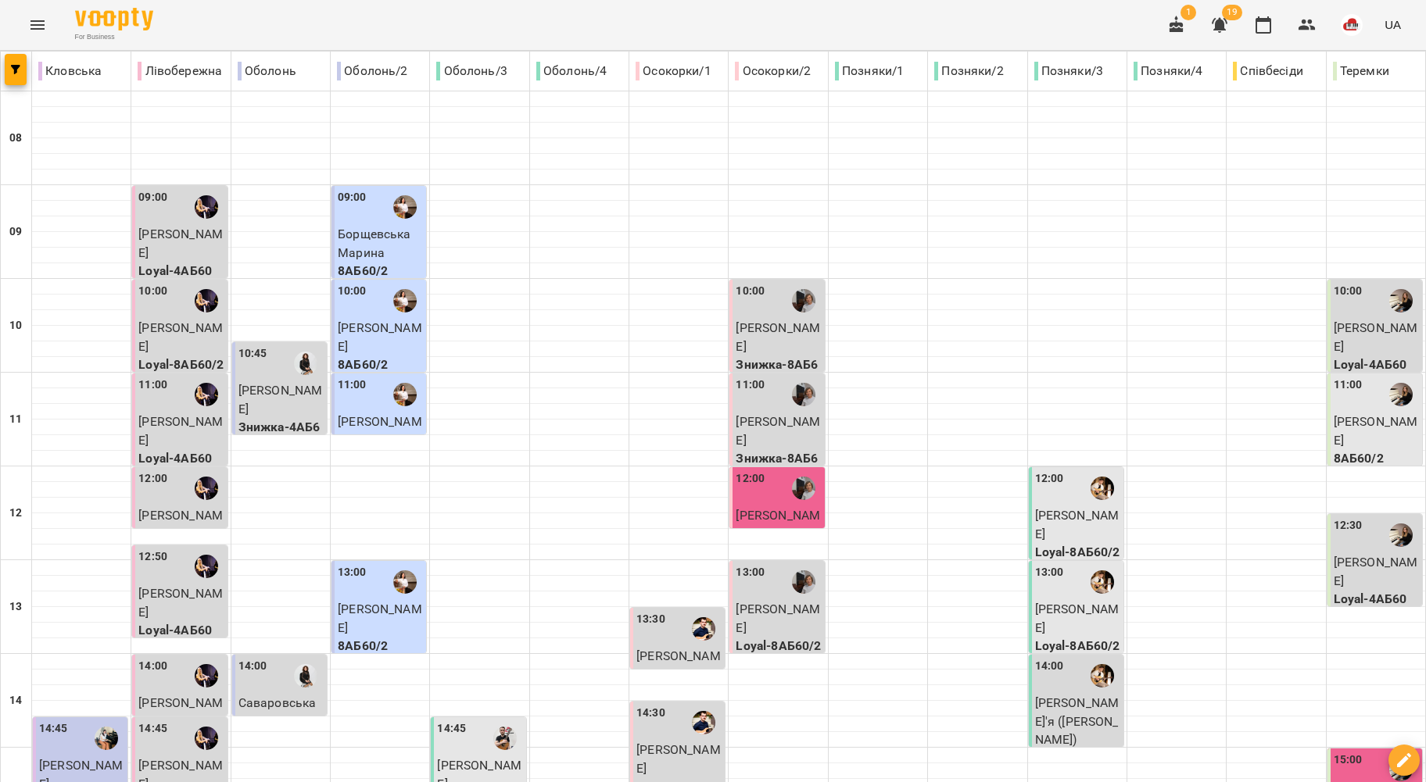
scroll to position [0, 0]
click at [1383, 302] on div at bounding box center [1401, 301] width 36 height 36
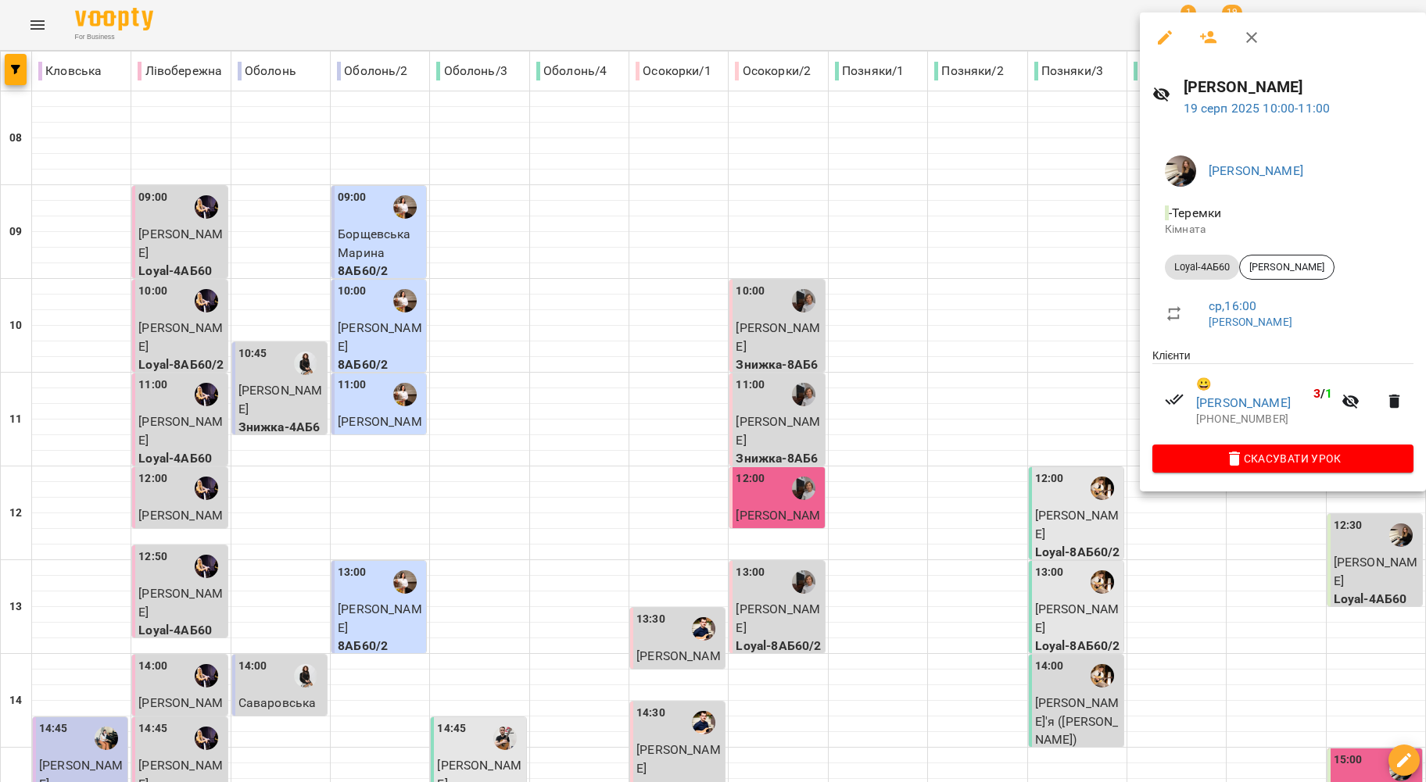
click at [948, 286] on div at bounding box center [713, 391] width 1426 height 782
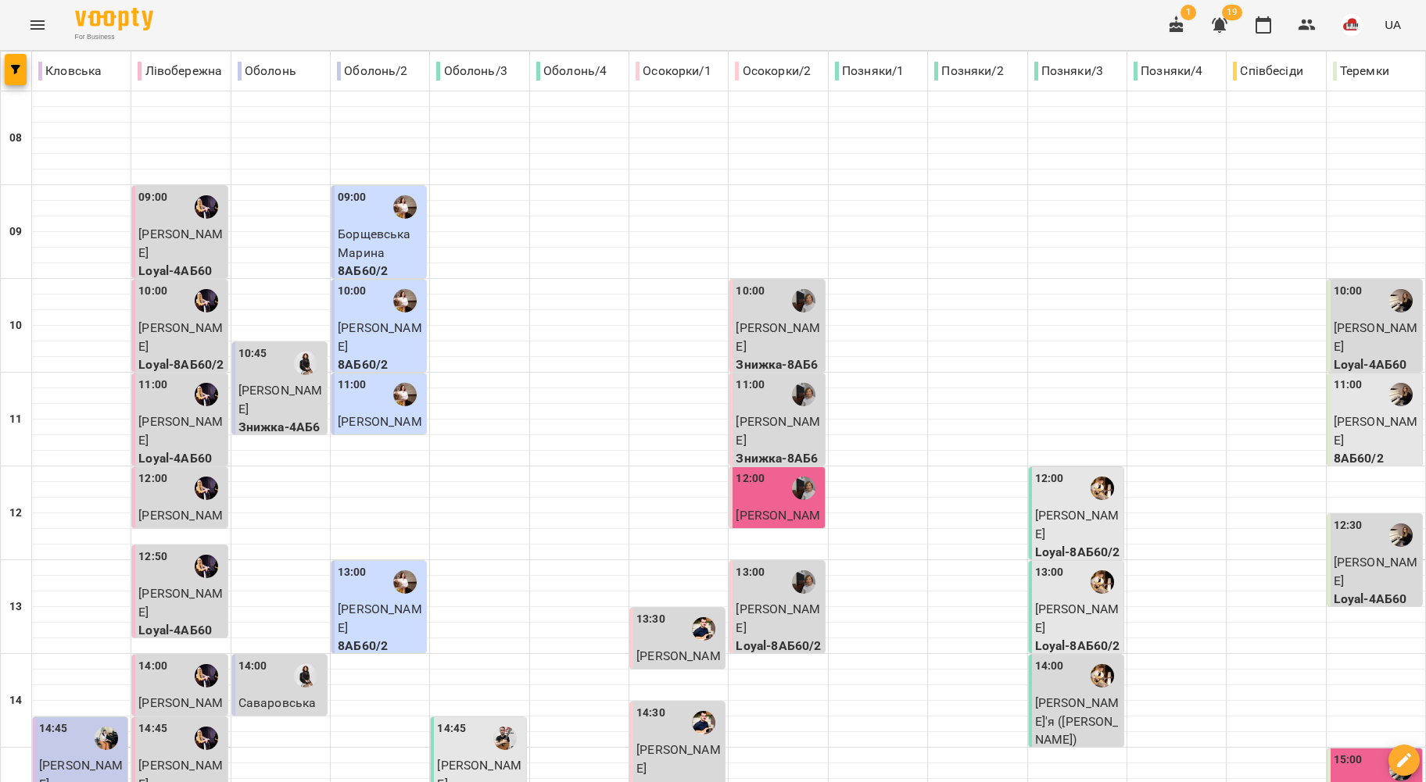
click at [1352, 430] on p "[PERSON_NAME]" at bounding box center [1375, 431] width 85 height 37
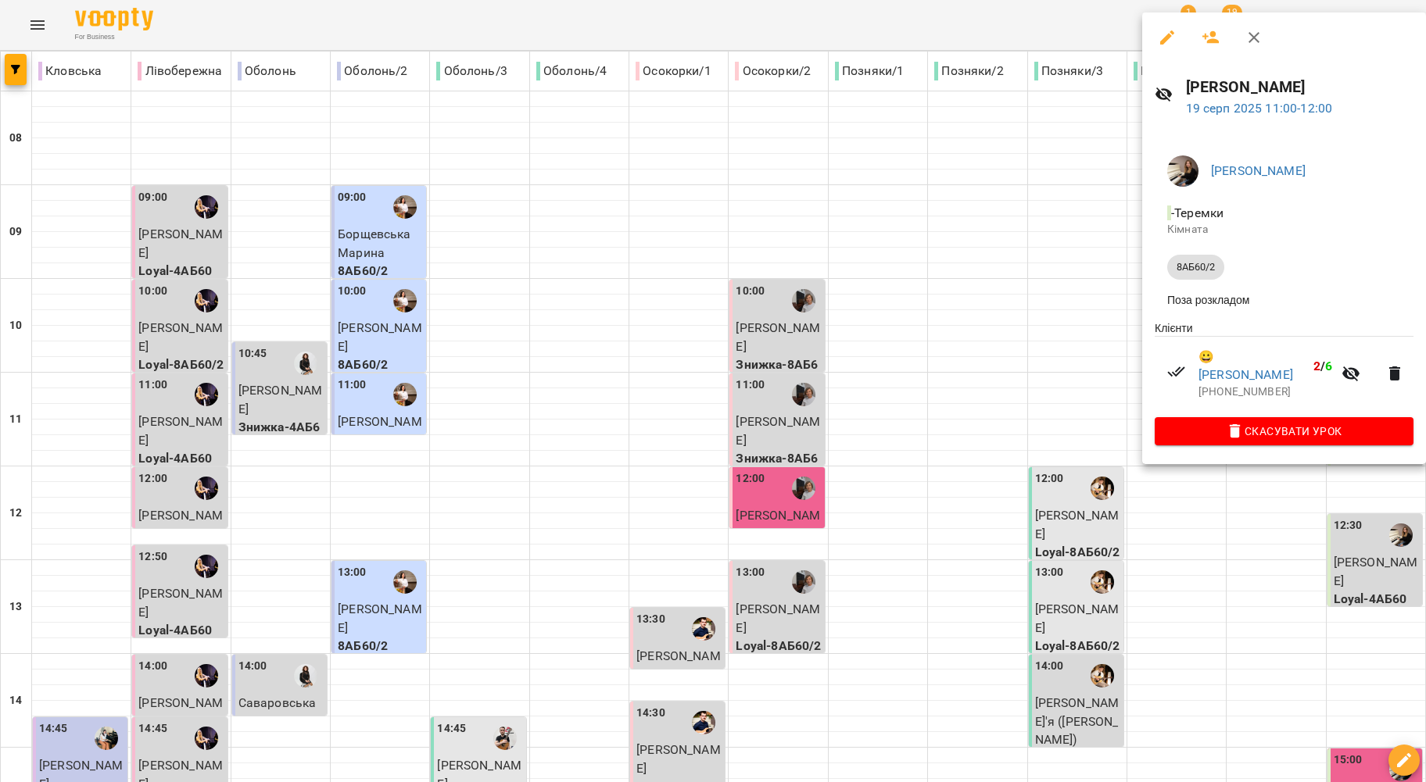
click at [980, 303] on div at bounding box center [713, 391] width 1426 height 782
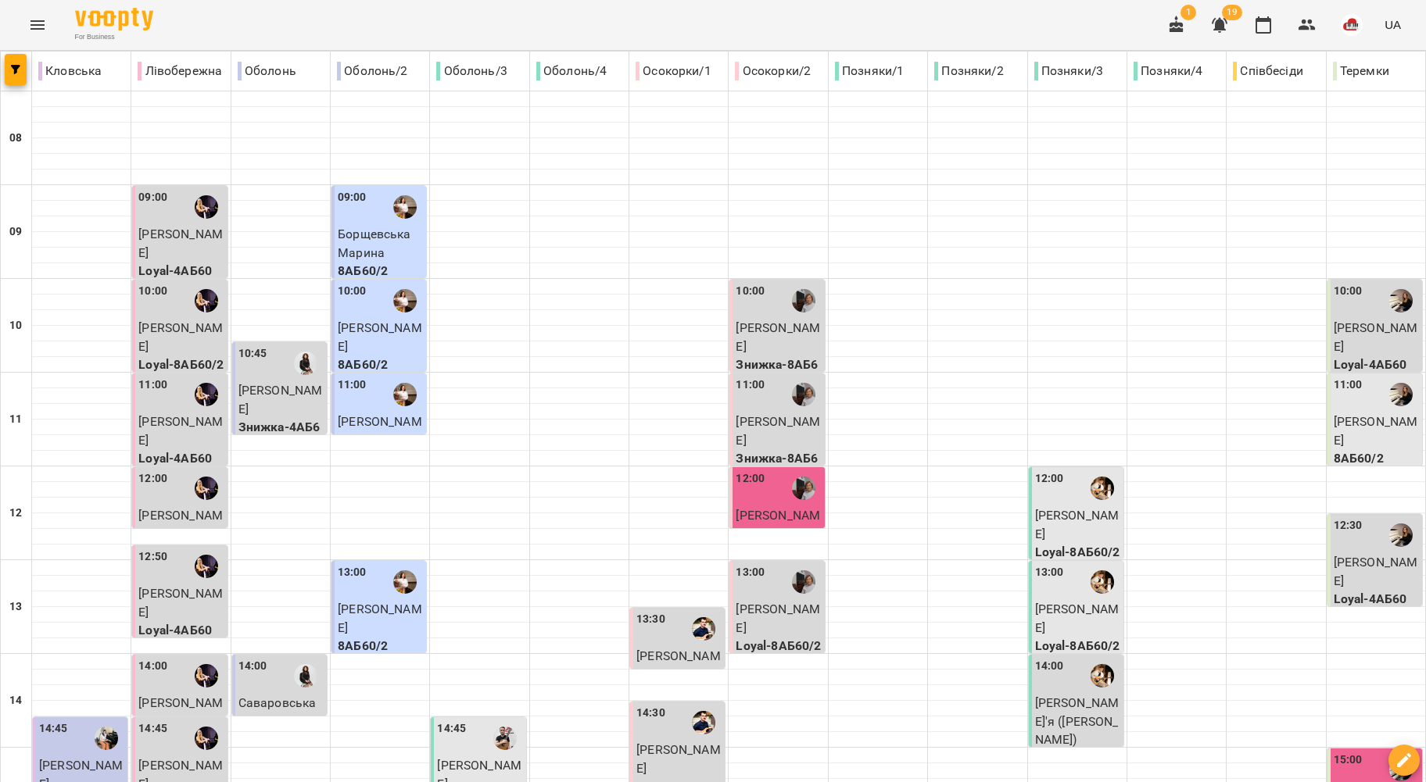
scroll to position [313, 0]
click at [1386, 553] on p "[PERSON_NAME]" at bounding box center [1375, 571] width 85 height 37
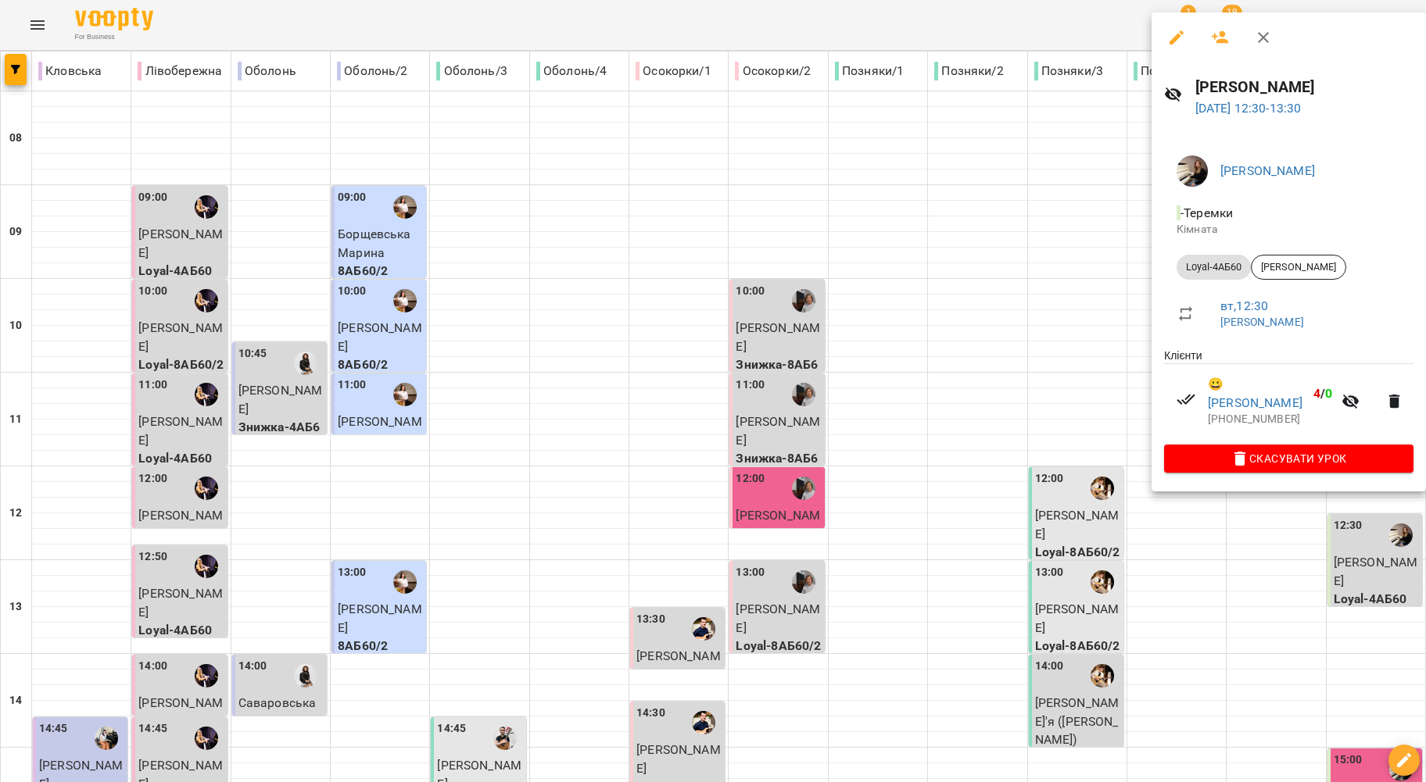
click at [944, 263] on div at bounding box center [713, 391] width 1426 height 782
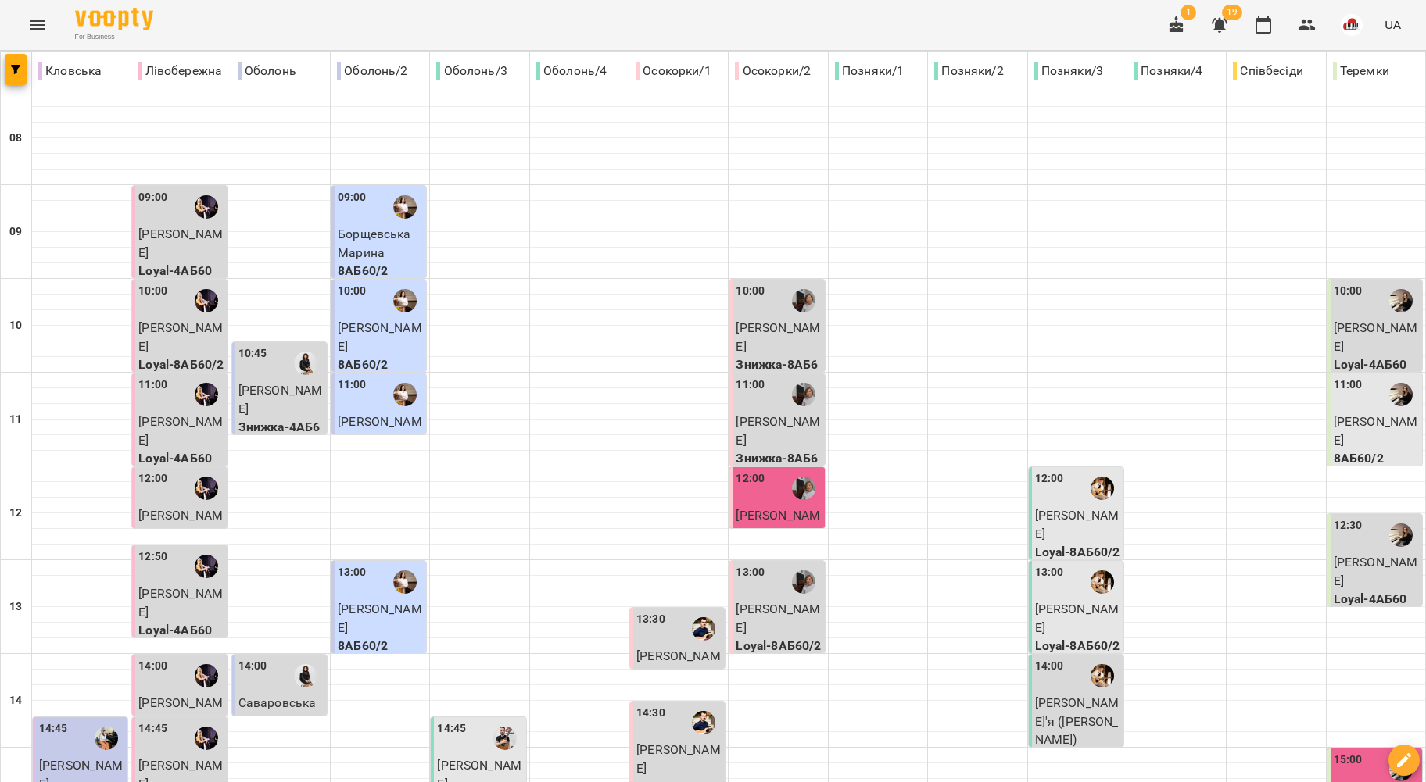
click at [1386, 517] on div at bounding box center [1401, 535] width 36 height 36
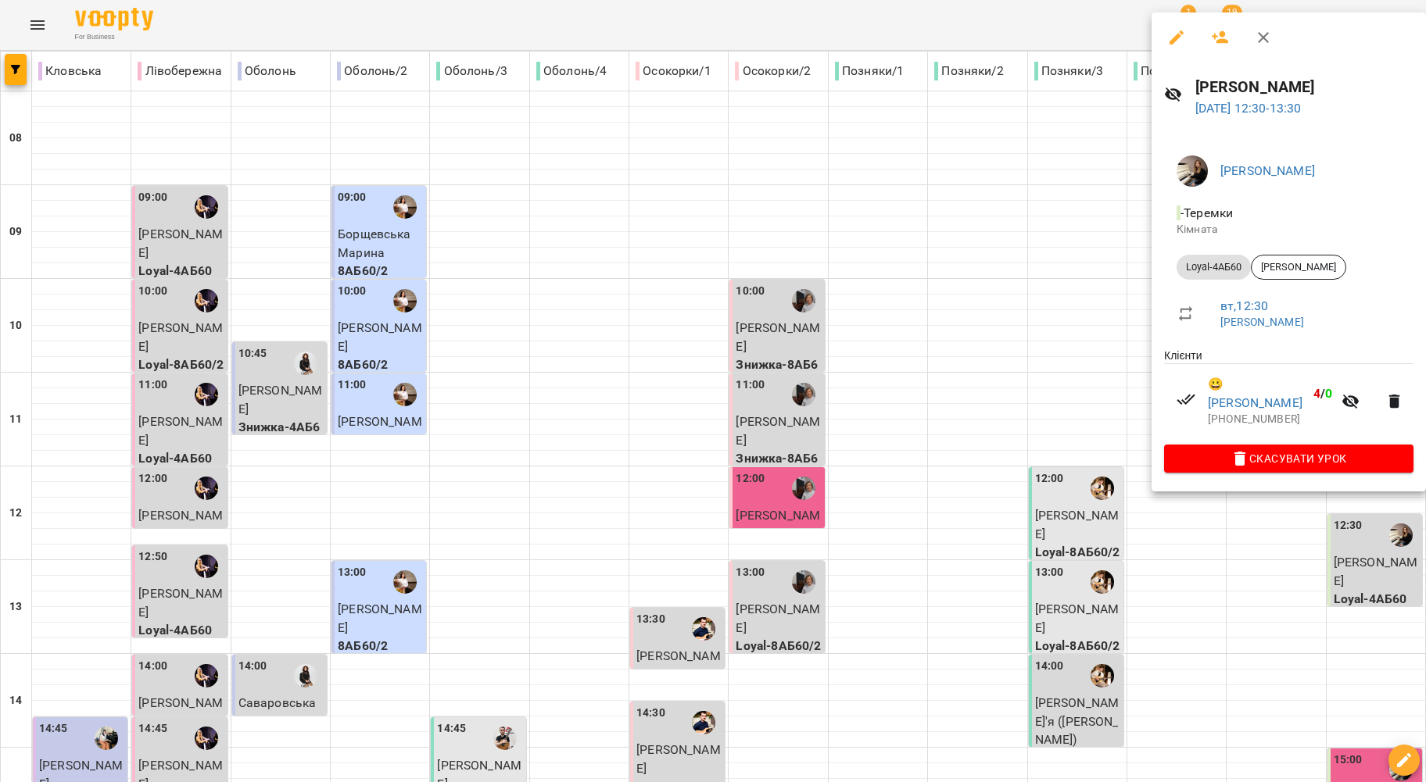
click at [1043, 293] on div at bounding box center [713, 391] width 1426 height 782
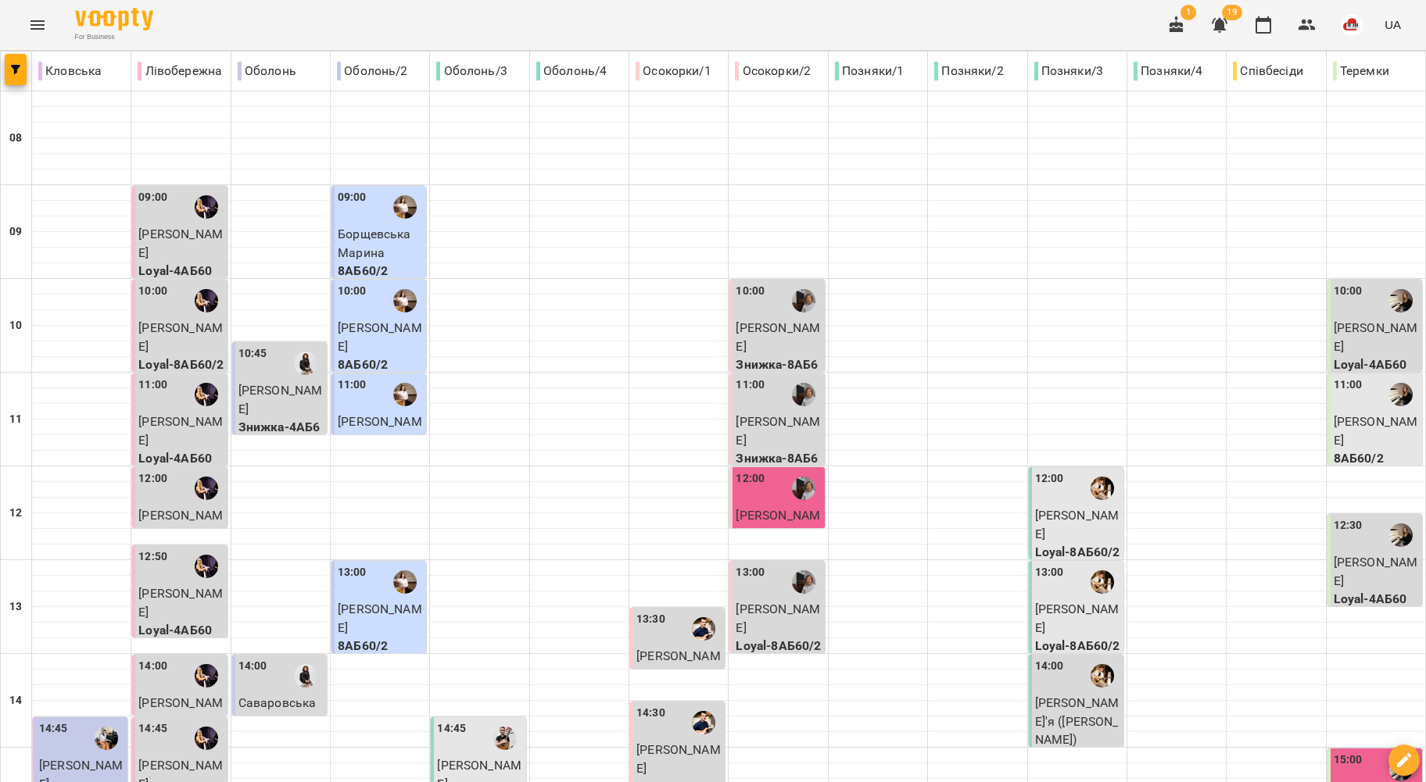
scroll to position [625, 0]
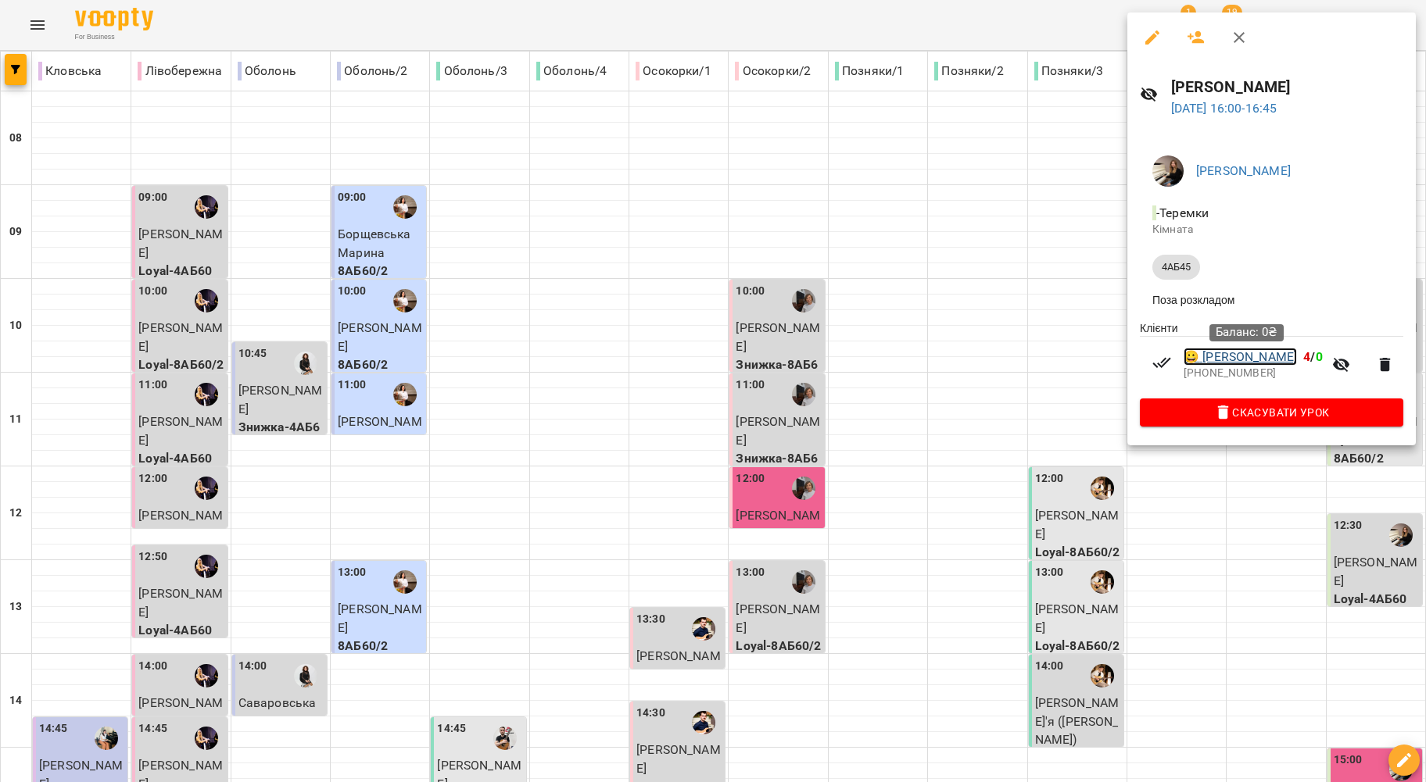
drag, startPoint x: 1249, startPoint y: 358, endPoint x: 1240, endPoint y: 359, distance: 8.6
click at [975, 337] on div at bounding box center [713, 391] width 1426 height 782
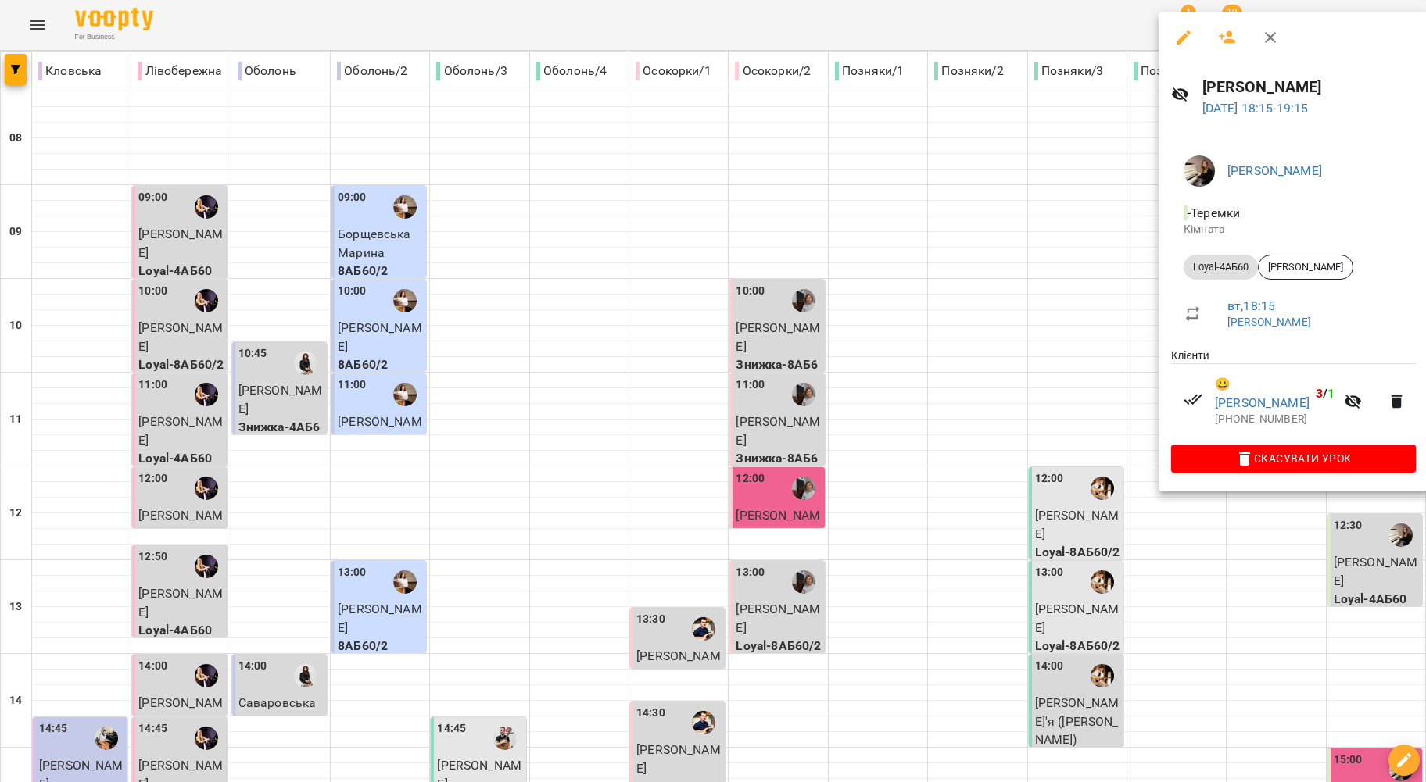
click at [1046, 379] on div at bounding box center [713, 391] width 1426 height 782
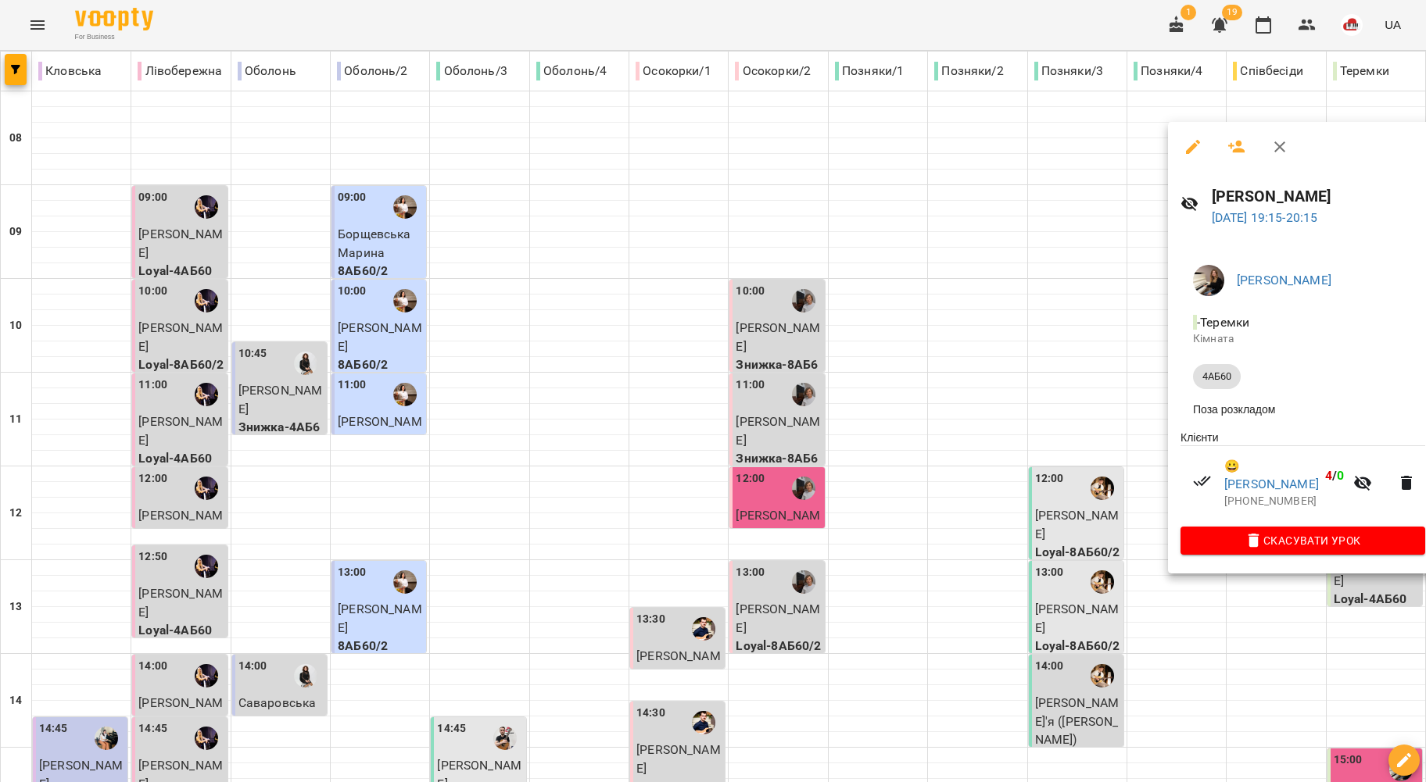
click at [1058, 374] on div at bounding box center [713, 391] width 1426 height 782
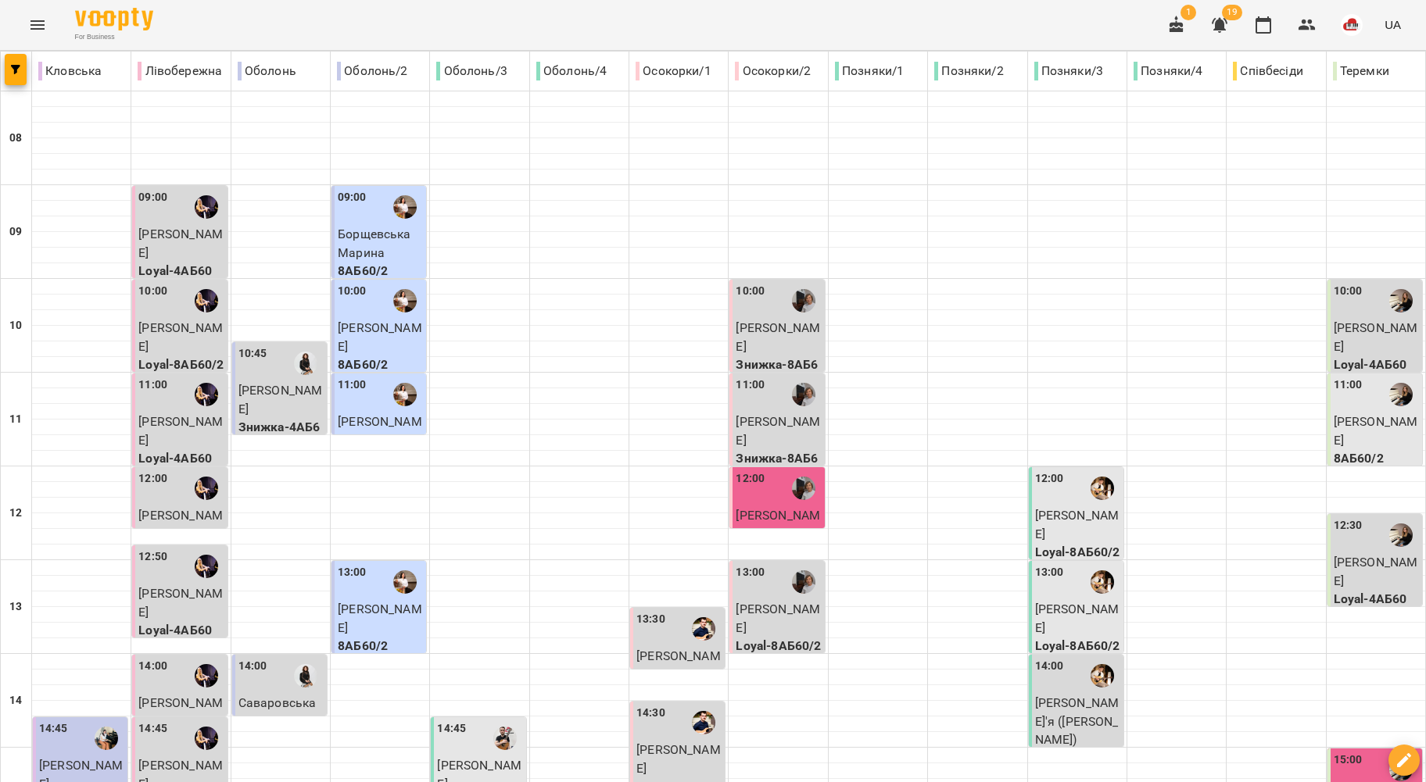
scroll to position [0, 0]
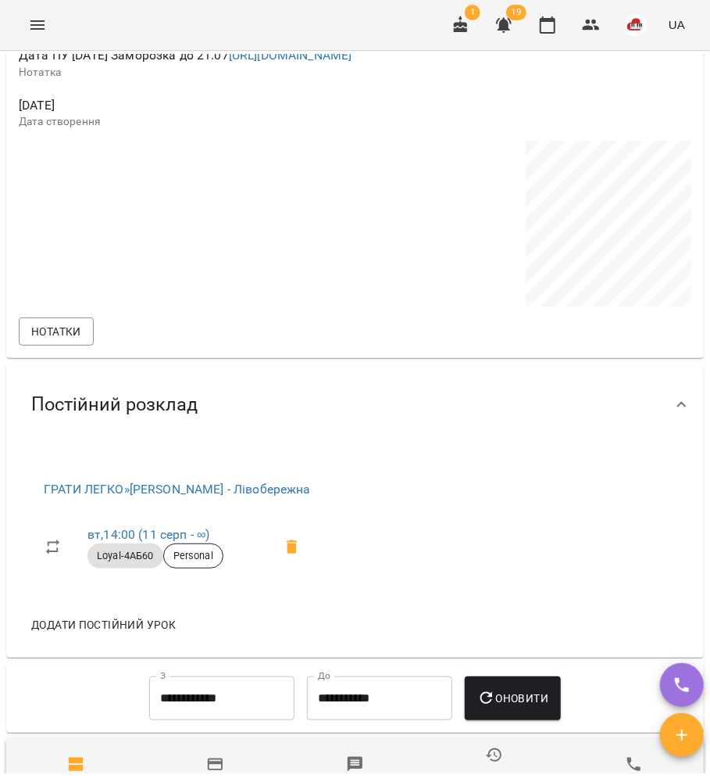
scroll to position [879, 0]
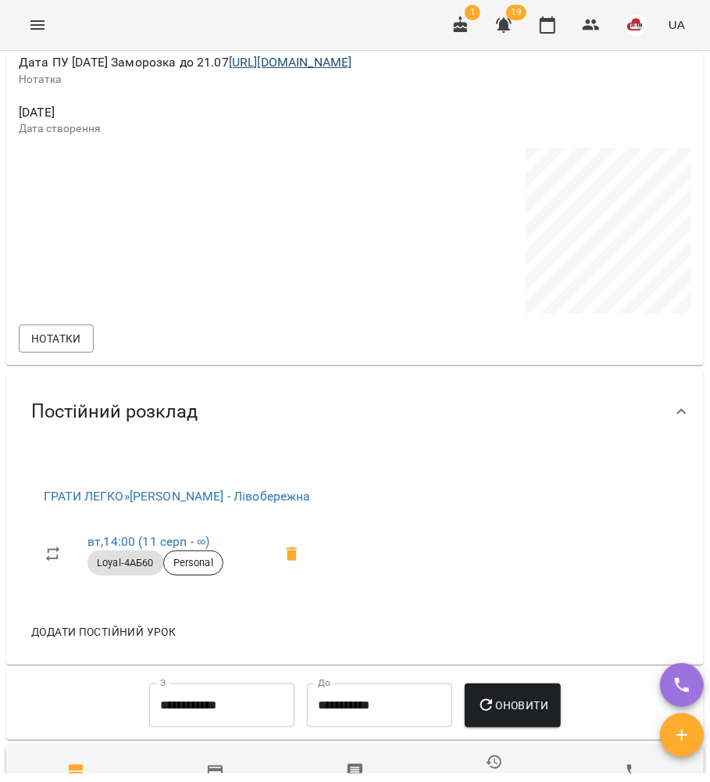
click at [341, 63] on div "Дата ПУ [DATE] Заморозка до 21.07 [URL][DOMAIN_NAME] Нотатка" at bounding box center [355, 69] width 679 height 49
click at [344, 70] on link "[URL][DOMAIN_NAME]" at bounding box center [290, 62] width 123 height 15
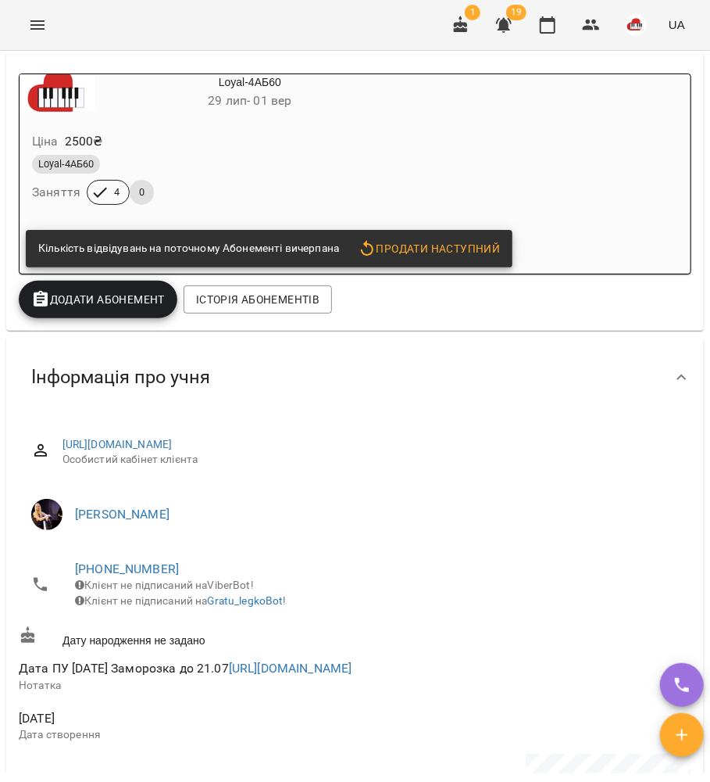
scroll to position [313, 0]
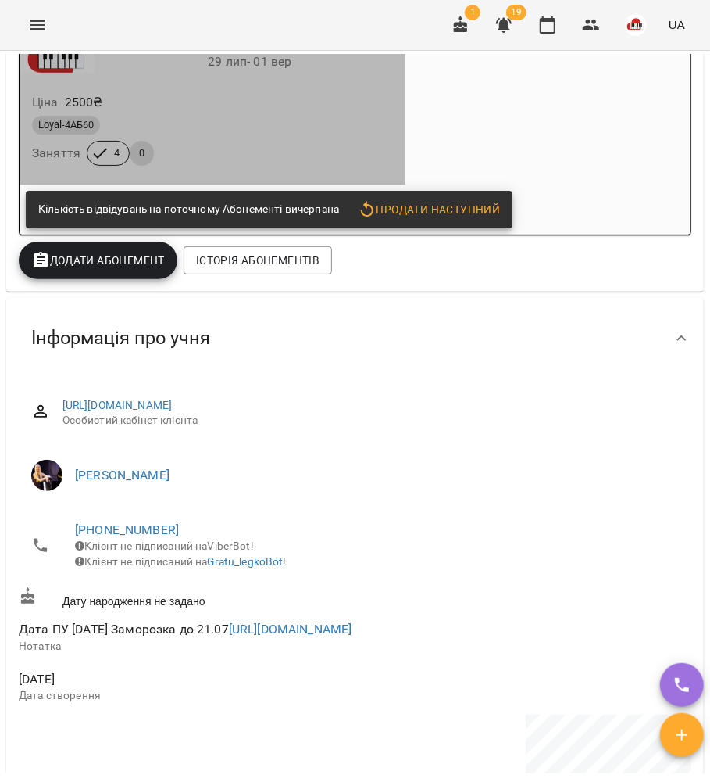
click at [275, 141] on div "Loyal-4АБ60 Заняття 4 0" at bounding box center [212, 141] width 367 height 56
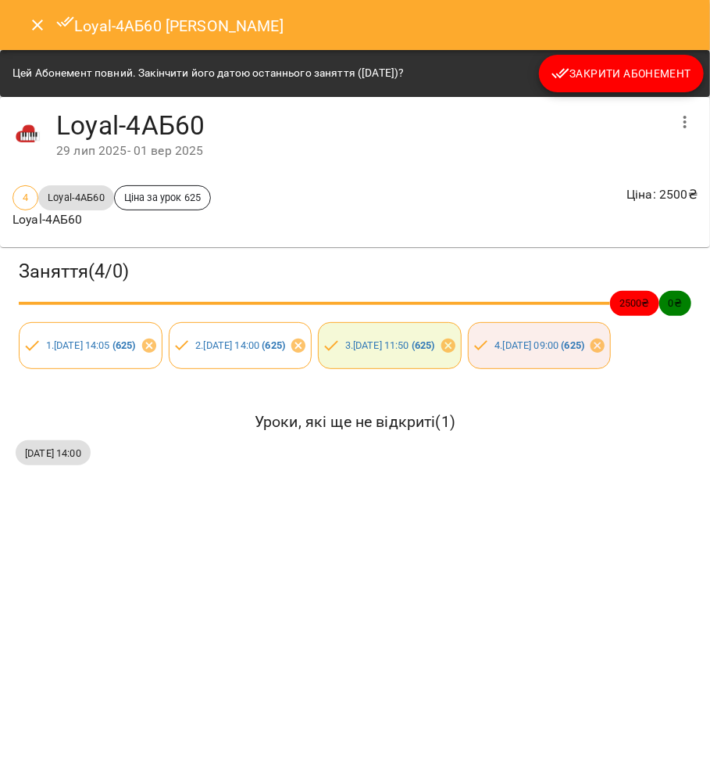
click at [593, 86] on button "Закрити Абонемент" at bounding box center [621, 74] width 165 height 38
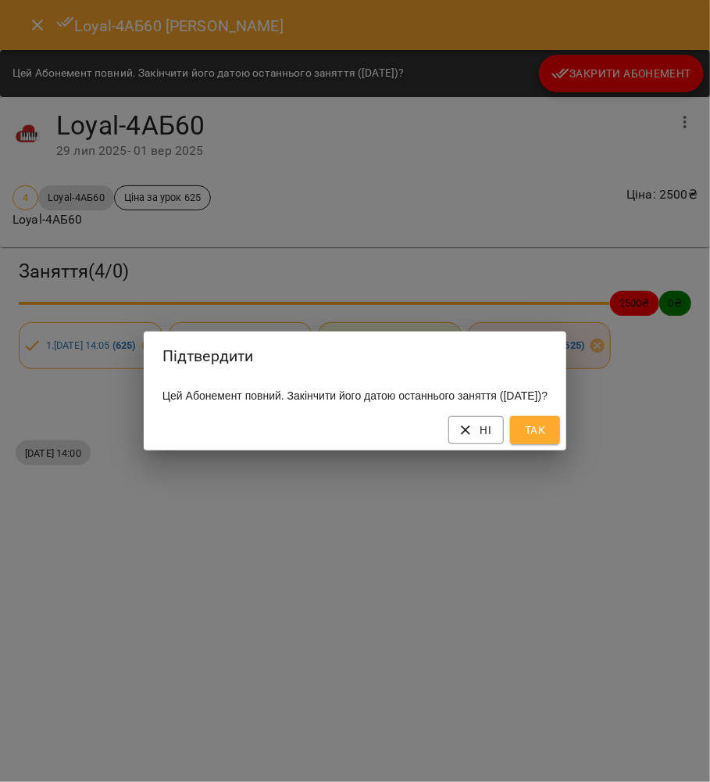
click at [560, 425] on button "Так" at bounding box center [535, 430] width 50 height 28
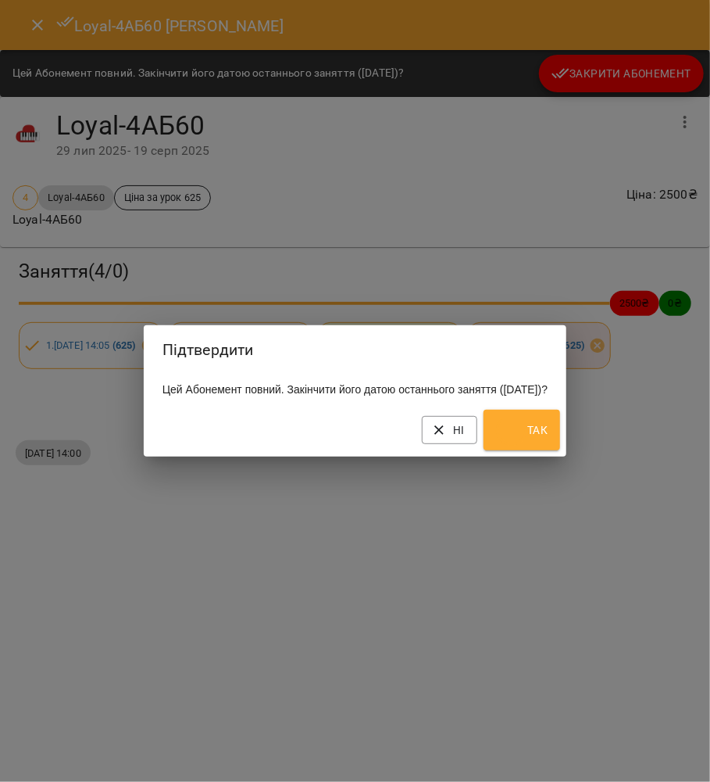
scroll to position [294, 0]
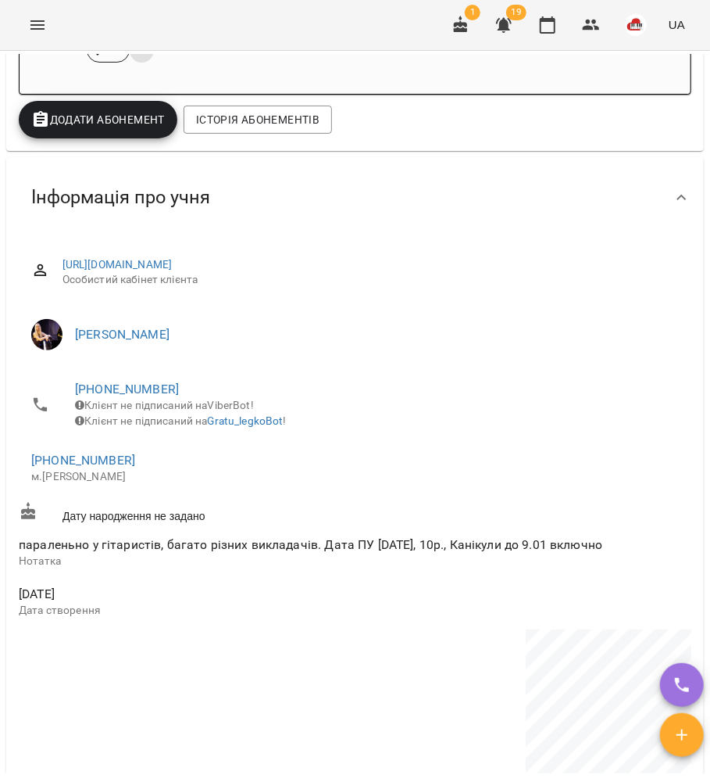
scroll to position [417, 0]
click at [109, 466] on link "[PHONE_NUMBER]" at bounding box center [83, 459] width 104 height 15
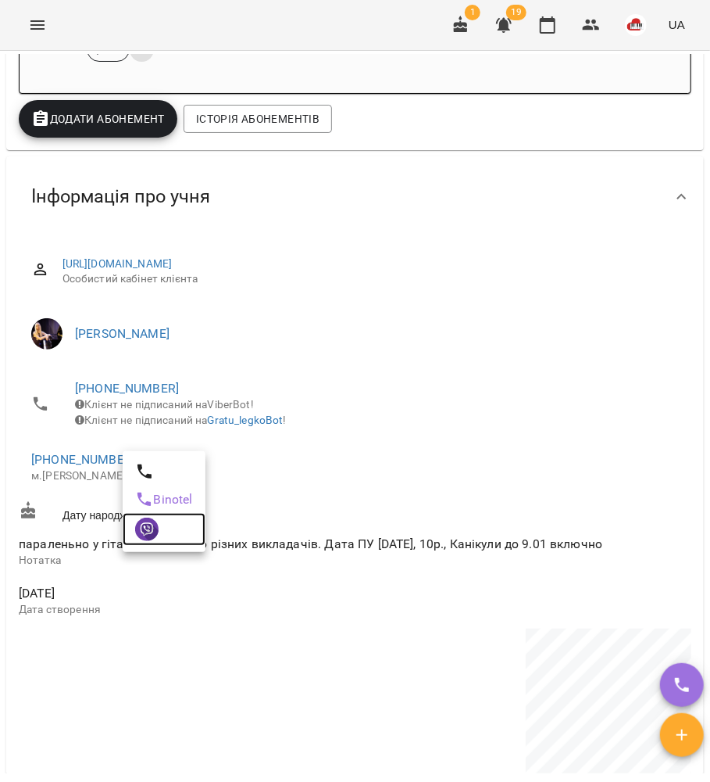
click at [152, 528] on img at bounding box center [146, 528] width 23 height 23
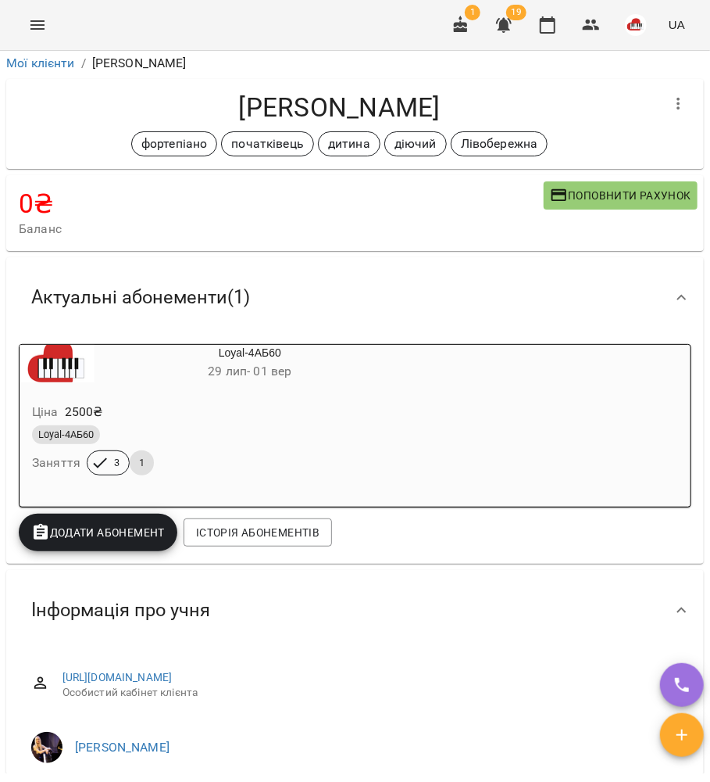
scroll to position [0, 0]
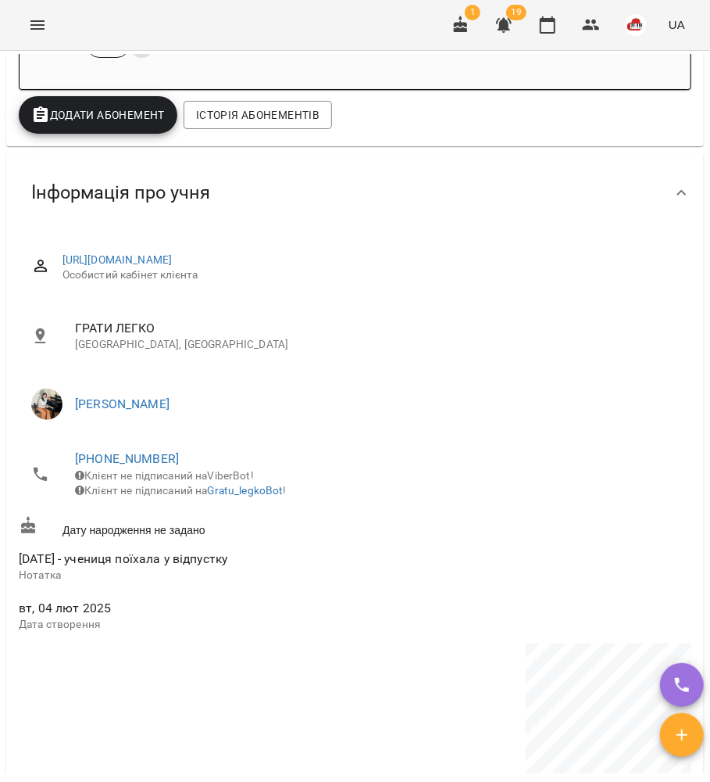
scroll to position [521, 0]
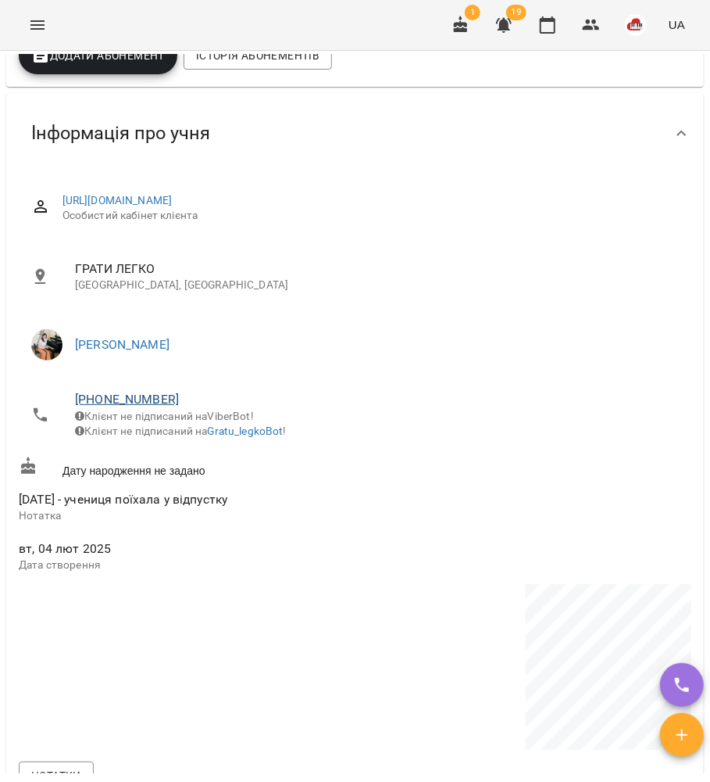
drag, startPoint x: 95, startPoint y: 408, endPoint x: 106, endPoint y: 403, distance: 11.5
click at [97, 408] on span "[PHONE_NUMBER]" at bounding box center [377, 399] width 604 height 19
click at [113, 396] on link "[PHONE_NUMBER]" at bounding box center [127, 399] width 104 height 15
click at [210, 453] on link at bounding box center [207, 458] width 83 height 33
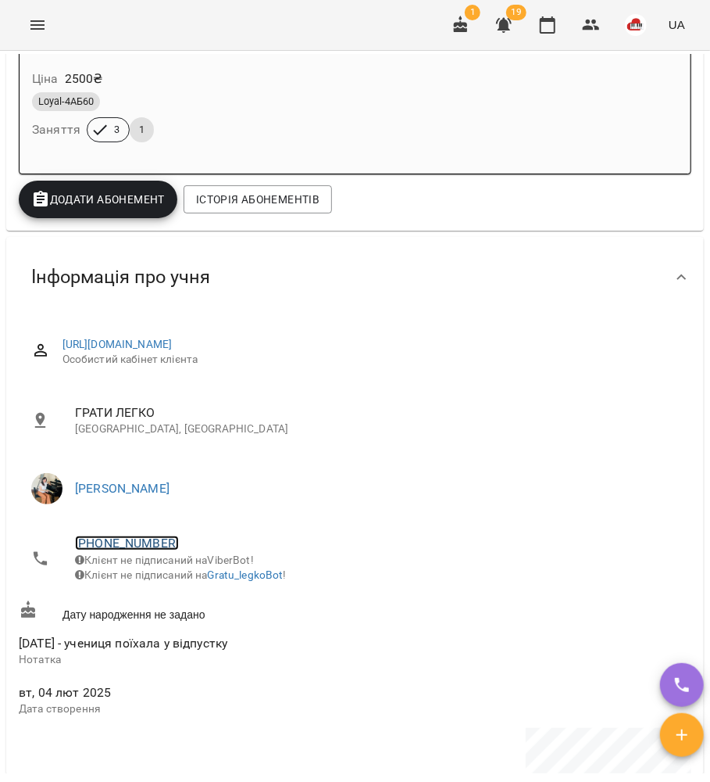
scroll to position [0, 0]
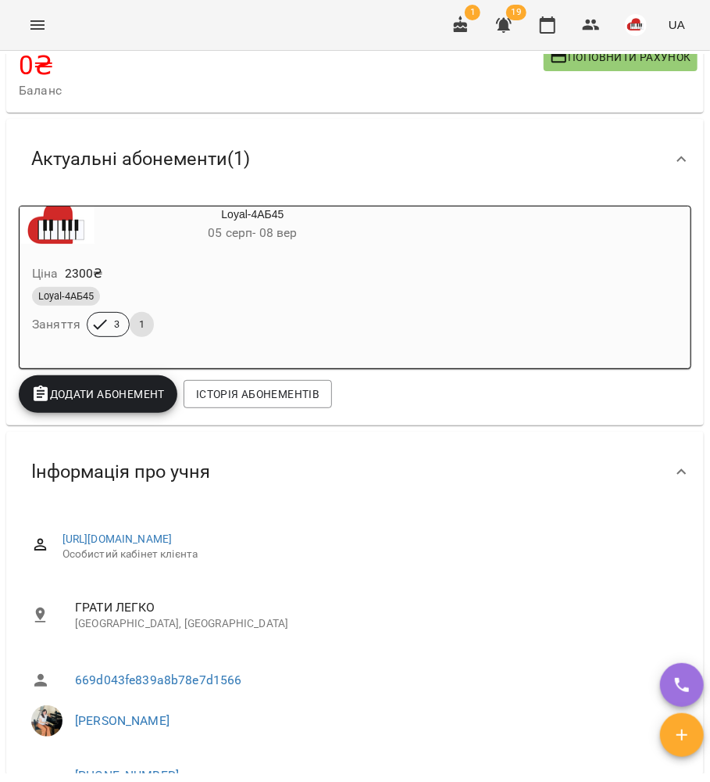
scroll to position [208, 0]
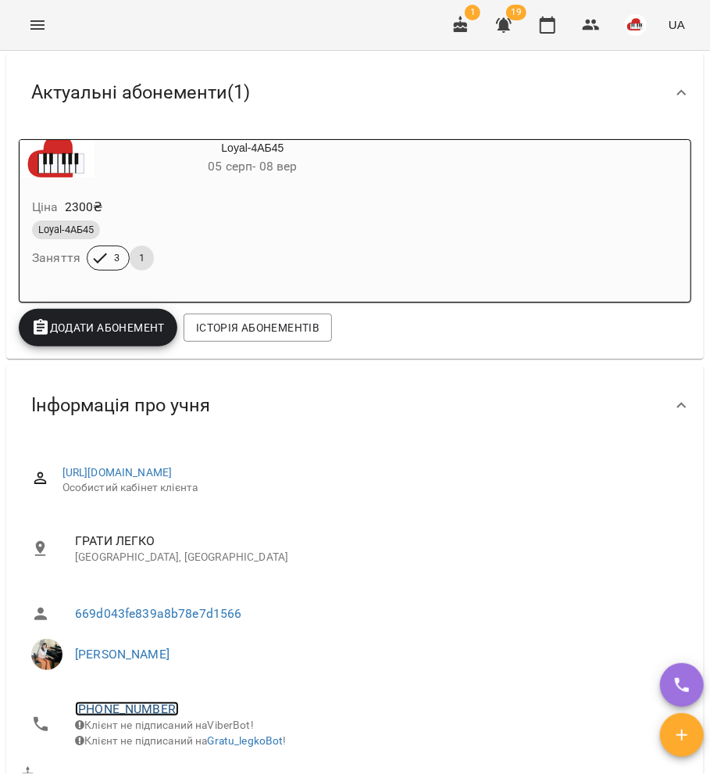
click at [134, 706] on link "+380677218868" at bounding box center [127, 708] width 104 height 15
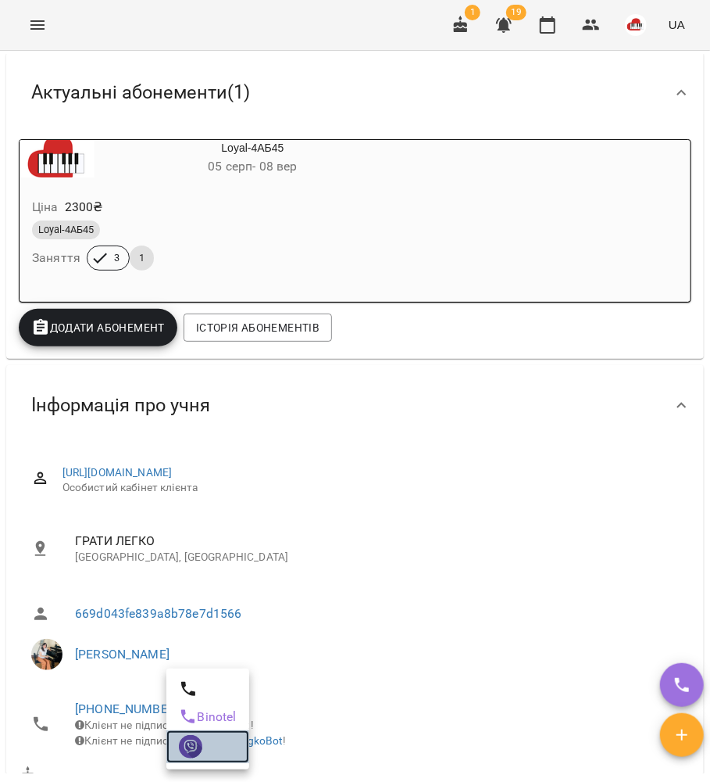
click at [177, 750] on link at bounding box center [207, 746] width 83 height 33
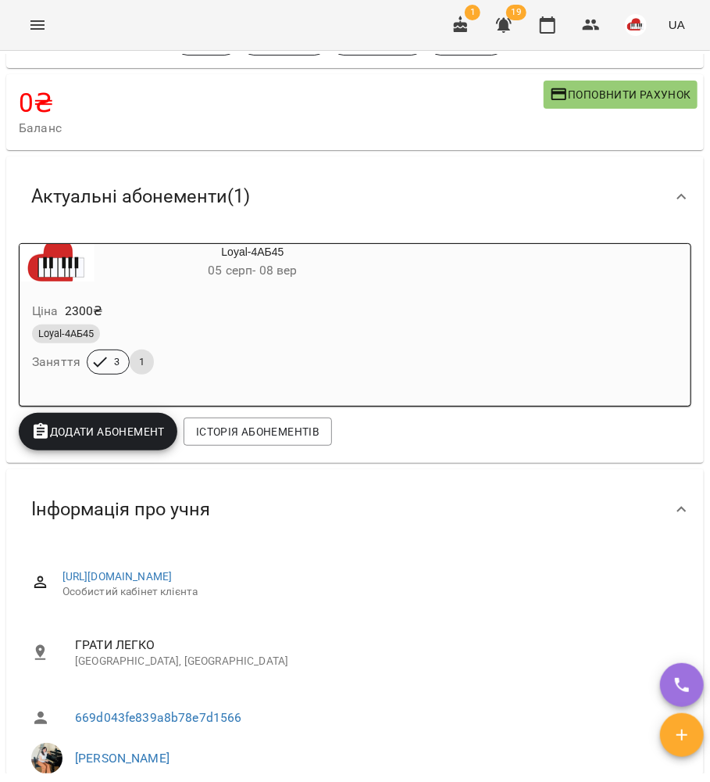
scroll to position [0, 0]
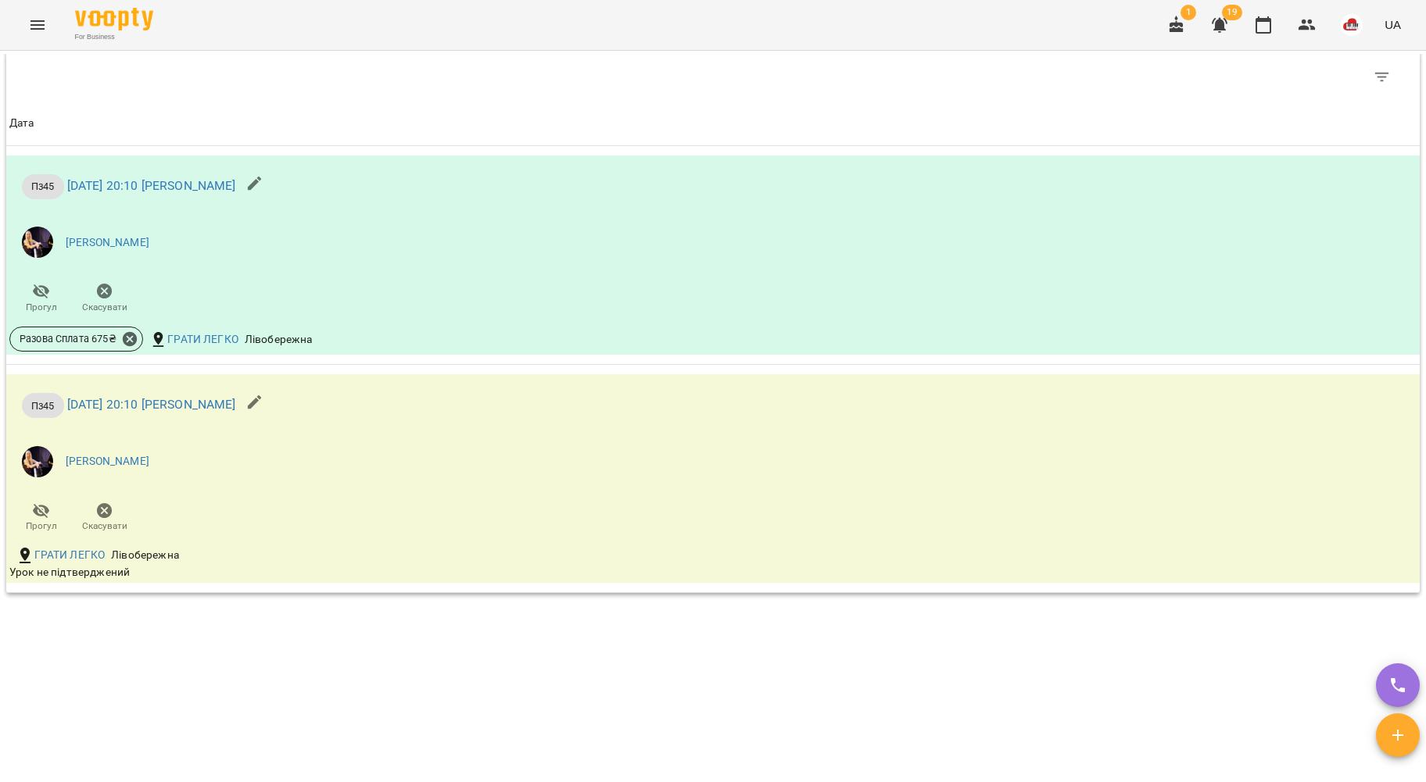
scroll to position [987, 0]
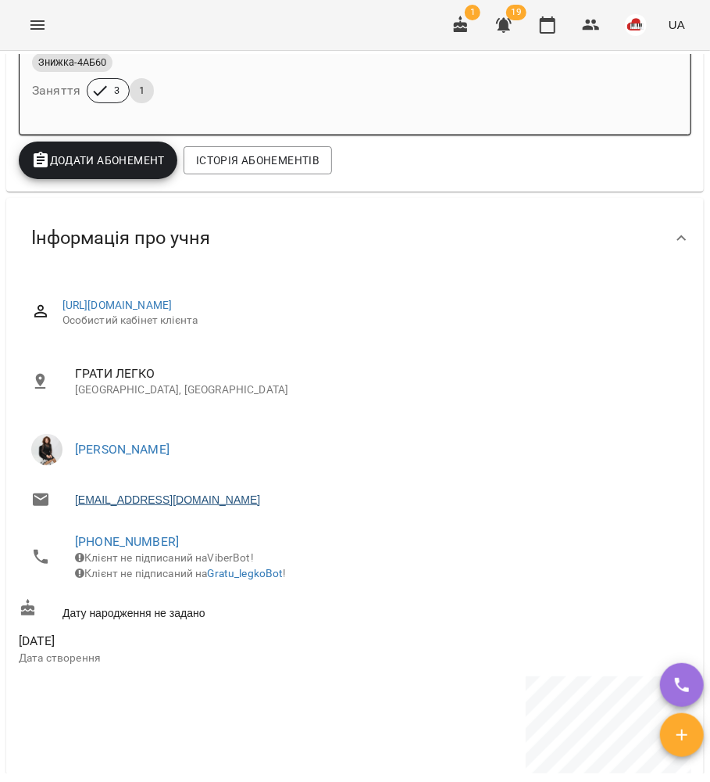
scroll to position [417, 0]
click at [159, 532] on span "[PHONE_NUMBER]" at bounding box center [377, 540] width 604 height 19
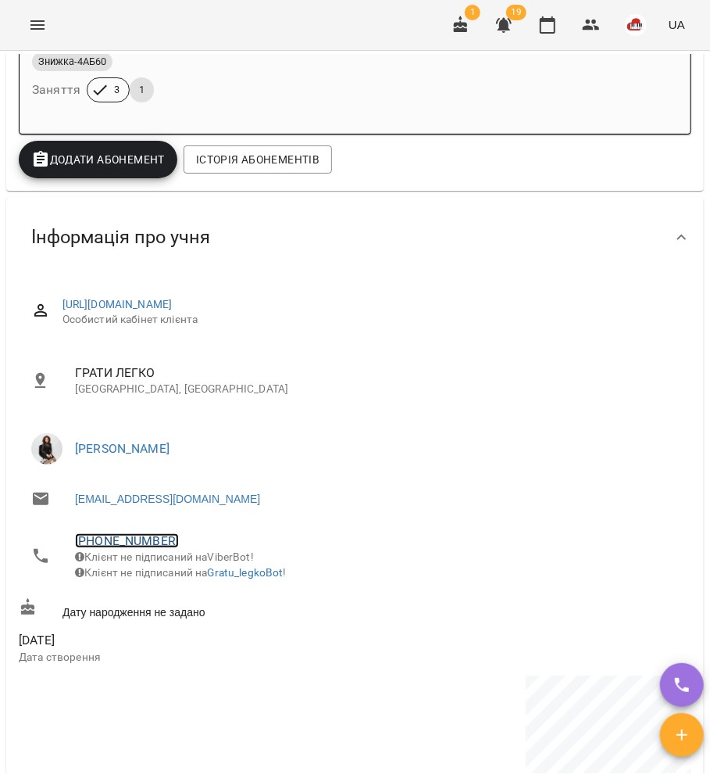
click at [159, 536] on link "[PHONE_NUMBER]" at bounding box center [127, 540] width 104 height 15
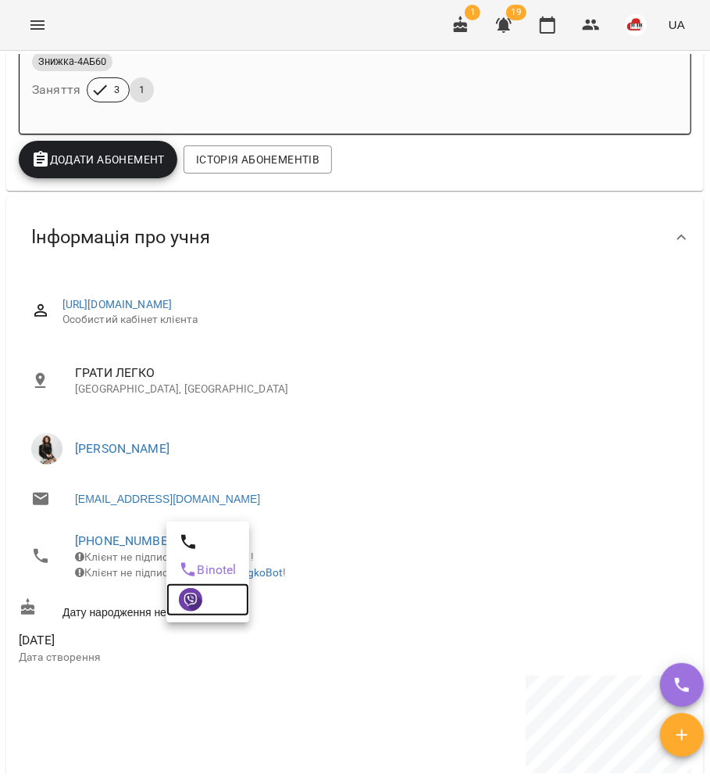
click at [189, 605] on img at bounding box center [190, 599] width 23 height 23
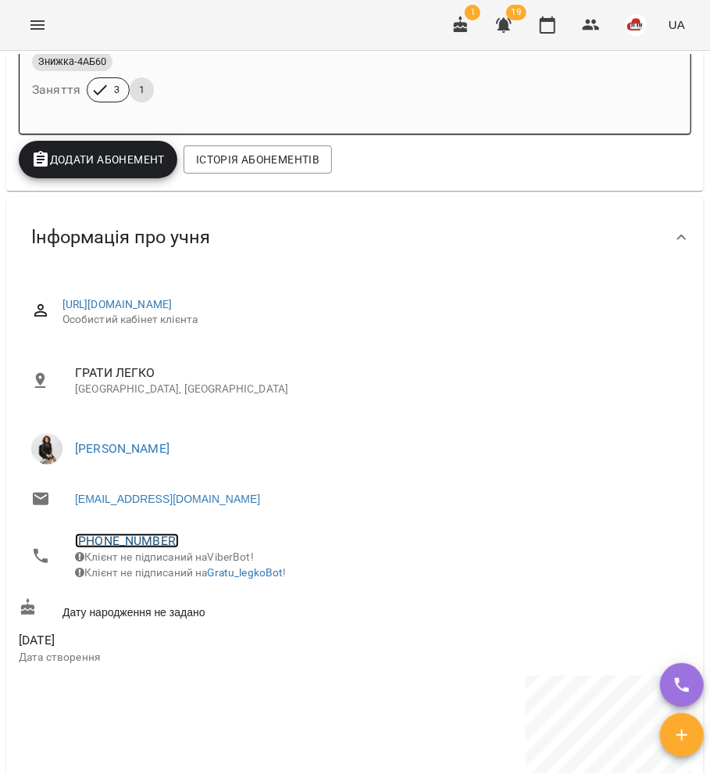
scroll to position [0, 0]
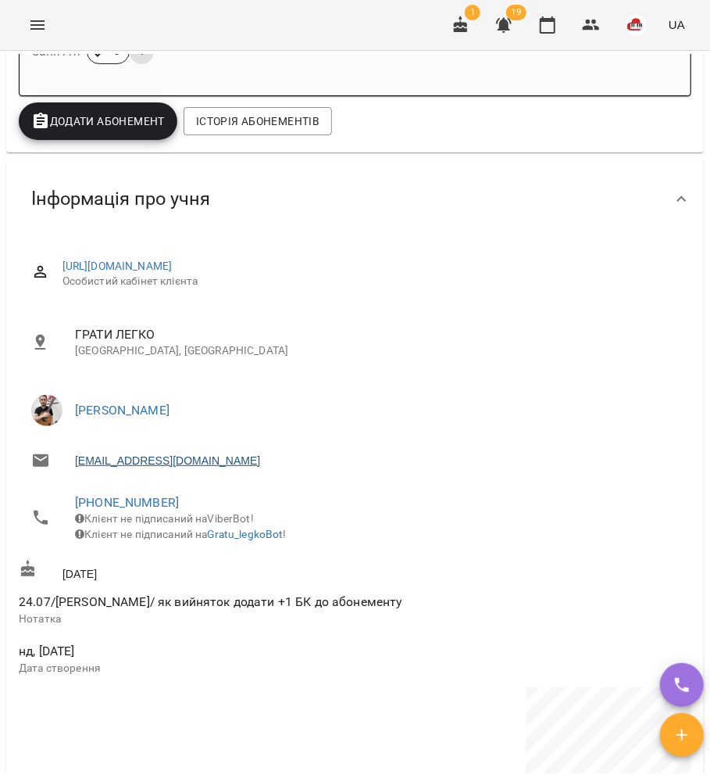
scroll to position [417, 0]
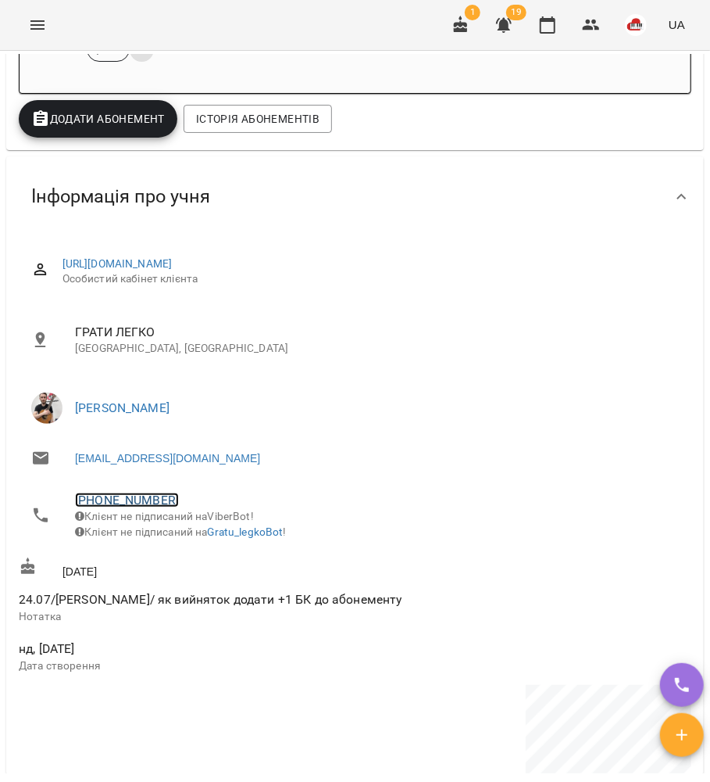
click at [120, 504] on link "[PHONE_NUMBER]" at bounding box center [127, 499] width 104 height 15
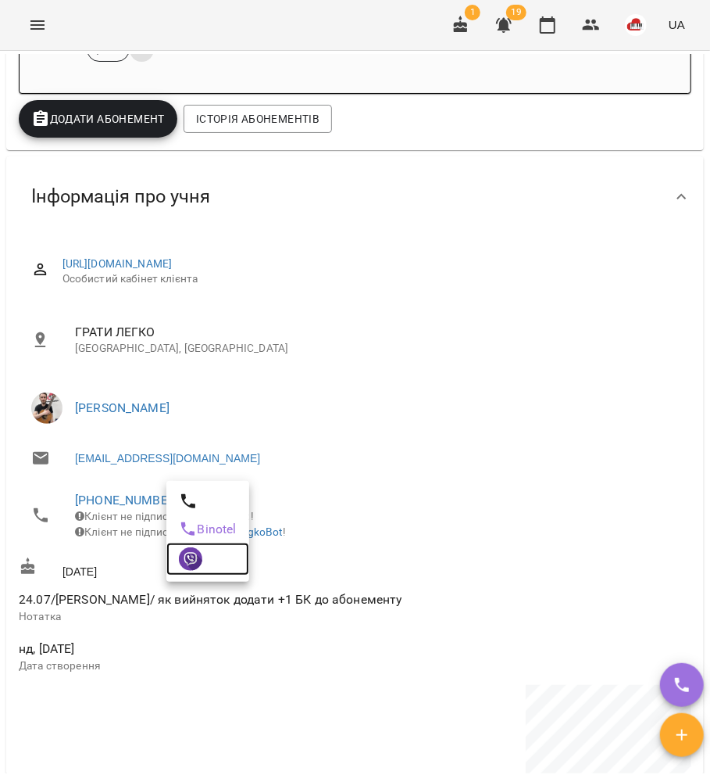
click at [192, 558] on img at bounding box center [190, 558] width 23 height 23
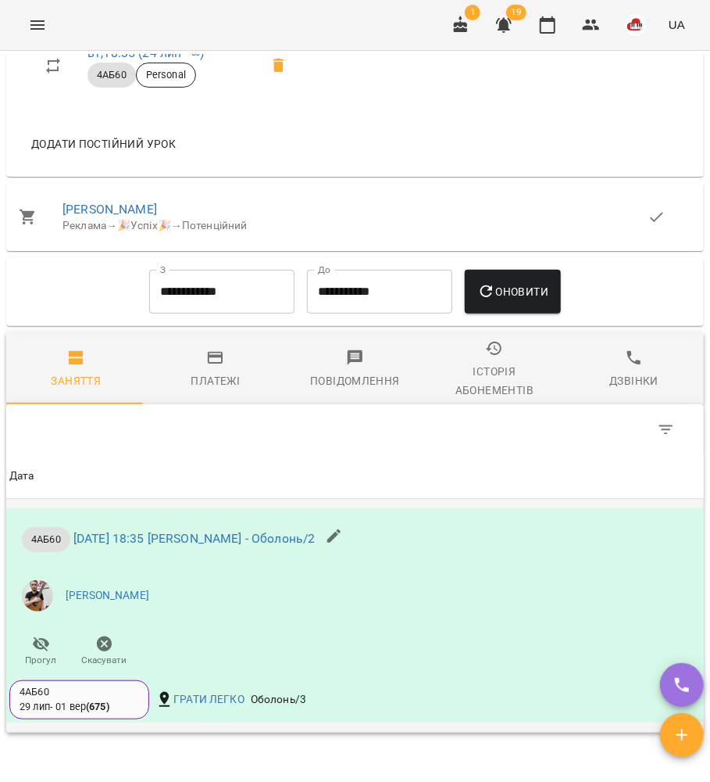
scroll to position [1604, 0]
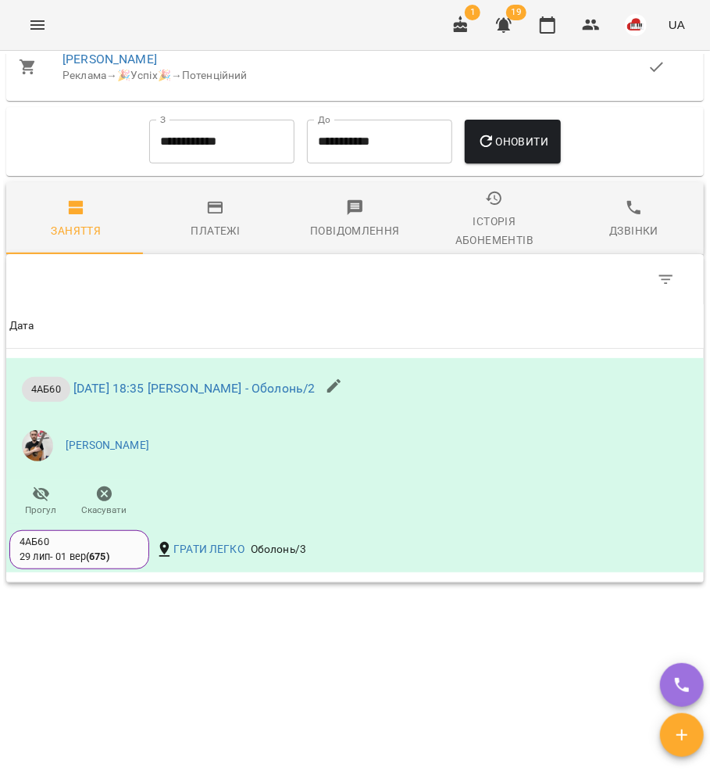
click at [151, 144] on input "**********" at bounding box center [221, 142] width 145 height 44
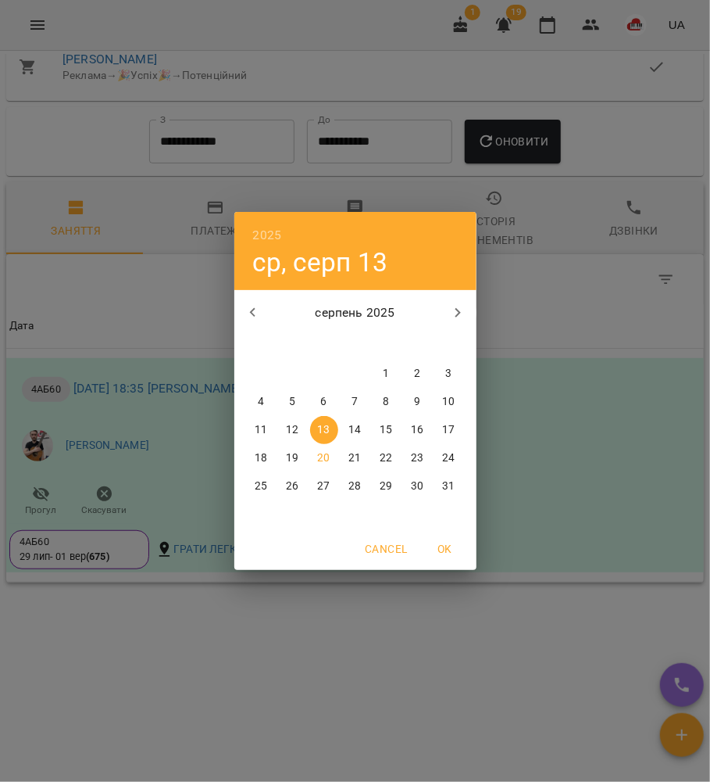
click at [256, 309] on icon "button" at bounding box center [253, 312] width 19 height 19
click at [299, 360] on div "1" at bounding box center [292, 374] width 31 height 28
type input "**********"
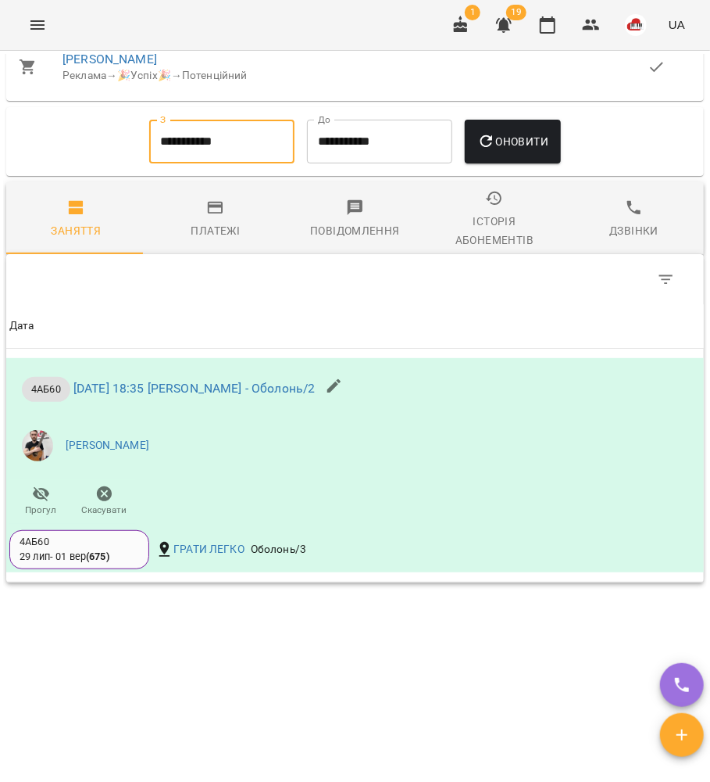
click at [540, 114] on div "Оновити" at bounding box center [513, 141] width 109 height 56
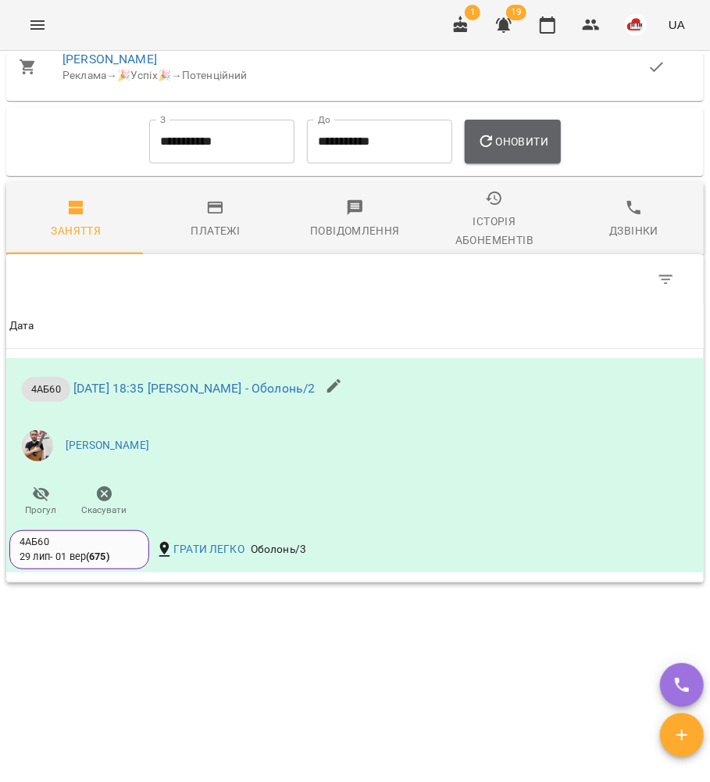
click at [542, 132] on button "Оновити" at bounding box center [513, 142] width 96 height 44
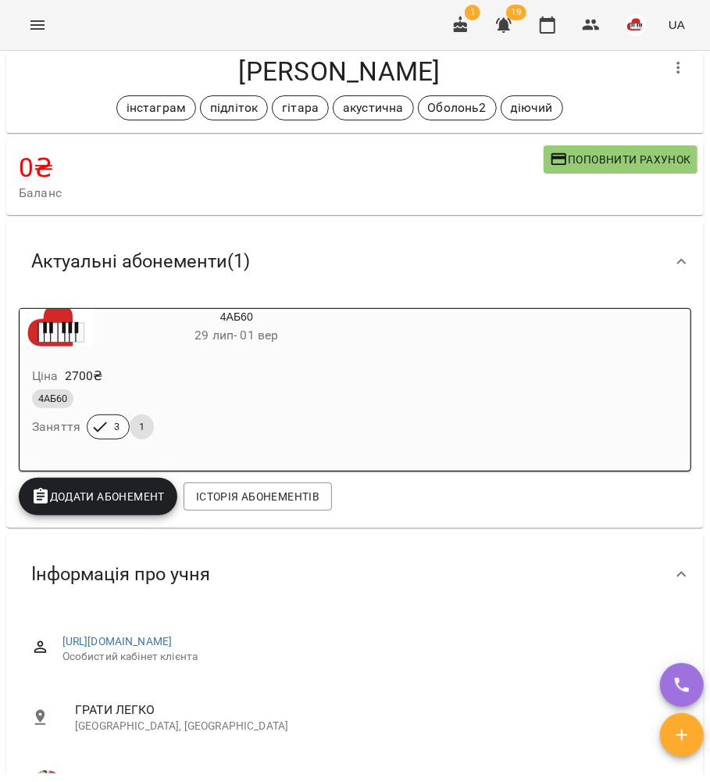
scroll to position [0, 0]
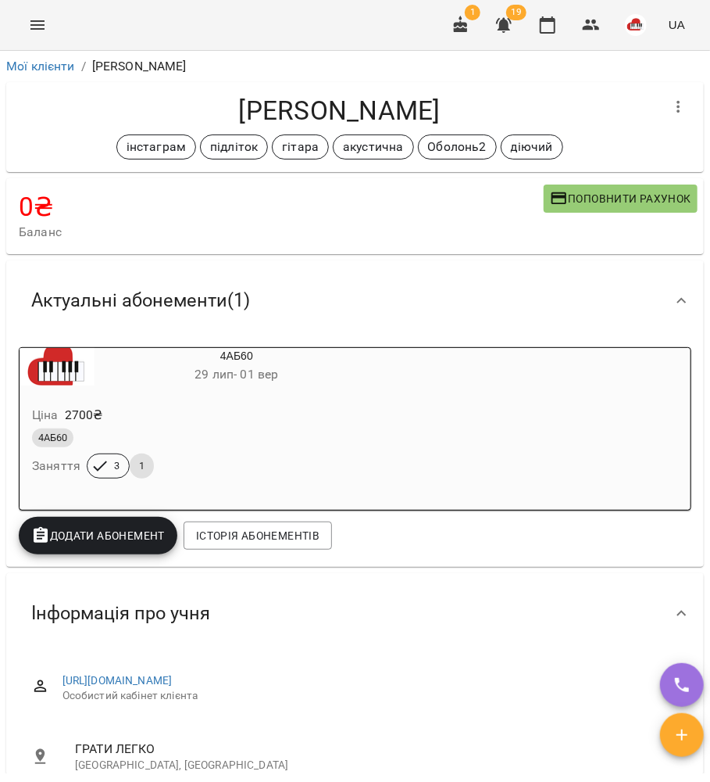
click at [39, 36] on button "Menu" at bounding box center [38, 25] width 38 height 38
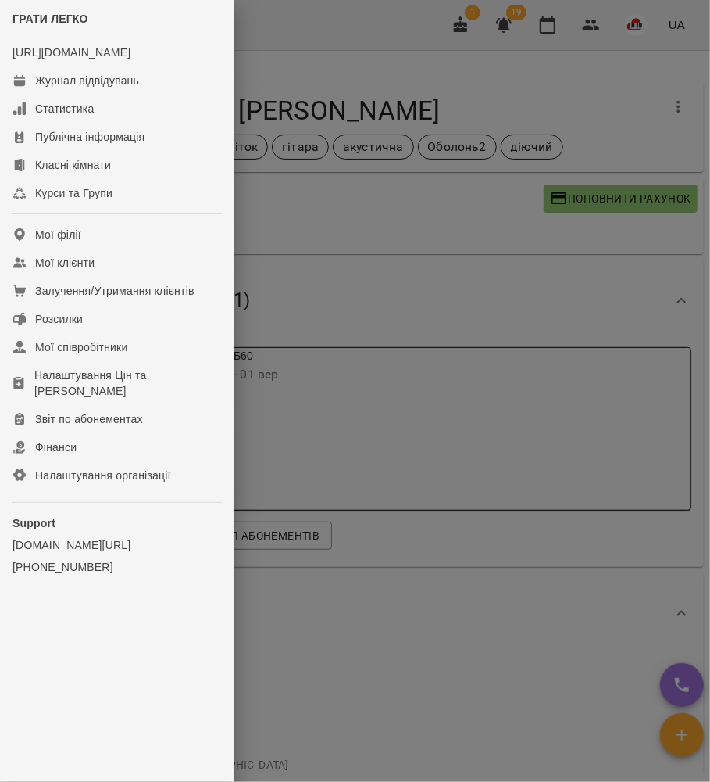
click at [335, 345] on div at bounding box center [355, 391] width 710 height 782
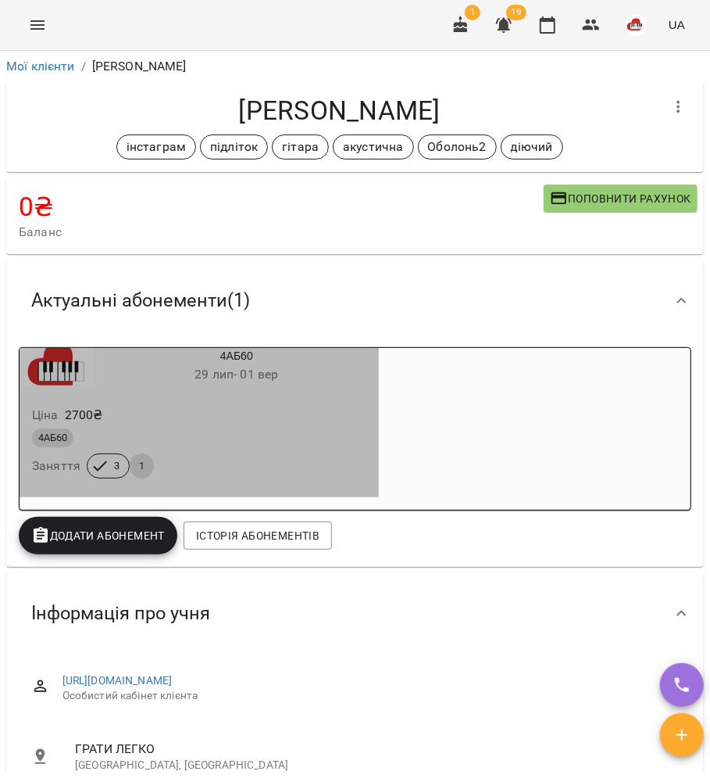
click at [314, 399] on div "Ціна 2700 ₴ 4АБ60 Заняття 3 1" at bounding box center [200, 445] width 360 height 106
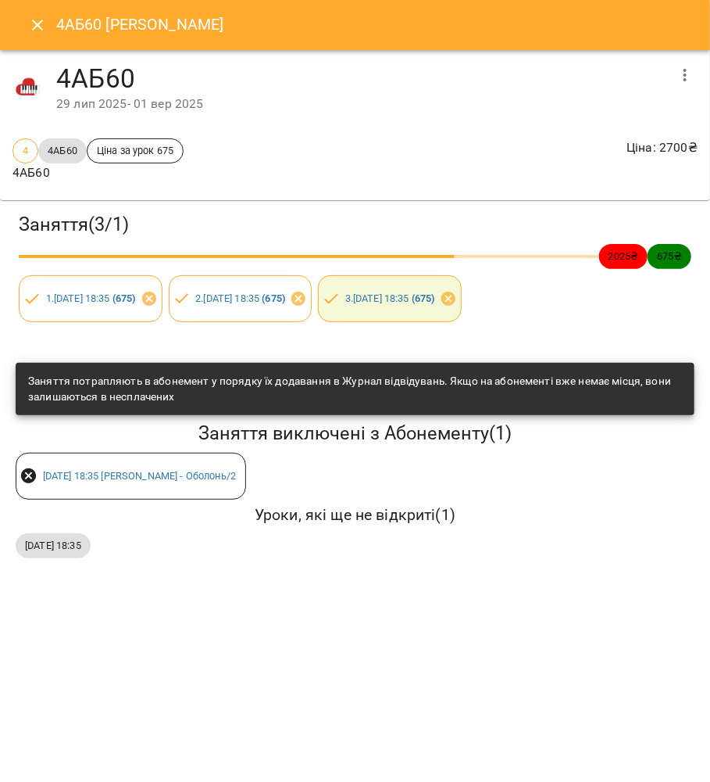
click at [45, 19] on icon "Close" at bounding box center [37, 25] width 19 height 19
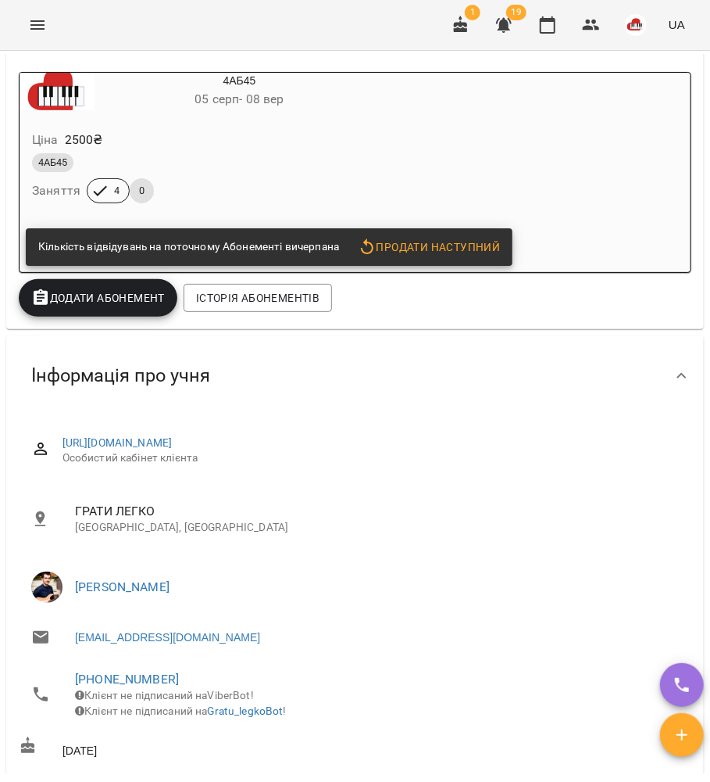
scroll to position [313, 0]
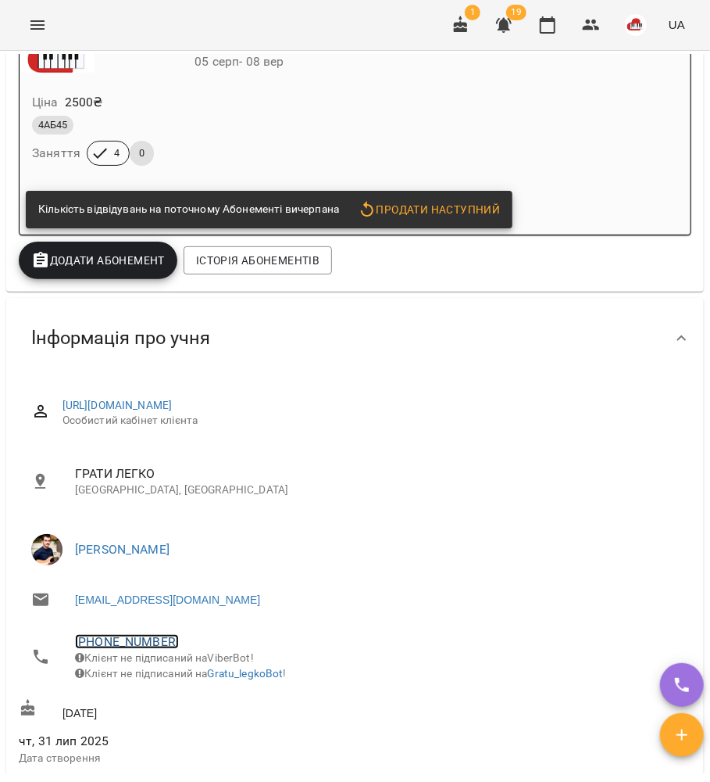
click at [143, 642] on link "[PHONE_NUMBER]" at bounding box center [127, 641] width 104 height 15
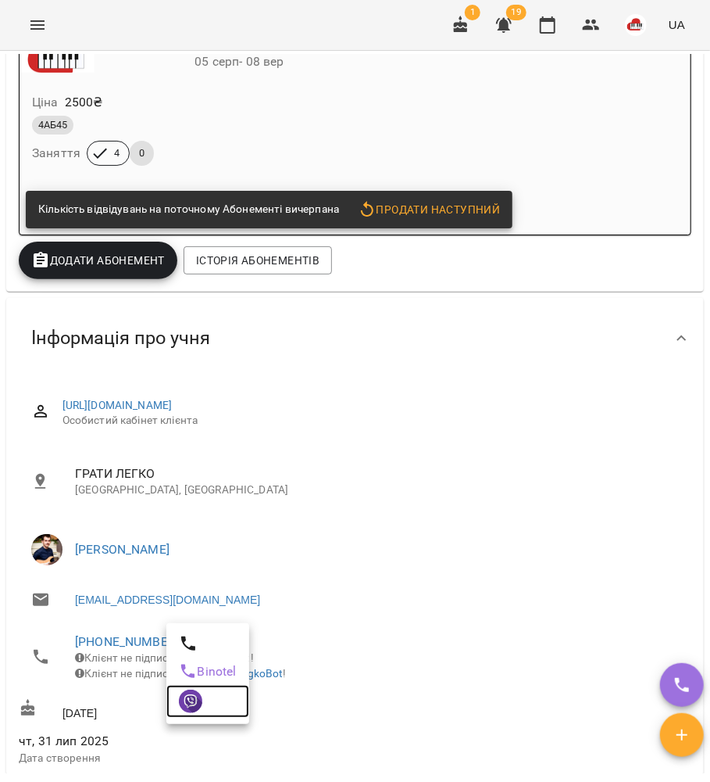
click at [194, 711] on img at bounding box center [190, 700] width 23 height 23
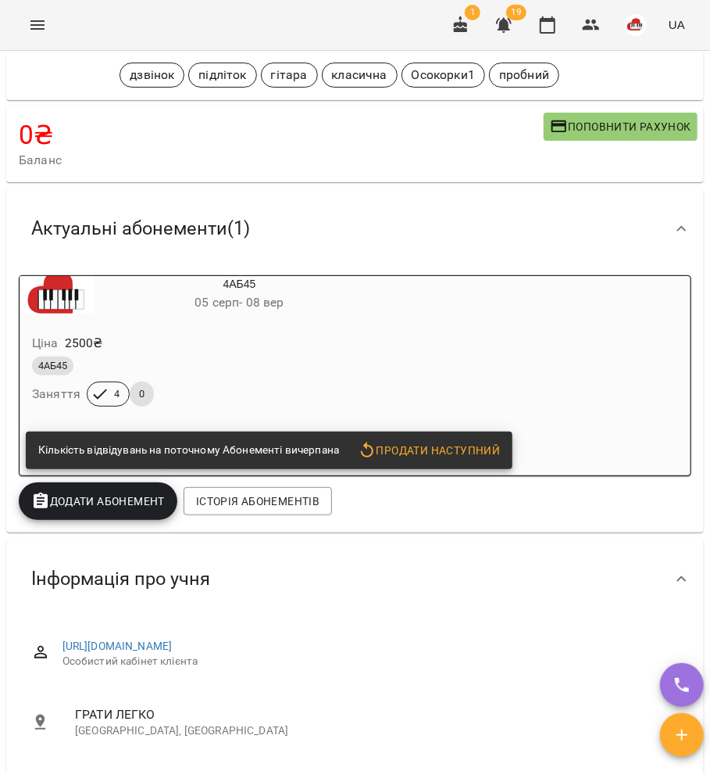
scroll to position [0, 0]
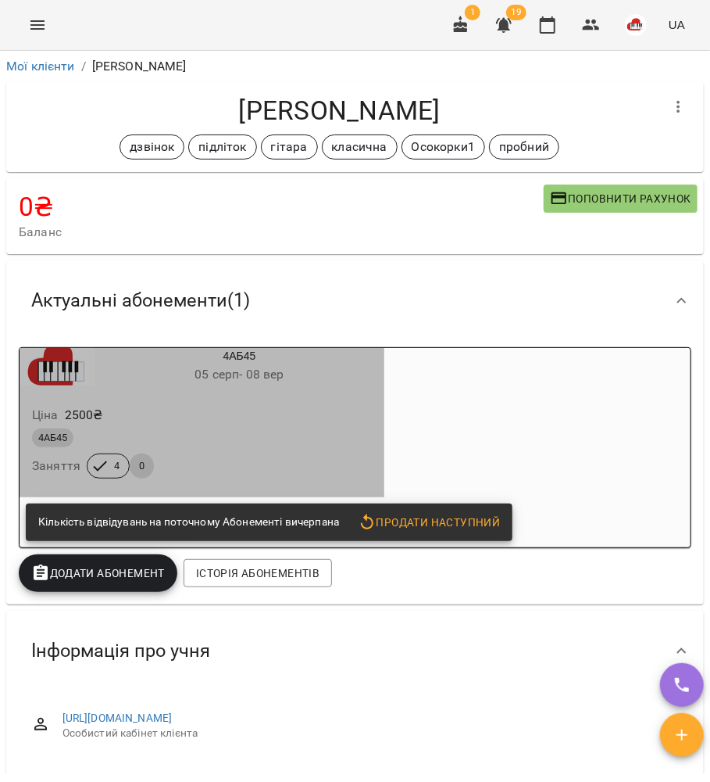
click at [284, 385] on h6 "[DATE] - [DATE]" at bounding box center [240, 374] width 290 height 22
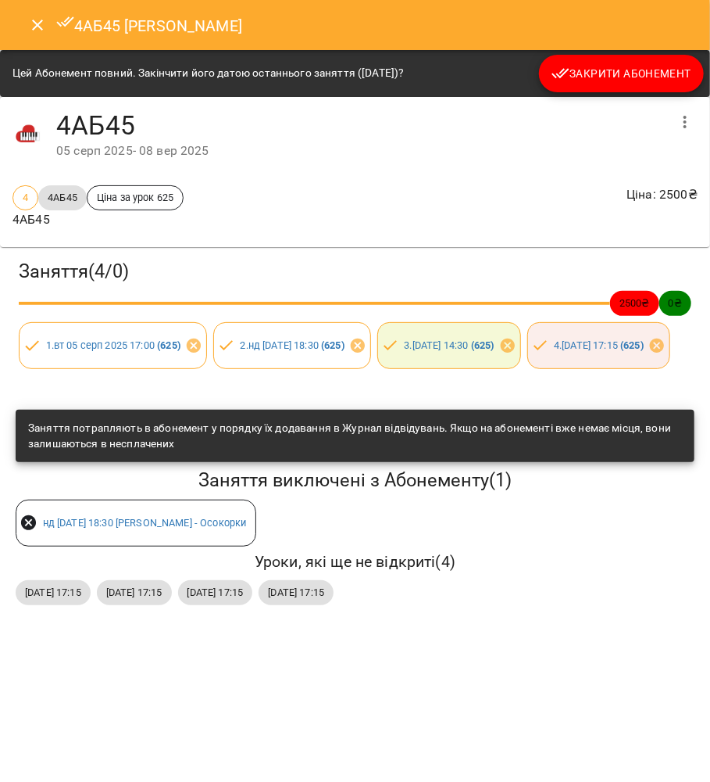
click at [580, 67] on span "Закрити Абонемент" at bounding box center [622, 73] width 140 height 19
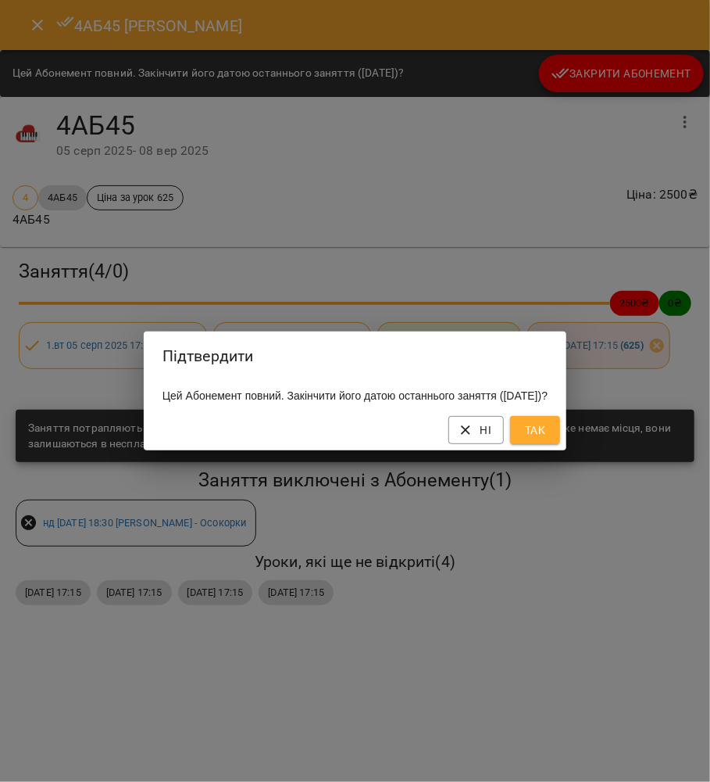
drag, startPoint x: 558, startPoint y: 432, endPoint x: 558, endPoint y: 420, distance: 11.7
click at [548, 433] on span "Так" at bounding box center [535, 429] width 25 height 19
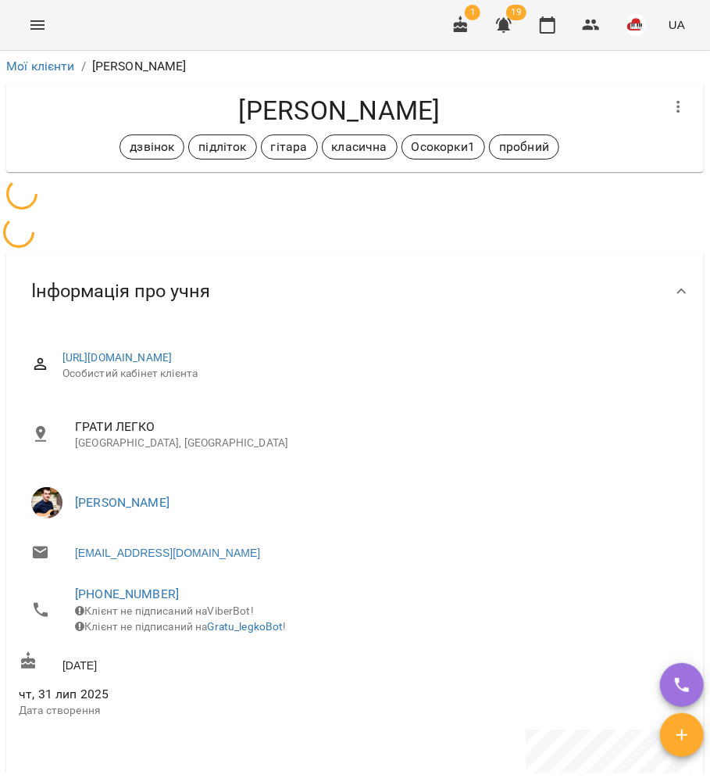
click at [670, 100] on icon "button" at bounding box center [679, 107] width 19 height 19
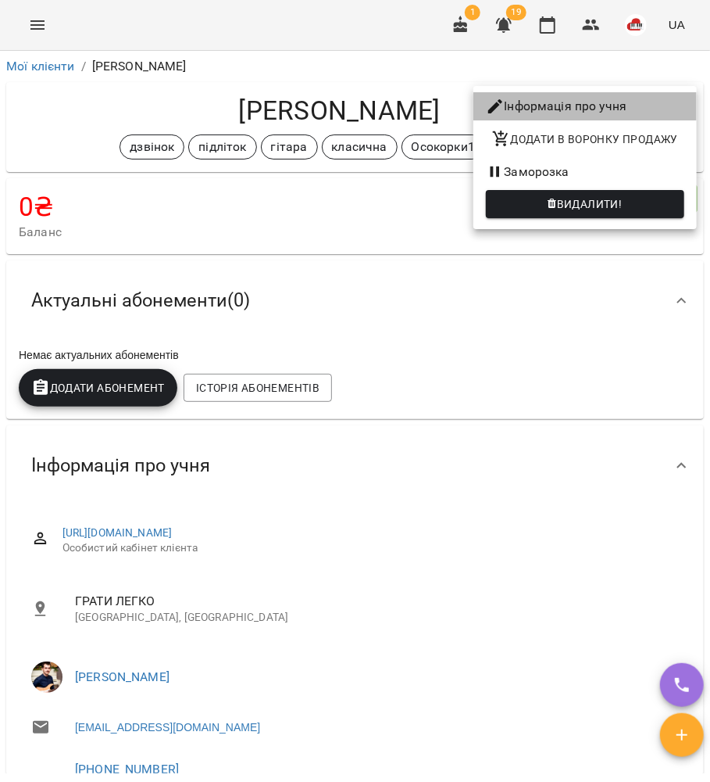
click at [499, 113] on icon at bounding box center [495, 106] width 19 height 19
select select "**"
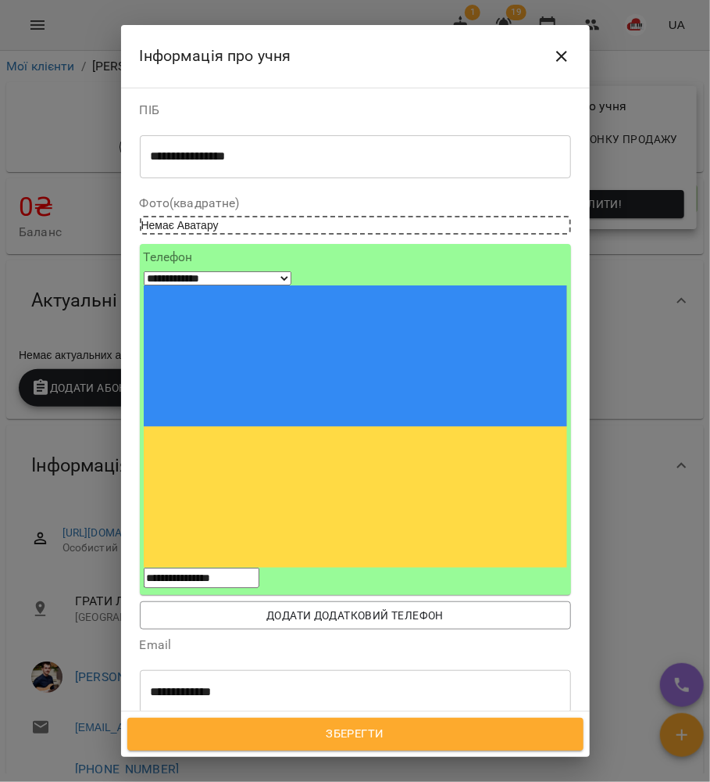
click at [209, 776] on div at bounding box center [199, 785] width 17 height 18
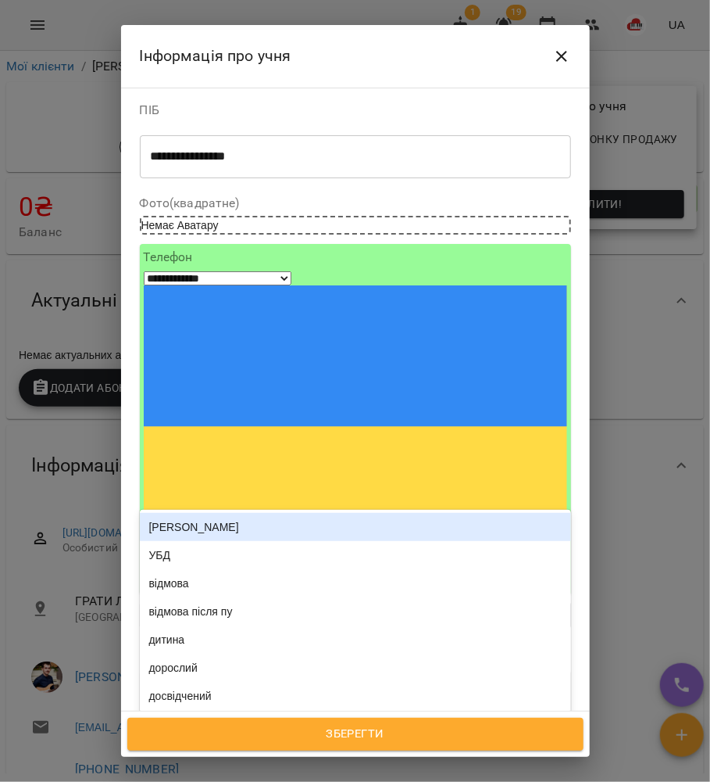
type input "**"
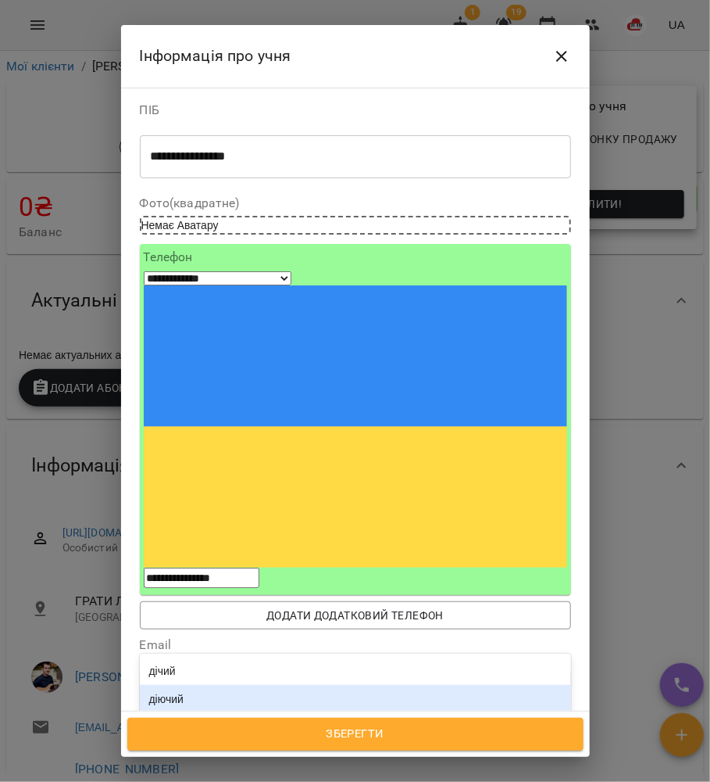
drag, startPoint x: 221, startPoint y: 387, endPoint x: 230, endPoint y: 415, distance: 29.4
click at [230, 653] on div "дічий діючий Додати ді" at bounding box center [355, 698] width 431 height 91
click at [236, 685] on div "діючий" at bounding box center [355, 699] width 431 height 28
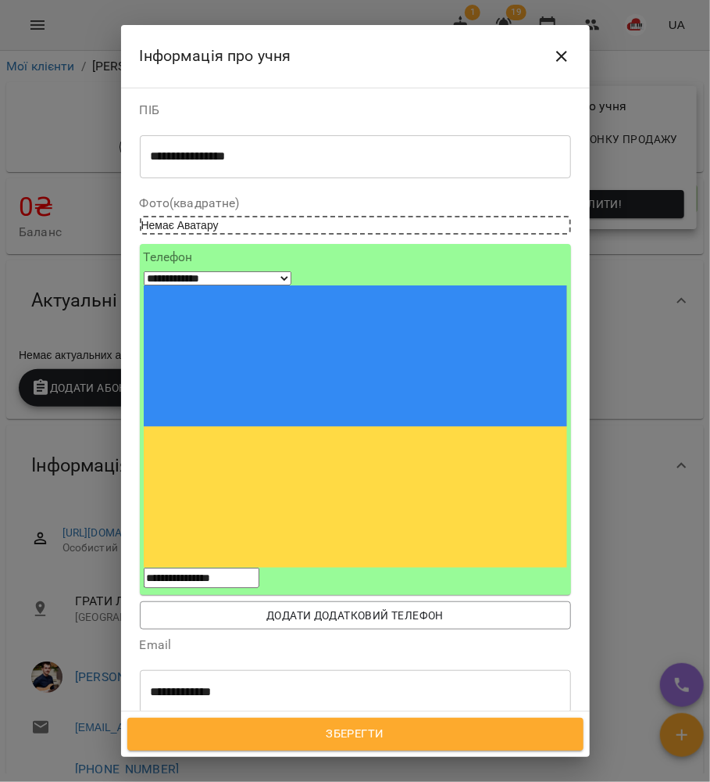
click at [407, 742] on span "Зберегти" at bounding box center [356, 734] width 422 height 20
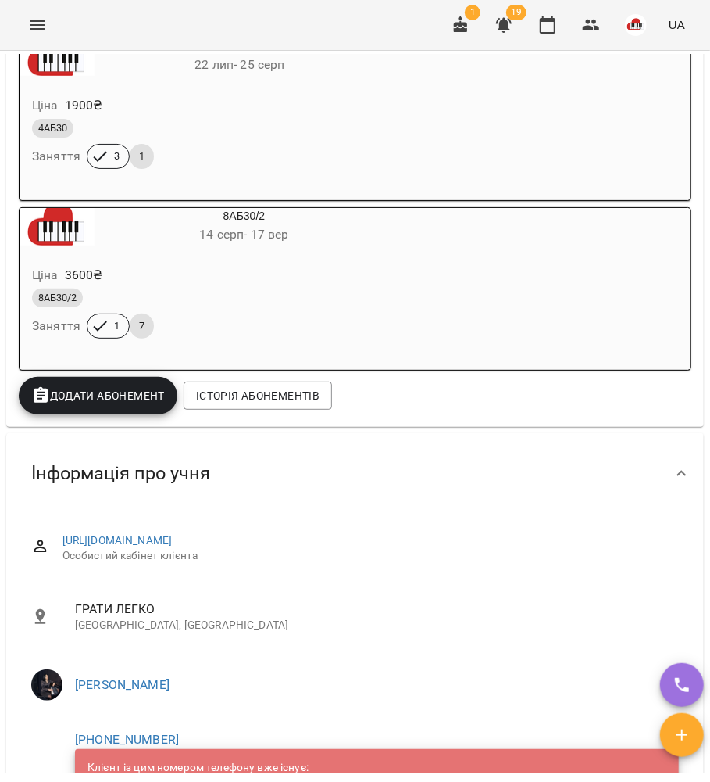
scroll to position [313, 0]
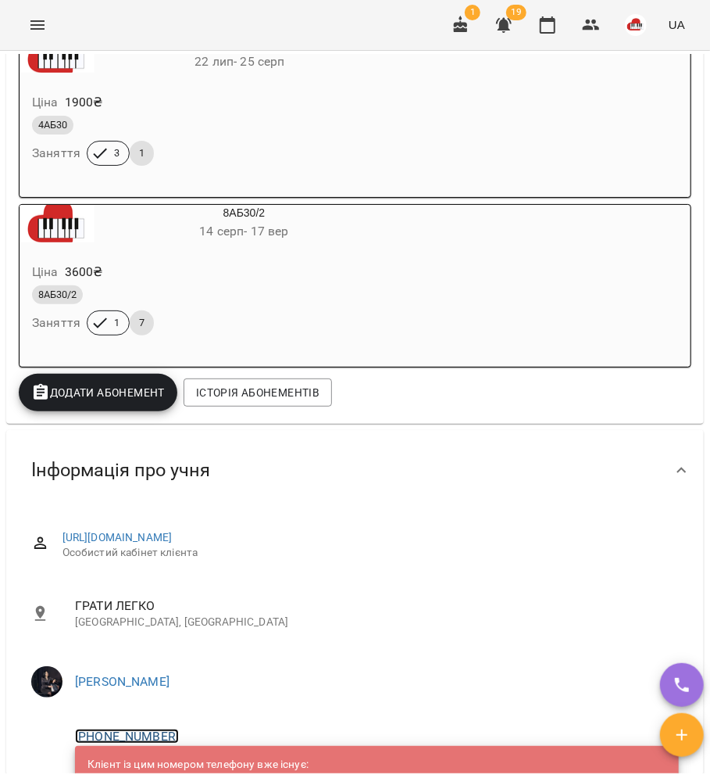
click at [148, 738] on link "[PHONE_NUMBER]" at bounding box center [127, 735] width 104 height 15
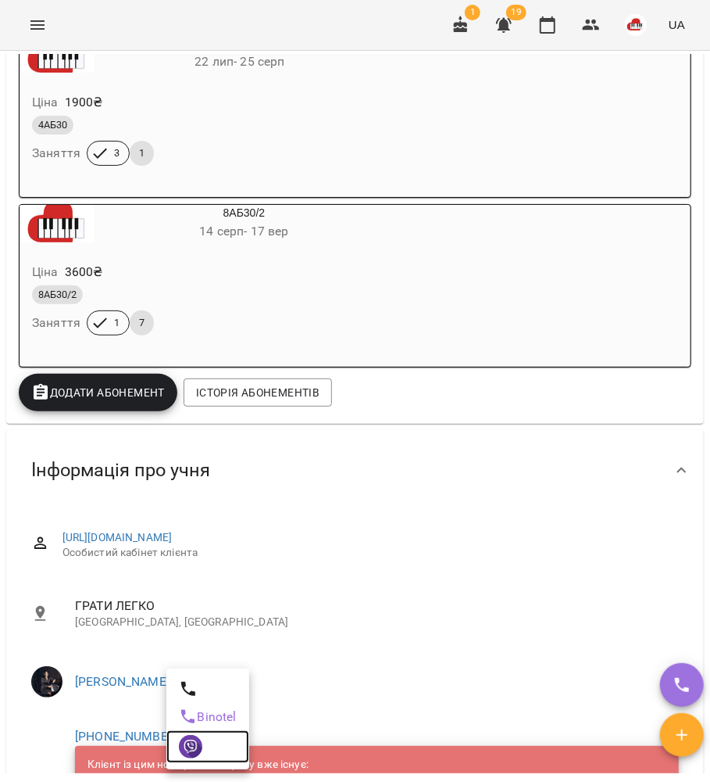
click at [194, 731] on link at bounding box center [207, 746] width 83 height 33
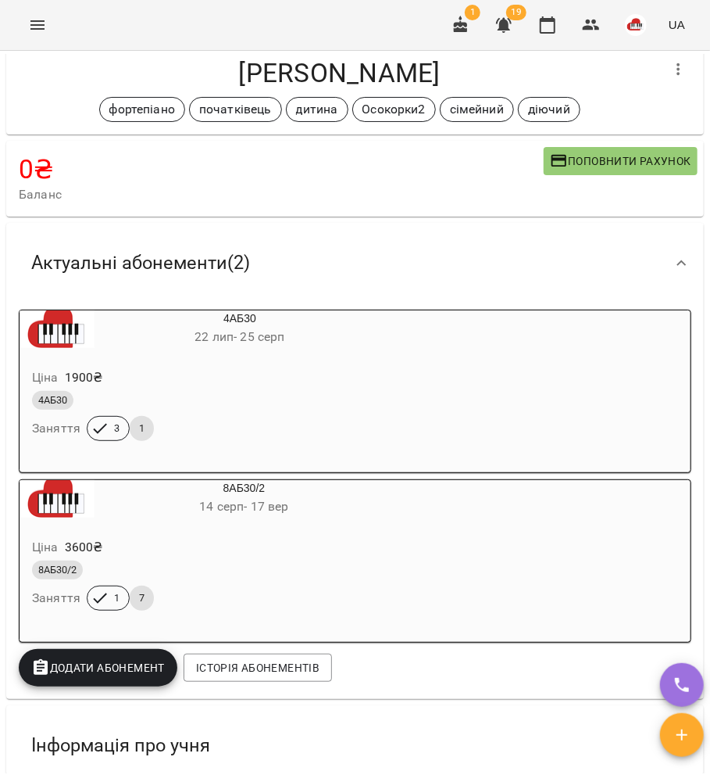
scroll to position [0, 0]
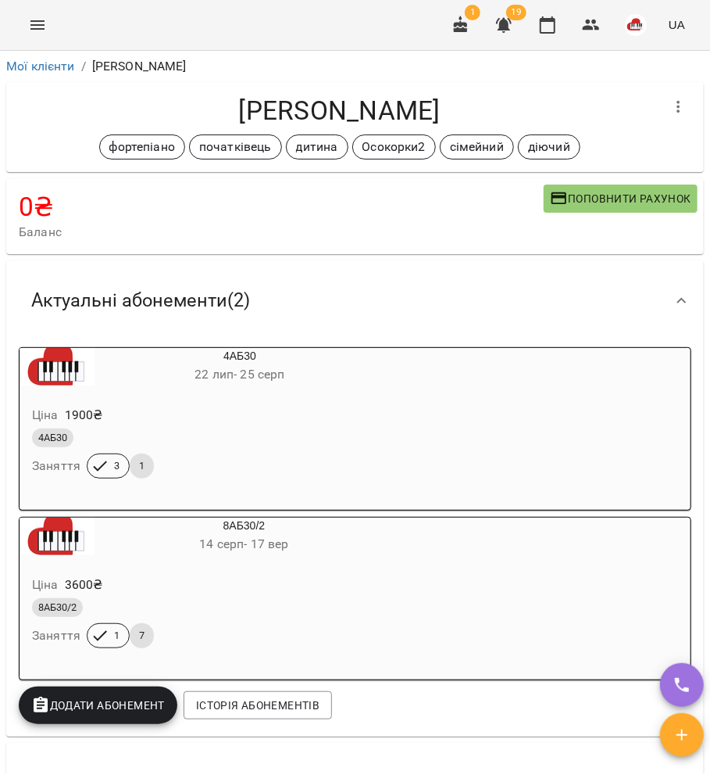
click at [201, 578] on div "Ціна 3600 ₴" at bounding box center [207, 585] width 356 height 28
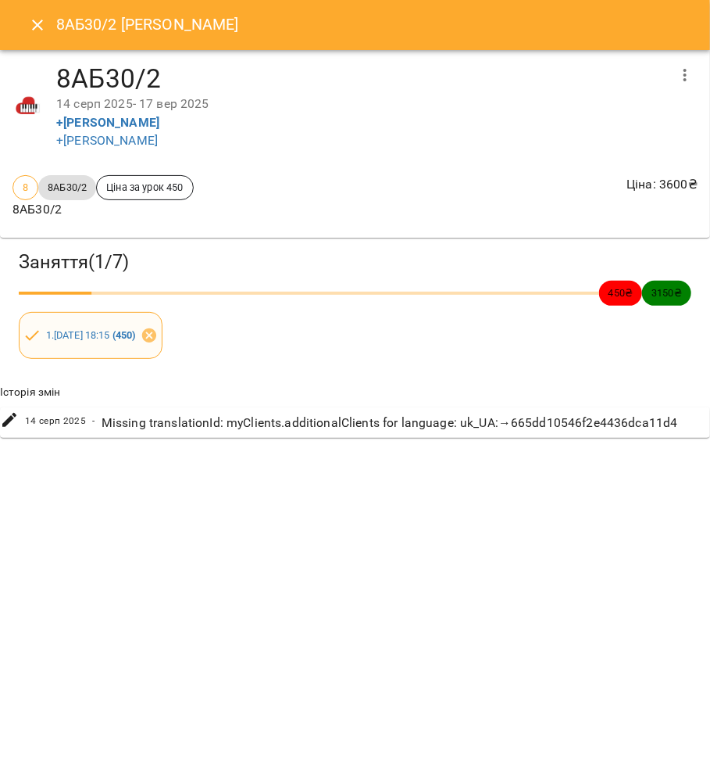
click at [125, 328] on span "1 . [DATE] 18:15 ( 450 )" at bounding box center [91, 334] width 109 height 15
click at [128, 336] on link "1 . [DATE] 18:15 ( 450 )" at bounding box center [91, 335] width 90 height 12
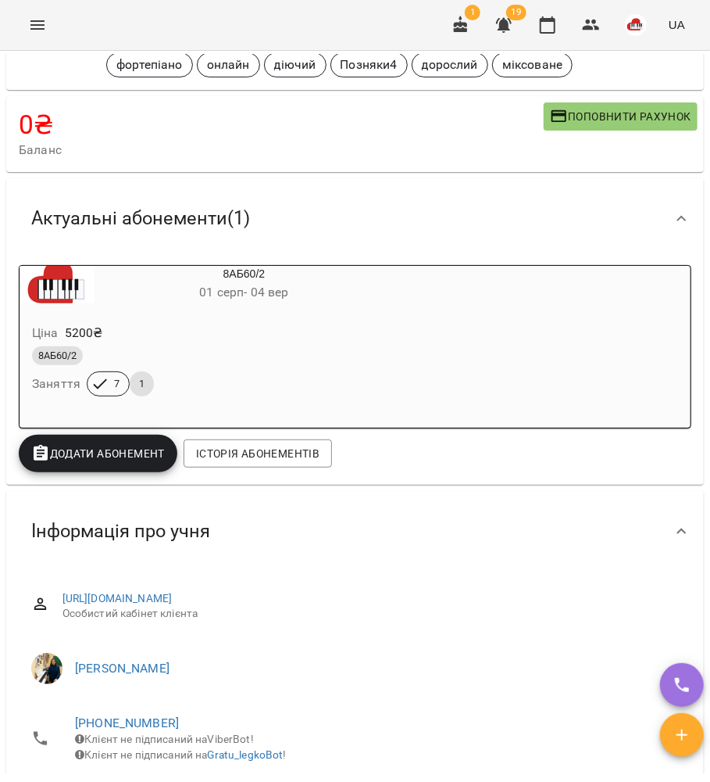
scroll to position [208, 0]
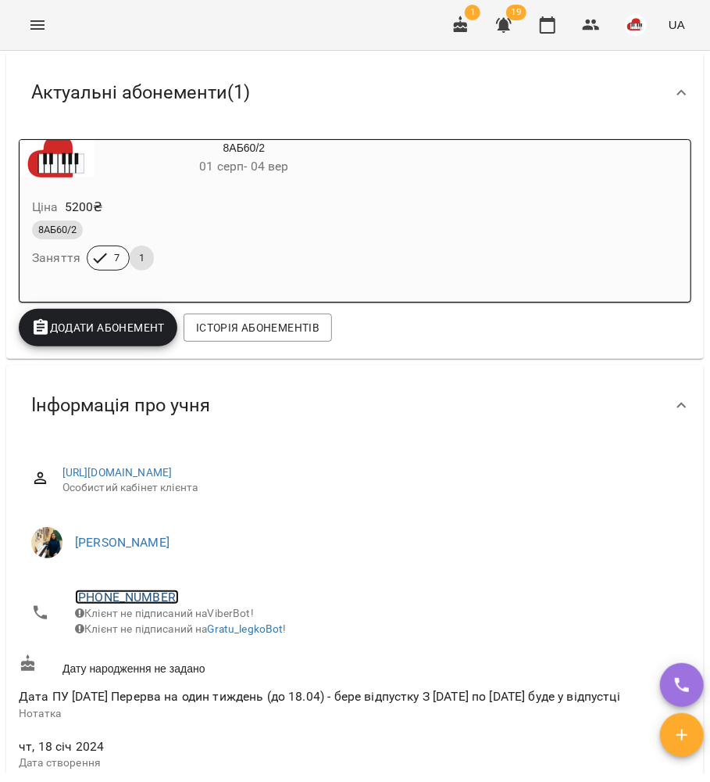
click at [152, 596] on link "[PHONE_NUMBER]" at bounding box center [127, 596] width 104 height 15
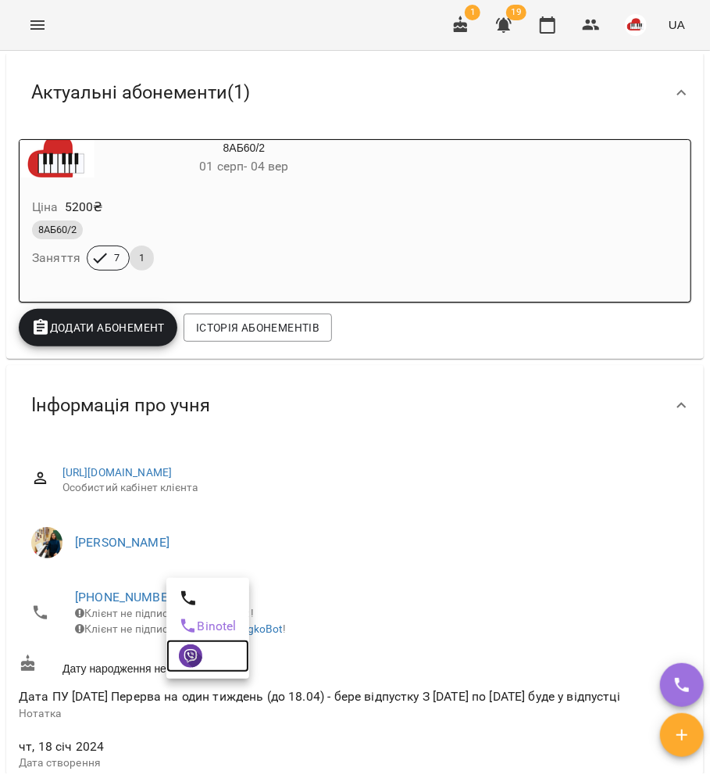
click at [197, 650] on img at bounding box center [190, 655] width 23 height 23
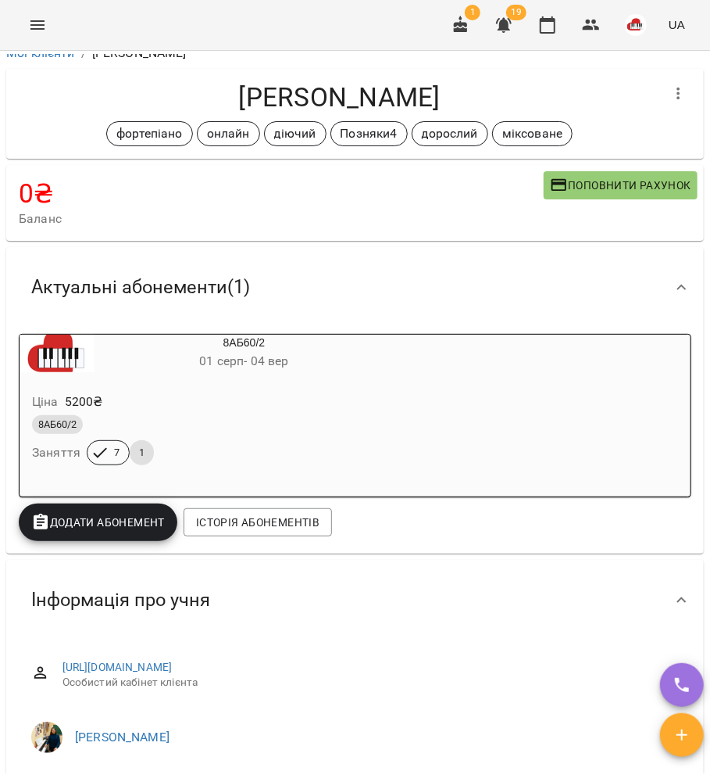
scroll to position [0, 0]
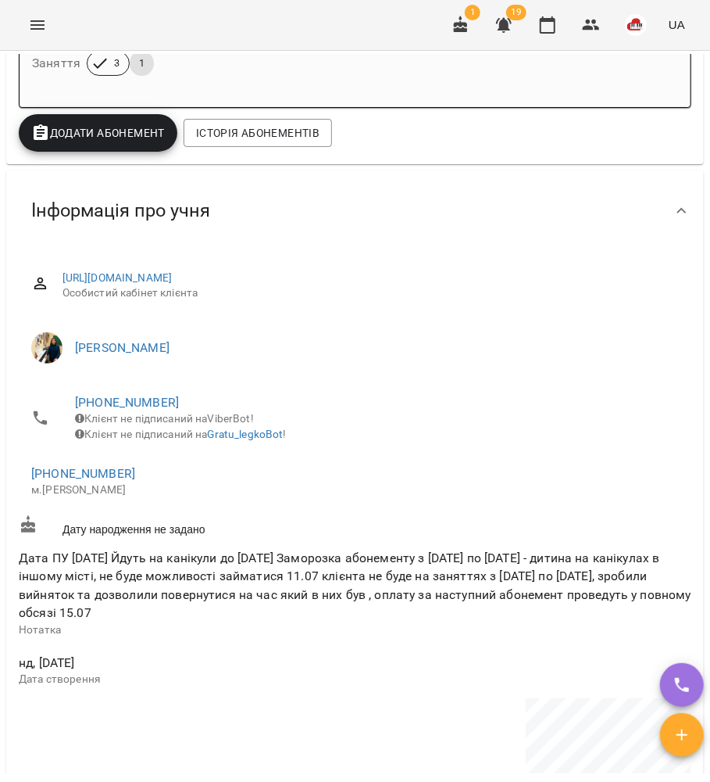
scroll to position [417, 0]
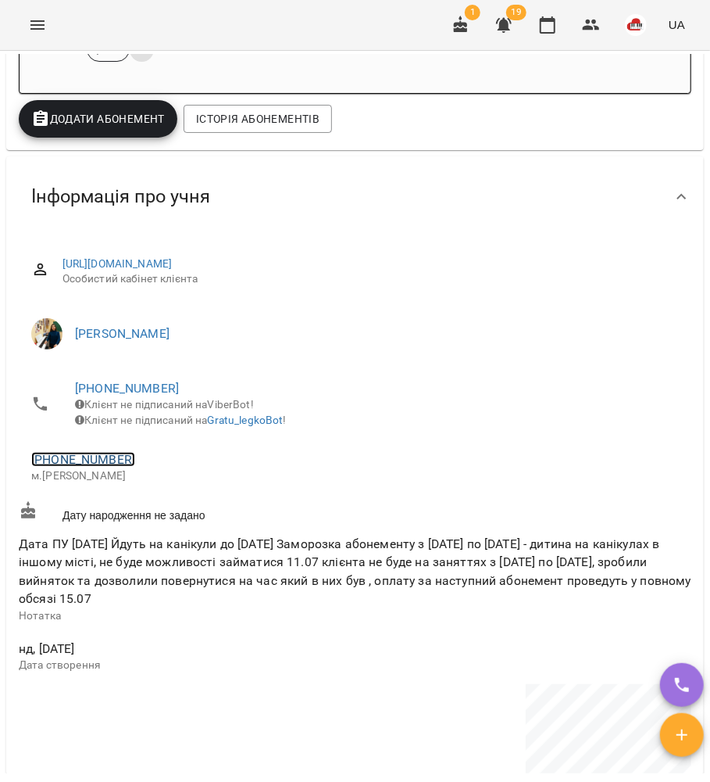
click at [117, 467] on link "+380995277400" at bounding box center [83, 459] width 104 height 15
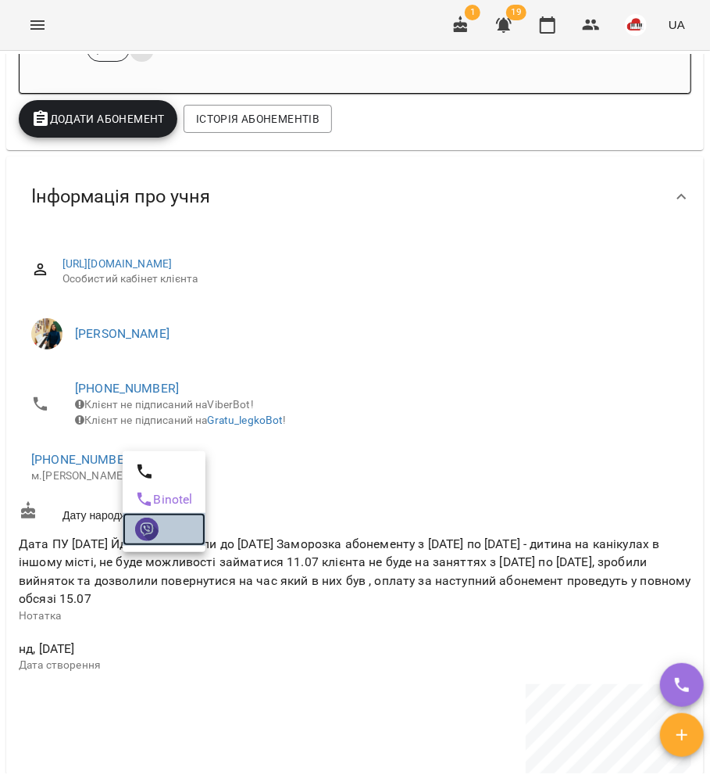
click at [165, 529] on link at bounding box center [164, 529] width 83 height 33
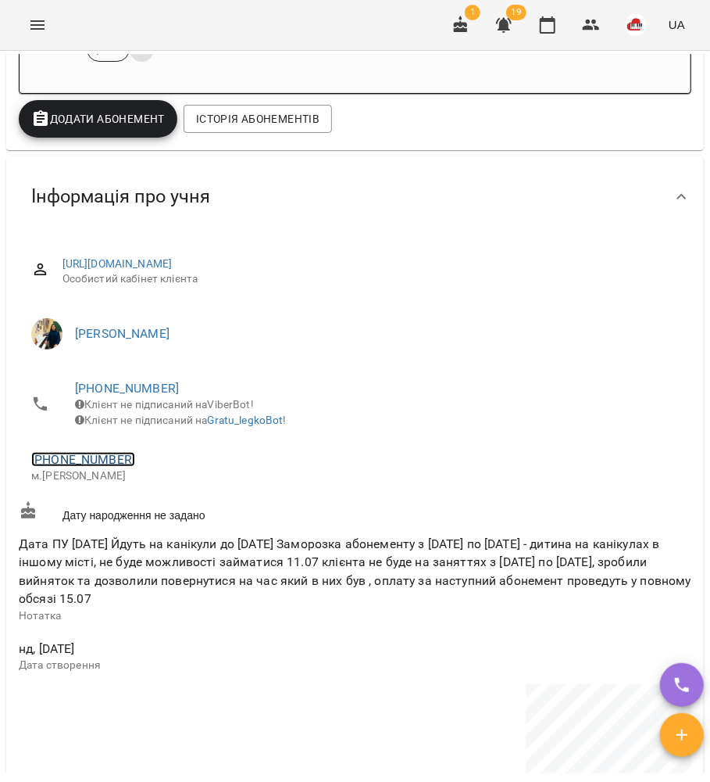
click at [113, 467] on link "+380995277400" at bounding box center [83, 459] width 104 height 15
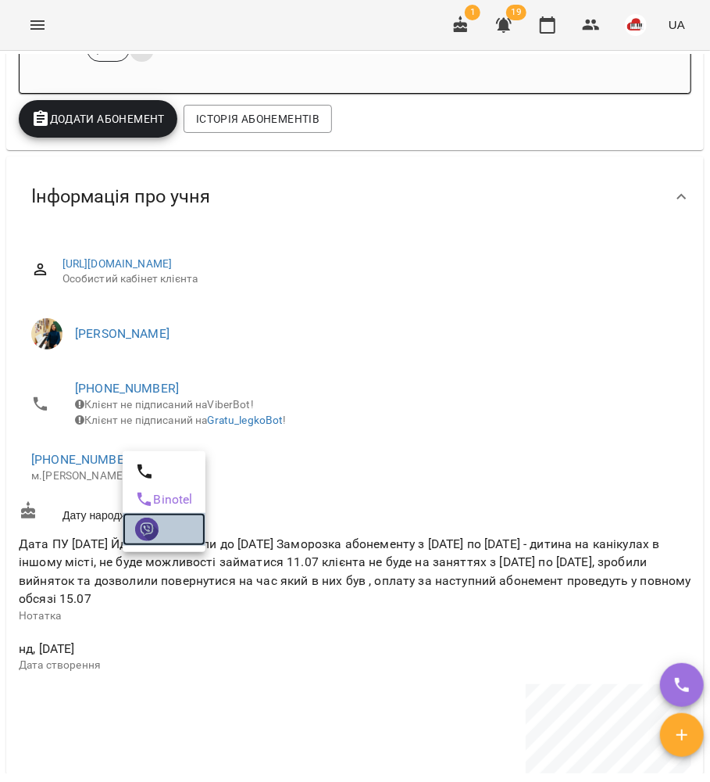
click at [138, 535] on img at bounding box center [146, 528] width 23 height 23
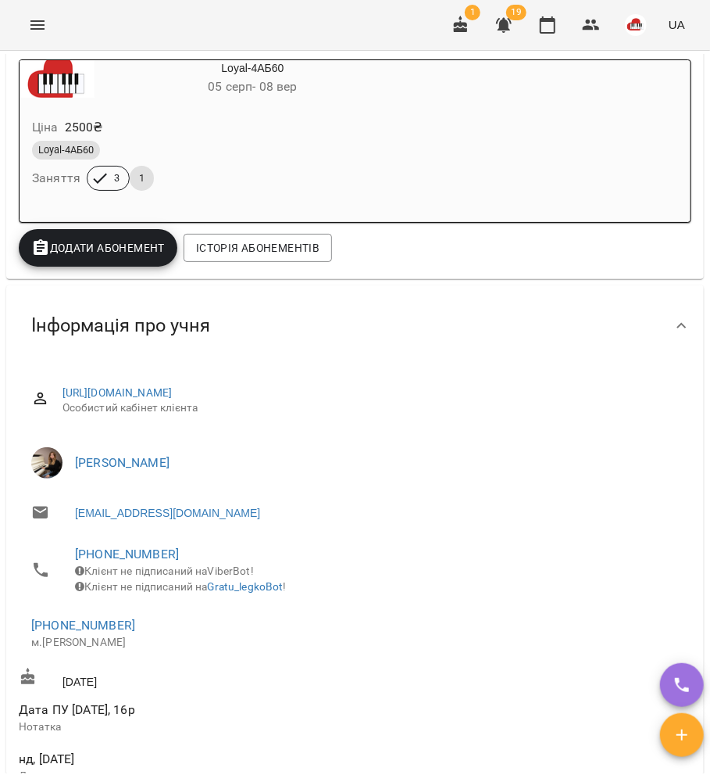
scroll to position [313, 0]
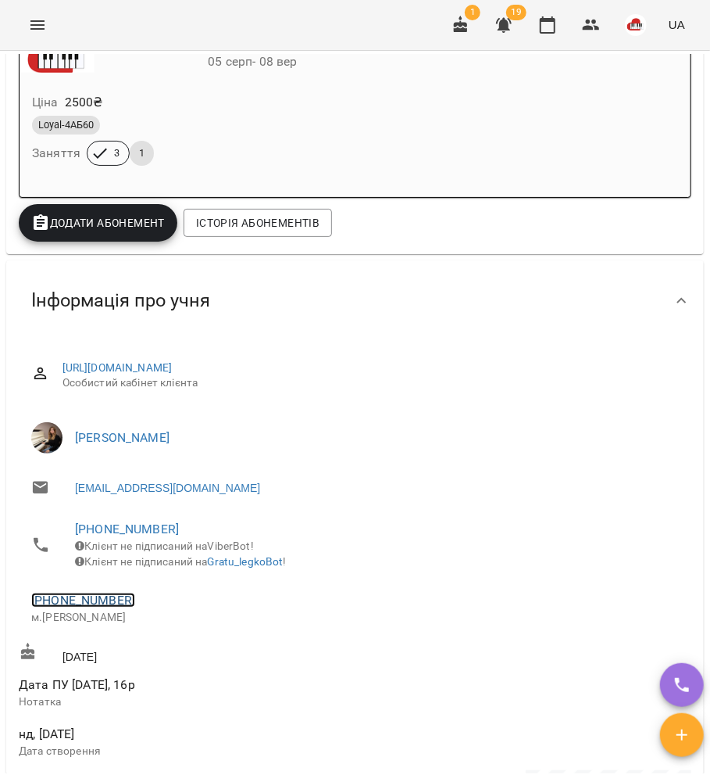
click at [106, 607] on link "[PHONE_NUMBER]" at bounding box center [83, 599] width 104 height 15
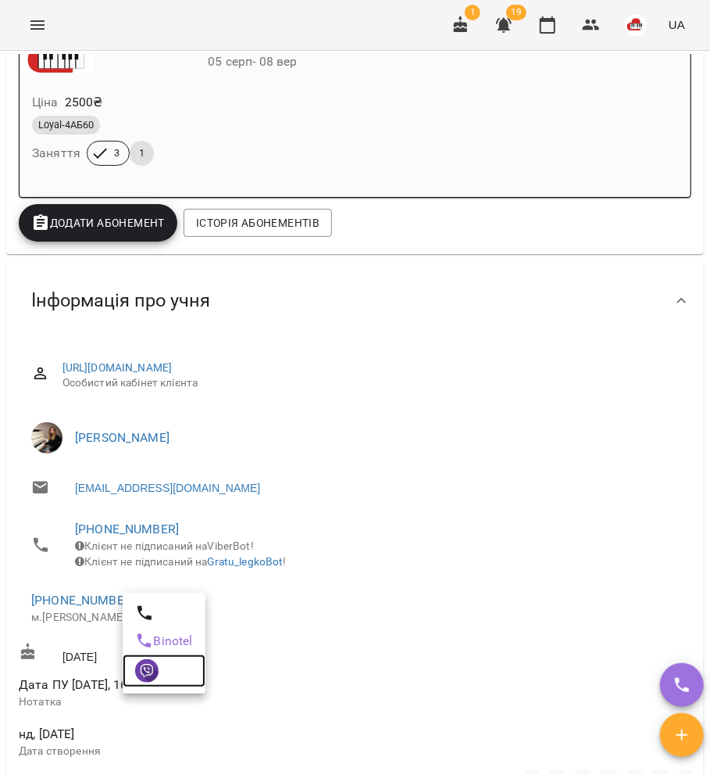
click at [152, 667] on img at bounding box center [146, 670] width 23 height 23
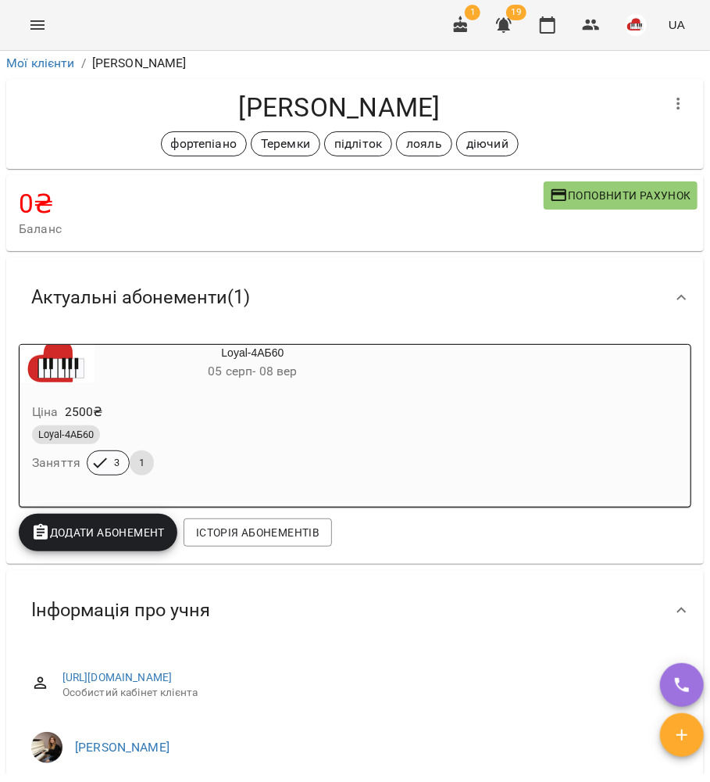
scroll to position [0, 0]
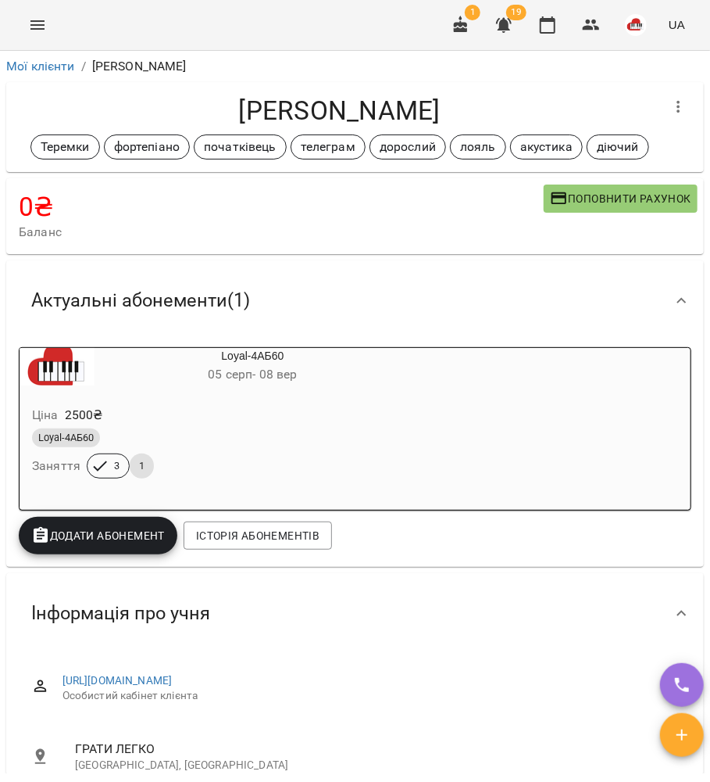
scroll to position [417, 0]
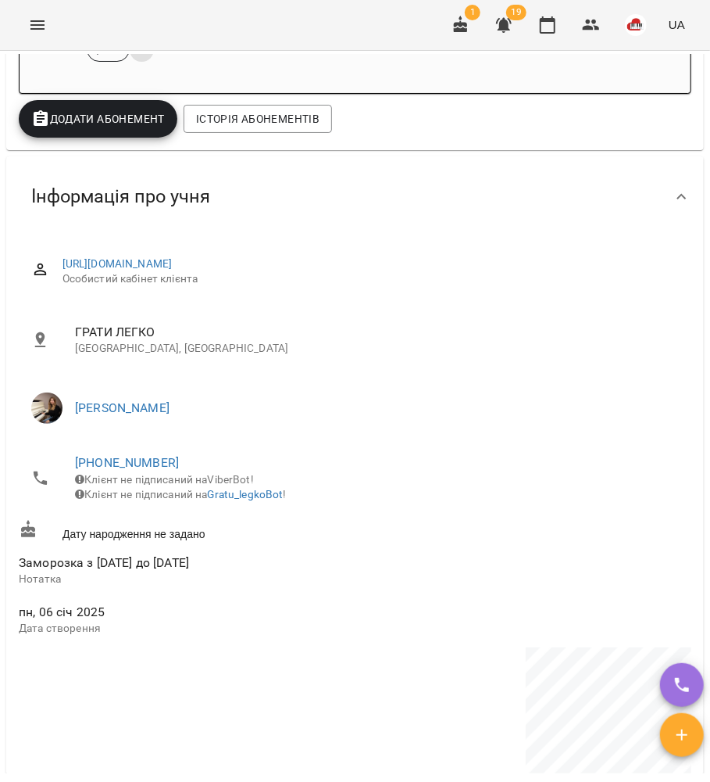
click at [119, 474] on span "Клієнт не підписаний на ViberBot!" at bounding box center [164, 479] width 179 height 13
click at [141, 463] on link "[PHONE_NUMBER]" at bounding box center [127, 462] width 104 height 15
click at [181, 528] on img at bounding box center [190, 521] width 23 height 23
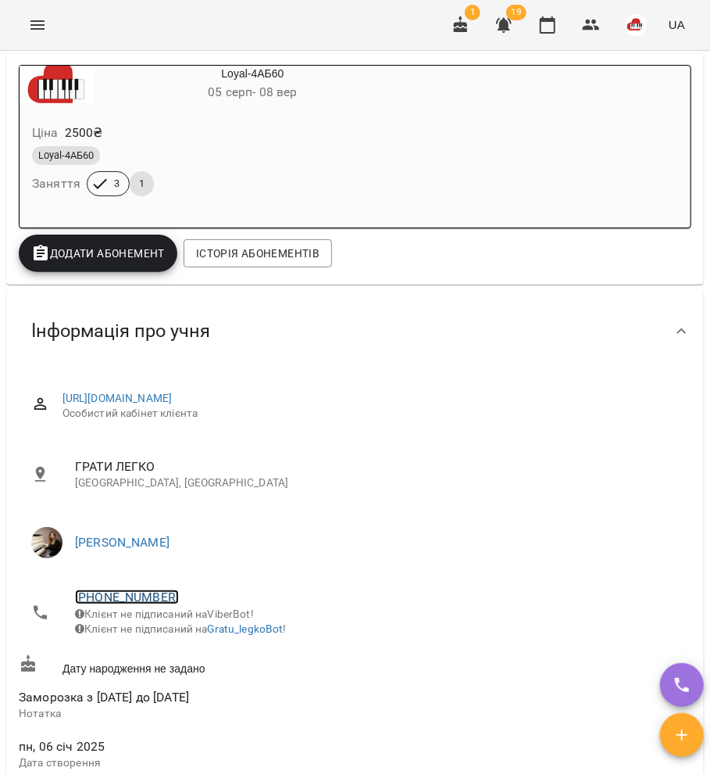
scroll to position [0, 0]
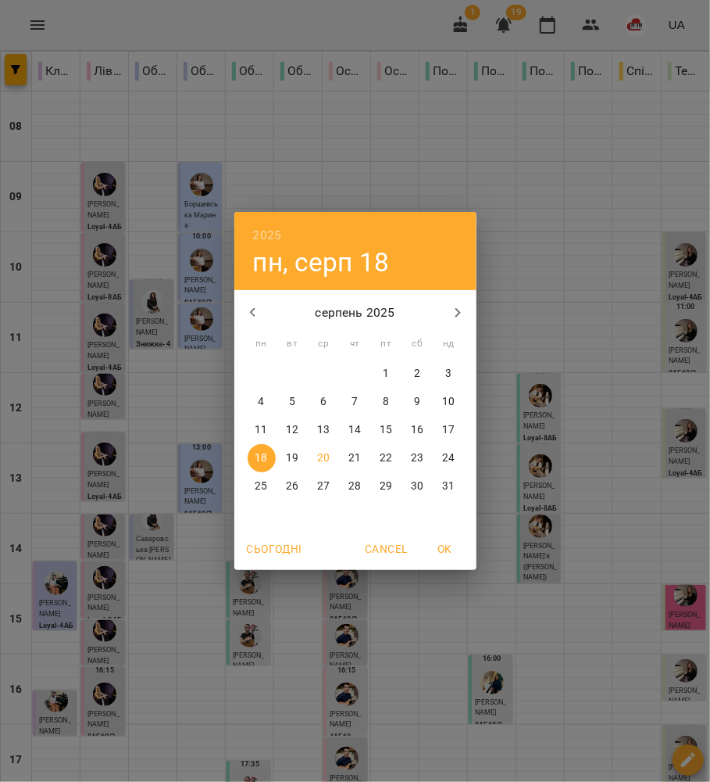
click at [297, 478] on p "26" at bounding box center [292, 486] width 13 height 16
type input "**********"
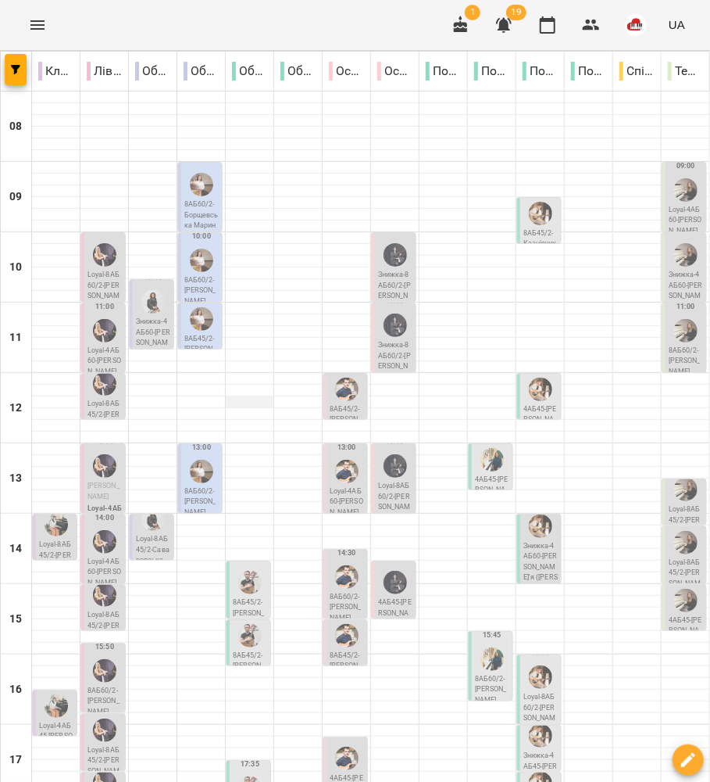
scroll to position [311, 0]
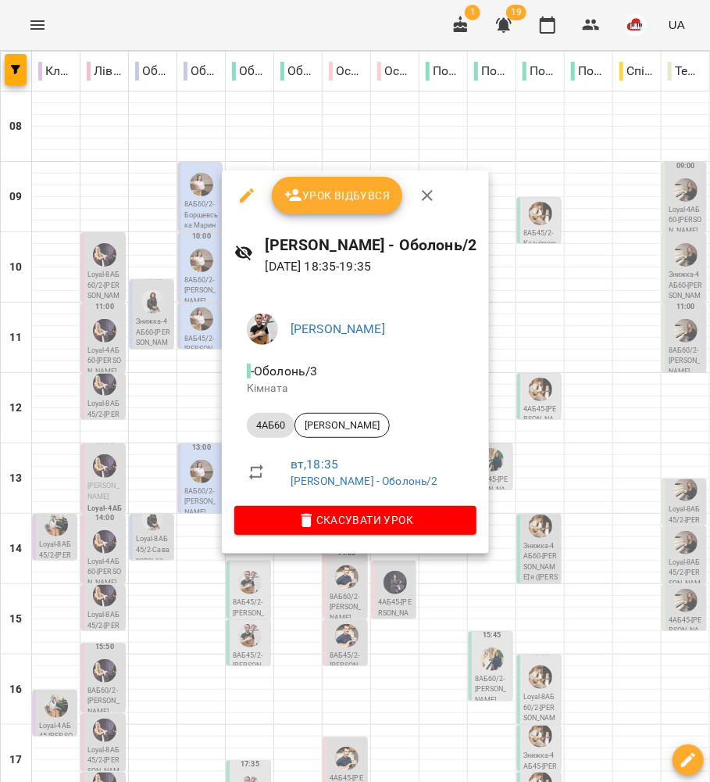
click at [246, 199] on icon "button" at bounding box center [247, 195] width 19 height 19
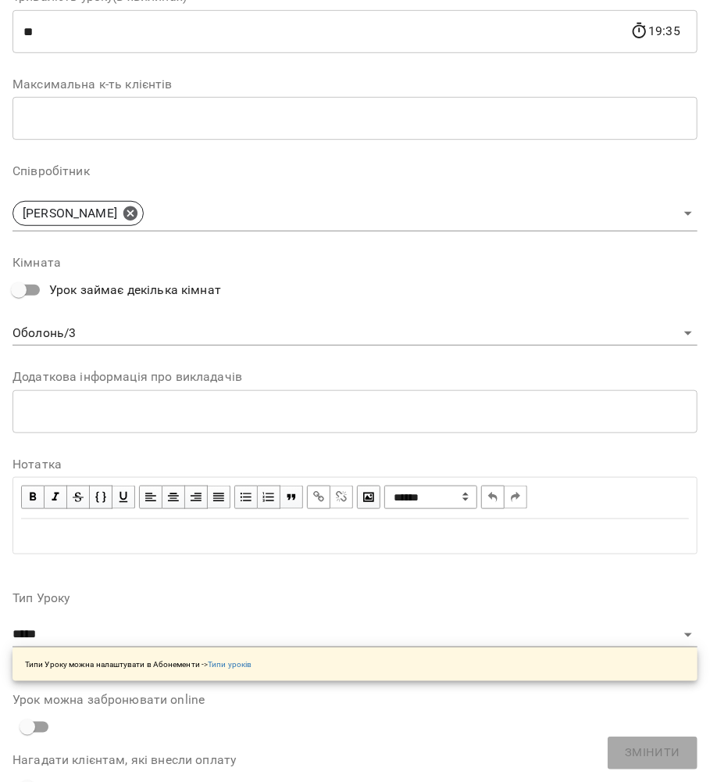
scroll to position [513, 0]
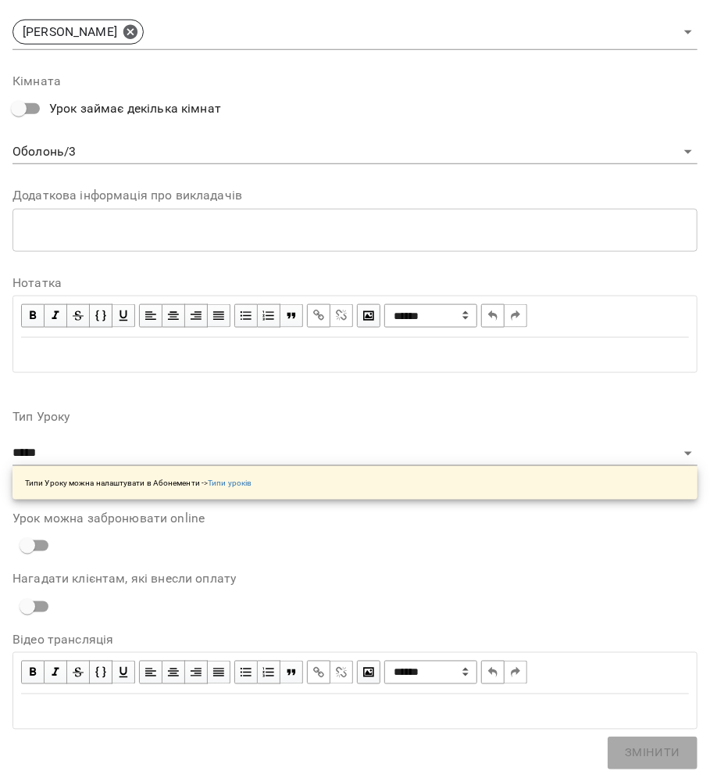
click at [191, 438] on div "**********" at bounding box center [355, 454] width 685 height 89
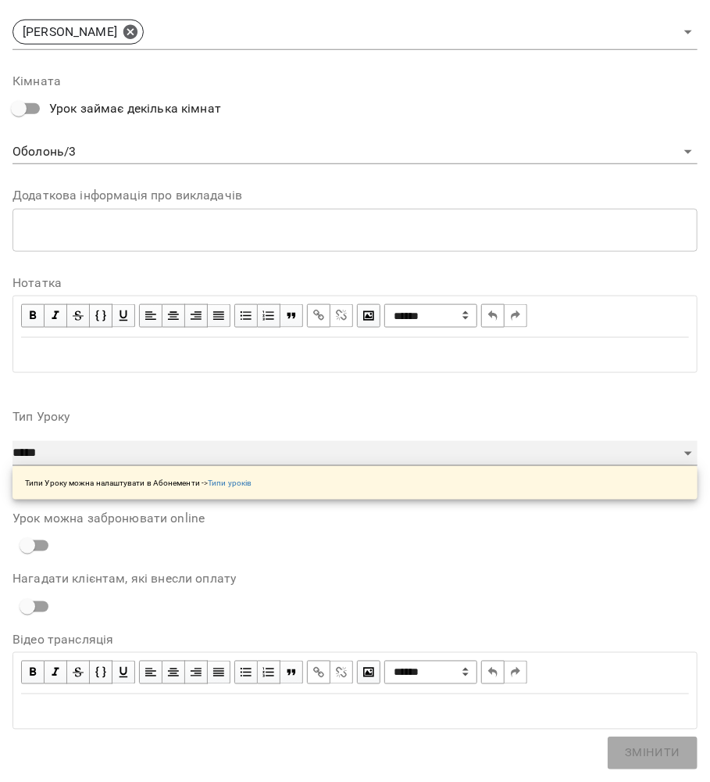
click at [120, 441] on select "**********" at bounding box center [355, 453] width 685 height 25
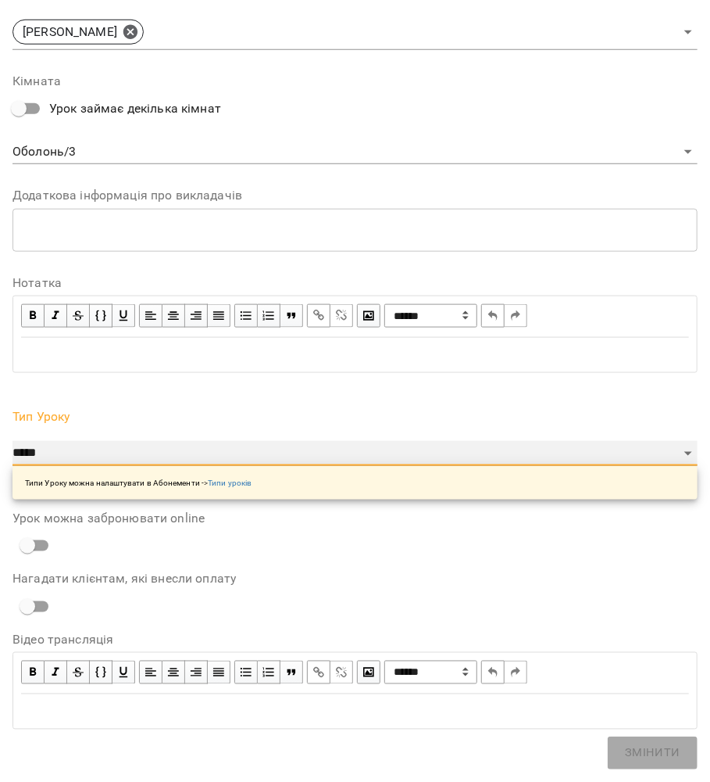
select select "**********"
click at [13, 441] on select "**********" at bounding box center [355, 453] width 685 height 25
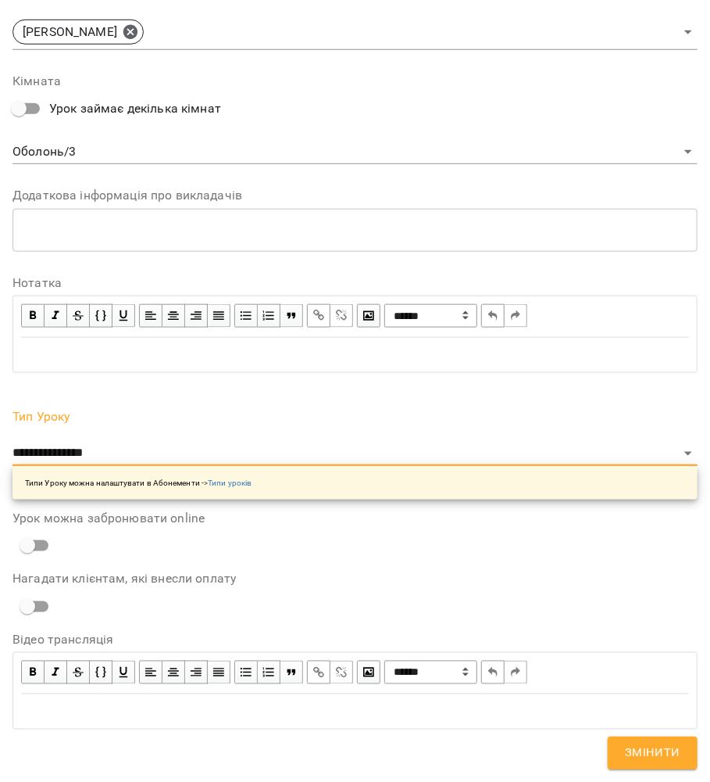
click at [635, 750] on span "Змінити" at bounding box center [652, 752] width 55 height 20
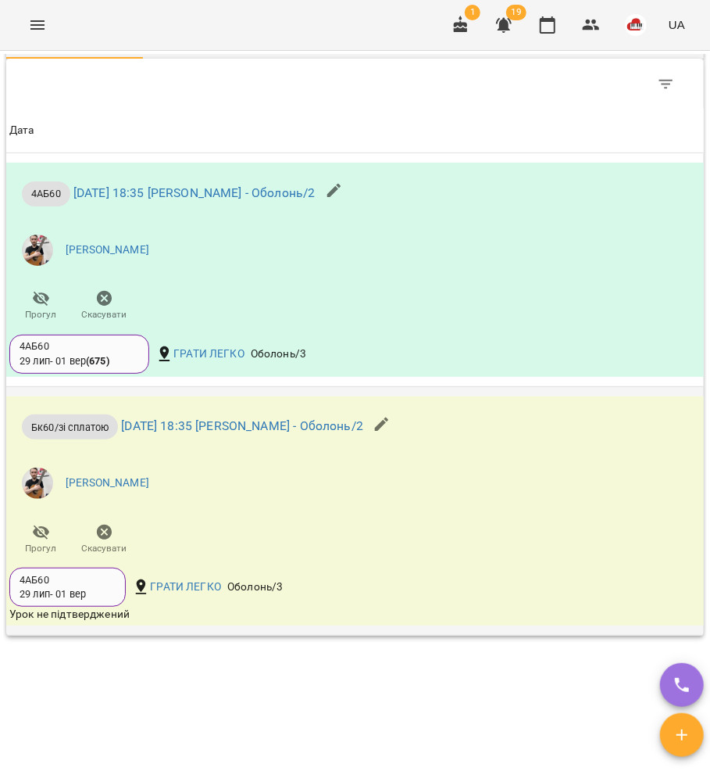
scroll to position [1865, 0]
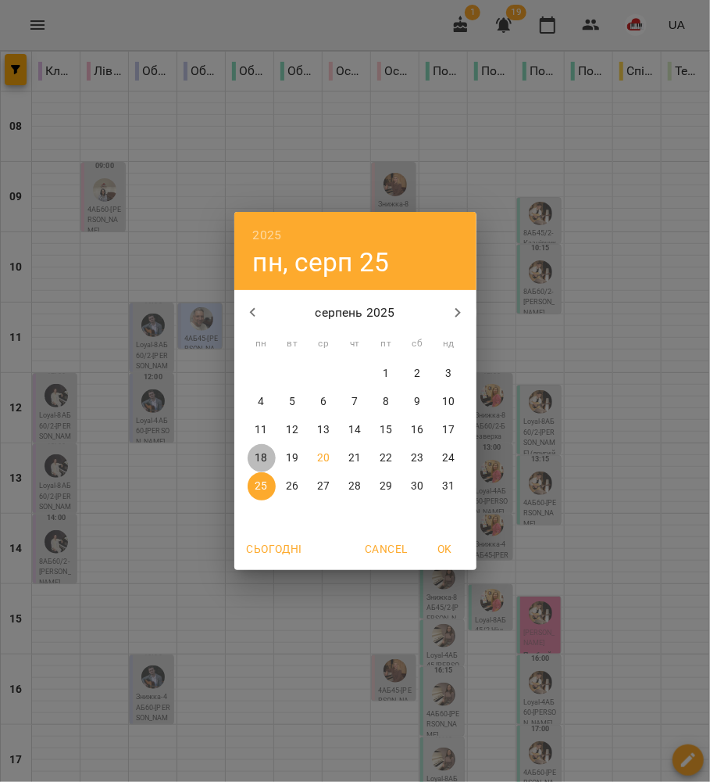
click at [270, 456] on span "18" at bounding box center [262, 458] width 28 height 16
type input "**********"
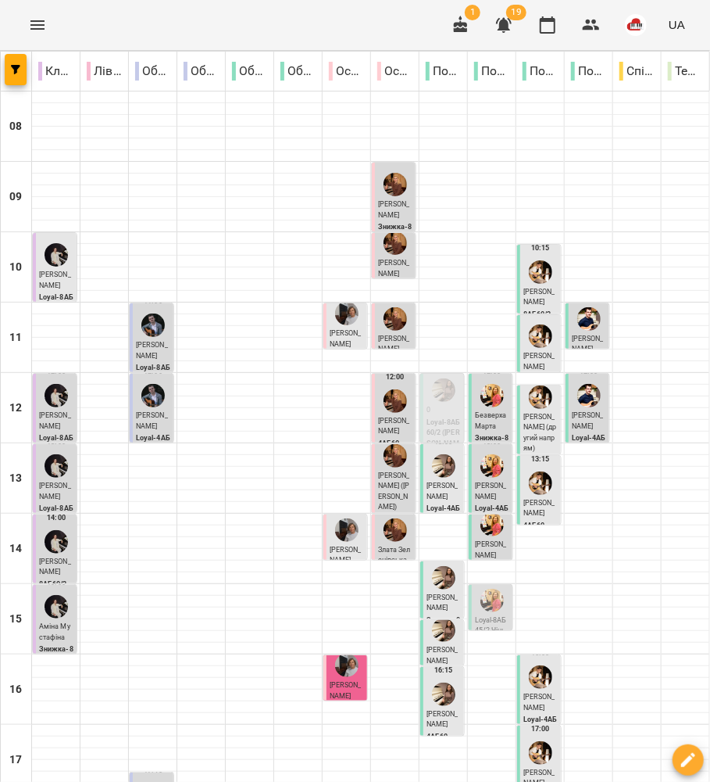
click at [66, 277] on span "Людмила Окішор" at bounding box center [55, 279] width 32 height 19
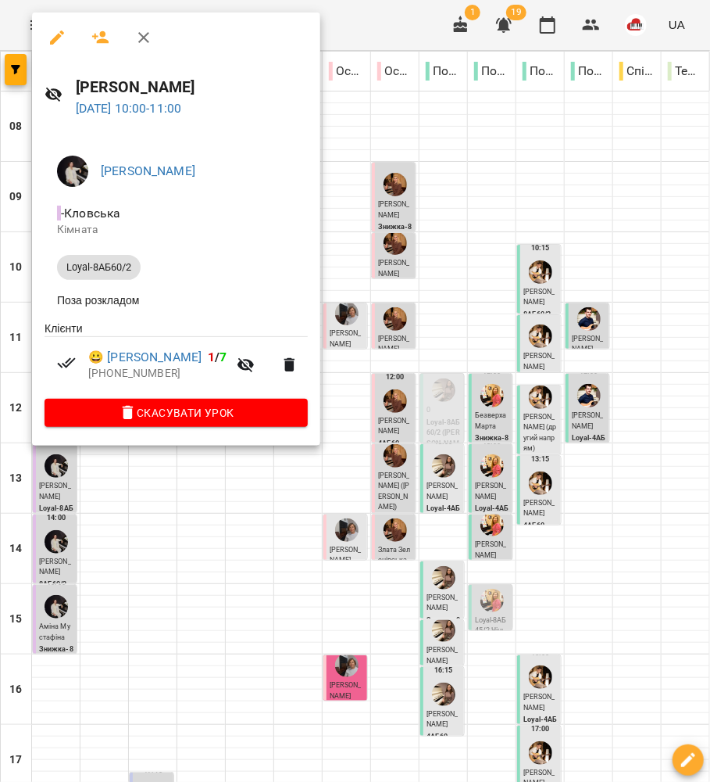
drag, startPoint x: 432, startPoint y: 249, endPoint x: 44, endPoint y: 377, distance: 409.0
click at [413, 259] on div at bounding box center [355, 391] width 710 height 782
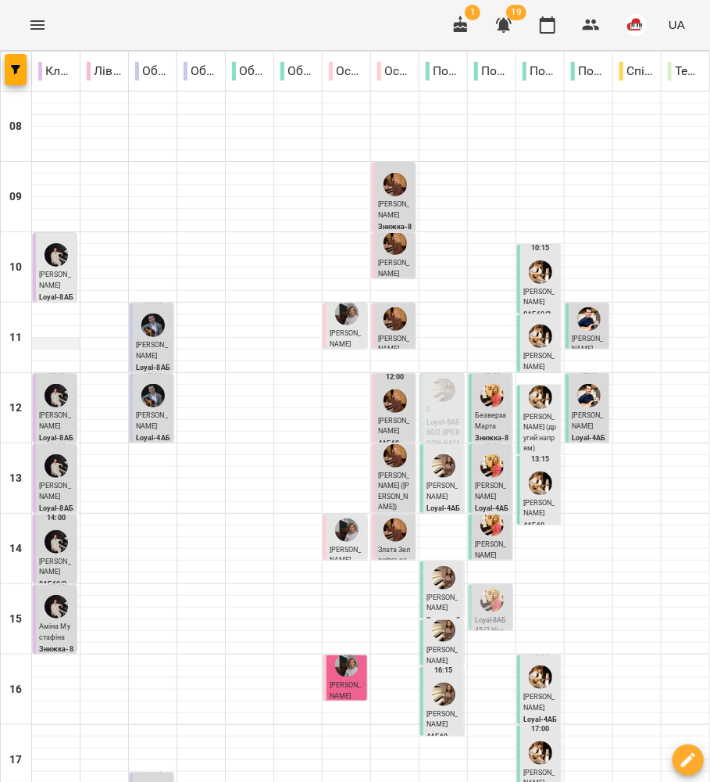
scroll to position [208, 0]
click at [50, 411] on span "Анастасія Здравчева" at bounding box center [55, 420] width 32 height 19
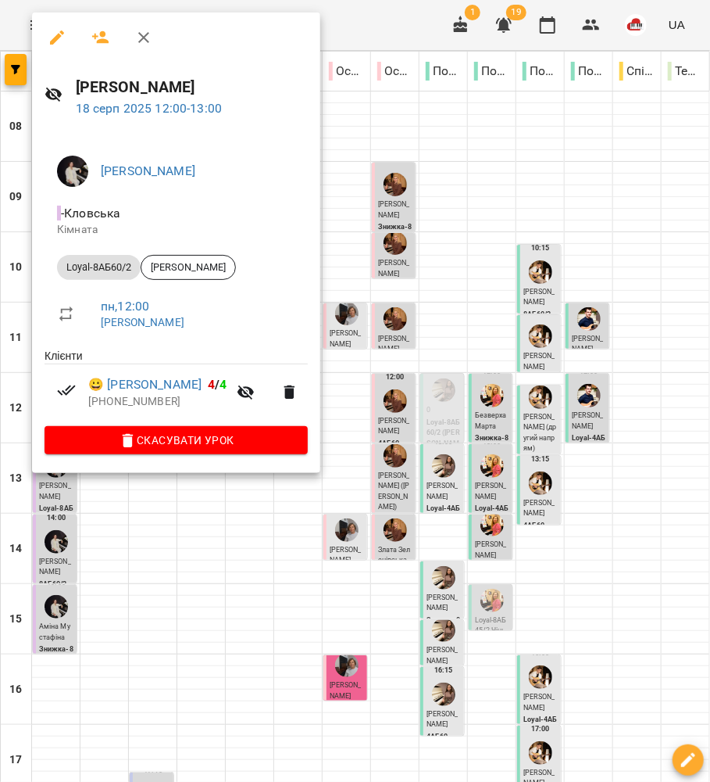
drag, startPoint x: 477, startPoint y: 302, endPoint x: 18, endPoint y: 302, distance: 458.8
click at [456, 302] on div at bounding box center [355, 391] width 710 height 782
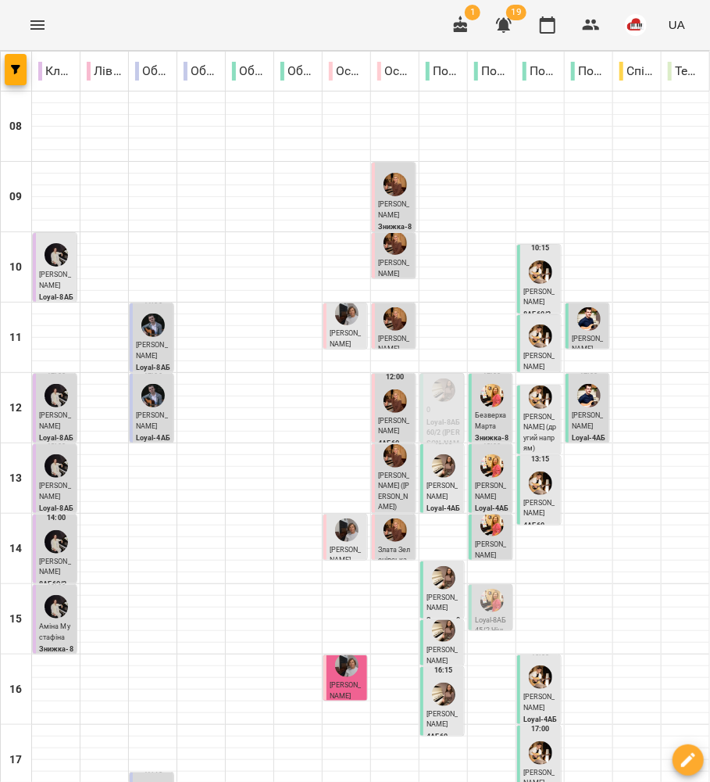
click at [55, 481] on p "Олеся Здравчева" at bounding box center [56, 491] width 34 height 21
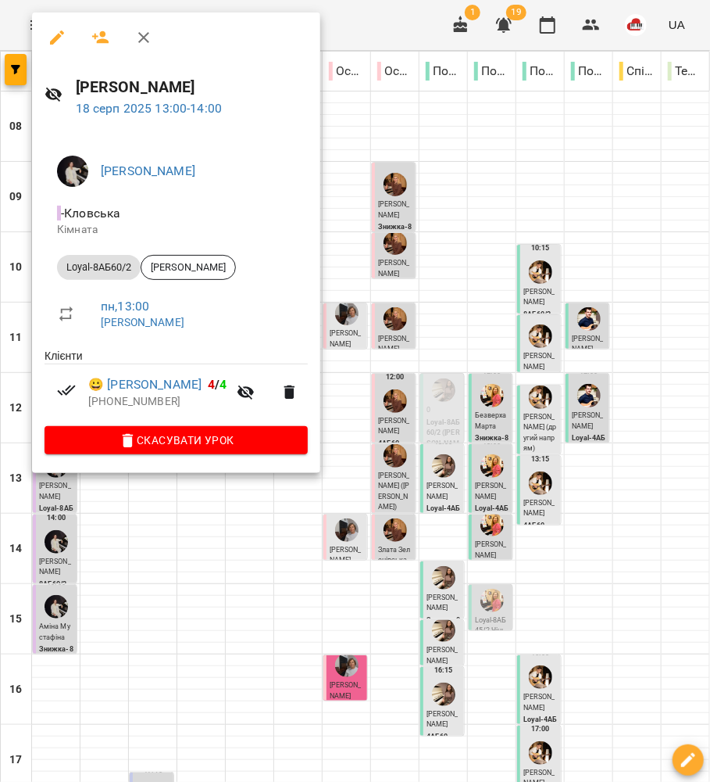
click at [369, 319] on div at bounding box center [355, 391] width 710 height 782
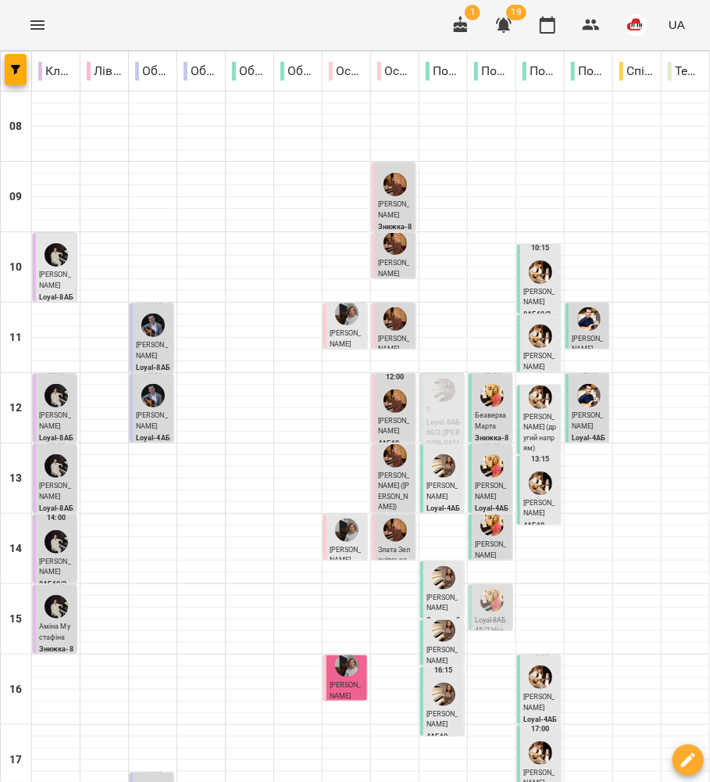
click at [57, 530] on img "Анна ГОРБУЛІНА" at bounding box center [56, 541] width 23 height 23
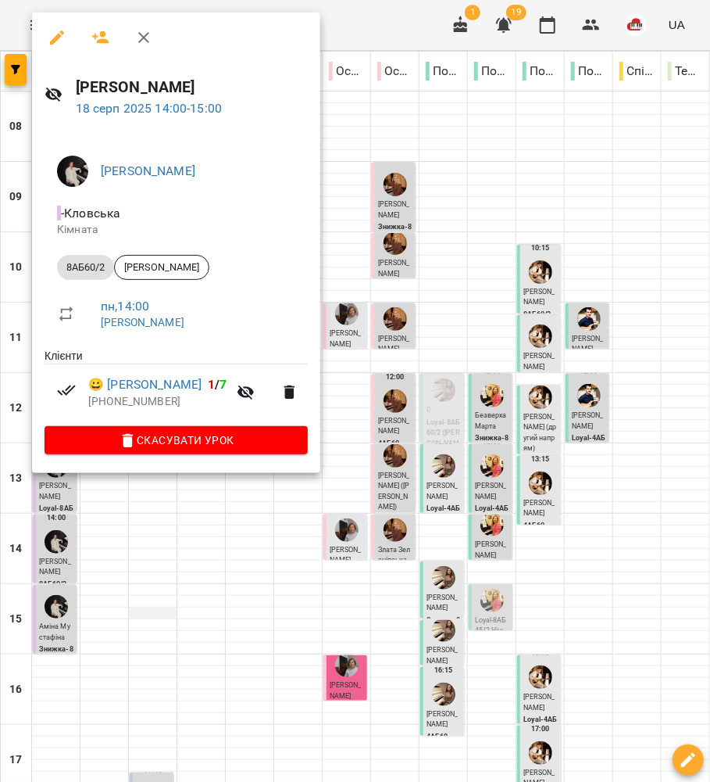
drag, startPoint x: 399, startPoint y: 327, endPoint x: 166, endPoint y: 399, distance: 244.0
click at [399, 327] on div at bounding box center [355, 391] width 710 height 782
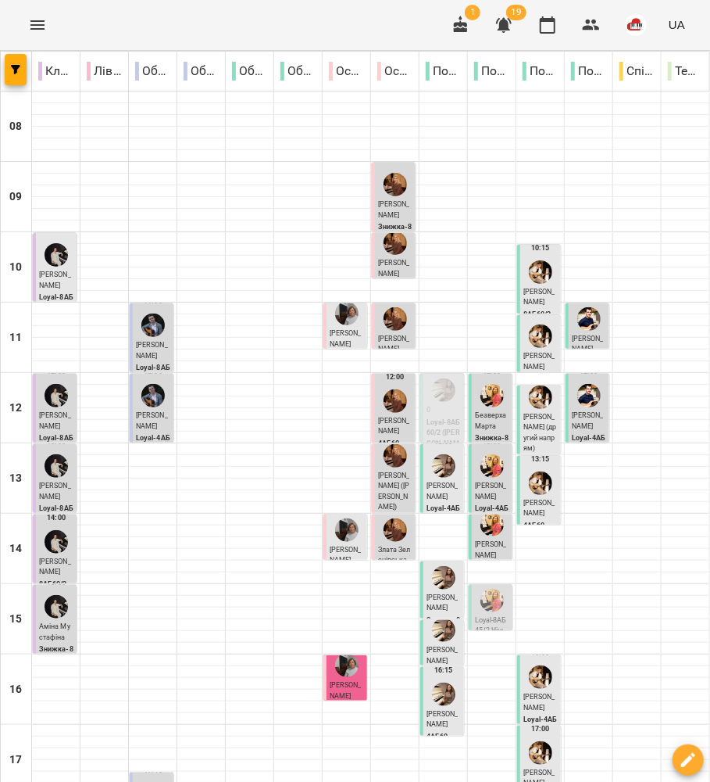
click at [45, 592] on div at bounding box center [56, 607] width 30 height 30
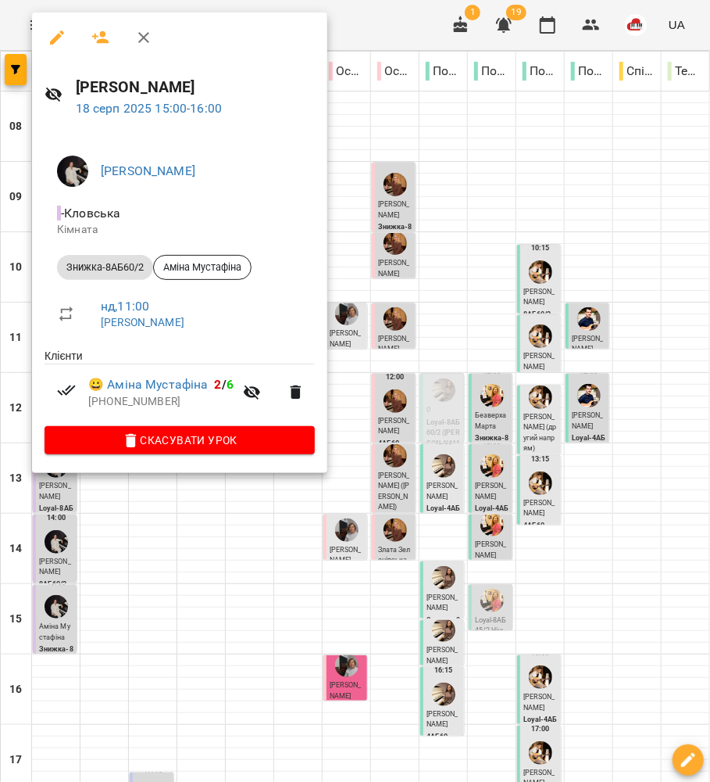
click at [383, 414] on div at bounding box center [355, 391] width 710 height 782
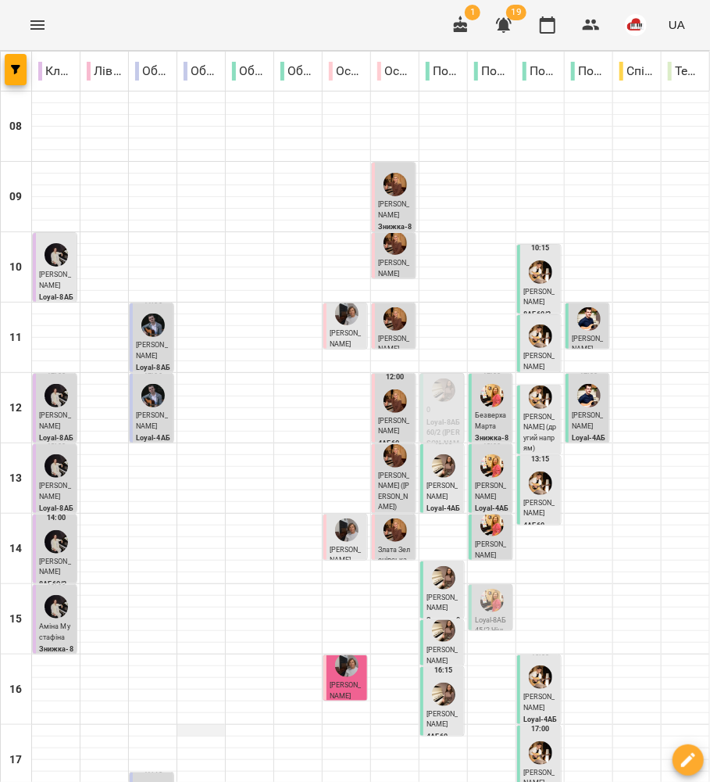
scroll to position [0, 0]
click at [160, 355] on span "Михайло Строков" at bounding box center [152, 350] width 32 height 19
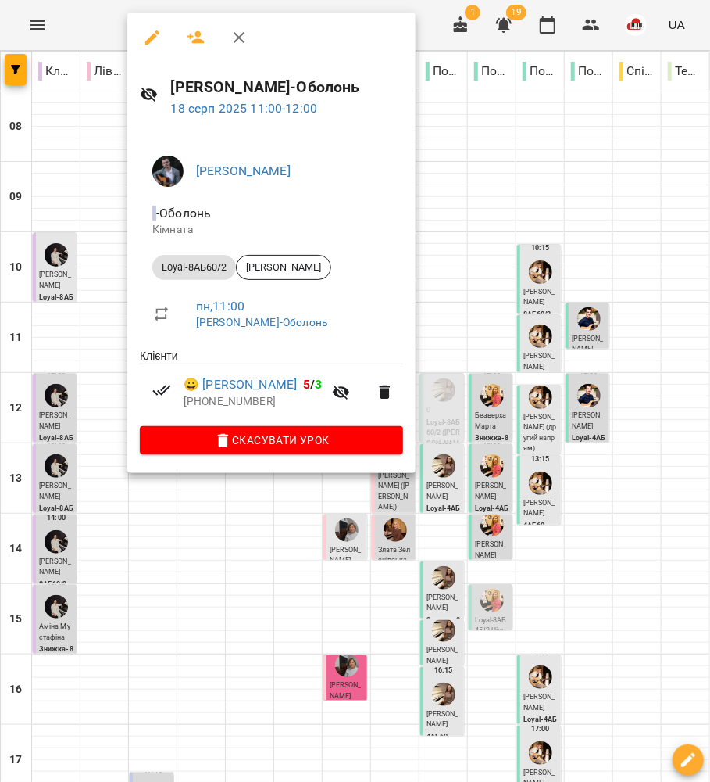
drag, startPoint x: 539, startPoint y: 336, endPoint x: 194, endPoint y: 389, distance: 349.5
click at [537, 339] on div at bounding box center [355, 391] width 710 height 782
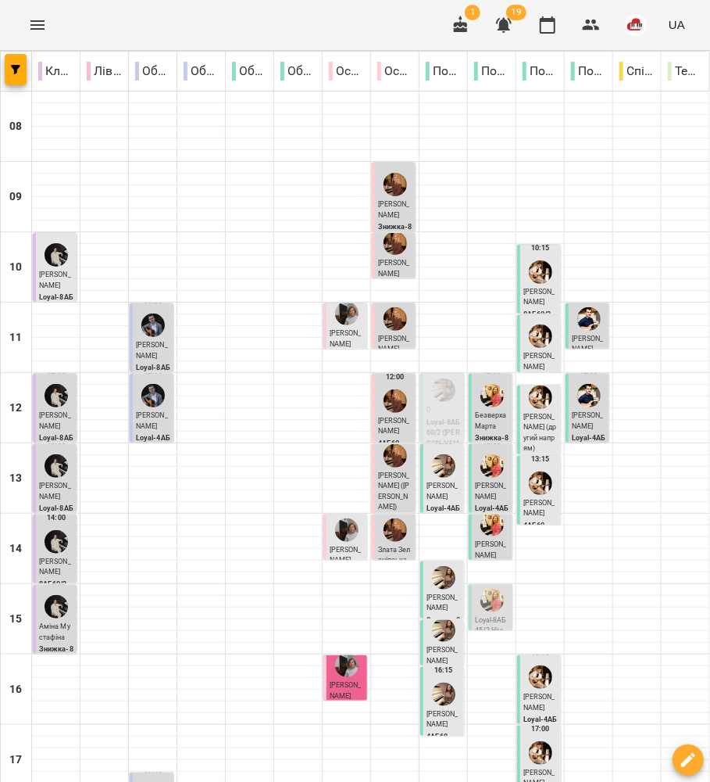
click at [136, 389] on div "12:00" at bounding box center [153, 386] width 34 height 48
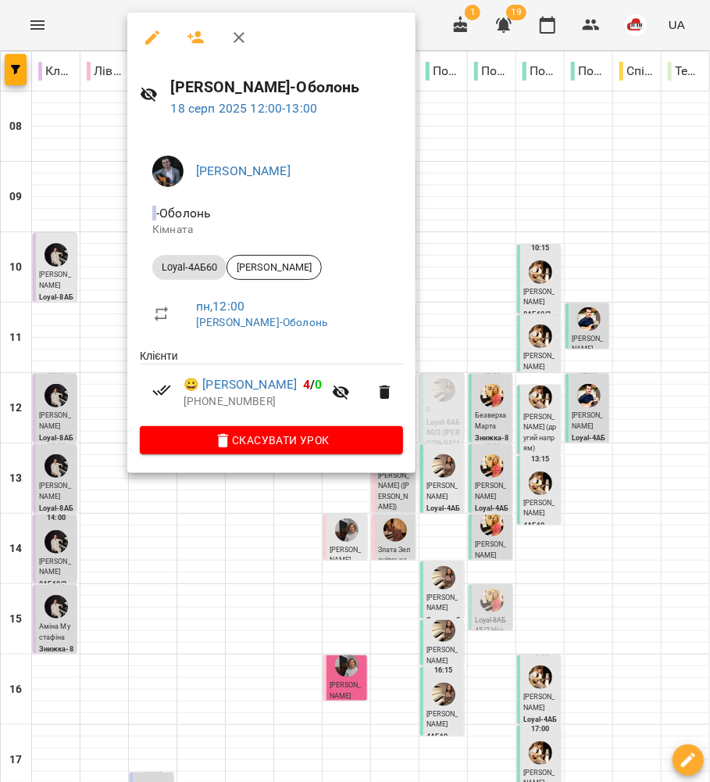
click at [63, 352] on div at bounding box center [355, 391] width 710 height 782
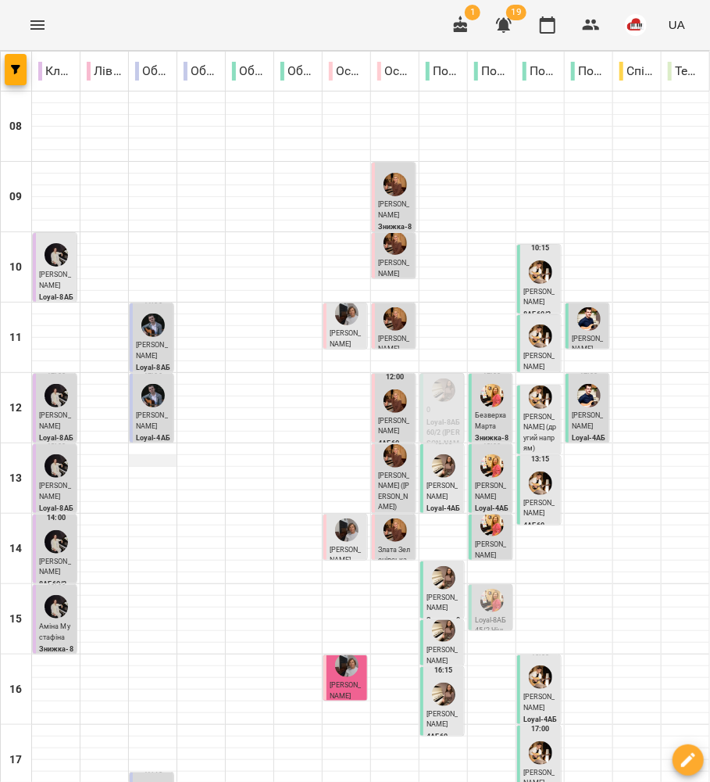
scroll to position [311, 0]
click at [156, 779] on div at bounding box center [153, 794] width 30 height 30
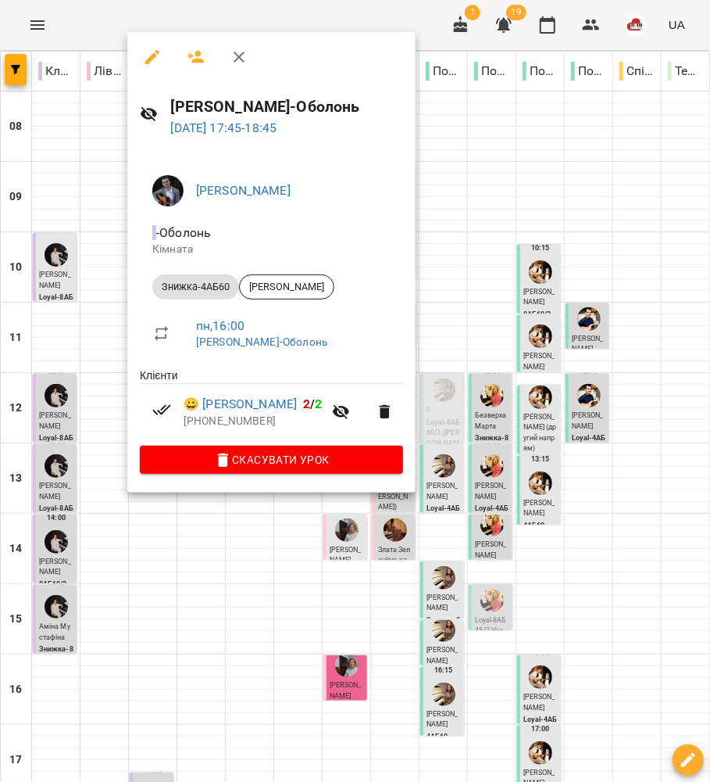
drag, startPoint x: 108, startPoint y: 474, endPoint x: 148, endPoint y: 550, distance: 86.7
click at [107, 474] on div at bounding box center [355, 391] width 710 height 782
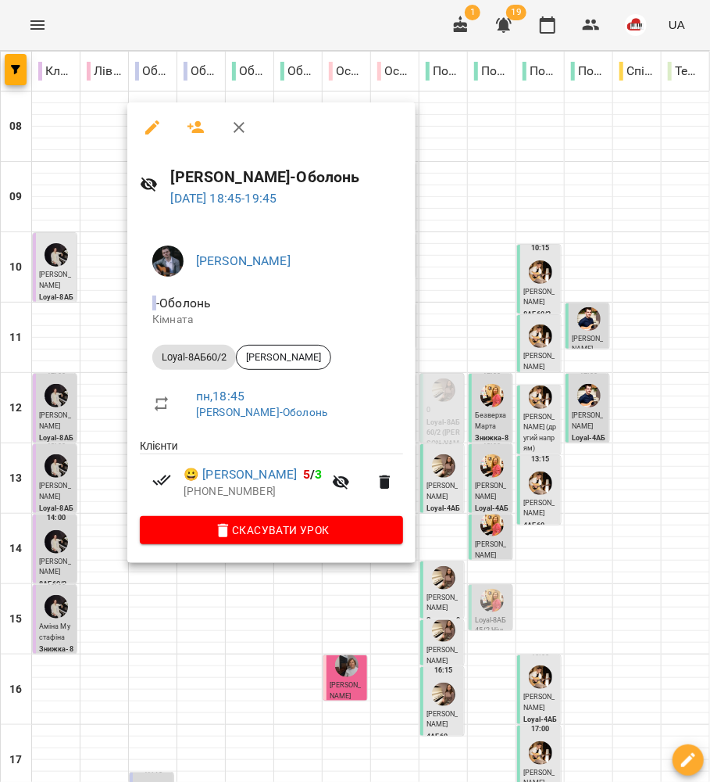
click at [70, 503] on div at bounding box center [355, 391] width 710 height 782
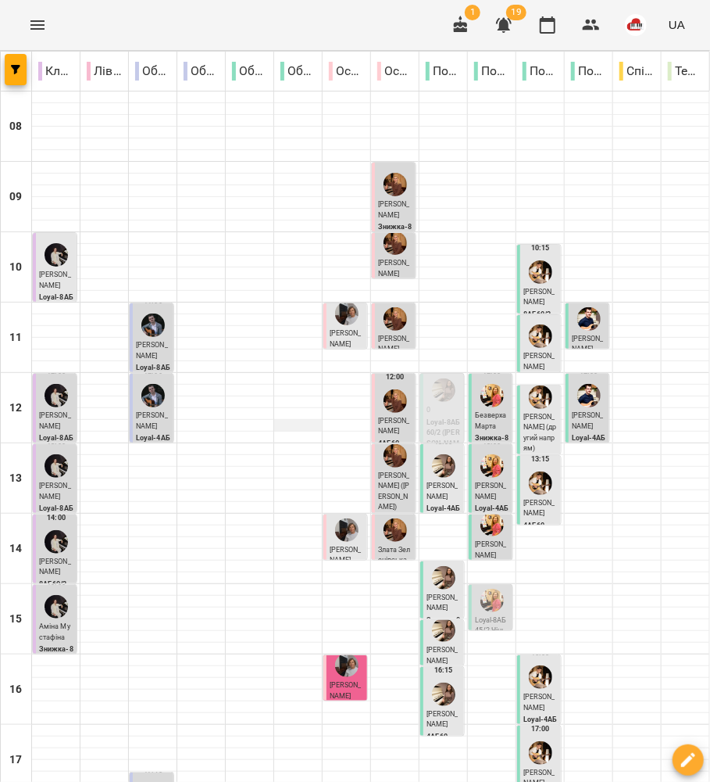
scroll to position [0, 0]
click at [336, 308] on img "Людмила ЦВЄТКОВА" at bounding box center [346, 313] width 23 height 23
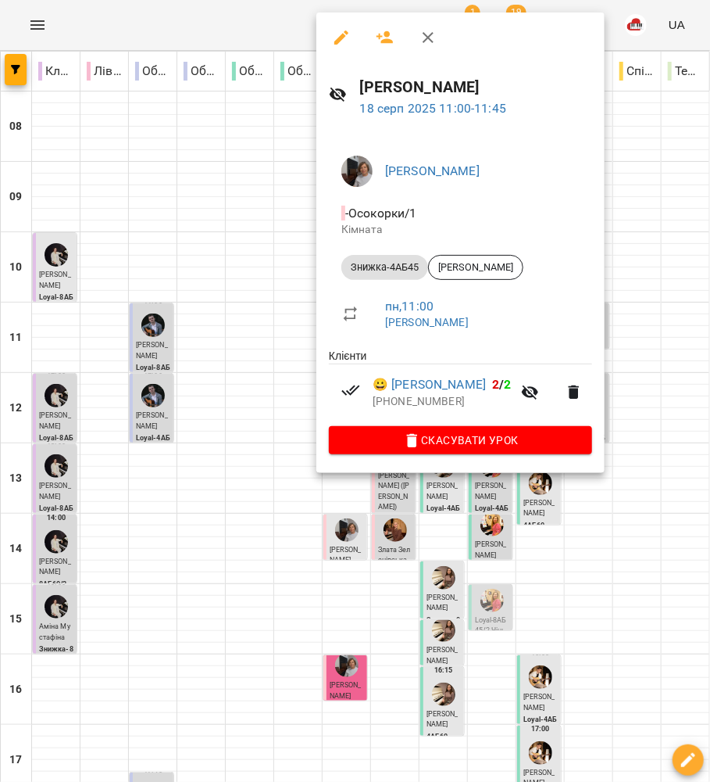
click at [255, 317] on div at bounding box center [355, 391] width 710 height 782
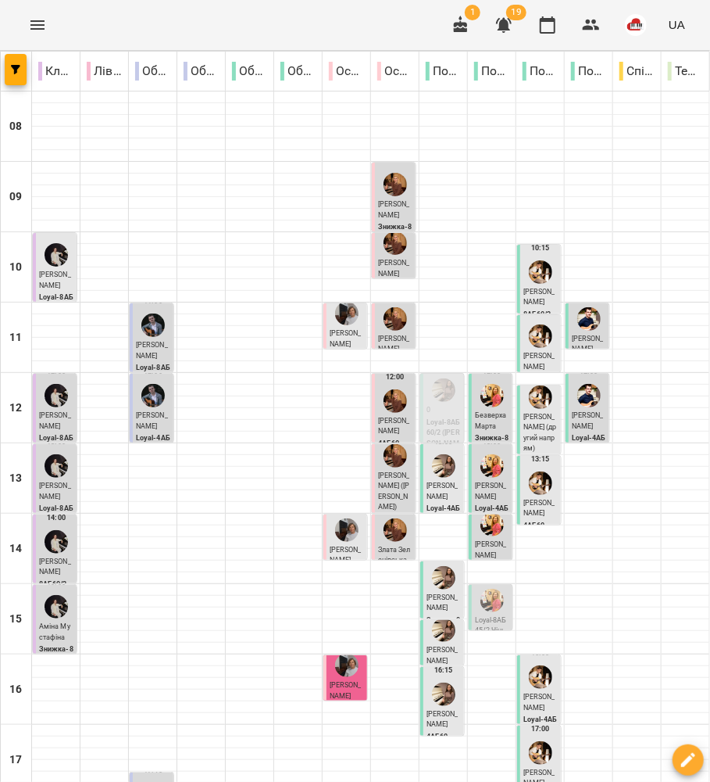
click at [332, 538] on div at bounding box center [347, 530] width 30 height 30
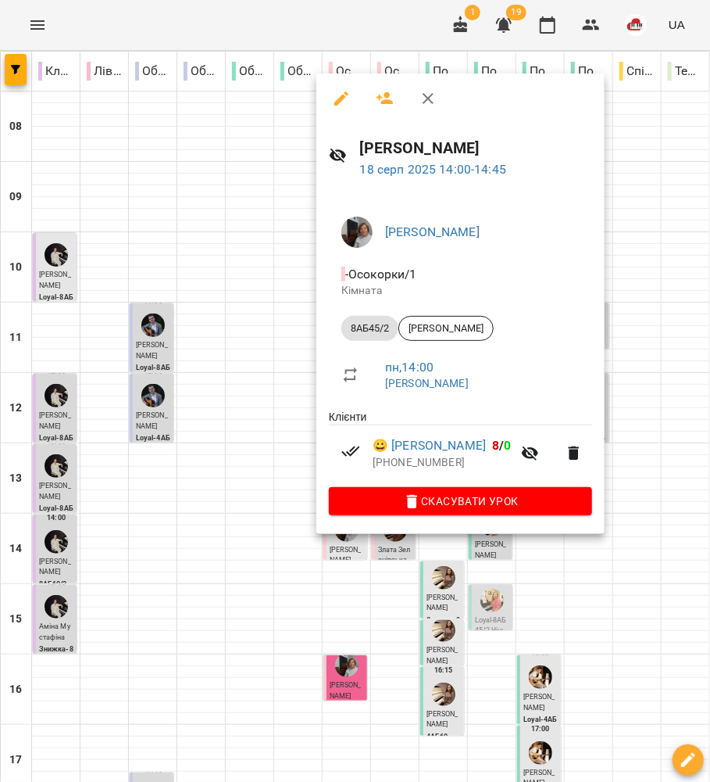
drag, startPoint x: 245, startPoint y: 471, endPoint x: 499, endPoint y: 435, distance: 255.8
click at [519, 421] on div "Людмила ЦВЄТКОВА 18 серп 2025 14:00 - 14:45 Людмила ЦВЄТКОВА - Осокорки/1 Кімна…" at bounding box center [355, 391] width 710 height 782
click at [249, 440] on div at bounding box center [355, 391] width 710 height 782
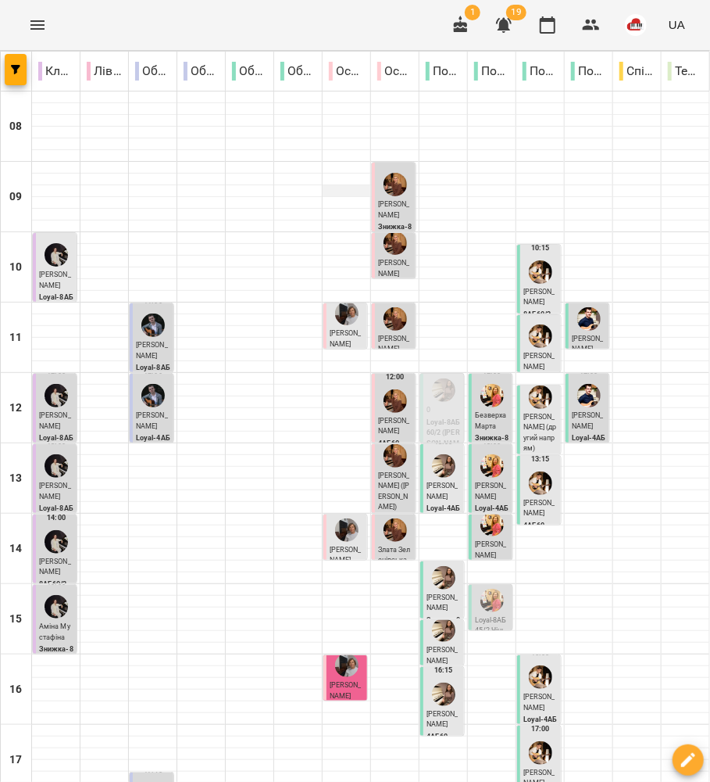
click at [361, 194] on div at bounding box center [347, 191] width 48 height 12
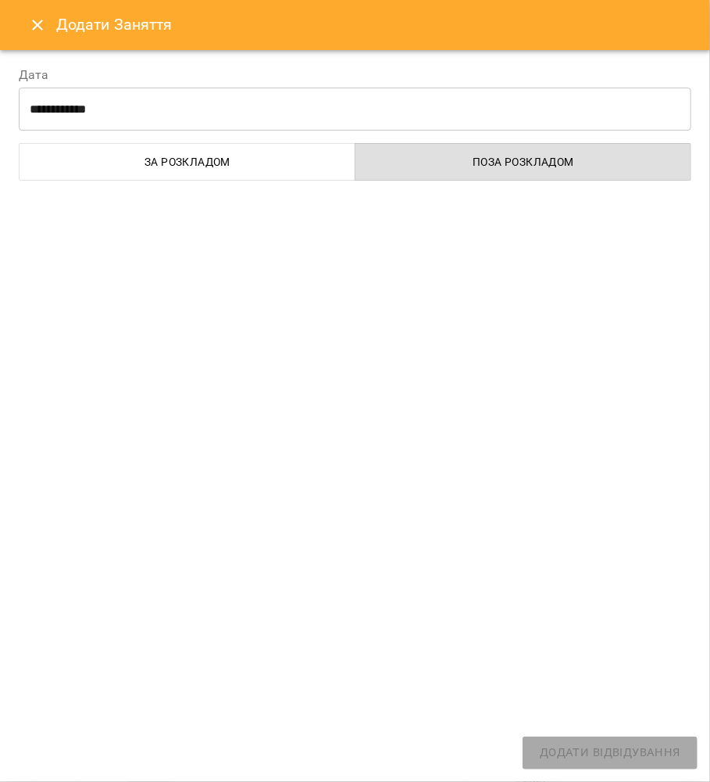
select select
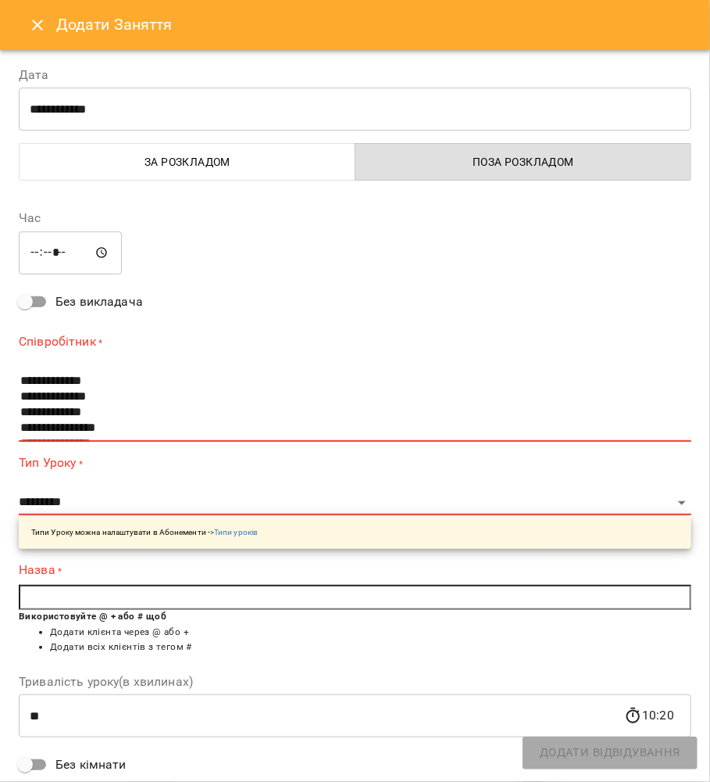
click at [38, 33] on icon "Close" at bounding box center [37, 25] width 19 height 19
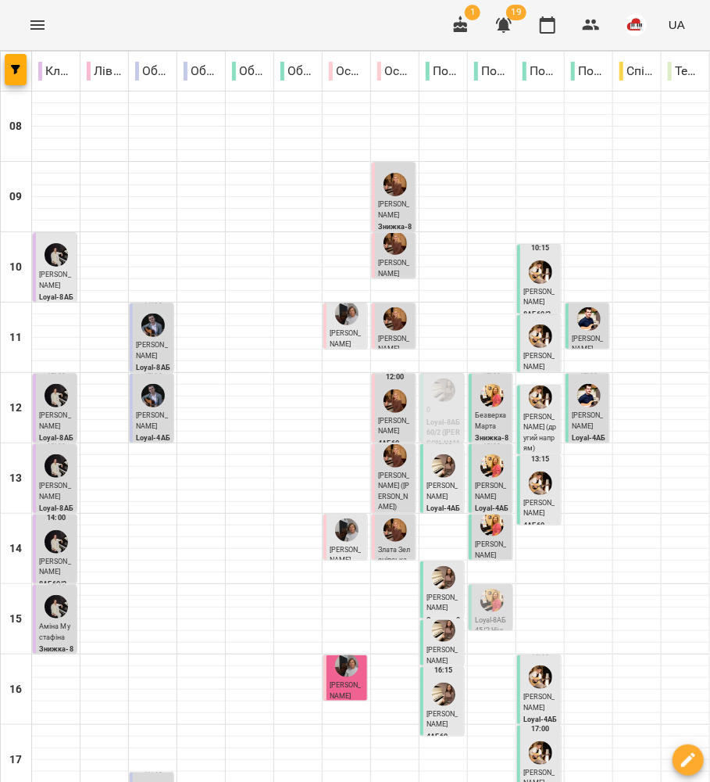
click at [378, 216] on span "Тетяна Головіна" at bounding box center [394, 209] width 32 height 19
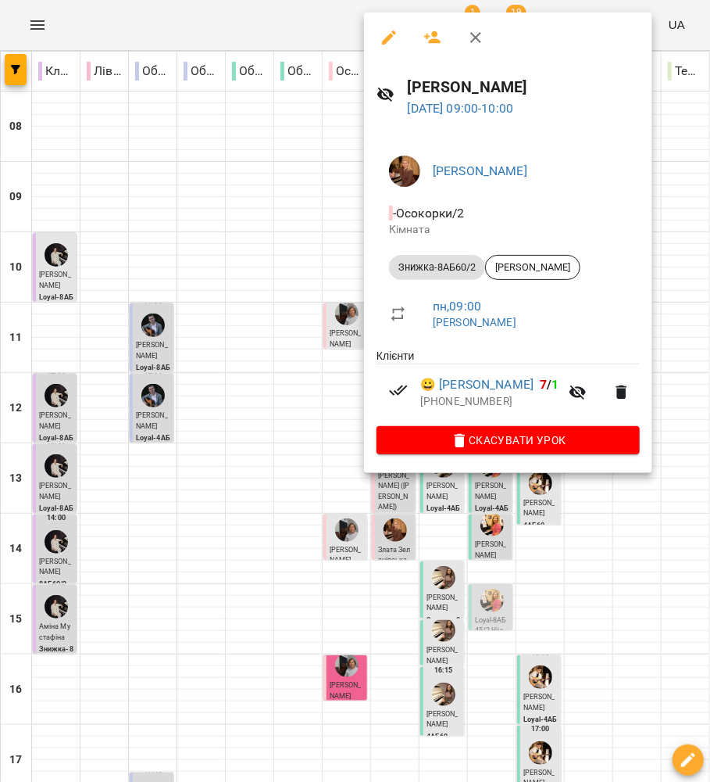
click at [297, 168] on div at bounding box center [355, 391] width 710 height 782
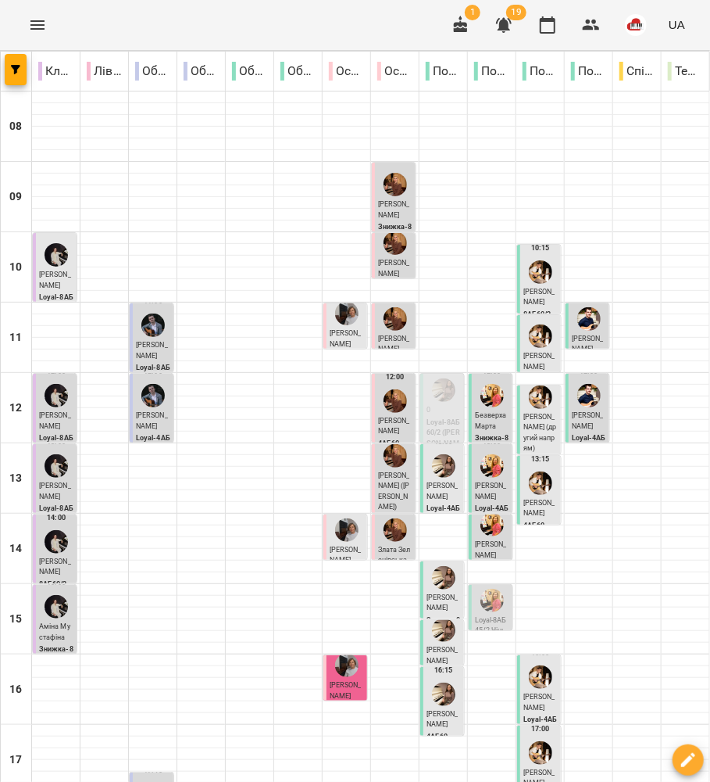
click at [399, 261] on span "Мілана Балацька" at bounding box center [394, 268] width 32 height 19
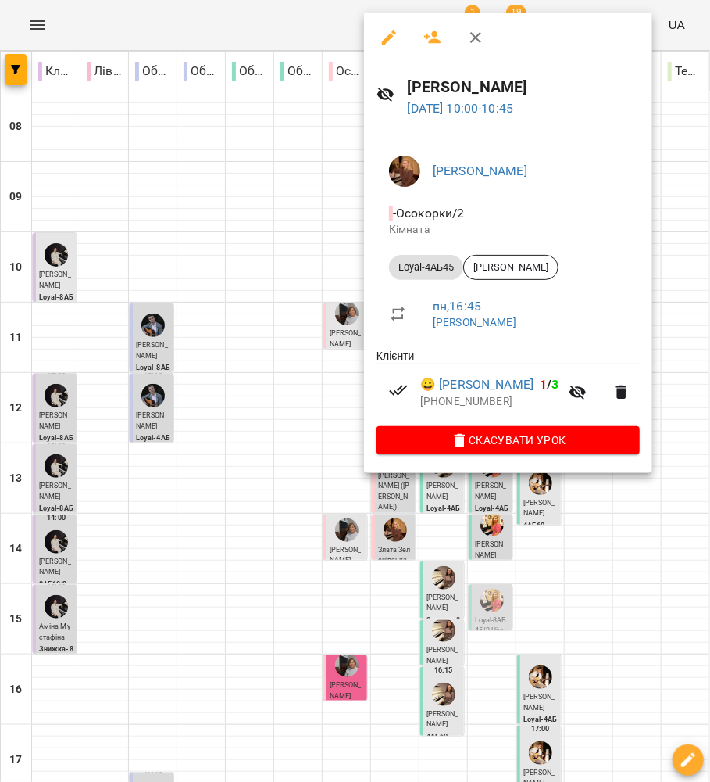
click at [284, 242] on div at bounding box center [355, 391] width 710 height 782
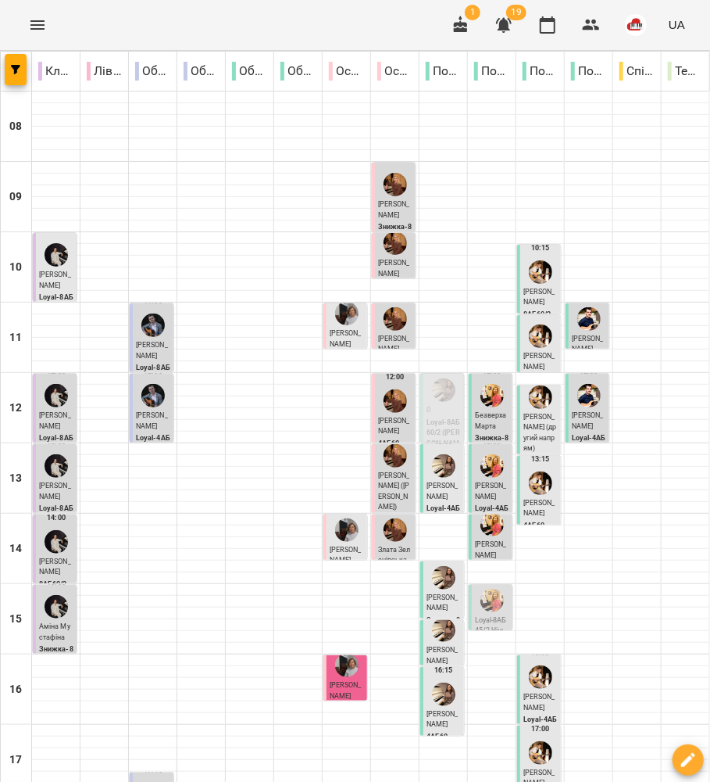
click at [381, 331] on div at bounding box center [396, 319] width 30 height 30
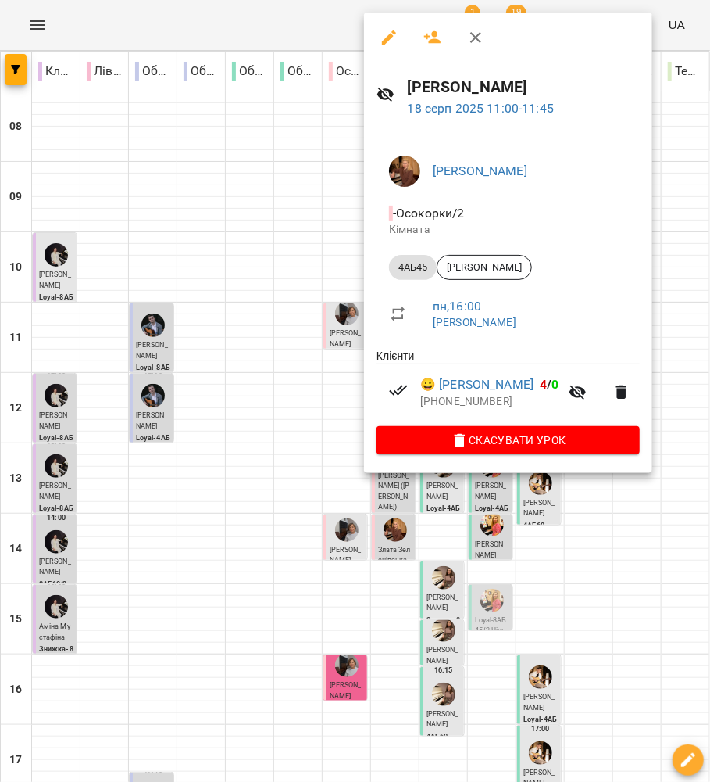
click at [266, 235] on div at bounding box center [355, 391] width 710 height 782
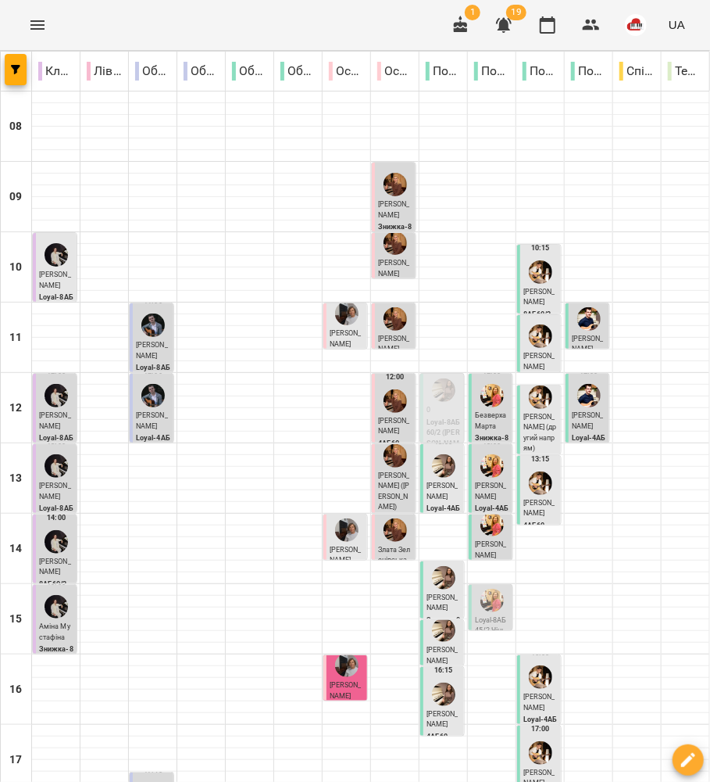
click at [381, 407] on div at bounding box center [396, 401] width 30 height 30
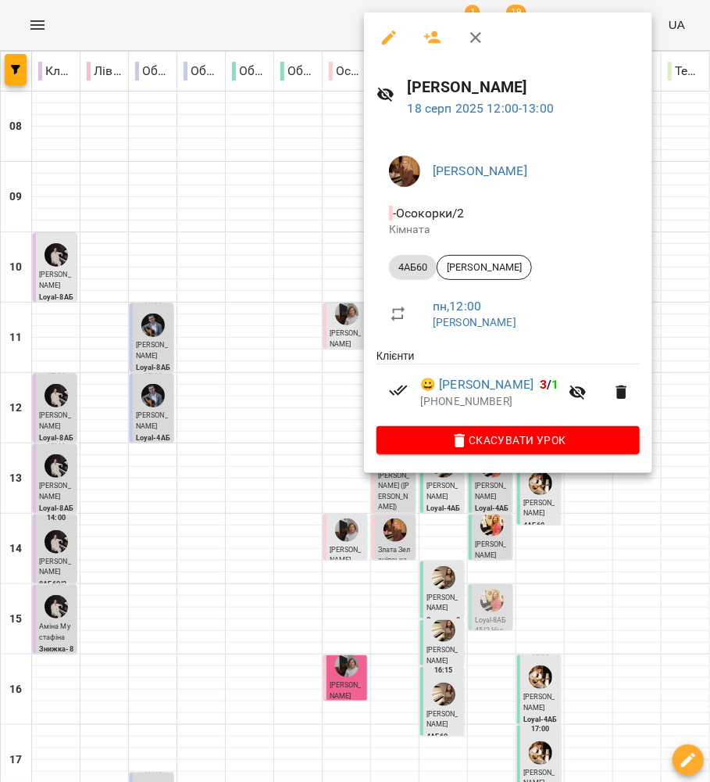
click at [293, 405] on div at bounding box center [355, 391] width 710 height 782
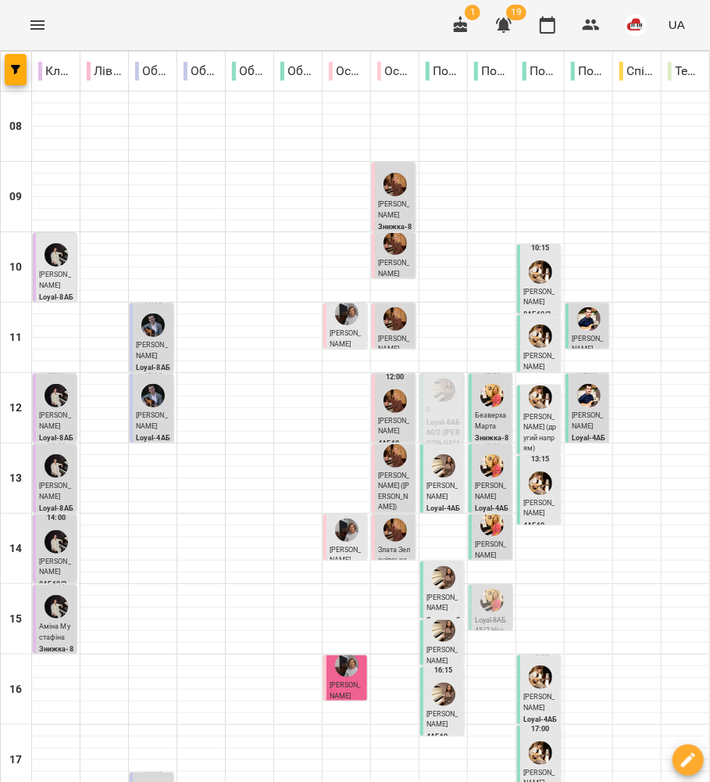
click at [379, 481] on span "Анастасія Зеленівська (Ієвлєва)" at bounding box center [394, 491] width 32 height 40
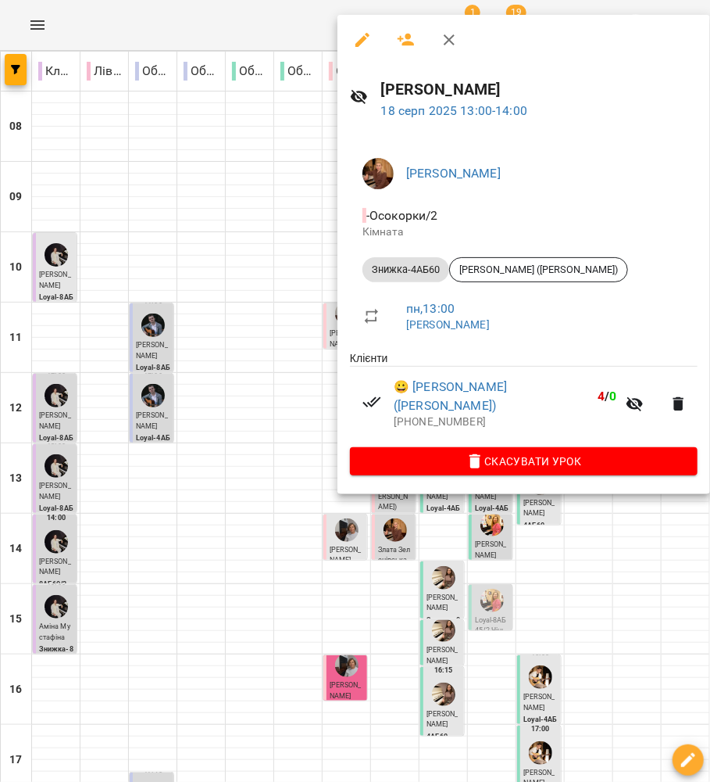
drag, startPoint x: 213, startPoint y: 415, endPoint x: 369, endPoint y: 517, distance: 186.9
click at [216, 415] on div at bounding box center [355, 391] width 710 height 782
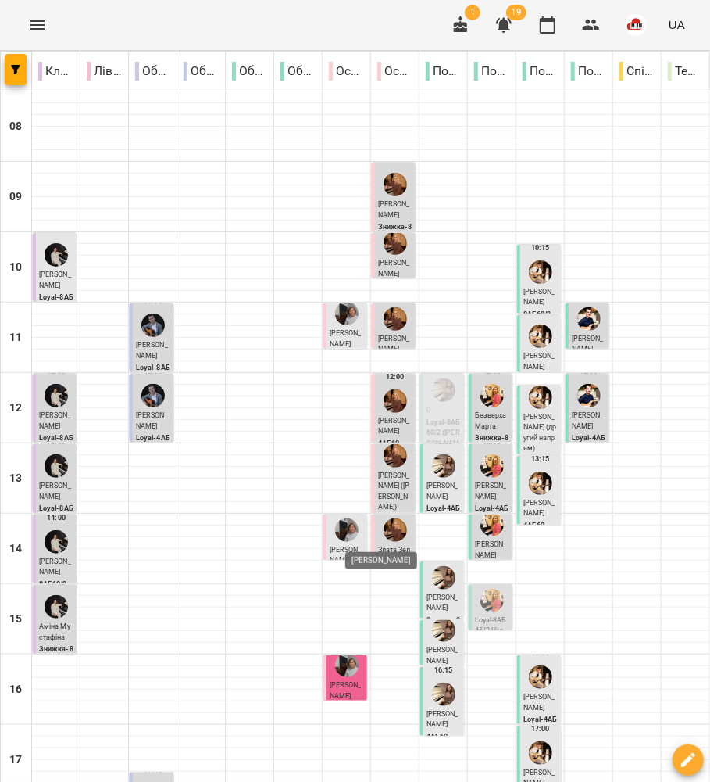
click at [384, 537] on img "Юлія ПОГОРЄЛОВА" at bounding box center [395, 529] width 23 height 23
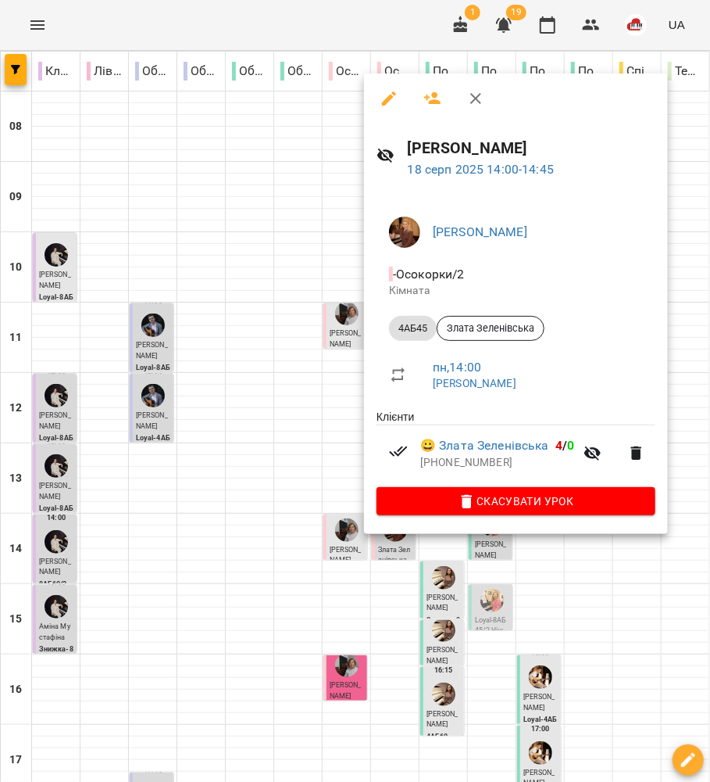
click at [306, 447] on div at bounding box center [355, 391] width 710 height 782
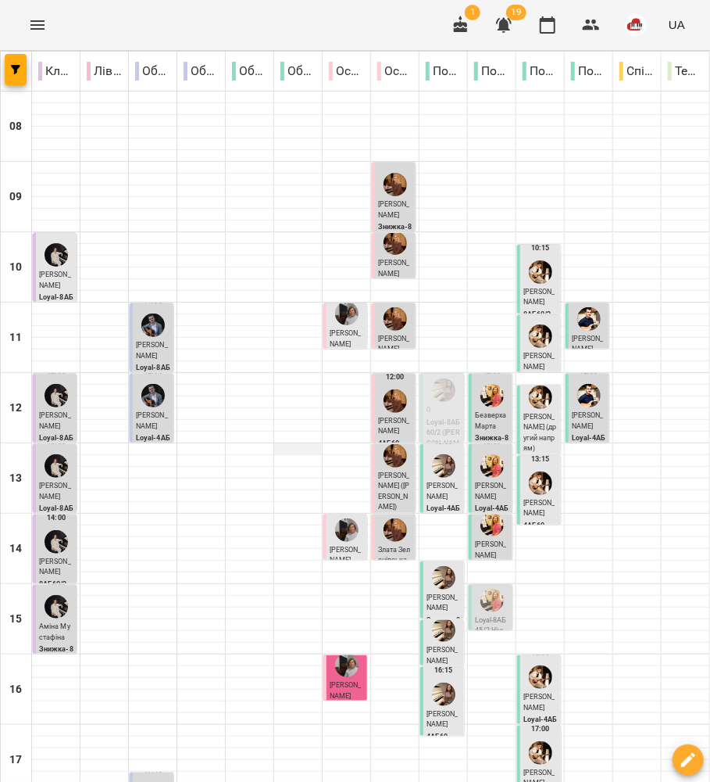
scroll to position [311, 0]
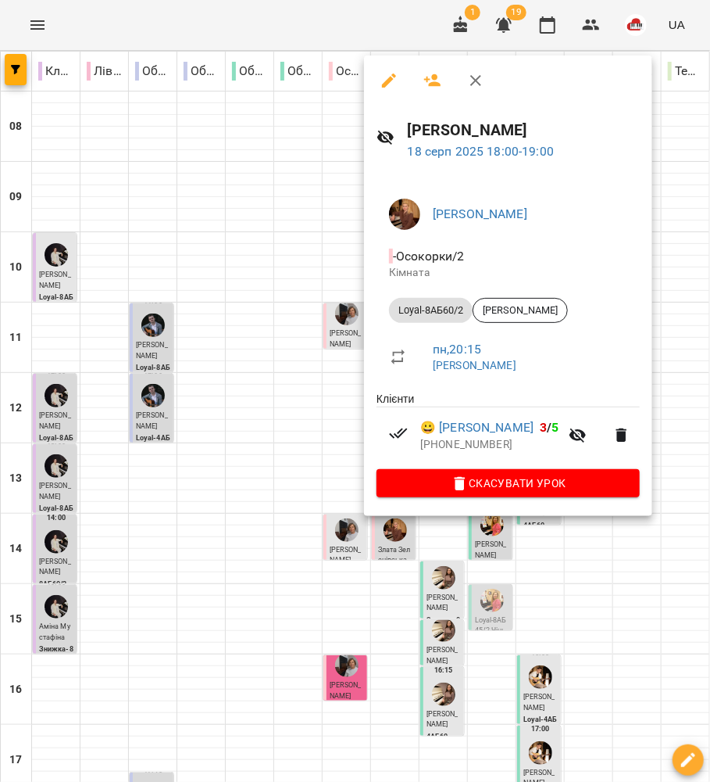
click at [353, 448] on div at bounding box center [355, 391] width 710 height 782
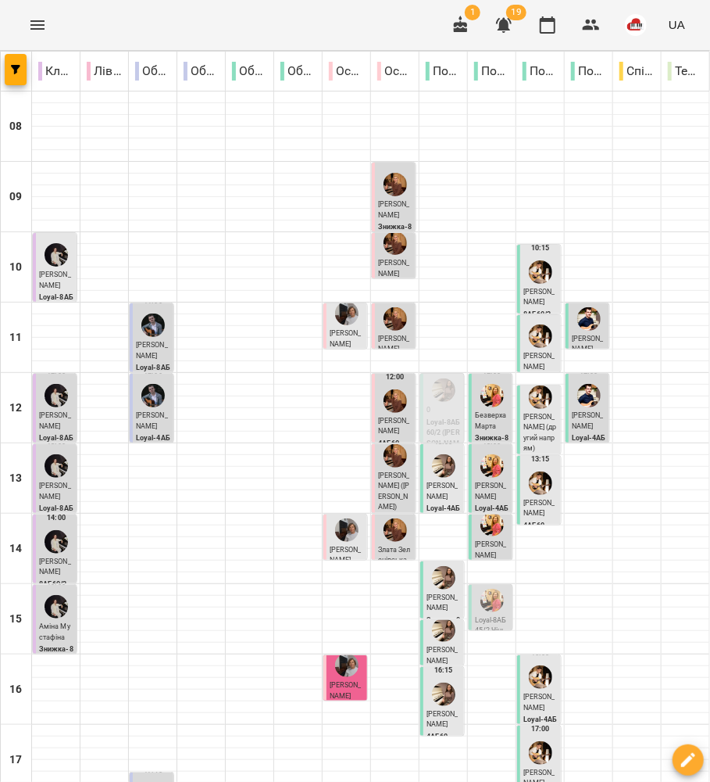
scroll to position [0, 0]
click at [438, 424] on p "Loyal-8АБ60/2 (Софія Нечитайло)" at bounding box center [444, 438] width 34 height 42
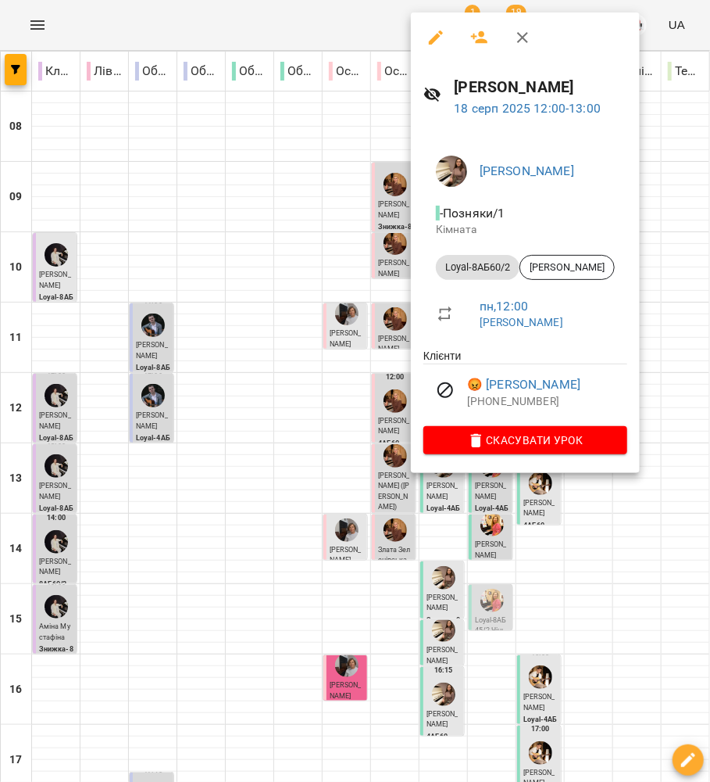
click at [388, 333] on div at bounding box center [355, 391] width 710 height 782
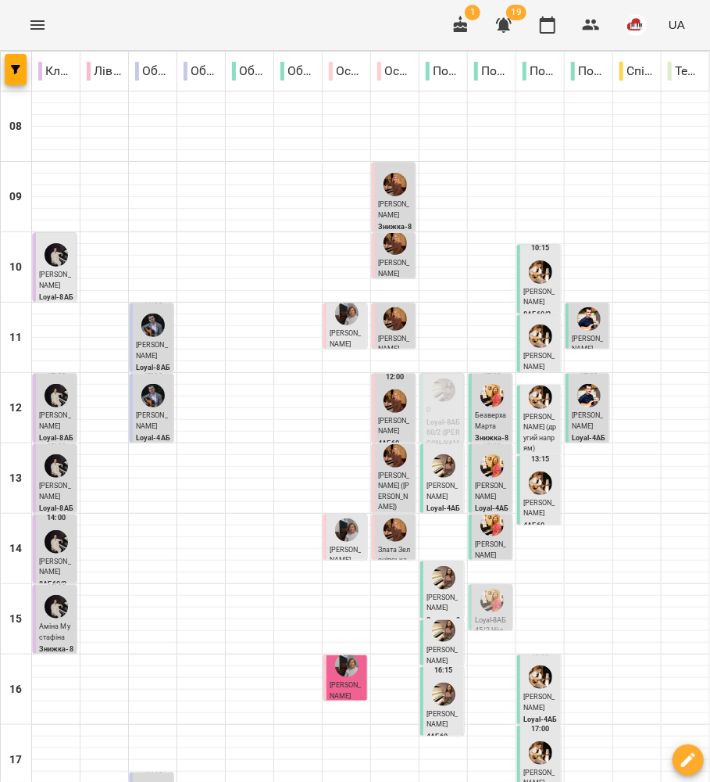
click at [452, 492] on div "13:00 Федьков Гліб Loyal-4АБ60" at bounding box center [442, 478] width 44 height 69
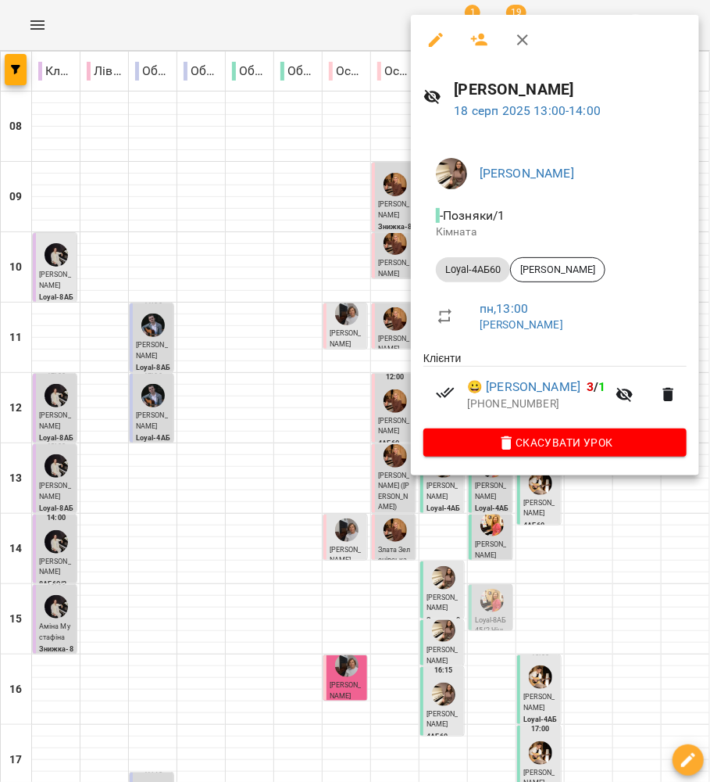
drag, startPoint x: 449, startPoint y: 552, endPoint x: 443, endPoint y: 585, distance: 34.0
click at [449, 551] on div at bounding box center [355, 391] width 710 height 782
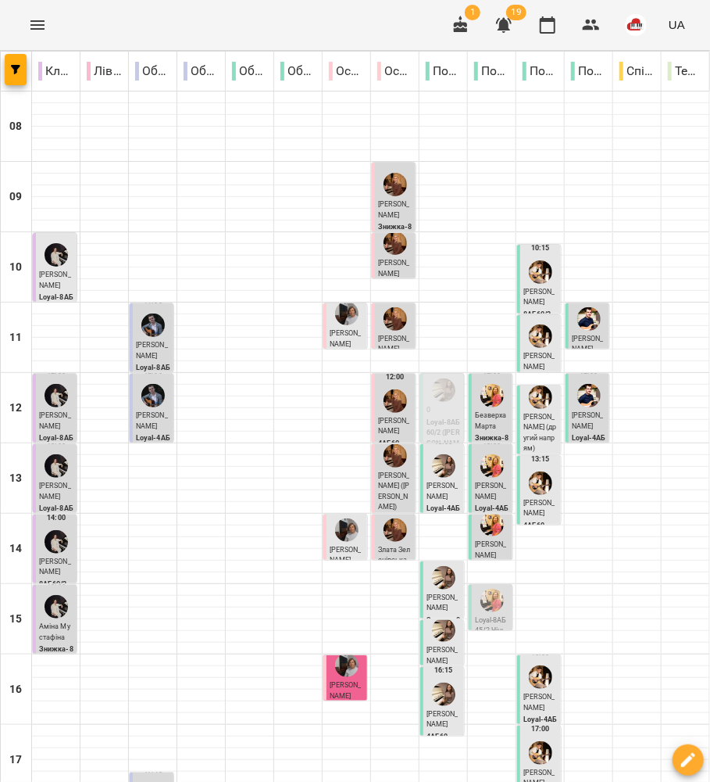
click at [441, 592] on p "Тимур Шелудченко" at bounding box center [444, 602] width 34 height 21
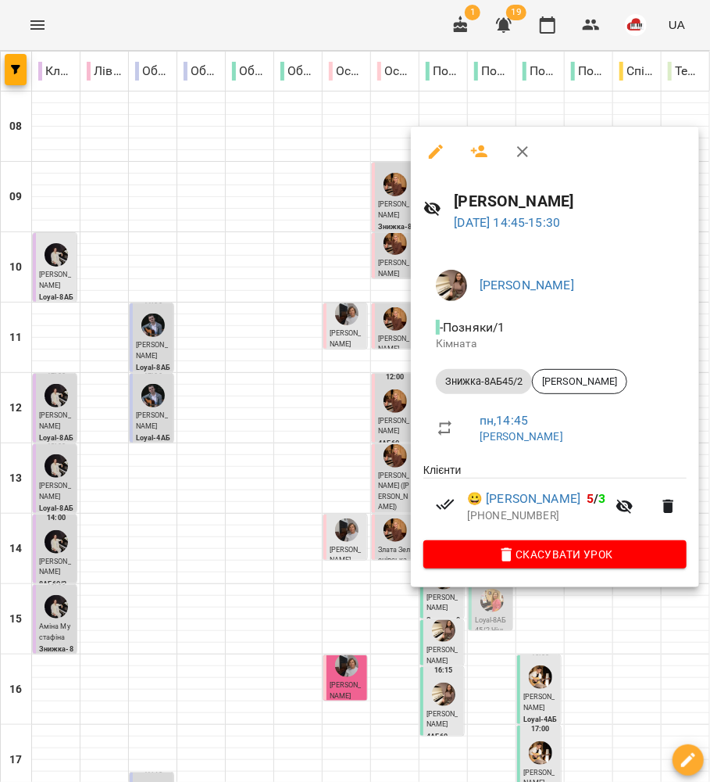
click at [386, 580] on div at bounding box center [355, 391] width 710 height 782
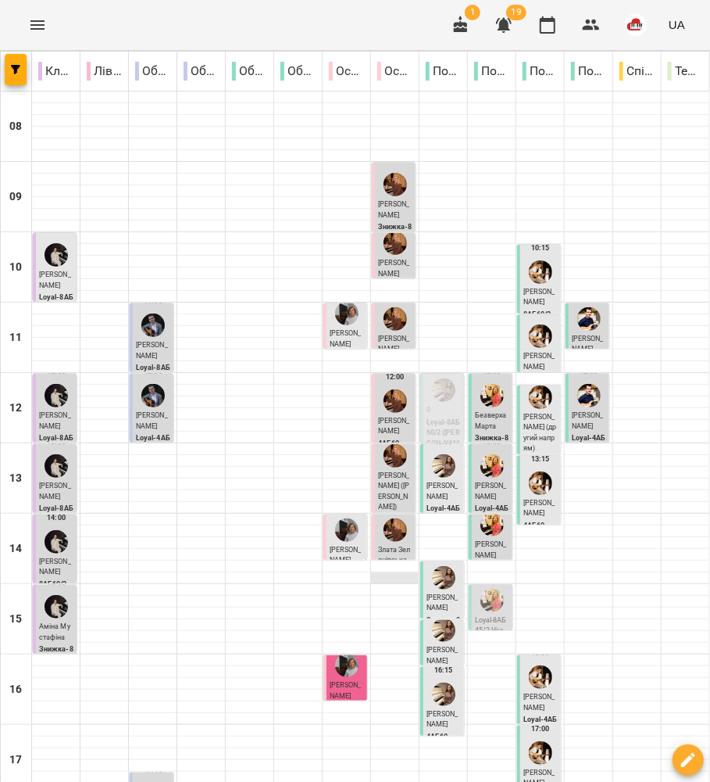
scroll to position [208, 0]
click at [445, 615] on div at bounding box center [444, 630] width 30 height 30
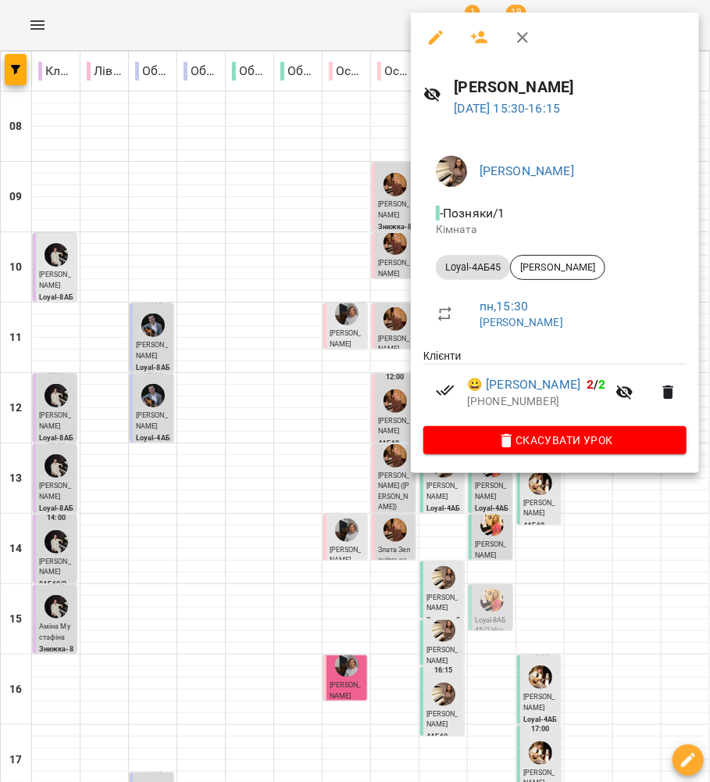
drag, startPoint x: 328, startPoint y: 449, endPoint x: 374, endPoint y: 500, distance: 68.7
click at [328, 449] on div at bounding box center [355, 391] width 710 height 782
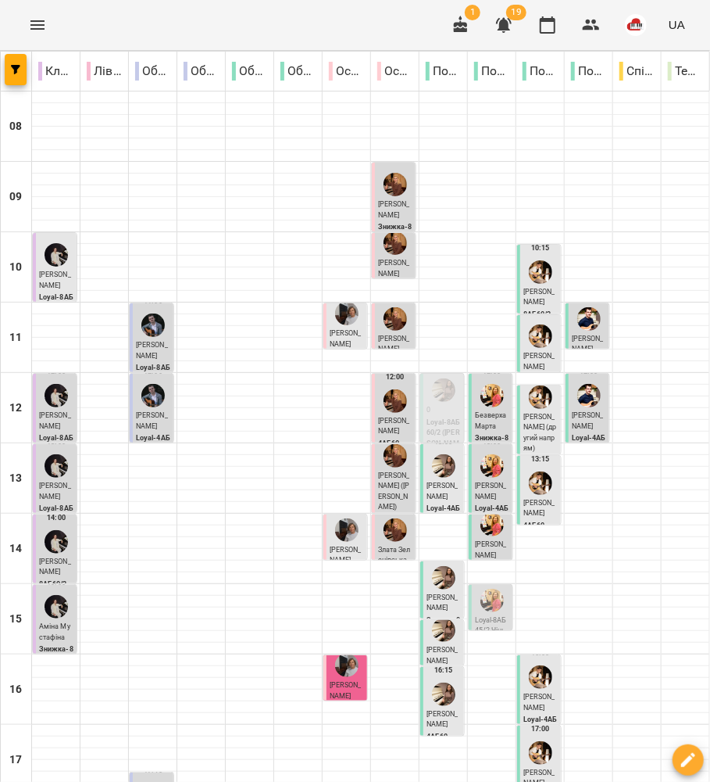
click at [431, 732] on p "4АБ60" at bounding box center [444, 737] width 34 height 11
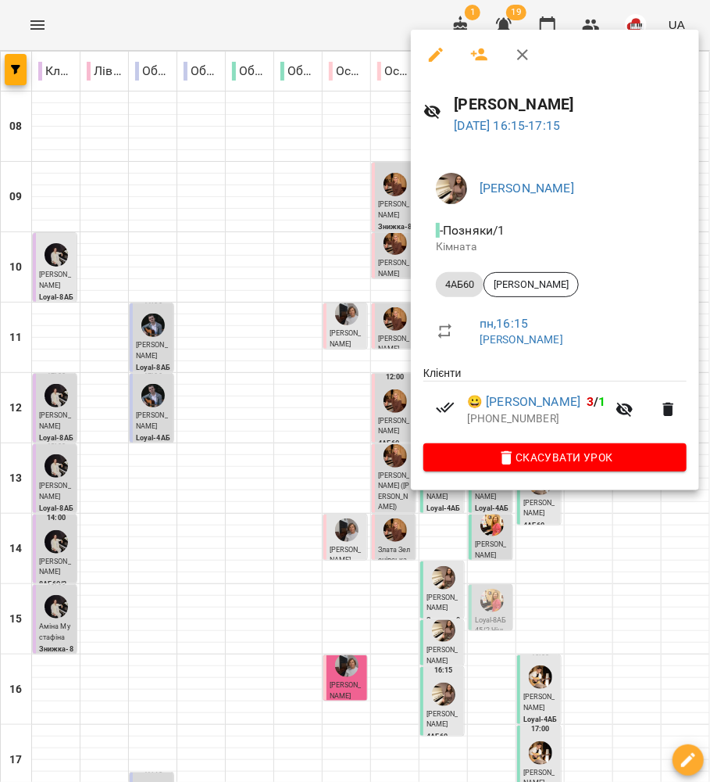
click at [307, 443] on div at bounding box center [355, 391] width 710 height 782
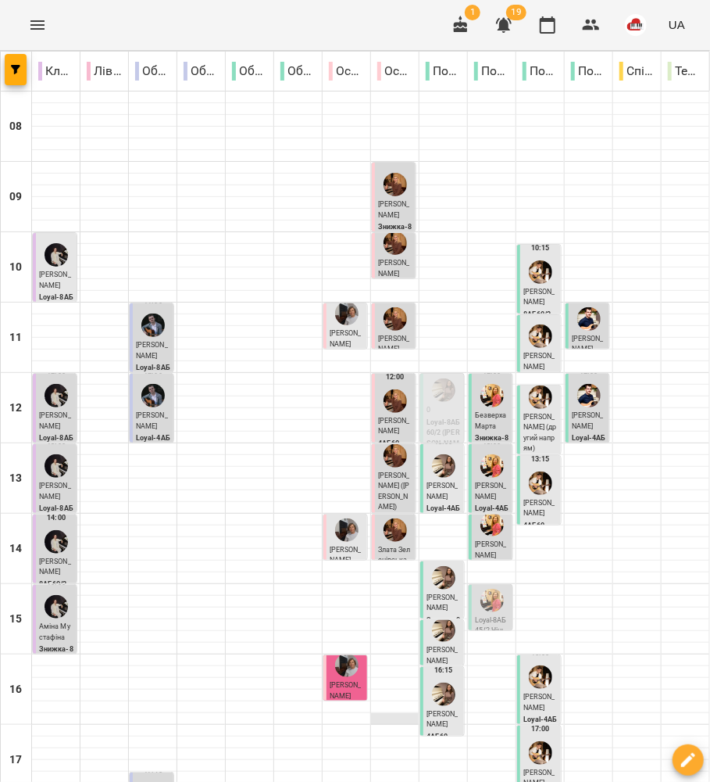
scroll to position [311, 0]
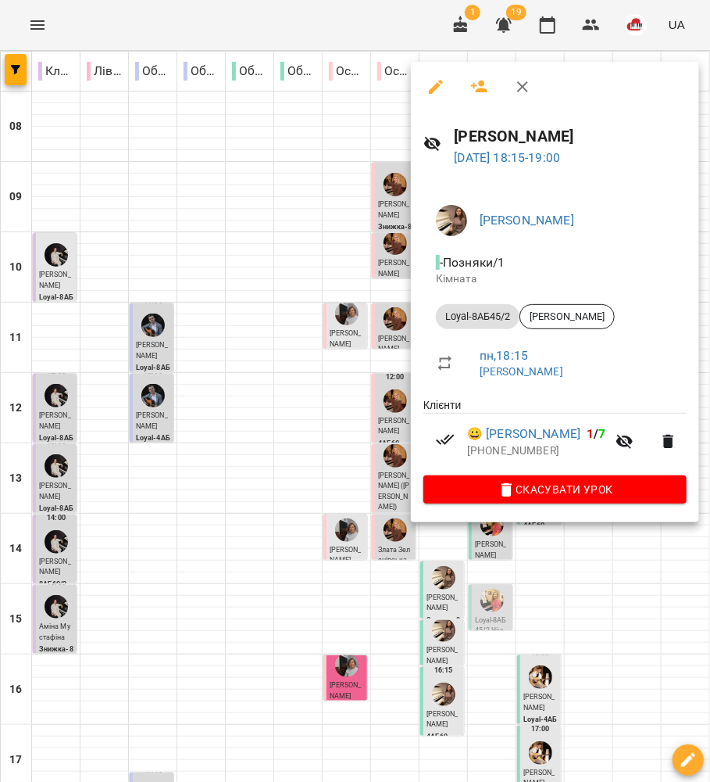
click at [377, 453] on div at bounding box center [355, 391] width 710 height 782
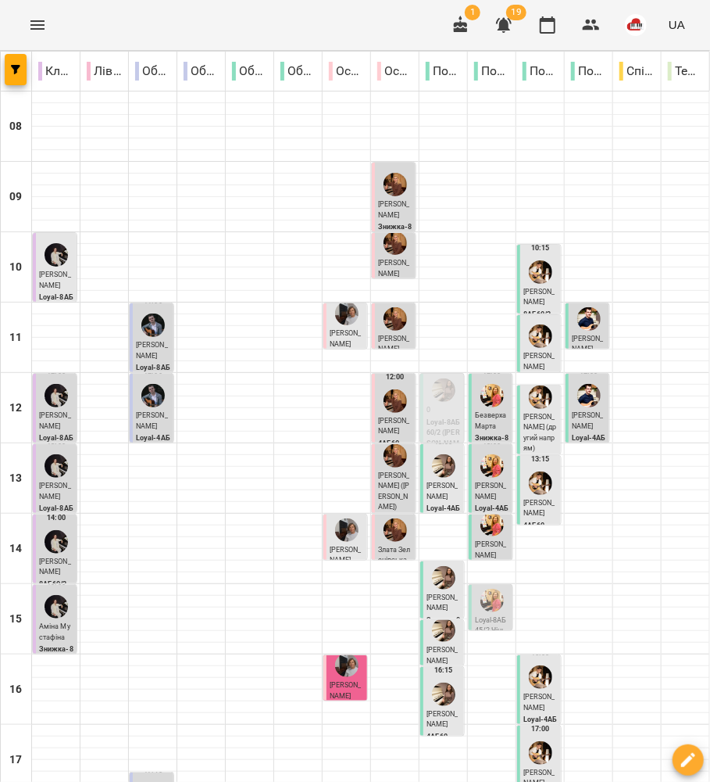
scroll to position [0, 0]
click at [483, 410] on p "Безверха Марта" at bounding box center [492, 420] width 34 height 21
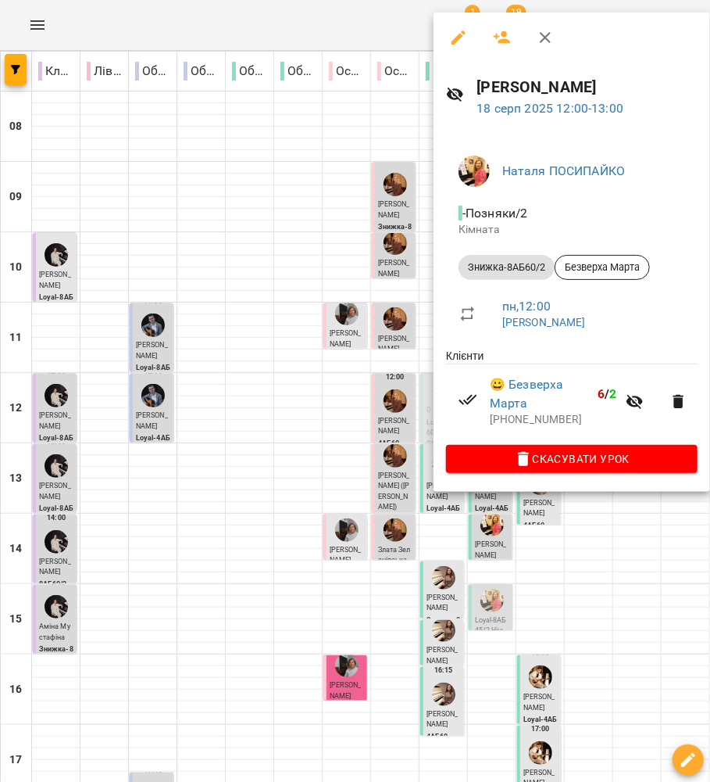
click at [438, 400] on div "Наталя ПОСИПАЙКО - Позняки/2 Кімната Знижка-8АБ60/2 Безверха Марта пн , 12:00 П…" at bounding box center [572, 311] width 277 height 361
drag, startPoint x: 486, startPoint y: 533, endPoint x: 482, endPoint y: 503, distance: 30.0
click at [485, 530] on div at bounding box center [355, 391] width 710 height 782
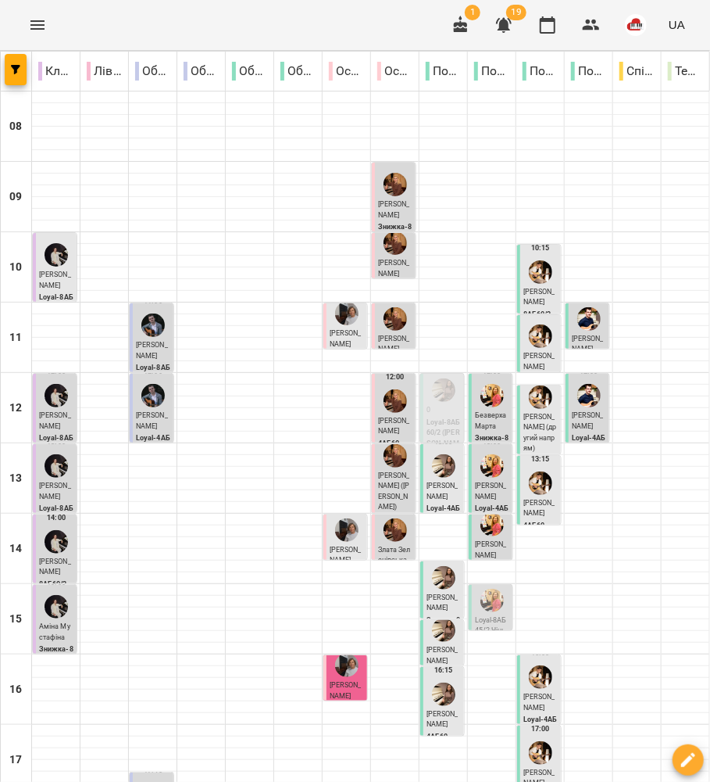
click at [481, 492] on p "Кіра Звоник" at bounding box center [492, 491] width 34 height 21
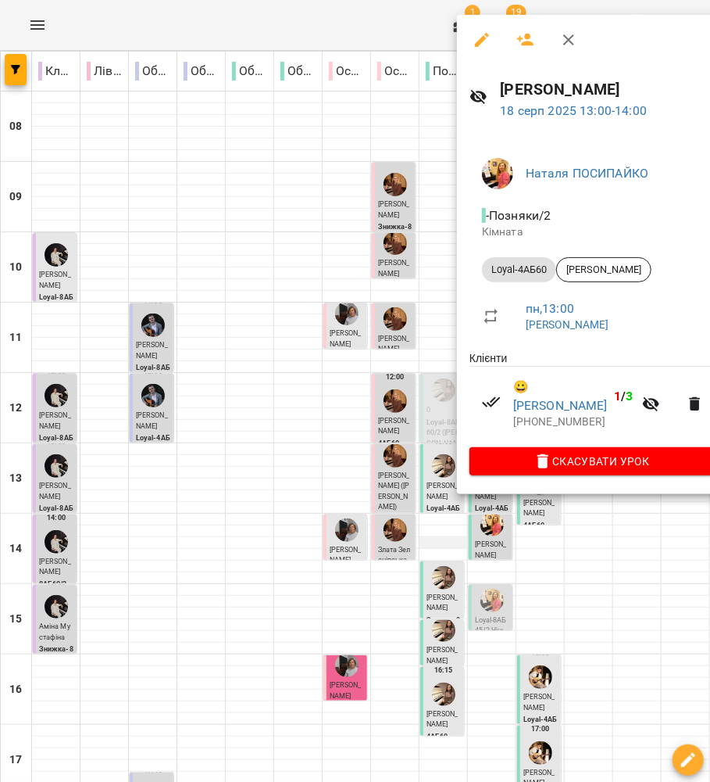
drag, startPoint x: 395, startPoint y: 529, endPoint x: 417, endPoint y: 547, distance: 27.7
click at [395, 531] on div at bounding box center [355, 391] width 710 height 782
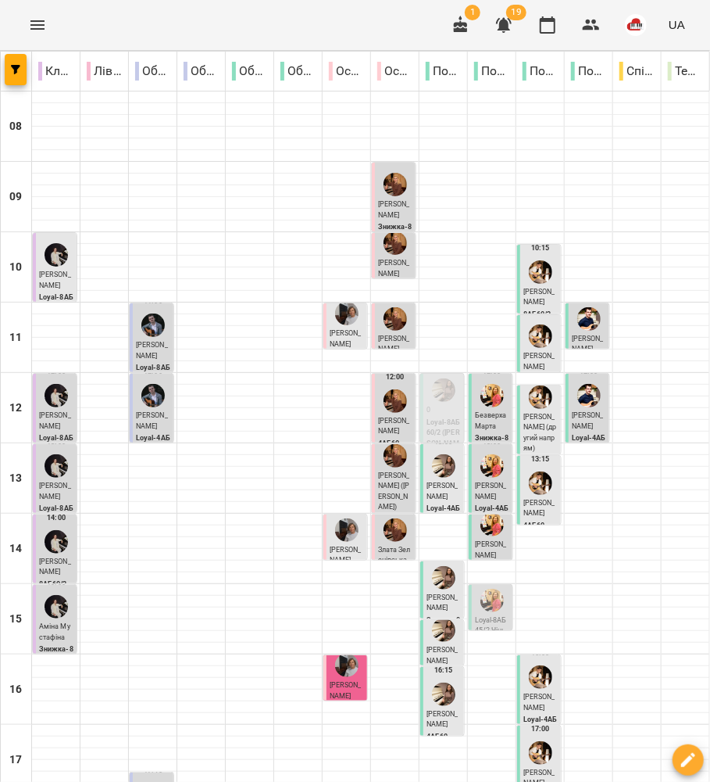
click at [475, 553] on span "Курмазенко Злата" at bounding box center [491, 549] width 32 height 19
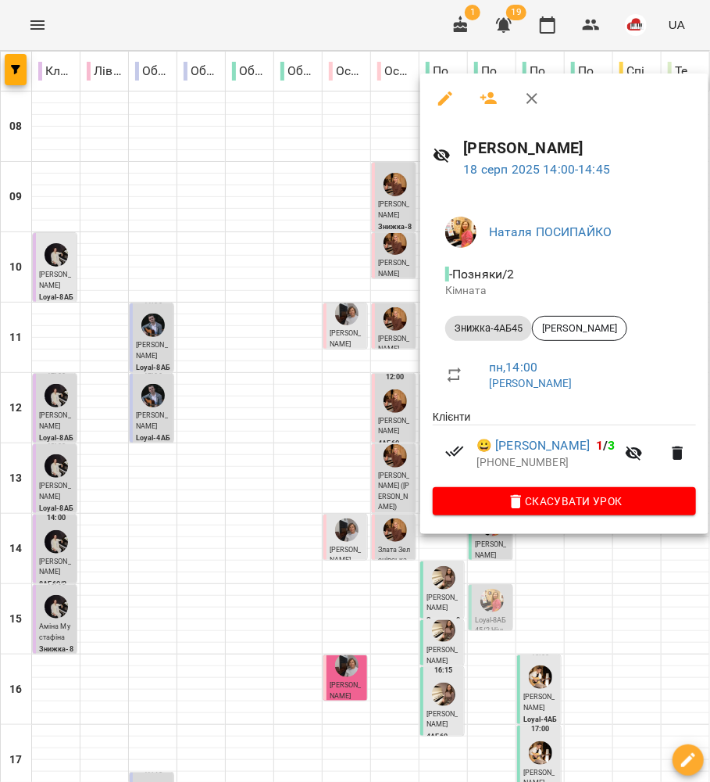
click at [363, 554] on div at bounding box center [355, 391] width 710 height 782
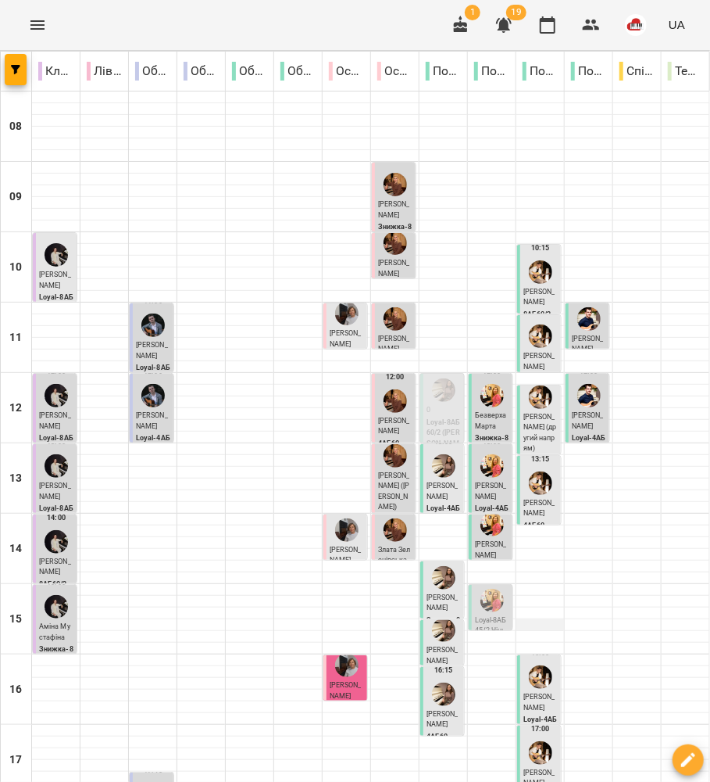
click at [517, 627] on div at bounding box center [541, 625] width 48 height 12
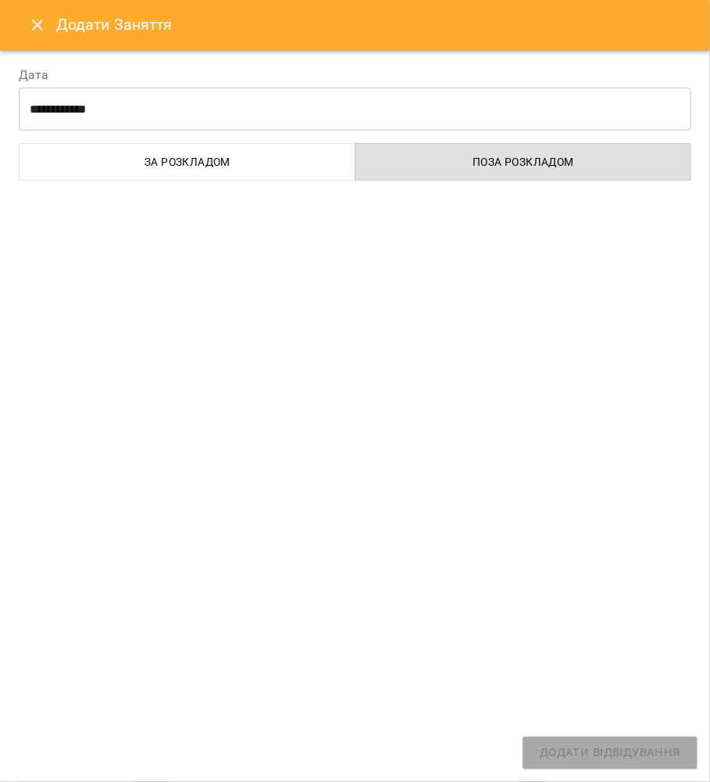
select select
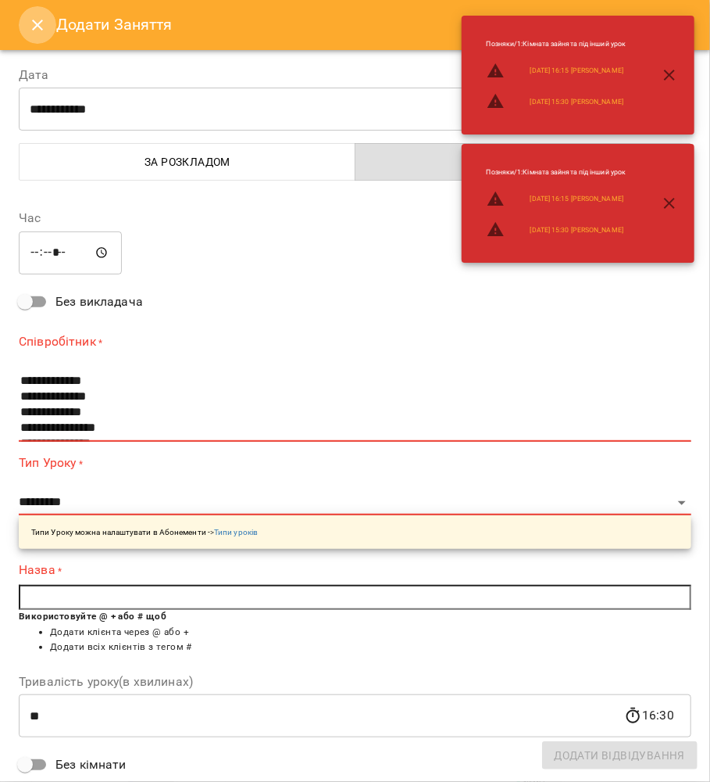
click at [30, 22] on icon "Close" at bounding box center [37, 25] width 19 height 19
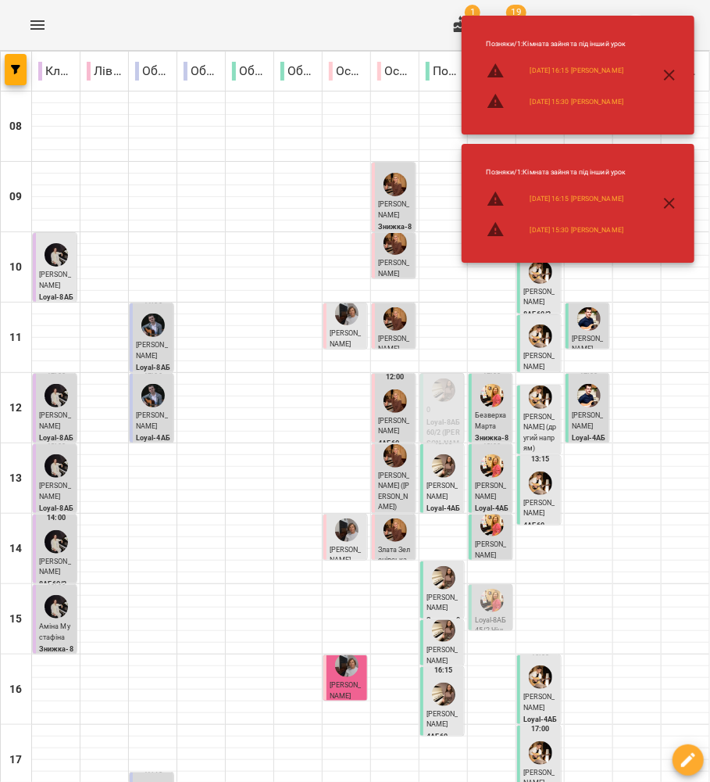
click at [478, 597] on div at bounding box center [493, 600] width 30 height 30
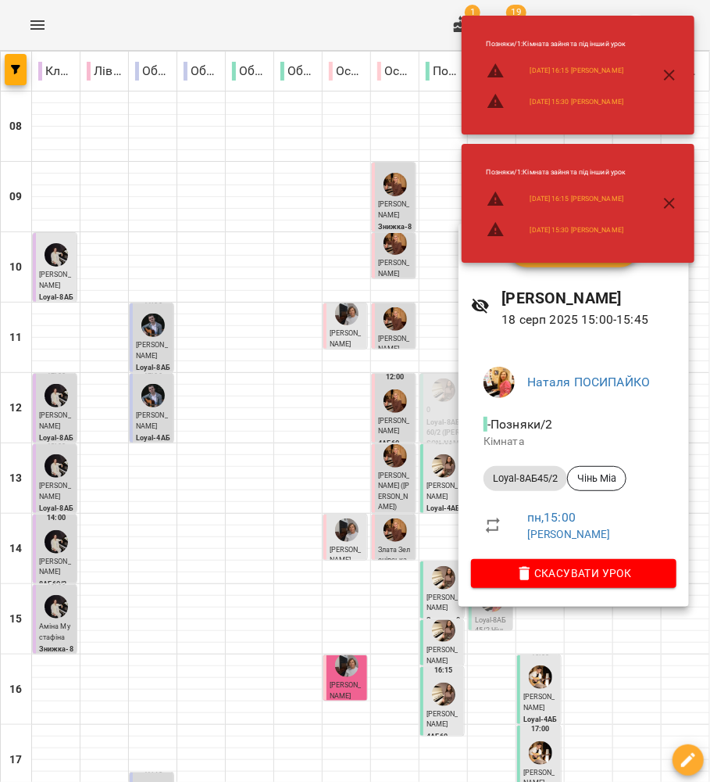
click at [277, 399] on div at bounding box center [355, 391] width 710 height 782
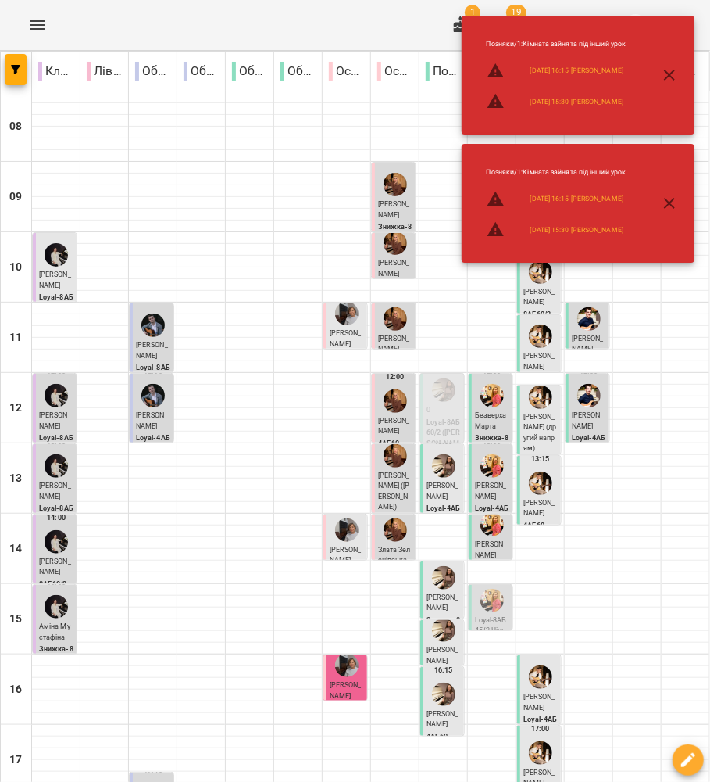
drag, startPoint x: 667, startPoint y: 59, endPoint x: 671, endPoint y: 94, distance: 35.4
click at [667, 59] on button "button" at bounding box center [670, 75] width 38 height 38
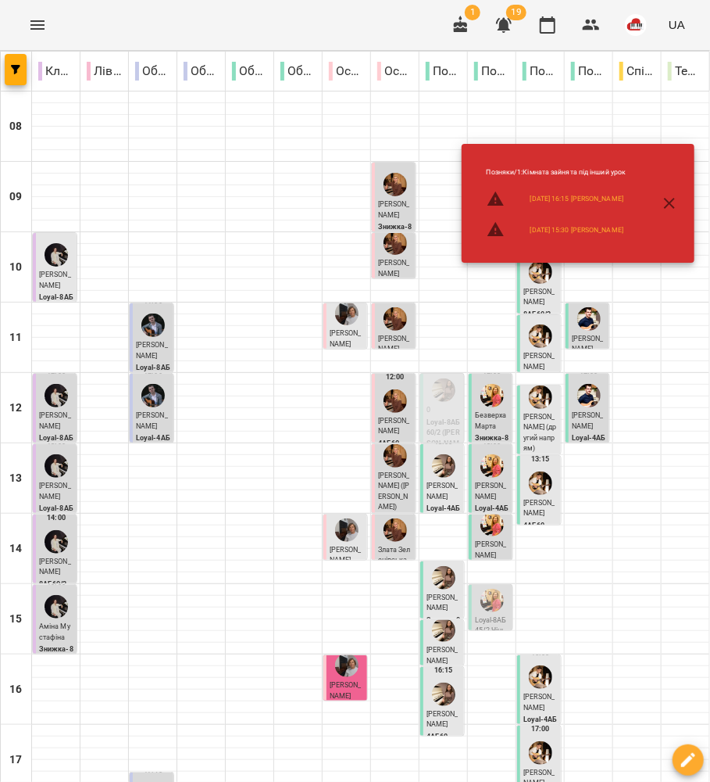
click at [671, 206] on div at bounding box center [686, 203] width 48 height 12
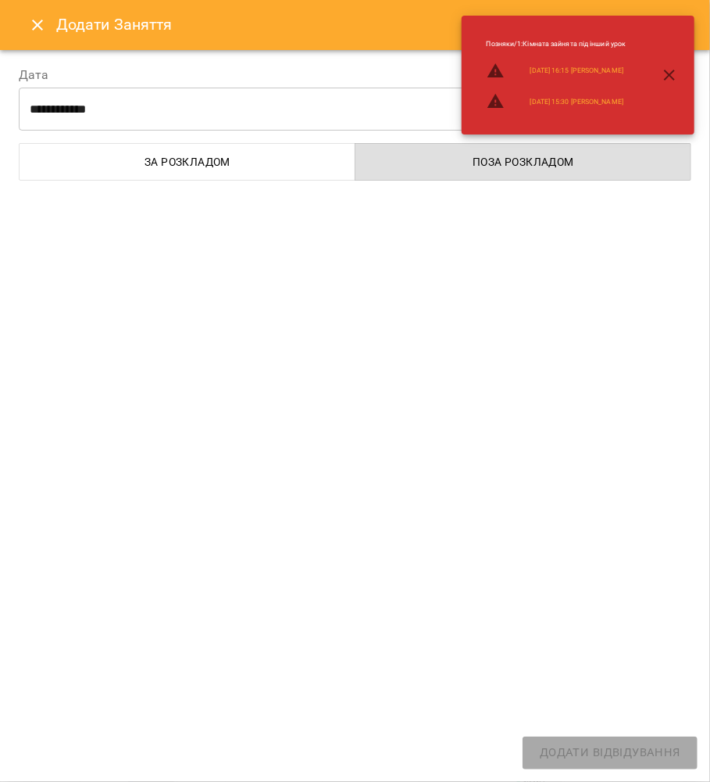
select select
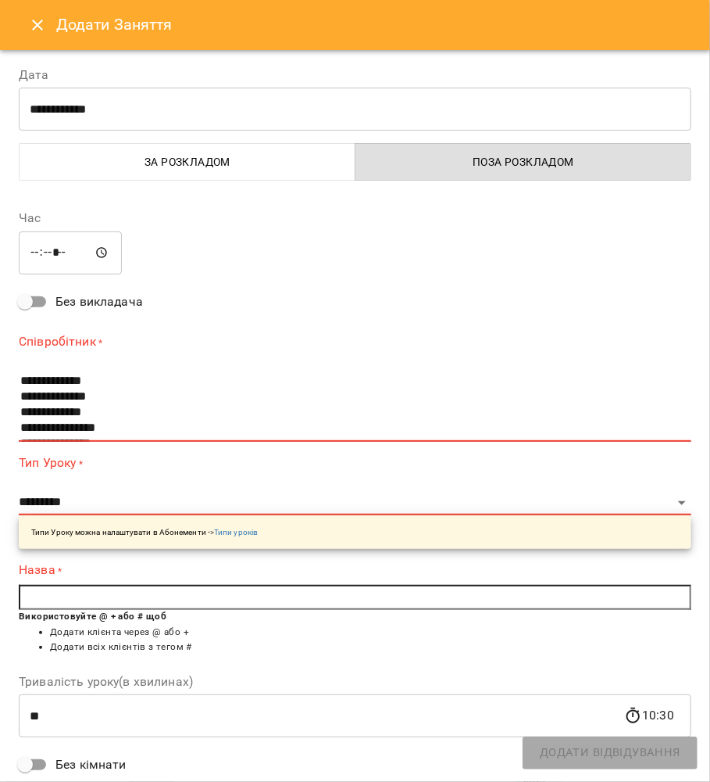
click at [20, 2] on div "Додати Заняття" at bounding box center [355, 25] width 710 height 50
click at [31, 27] on icon "Close" at bounding box center [37, 25] width 19 height 19
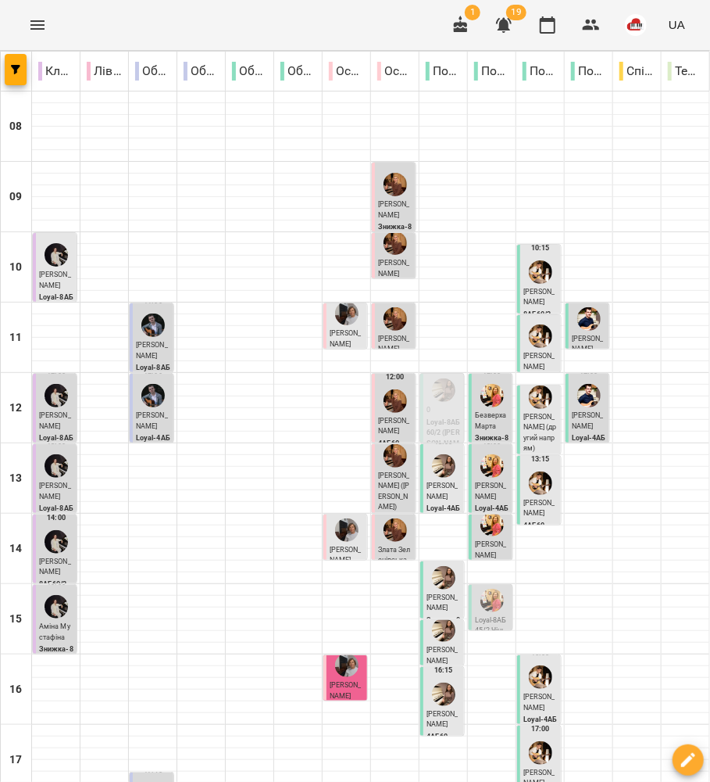
click at [524, 300] on span "Руденко Марія" at bounding box center [540, 297] width 32 height 19
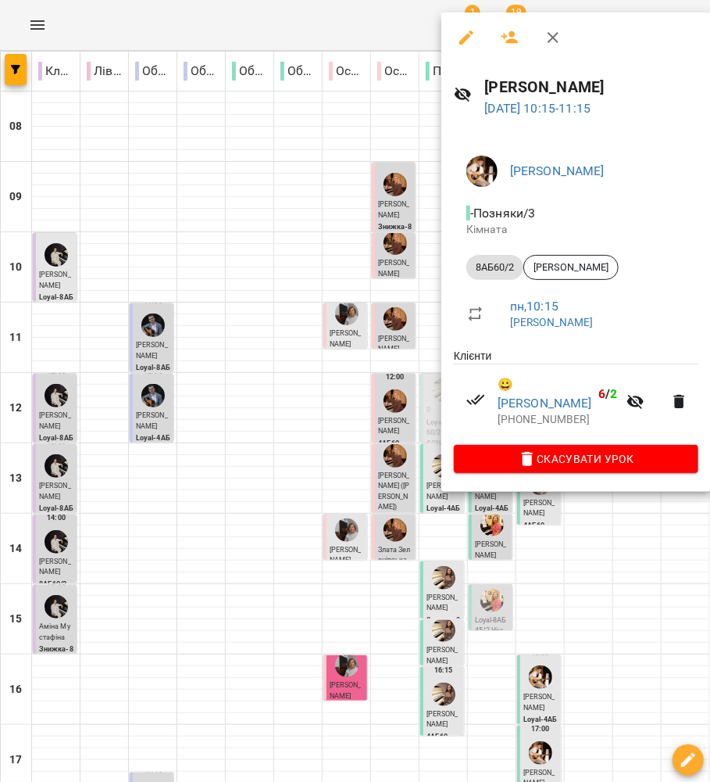
drag, startPoint x: 370, startPoint y: 318, endPoint x: 628, endPoint y: 305, distance: 258.3
click at [372, 318] on div at bounding box center [355, 391] width 710 height 782
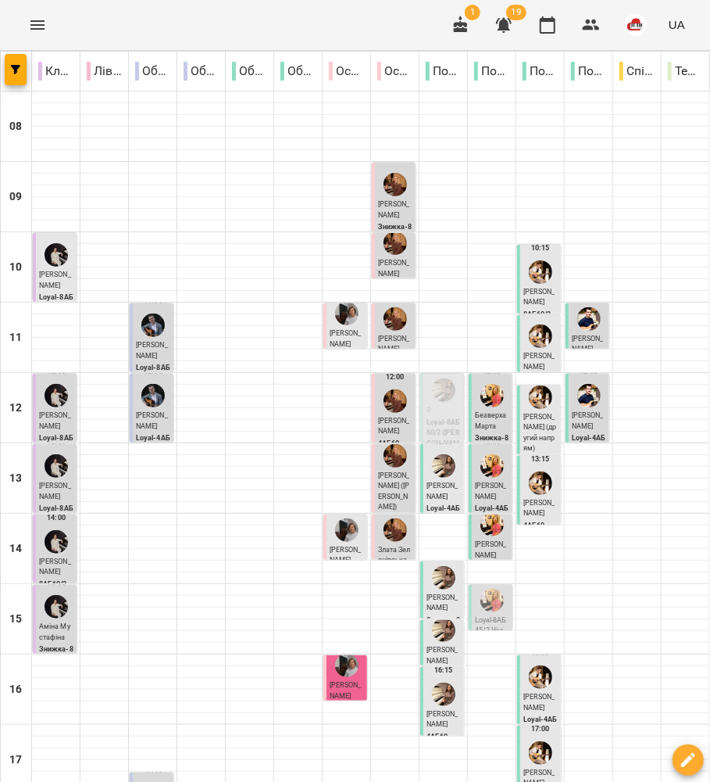
click at [545, 359] on span "Сергієнко Тимофій" at bounding box center [540, 361] width 32 height 19
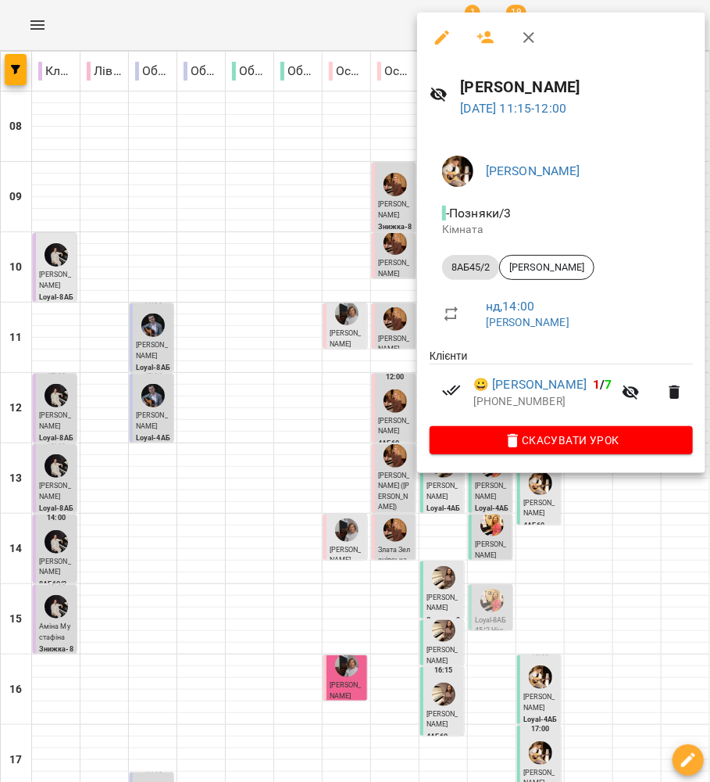
drag, startPoint x: 331, startPoint y: 385, endPoint x: 557, endPoint y: 368, distance: 226.5
click at [331, 385] on div at bounding box center [355, 391] width 710 height 782
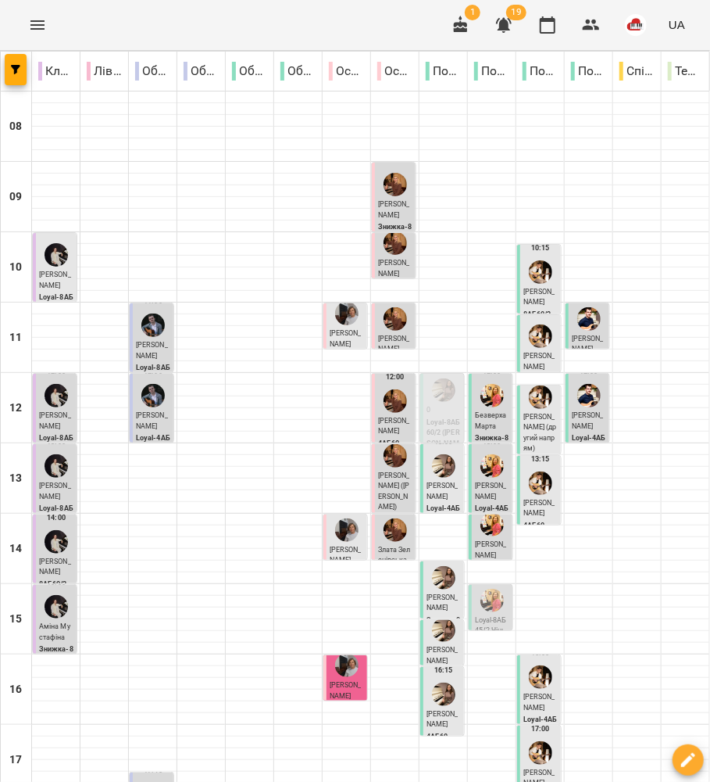
click at [533, 410] on div at bounding box center [541, 397] width 30 height 30
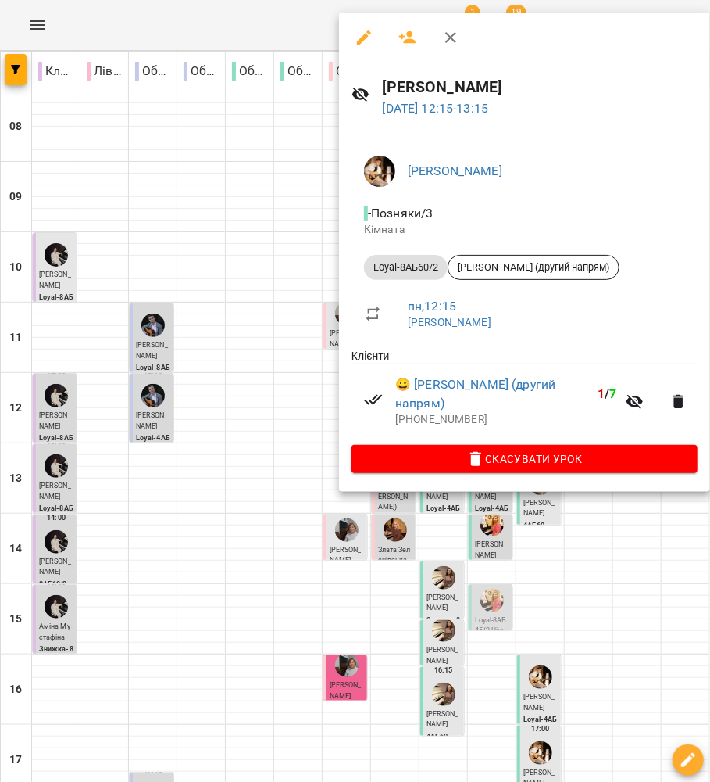
click at [328, 401] on div at bounding box center [355, 391] width 710 height 782
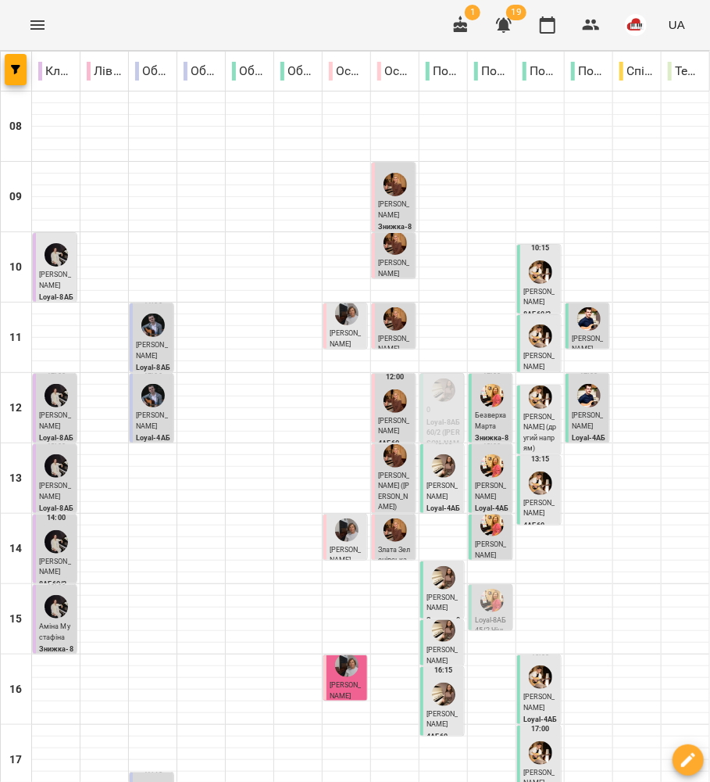
click at [526, 496] on div at bounding box center [541, 483] width 30 height 30
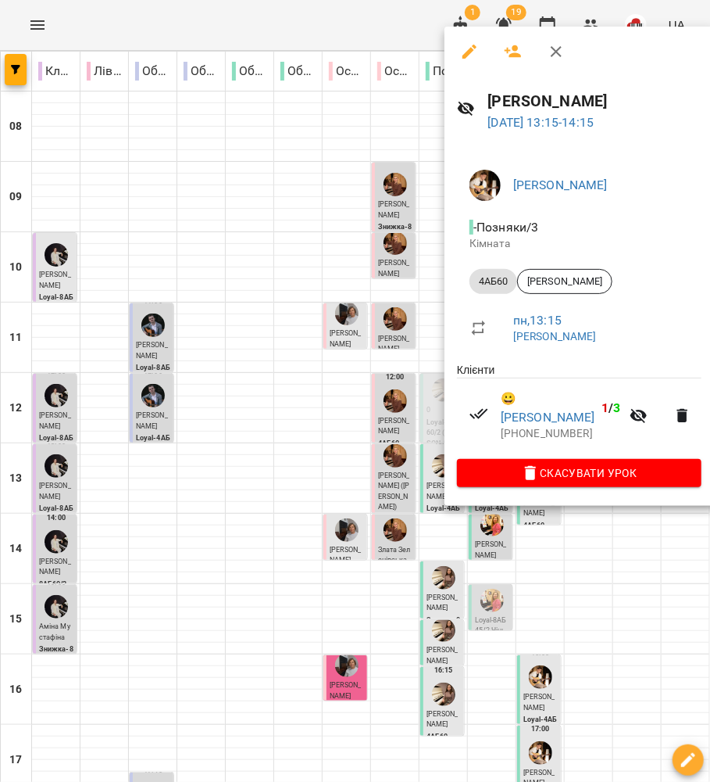
click at [216, 433] on div at bounding box center [355, 391] width 710 height 782
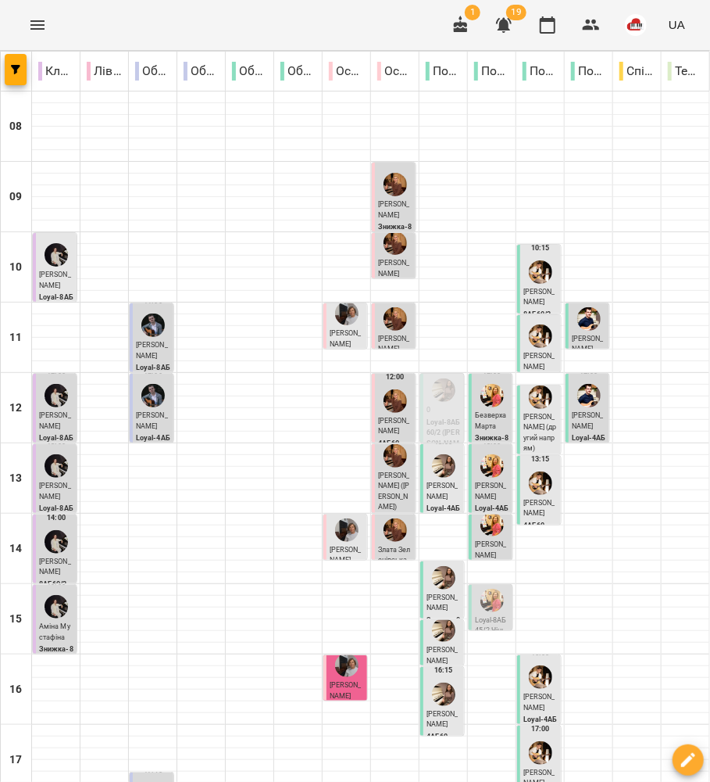
scroll to position [311, 0]
click at [531, 692] on span "Олексій Бондаренко" at bounding box center [540, 701] width 32 height 19
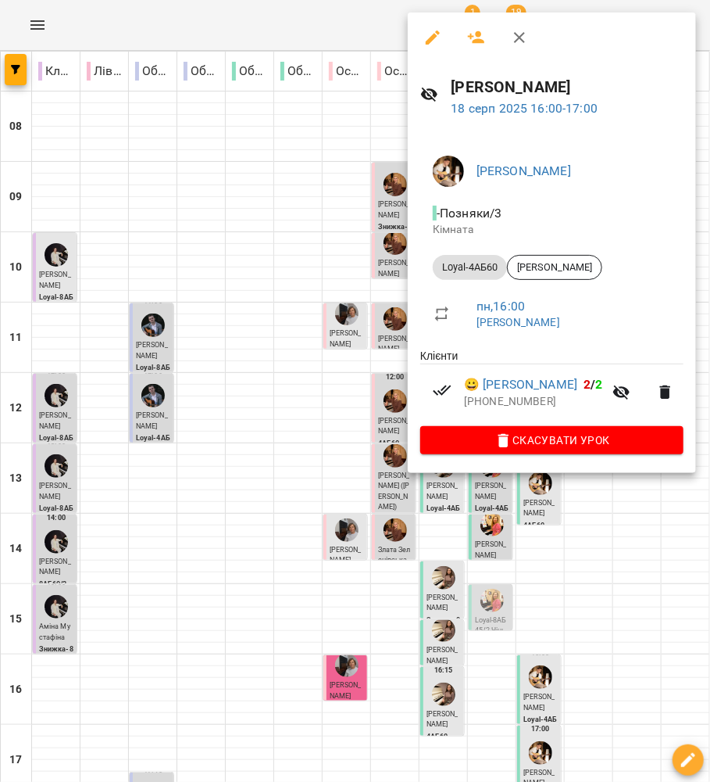
click at [403, 402] on div at bounding box center [355, 391] width 710 height 782
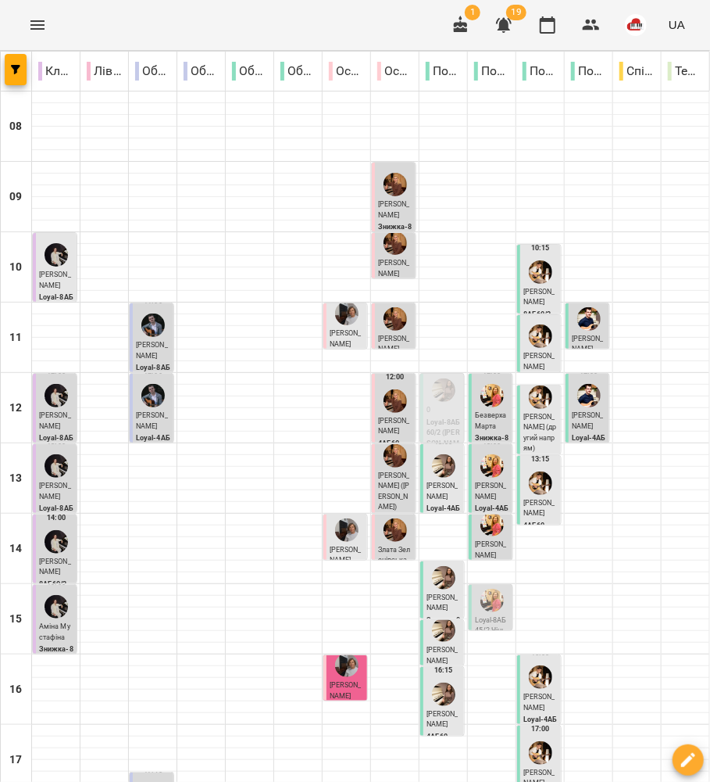
click at [526, 738] on div at bounding box center [541, 753] width 30 height 30
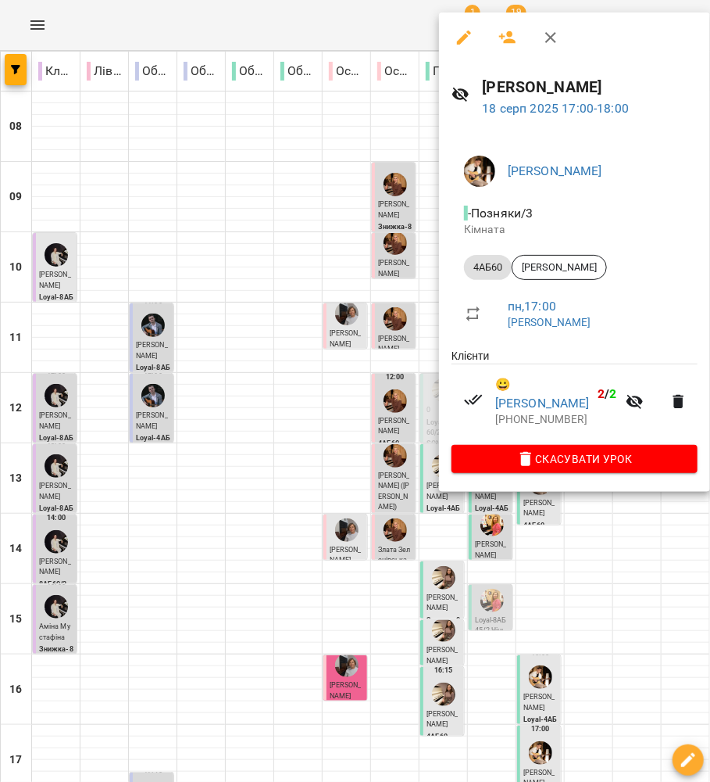
click at [315, 457] on div at bounding box center [355, 391] width 710 height 782
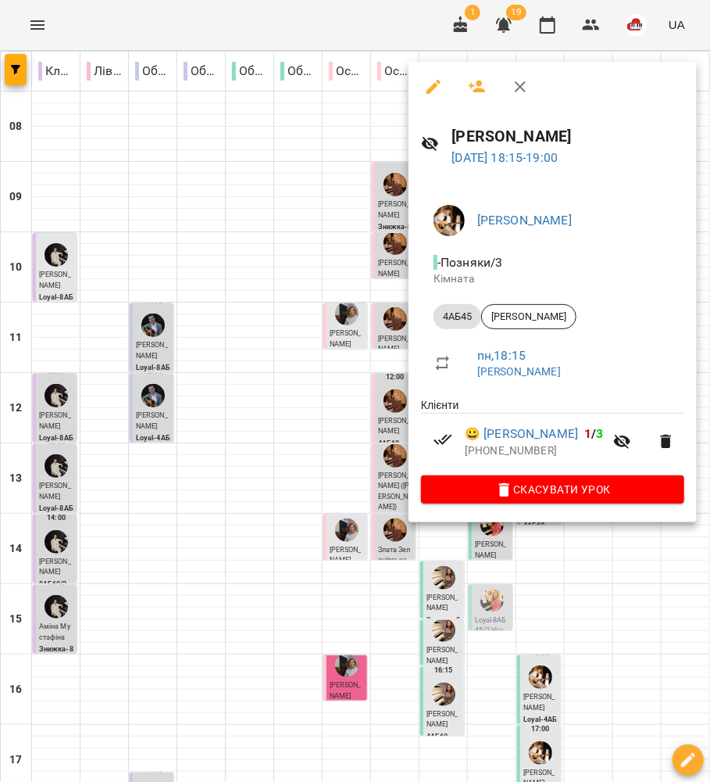
click at [338, 451] on div at bounding box center [355, 391] width 710 height 782
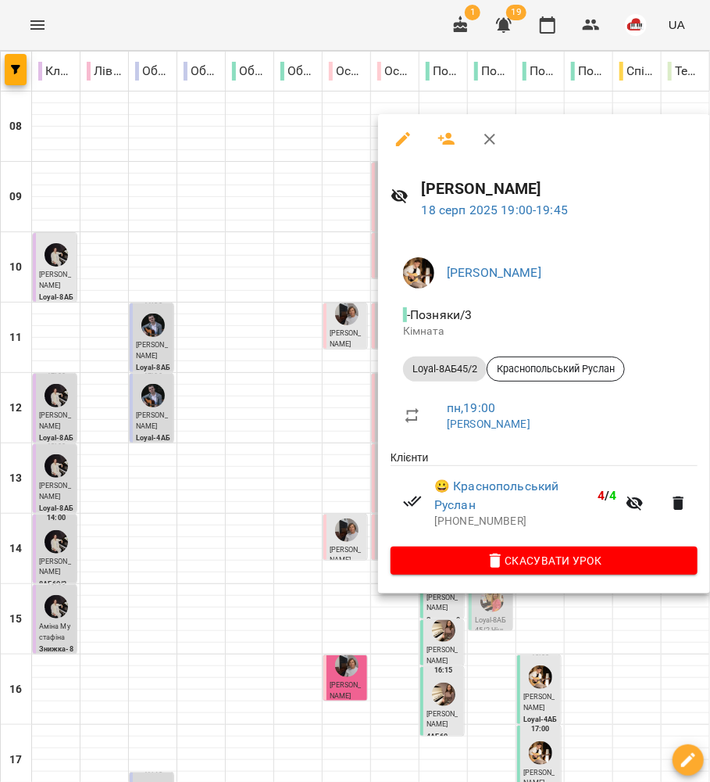
drag, startPoint x: 345, startPoint y: 514, endPoint x: 411, endPoint y: 560, distance: 80.9
click at [345, 514] on div at bounding box center [355, 391] width 710 height 782
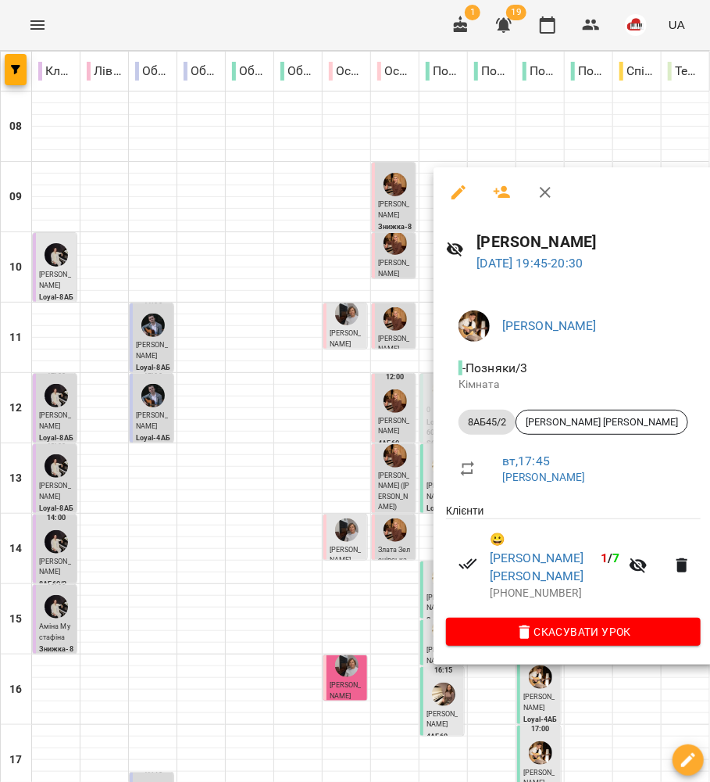
click at [338, 565] on div at bounding box center [355, 391] width 710 height 782
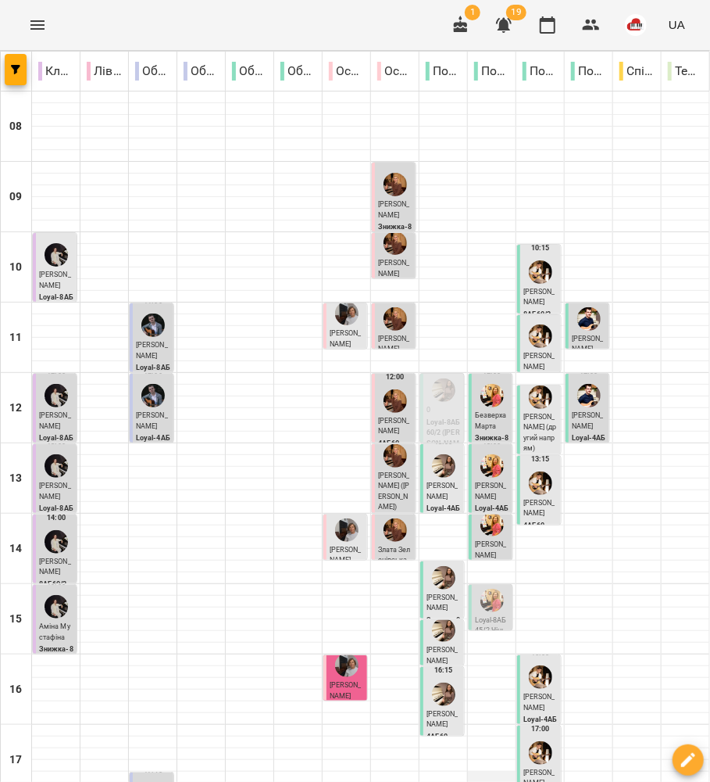
scroll to position [0, 0]
click at [574, 326] on div at bounding box center [589, 319] width 30 height 30
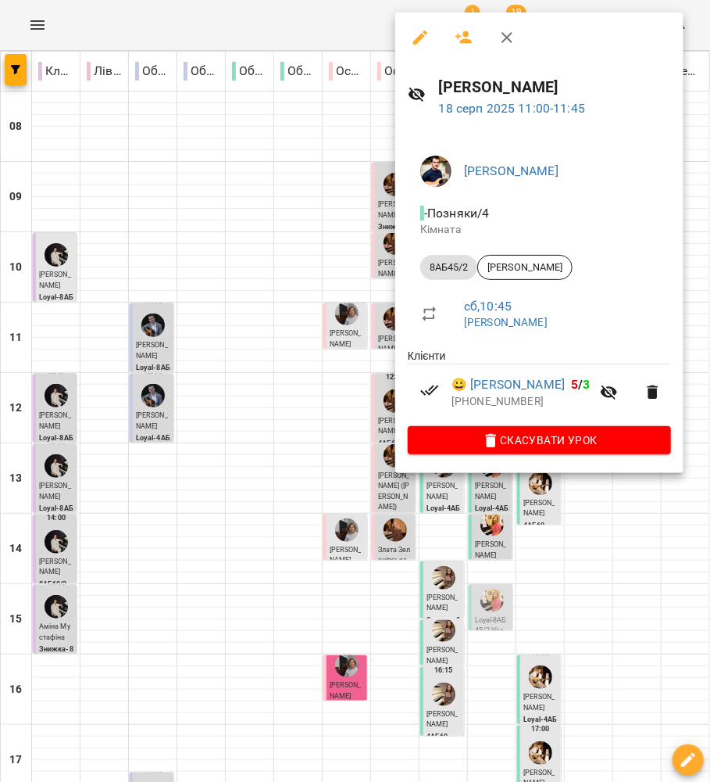
click at [346, 335] on div at bounding box center [355, 391] width 710 height 782
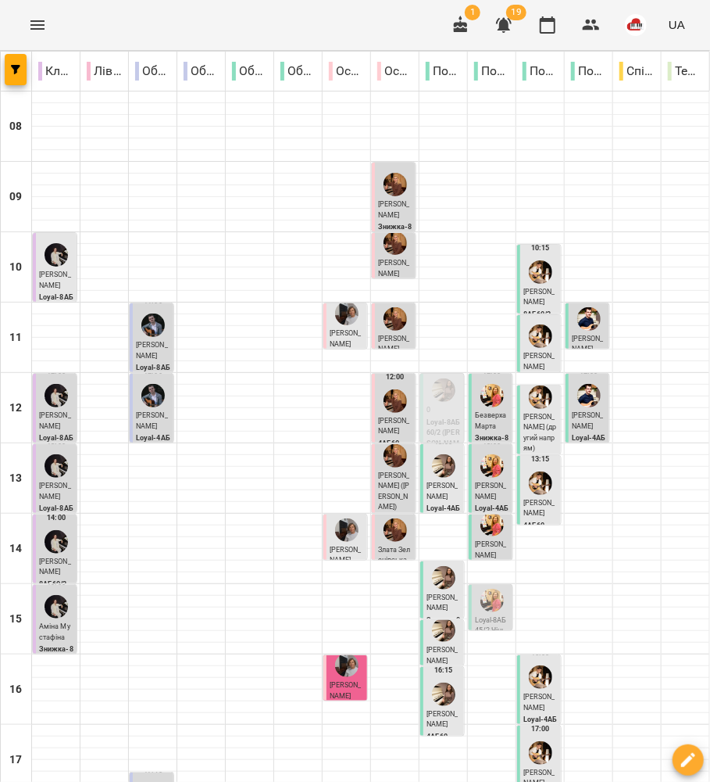
click at [572, 426] on span "[PERSON_NAME]" at bounding box center [588, 420] width 32 height 19
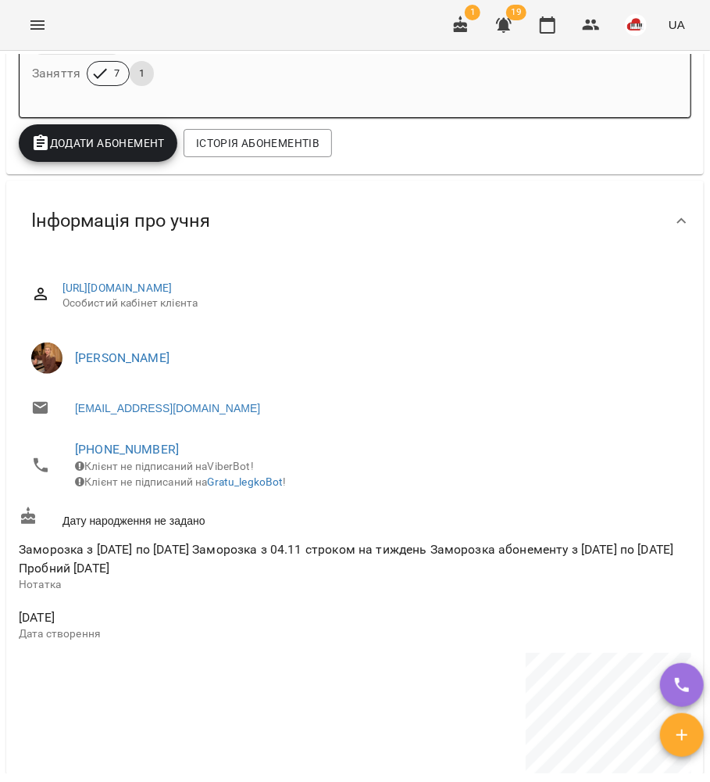
scroll to position [729, 0]
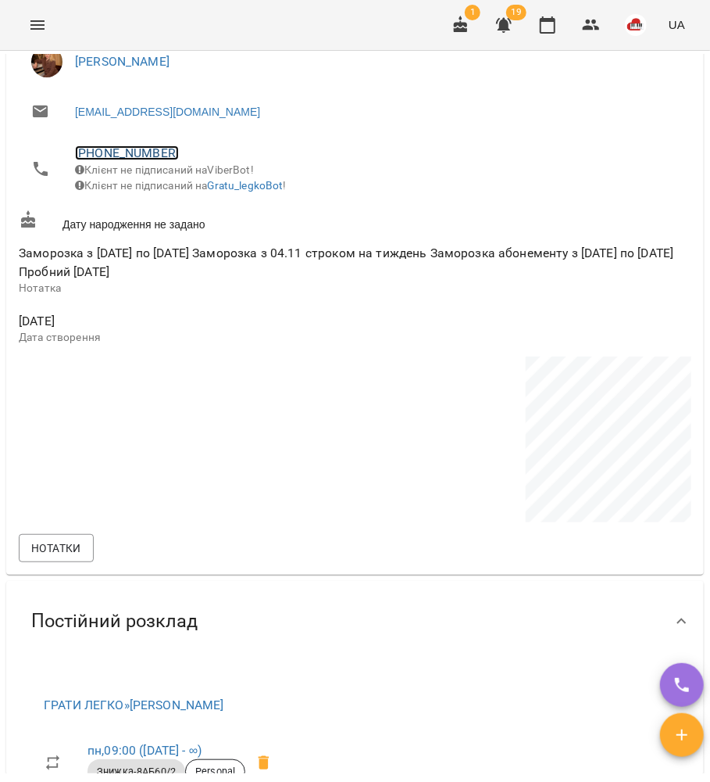
click at [161, 150] on link "+380661506953" at bounding box center [127, 152] width 104 height 15
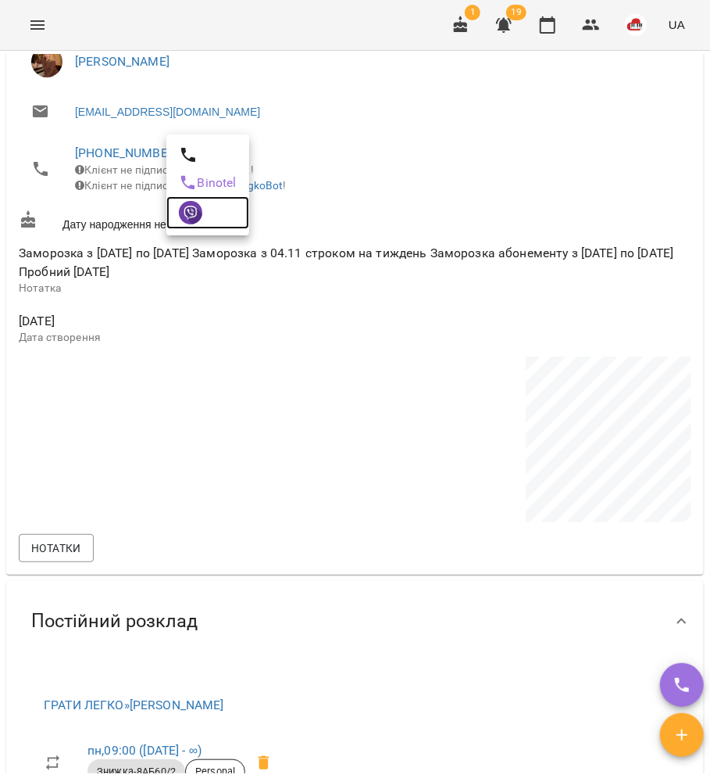
click at [196, 208] on img at bounding box center [190, 212] width 23 height 23
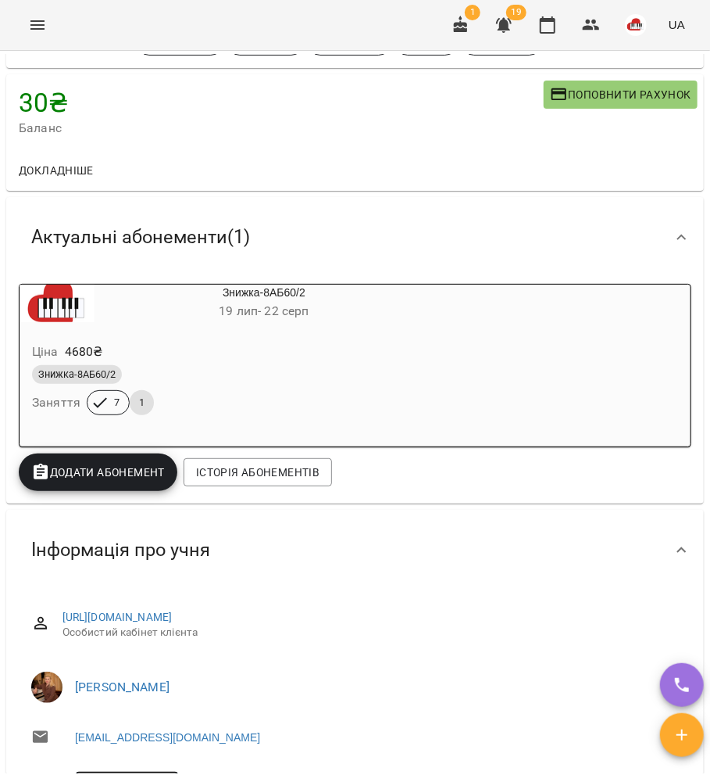
scroll to position [0, 0]
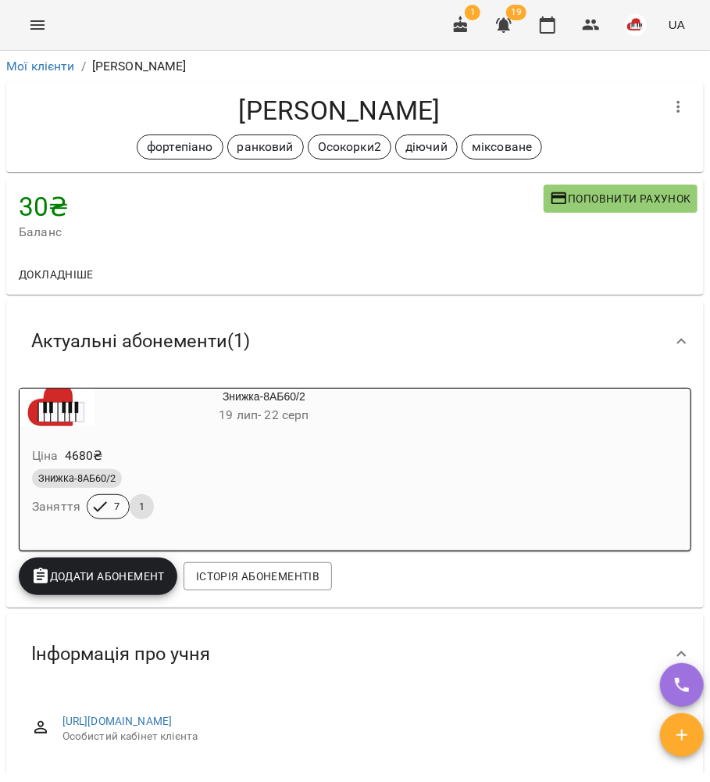
click at [275, 59] on ol "Мої клієнти / Тетяна Головіна" at bounding box center [355, 66] width 698 height 19
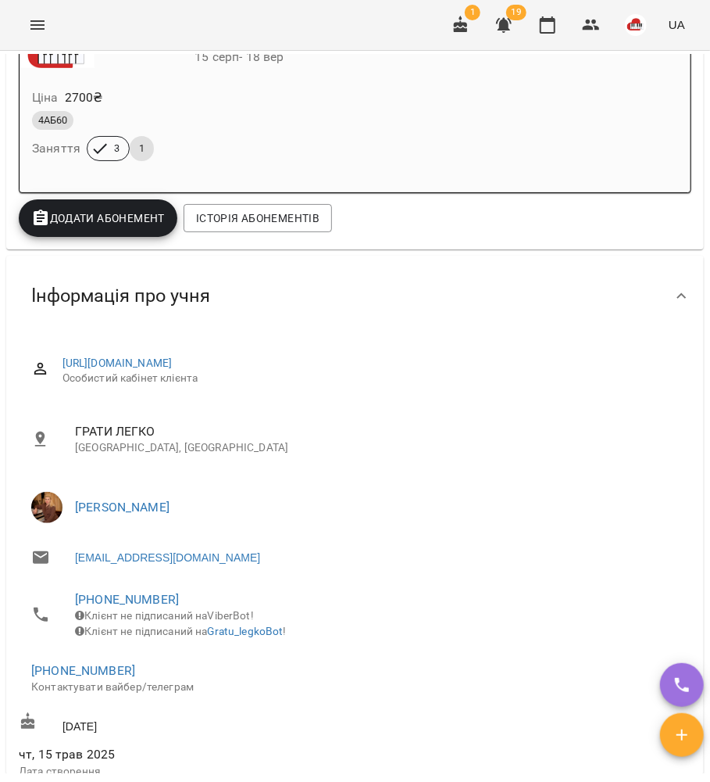
scroll to position [521, 0]
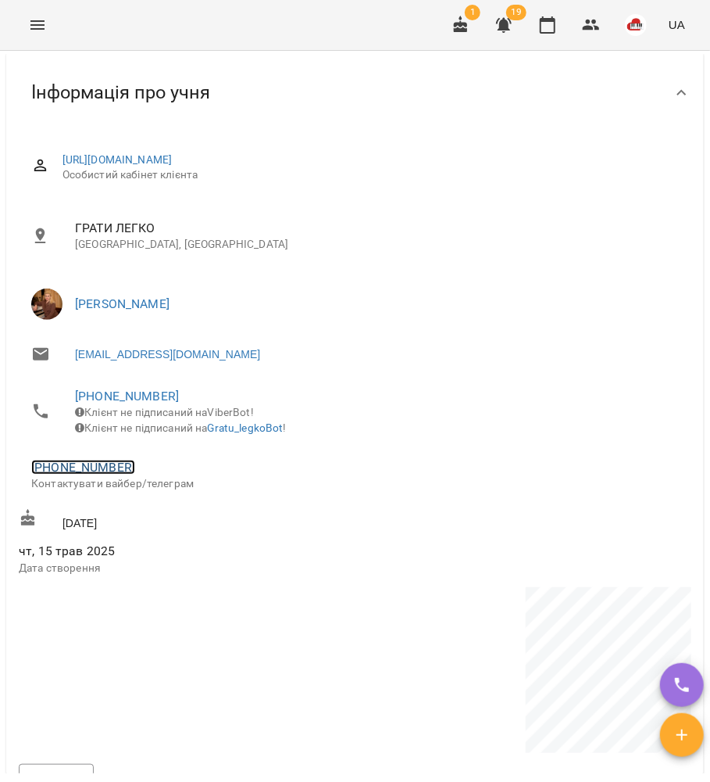
click at [84, 474] on link "+380631707705" at bounding box center [83, 467] width 104 height 15
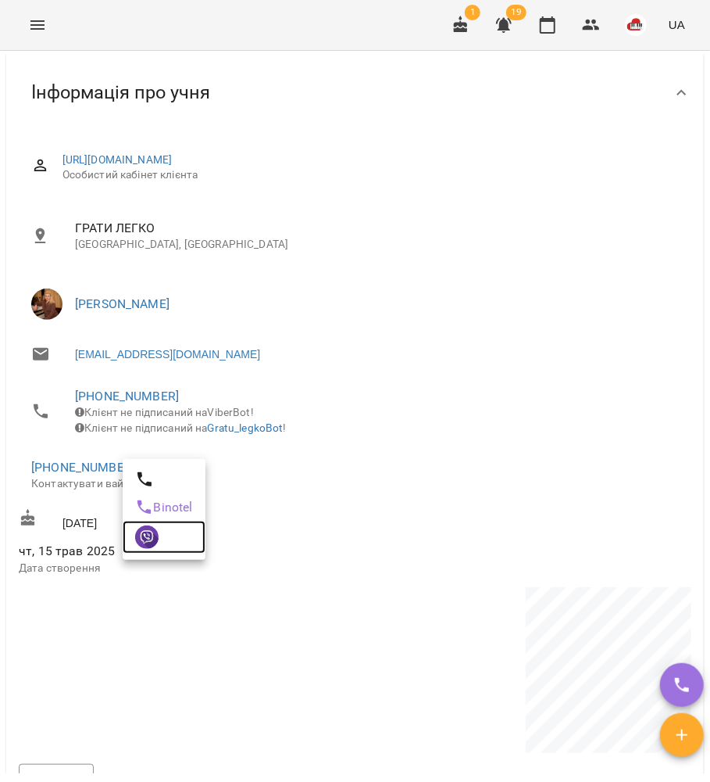
click at [157, 531] on img at bounding box center [146, 536] width 23 height 23
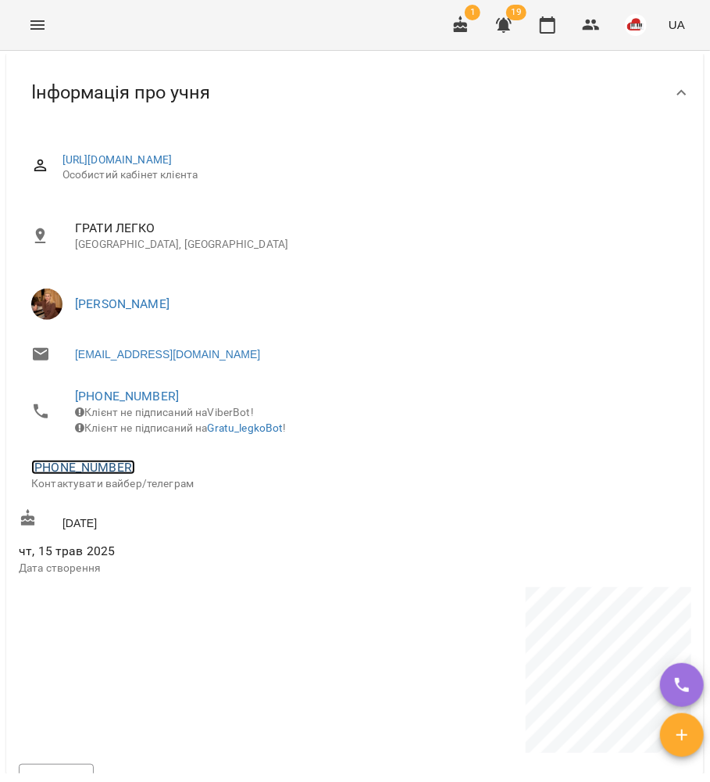
scroll to position [0, 0]
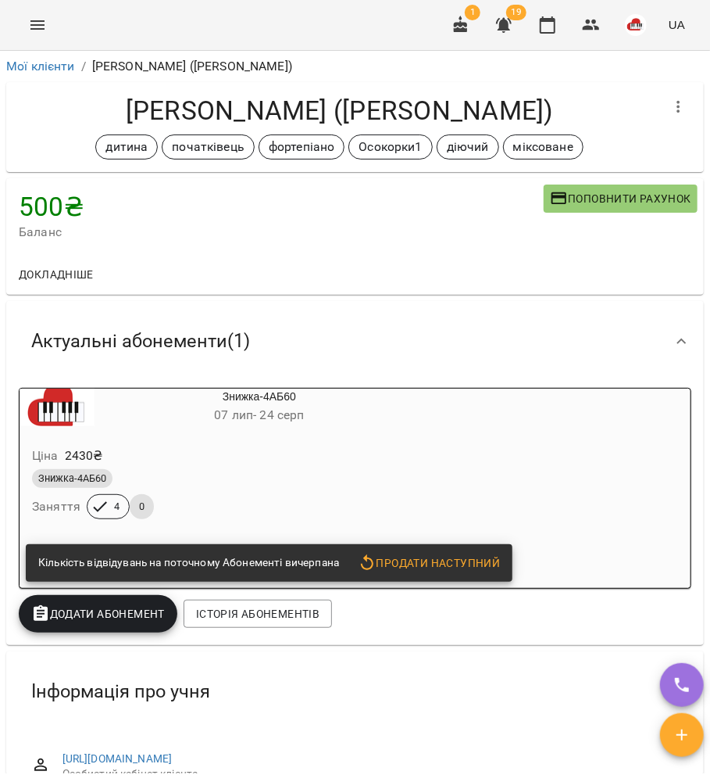
click at [14, 77] on div "Мої клієнти / [PERSON_NAME] ([PERSON_NAME])" at bounding box center [355, 66] width 704 height 25
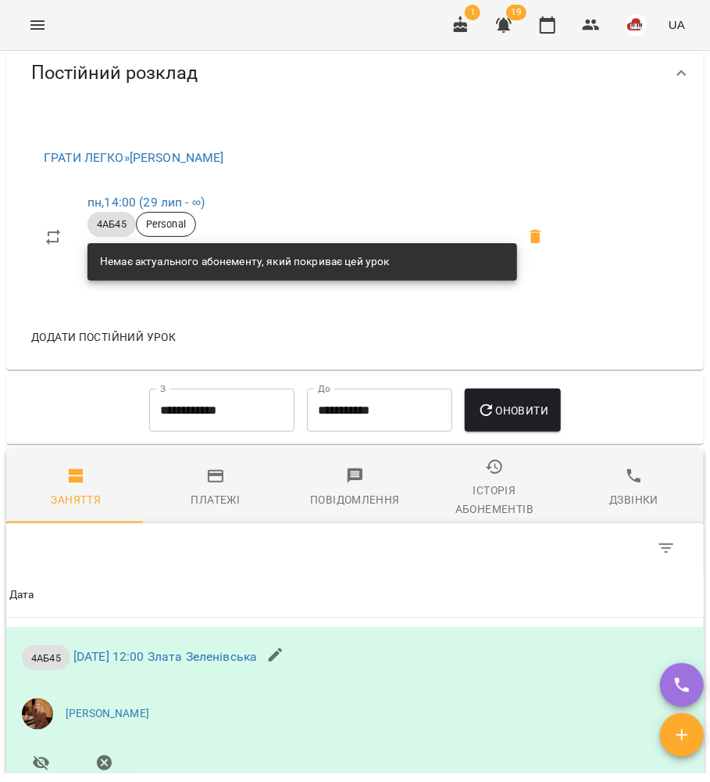
scroll to position [1146, 0]
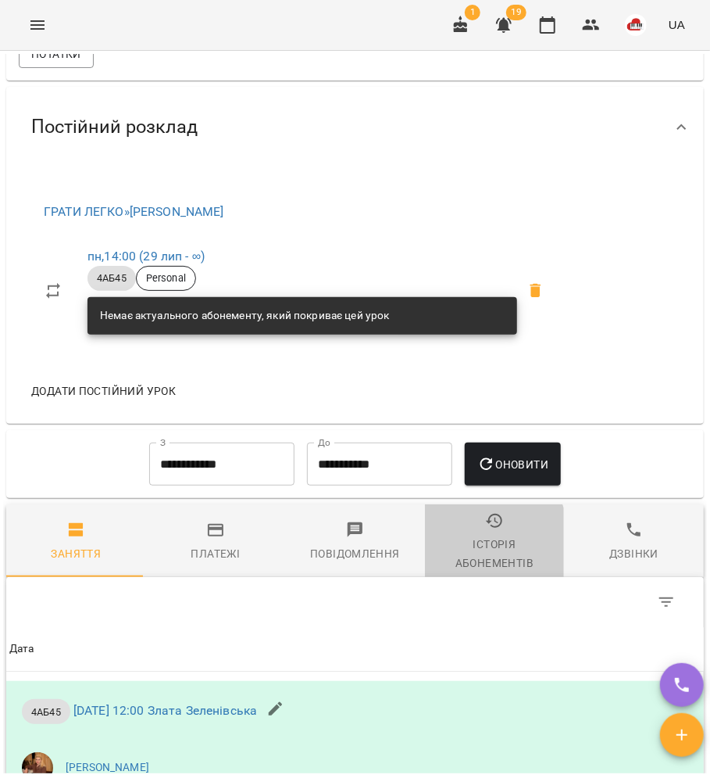
click at [436, 565] on div "Історія абонементів" at bounding box center [495, 554] width 121 height 38
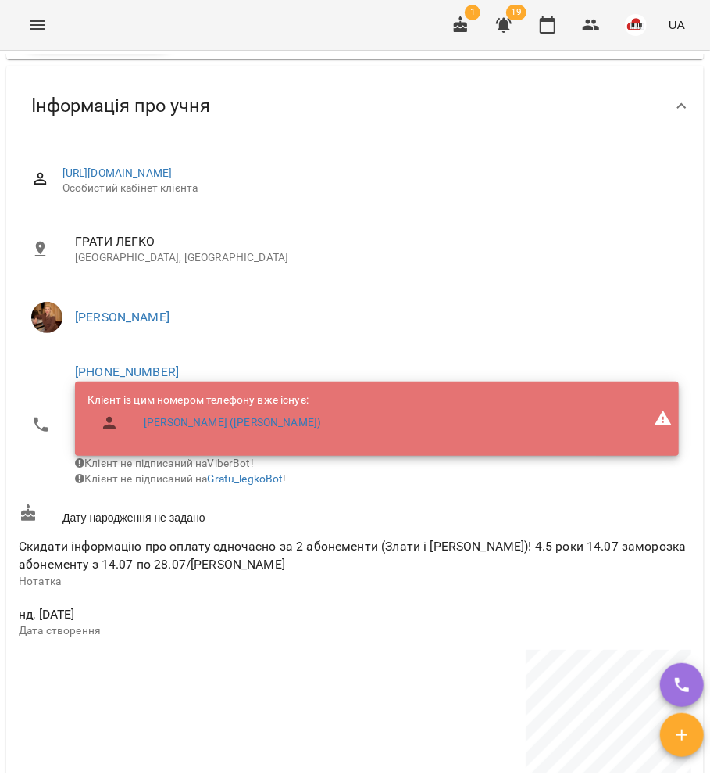
scroll to position [417, 0]
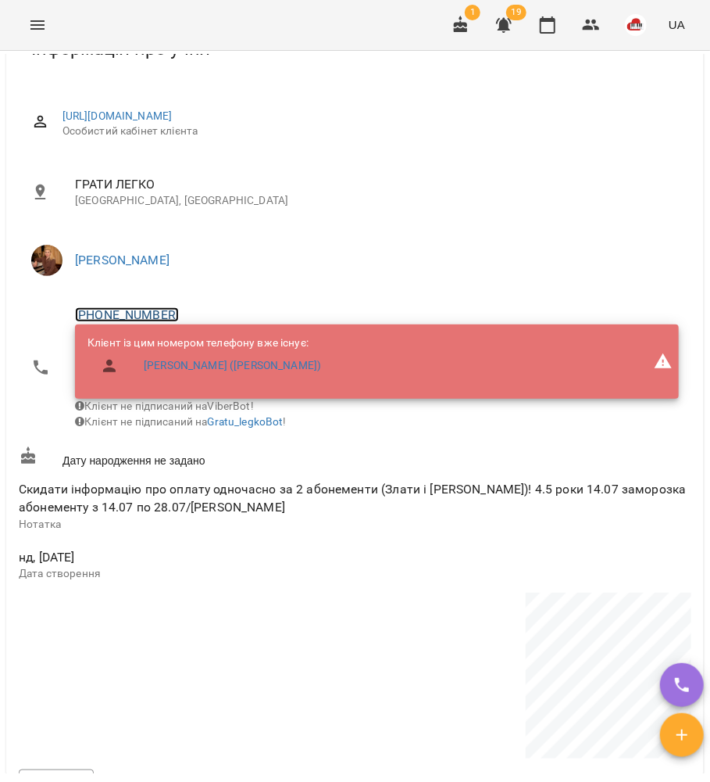
click at [153, 313] on link "[PHONE_NUMBER]" at bounding box center [127, 314] width 104 height 15
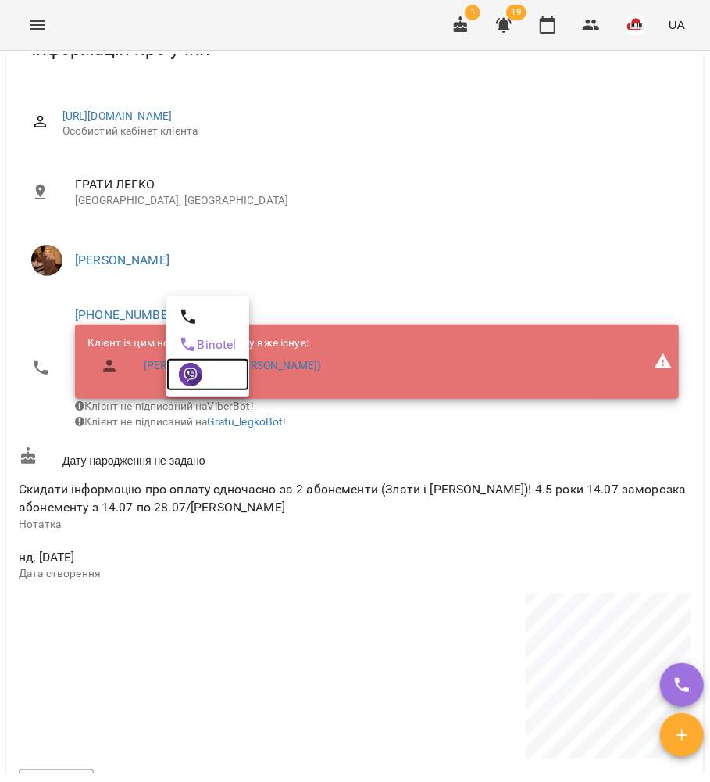
click at [189, 378] on img at bounding box center [190, 374] width 23 height 23
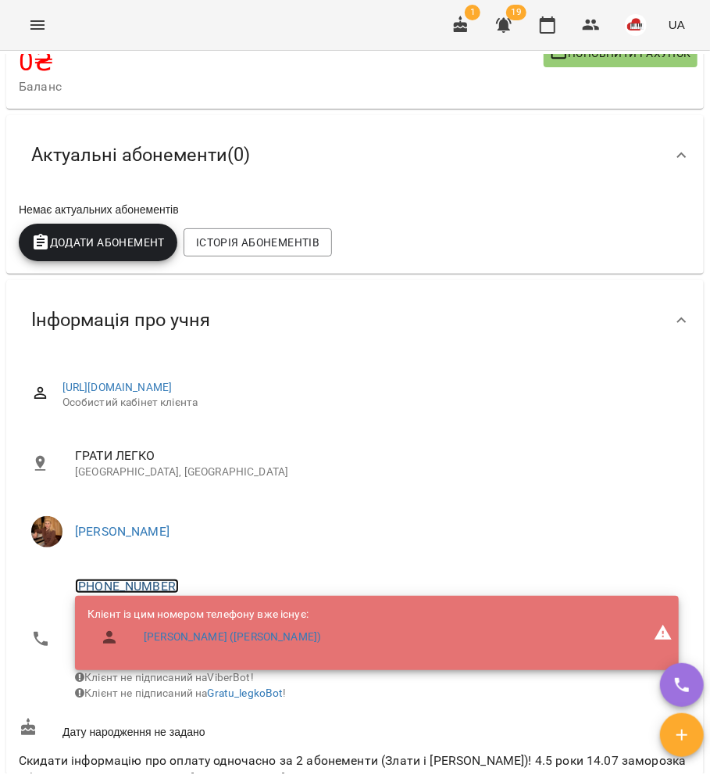
scroll to position [0, 0]
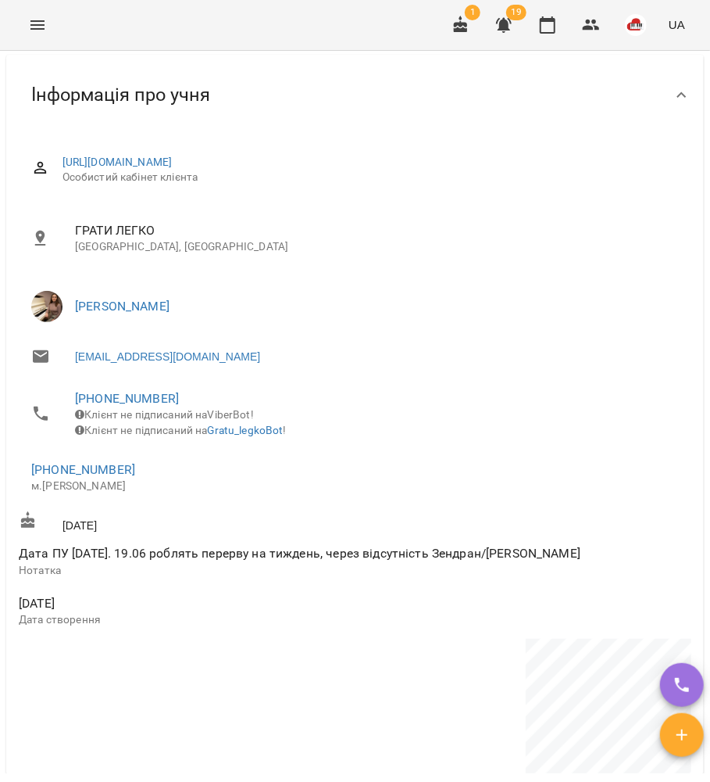
scroll to position [521, 0]
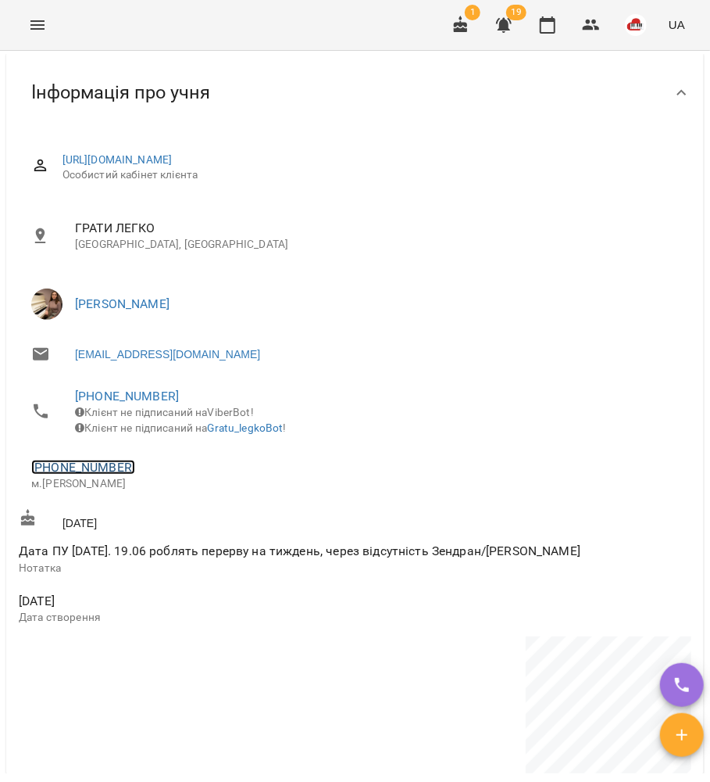
click at [101, 474] on link "[PHONE_NUMBER]" at bounding box center [83, 467] width 104 height 15
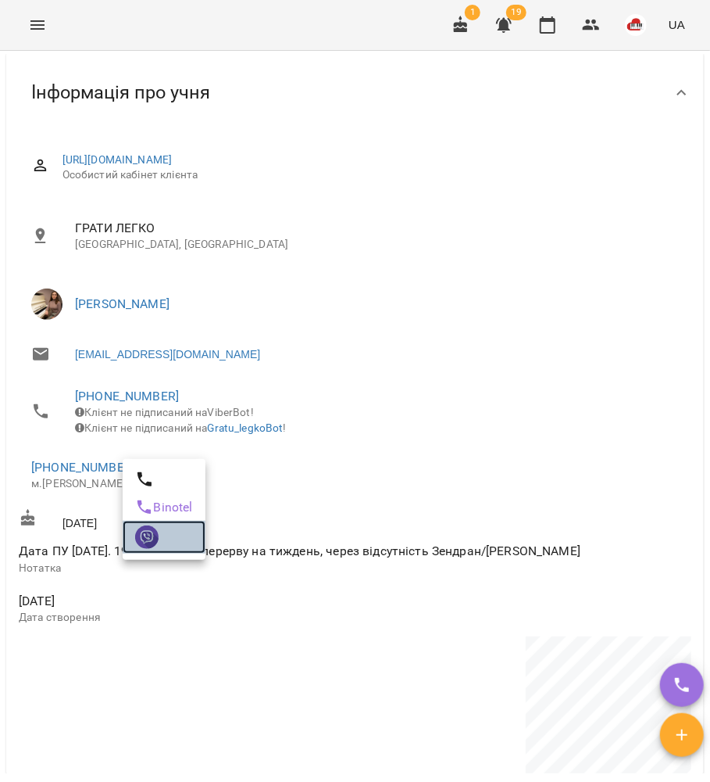
click at [153, 534] on img at bounding box center [146, 536] width 23 height 23
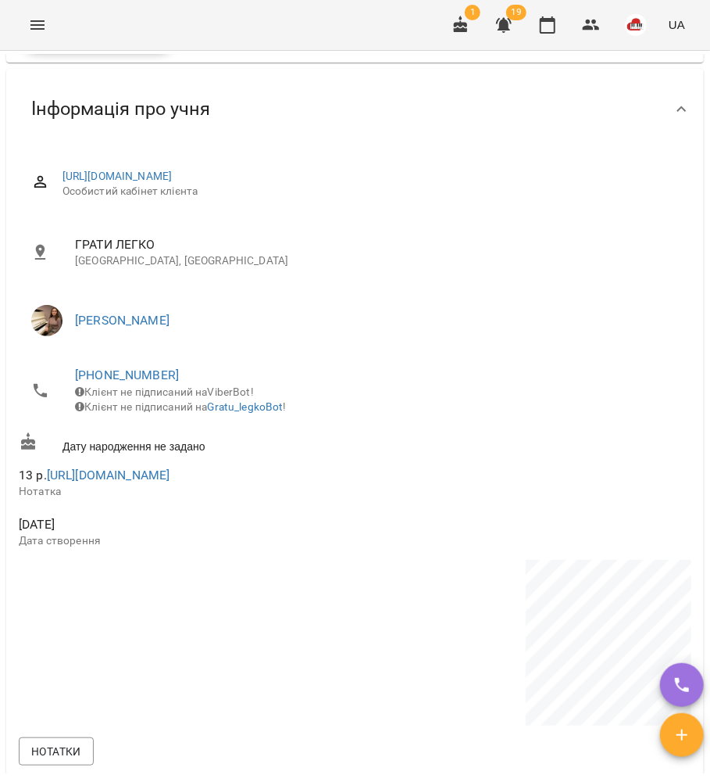
scroll to position [521, 0]
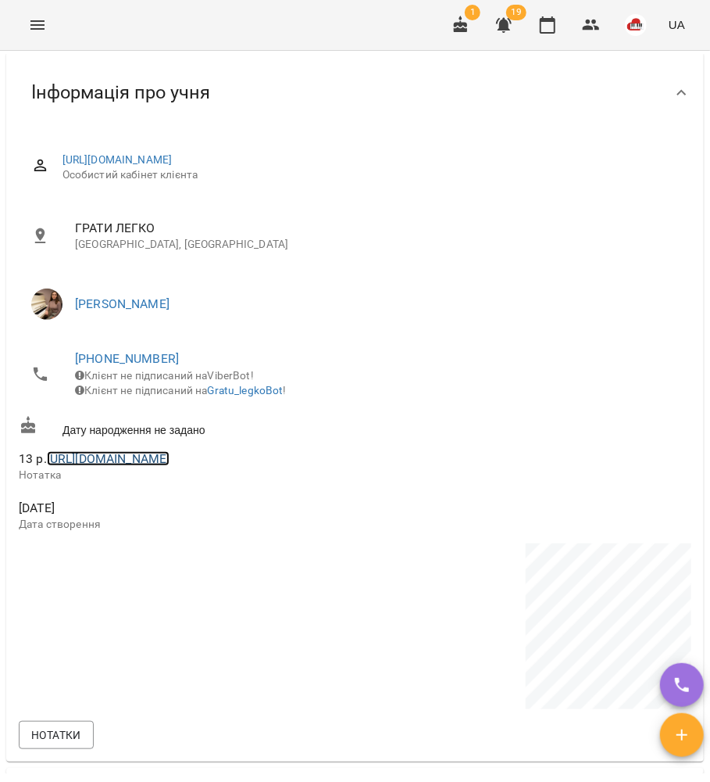
click at [153, 466] on link "https://t.me/Waifugg00" at bounding box center [108, 458] width 123 height 15
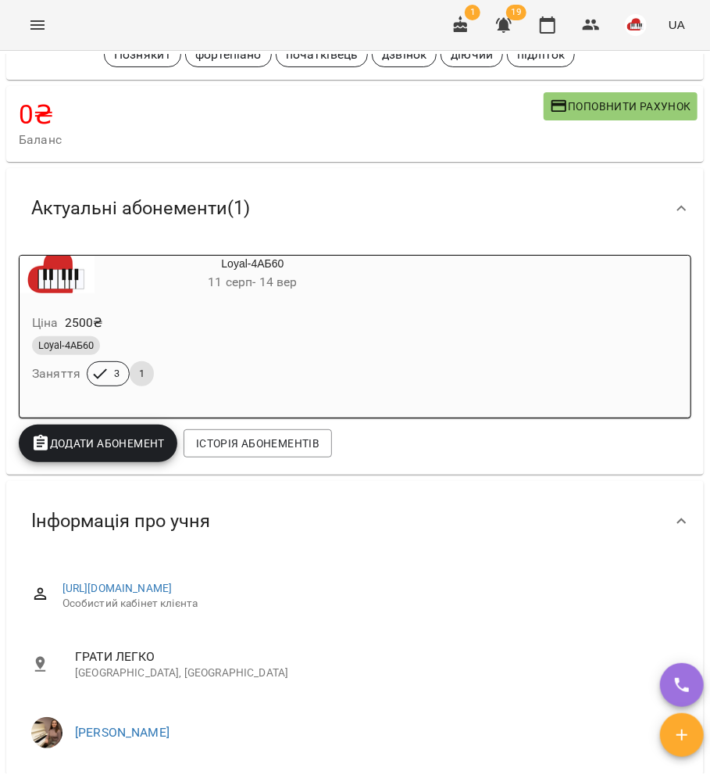
scroll to position [0, 0]
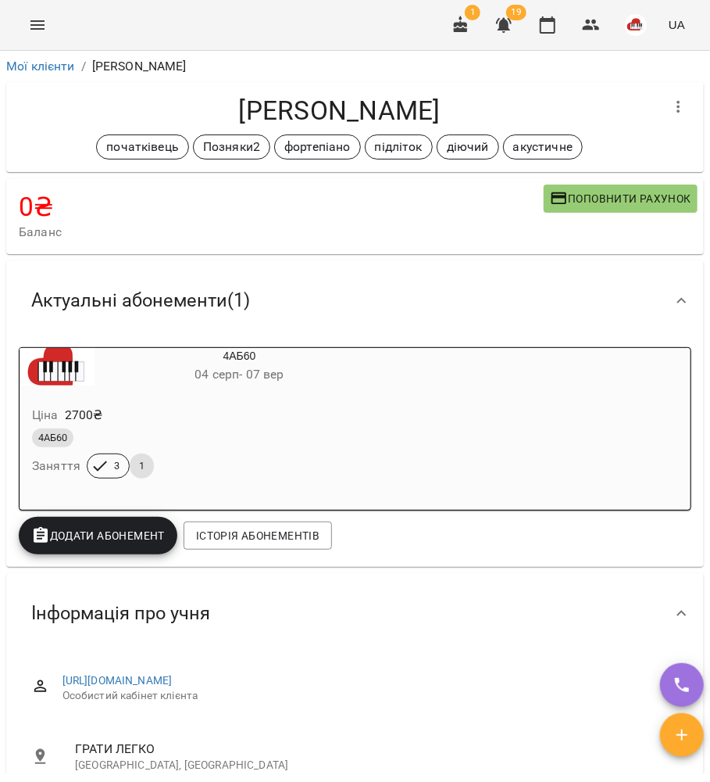
scroll to position [521, 0]
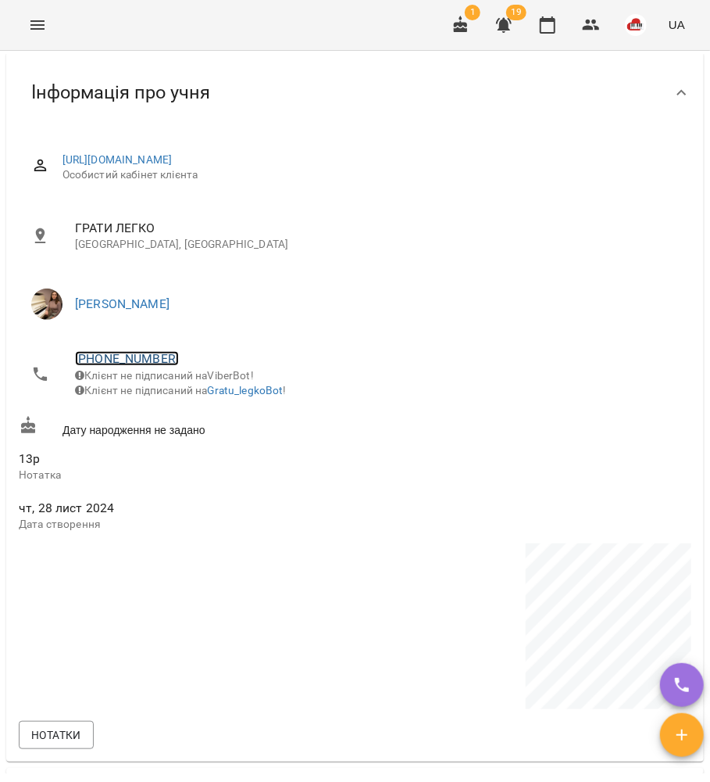
click at [143, 359] on link "+380933942197" at bounding box center [127, 358] width 104 height 15
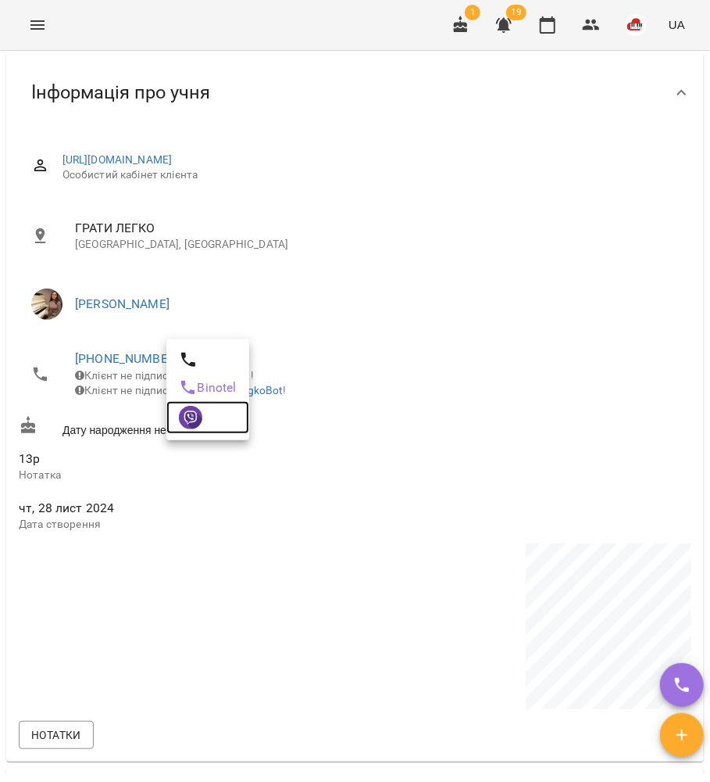
click at [186, 417] on img at bounding box center [190, 417] width 23 height 23
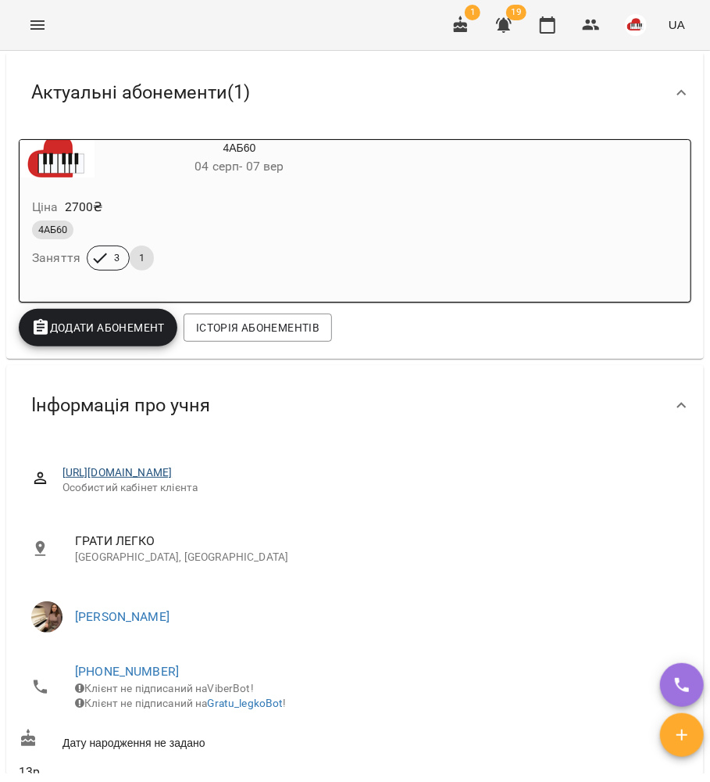
scroll to position [729, 0]
